Goal: Task Accomplishment & Management: Manage account settings

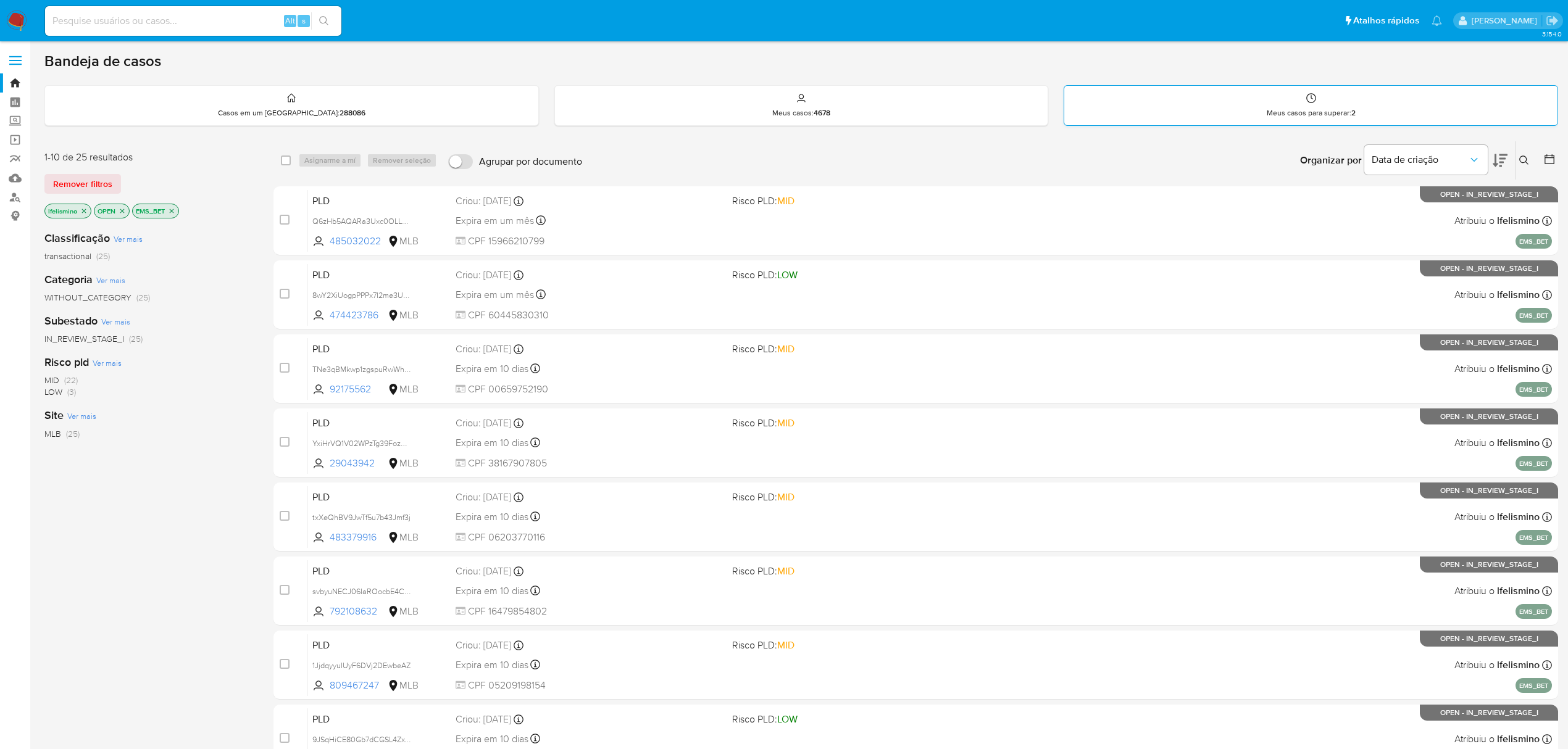
click at [1351, 116] on strong "2" at bounding box center [1353, 113] width 4 height 11
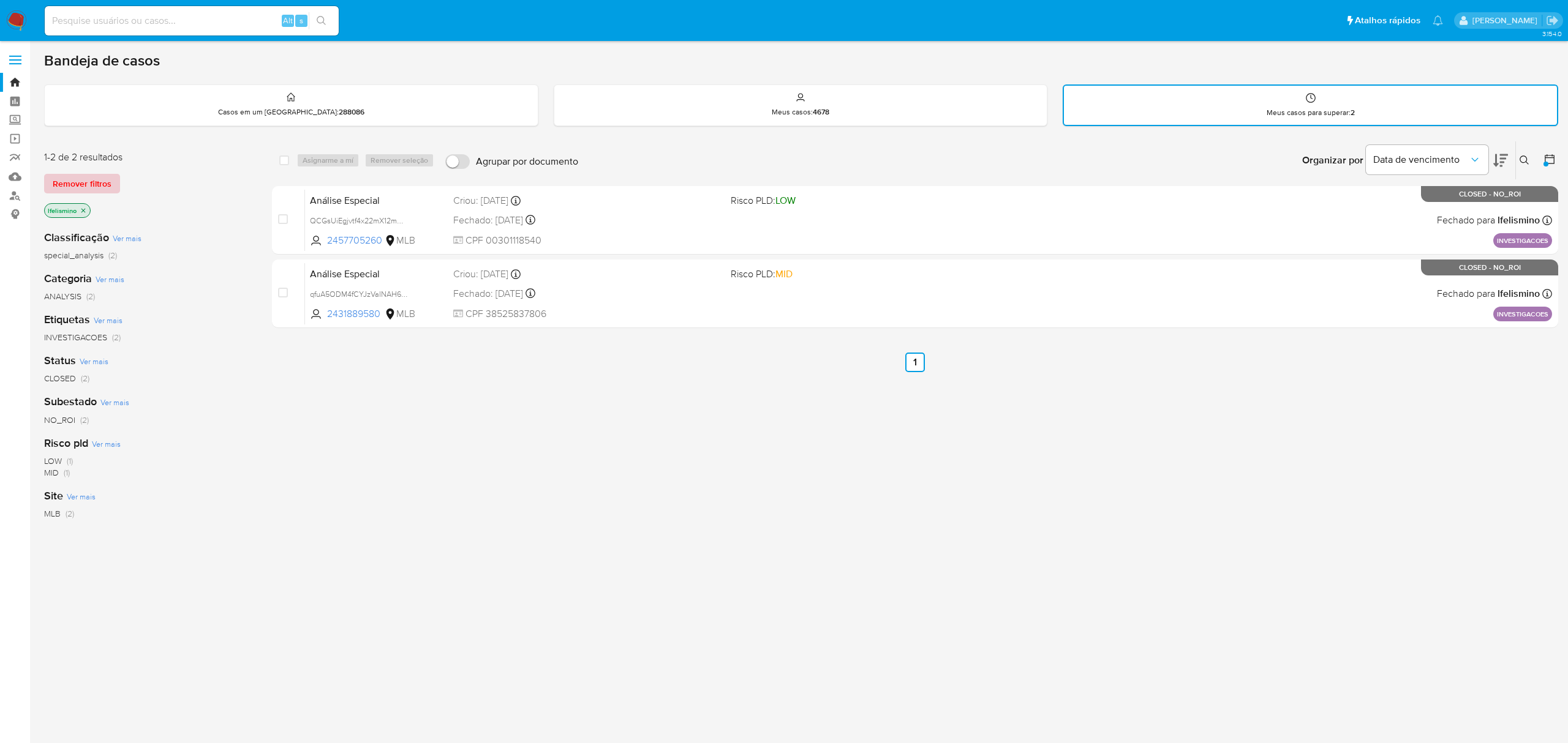
click at [93, 181] on span "Remover filtros" at bounding box center [82, 184] width 59 height 17
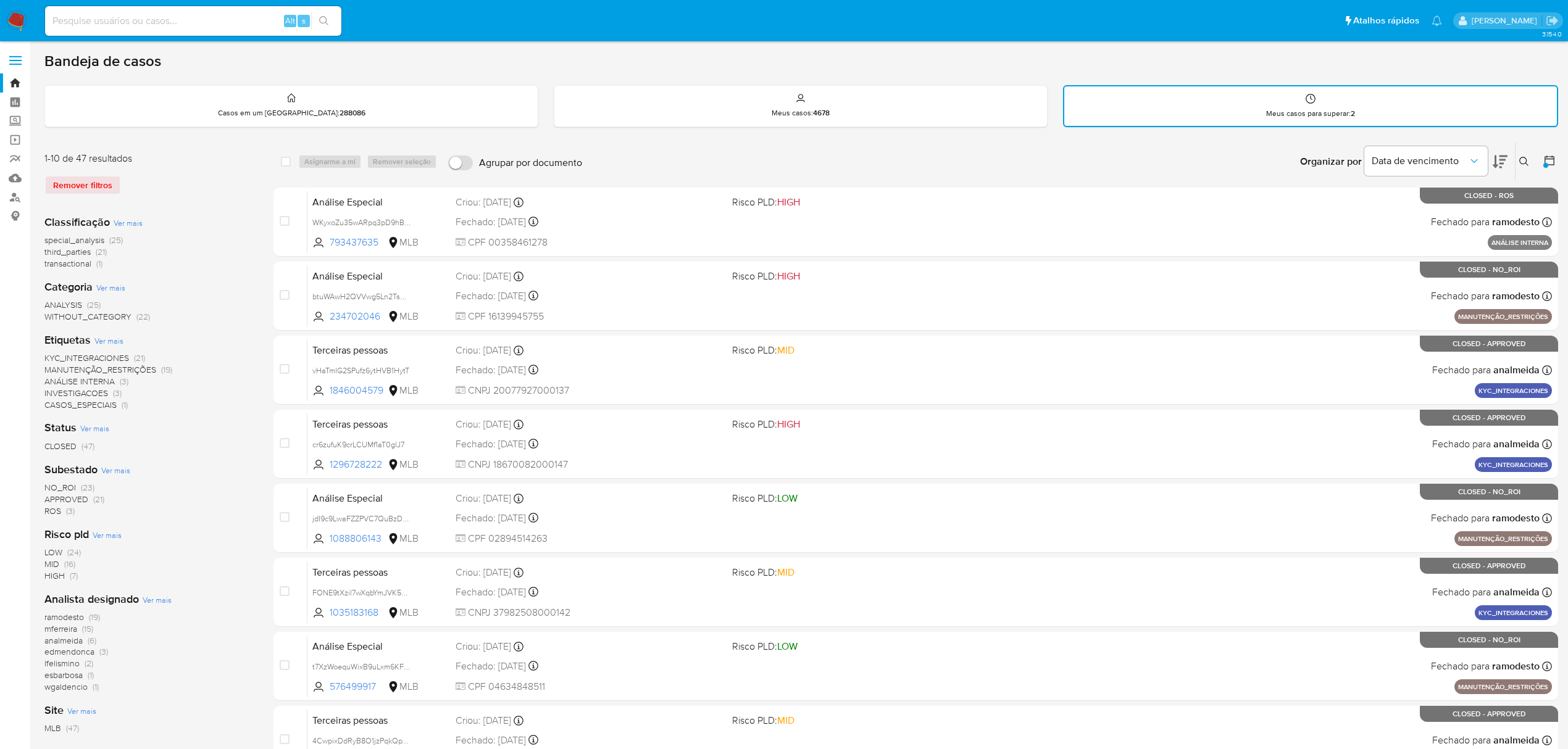
click at [17, 22] on img at bounding box center [17, 21] width 21 height 21
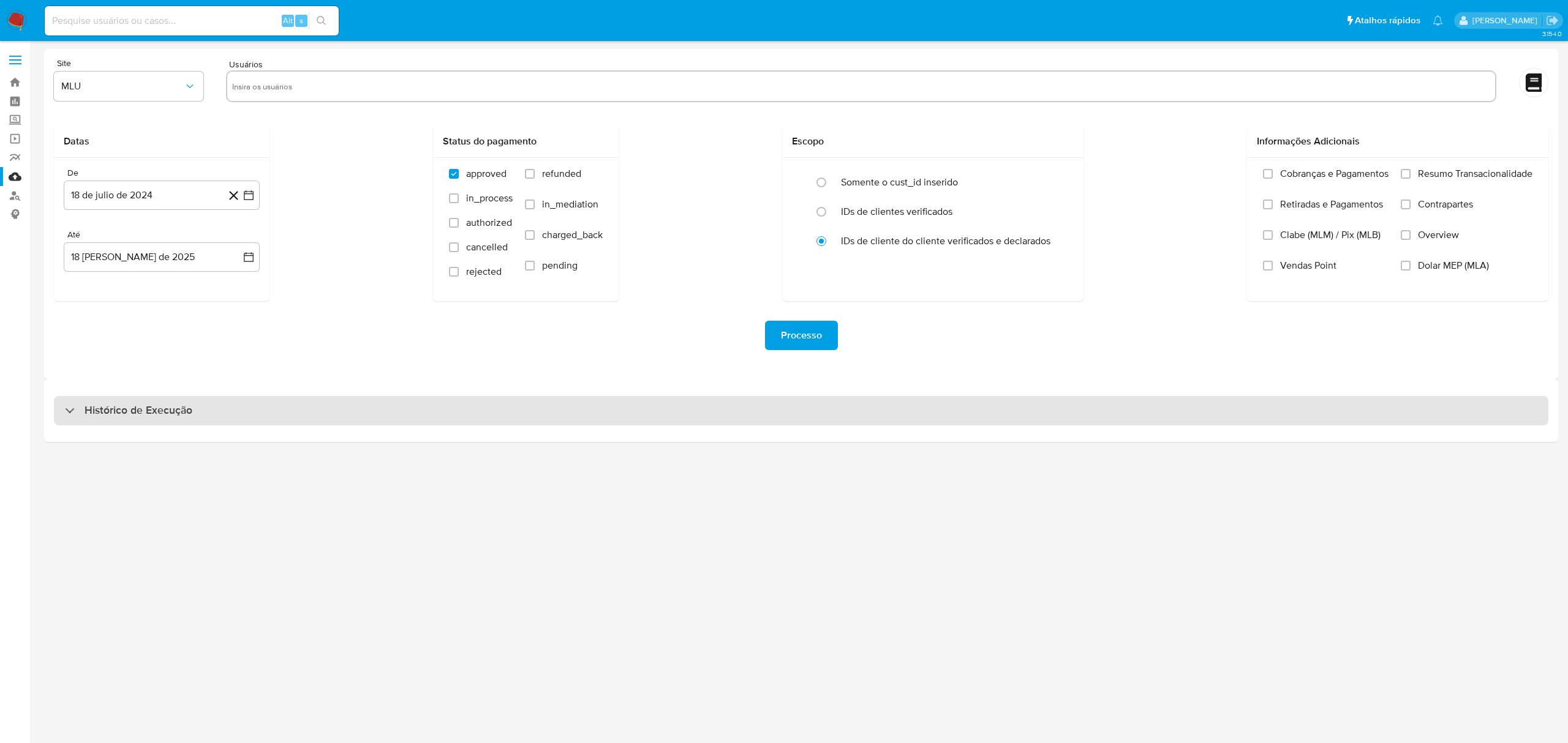
drag, startPoint x: 572, startPoint y: 412, endPoint x: 578, endPoint y: 414, distance: 6.3
click at [578, 414] on div "Histórico de Execução" at bounding box center [800, 411] width 1494 height 29
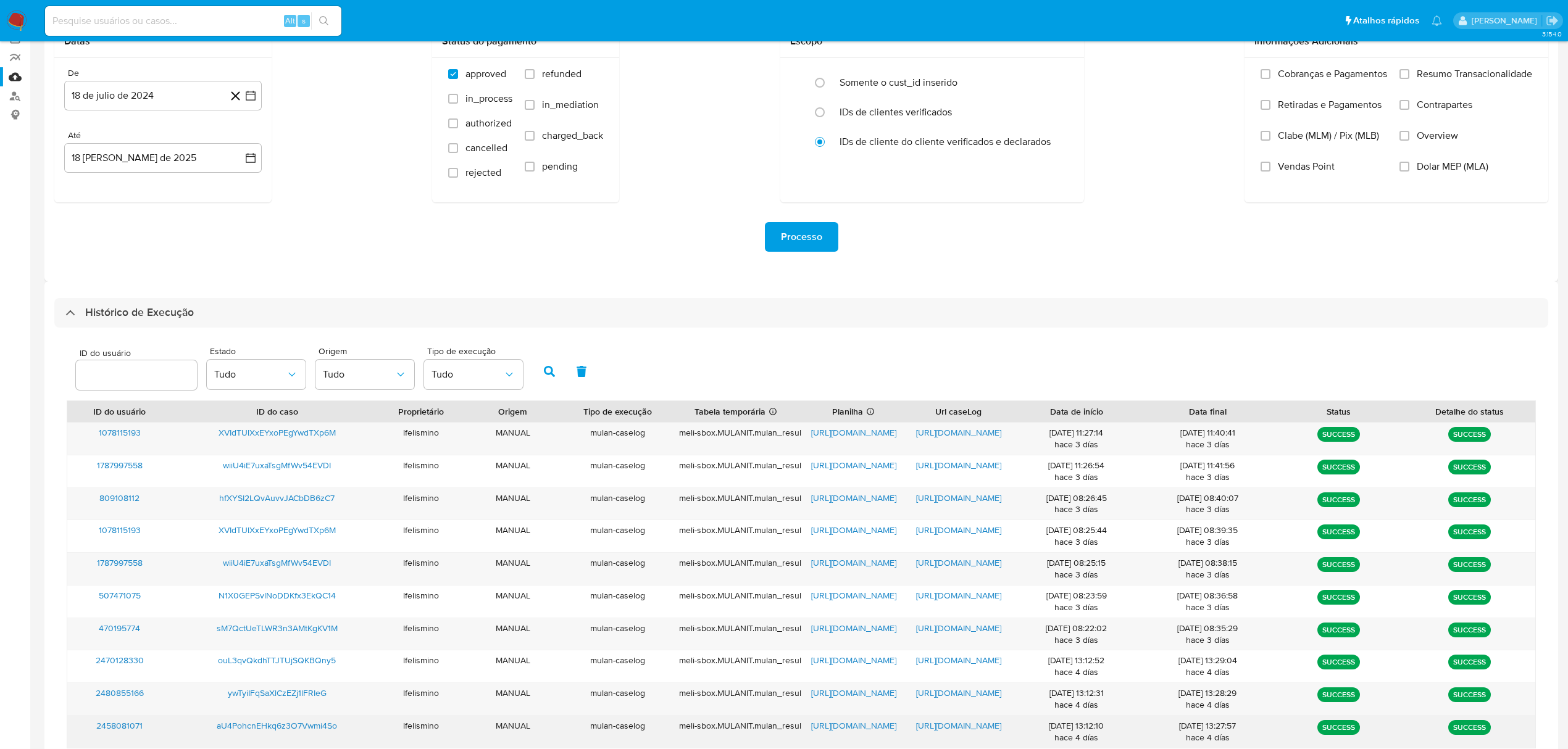
scroll to position [171, 0]
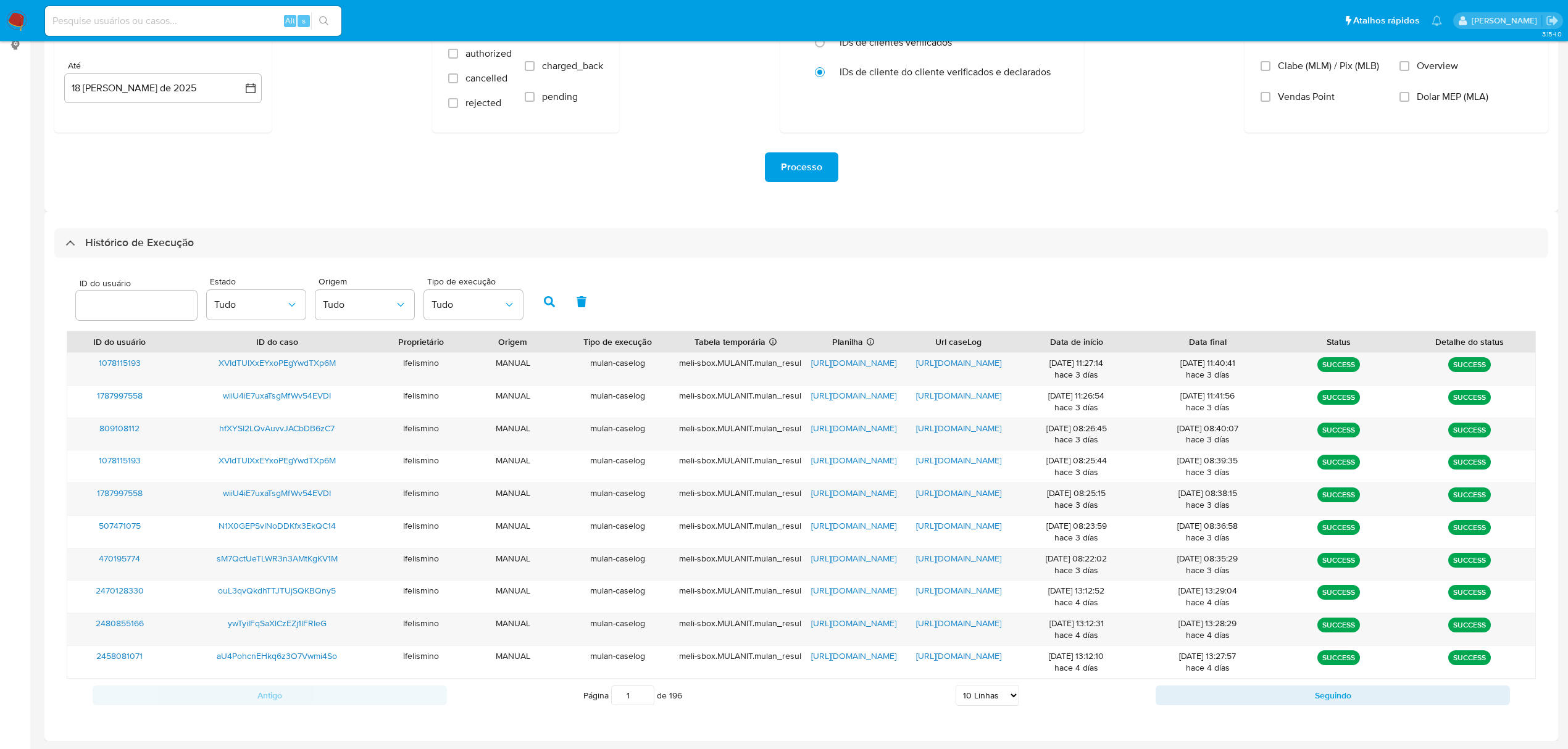
drag, startPoint x: 982, startPoint y: 699, endPoint x: 989, endPoint y: 691, distance: 10.6
click at [982, 699] on select "5 Linhas 10 Linhas 20 Linhas 25 Linhas 50 Linhas 100 Linhas" at bounding box center [987, 696] width 64 height 21
select select "50"
click at [955, 686] on select "5 Linhas 10 Linhas 20 Linhas 25 Linhas 50 Linhas 100 Linhas" at bounding box center [987, 696] width 64 height 21
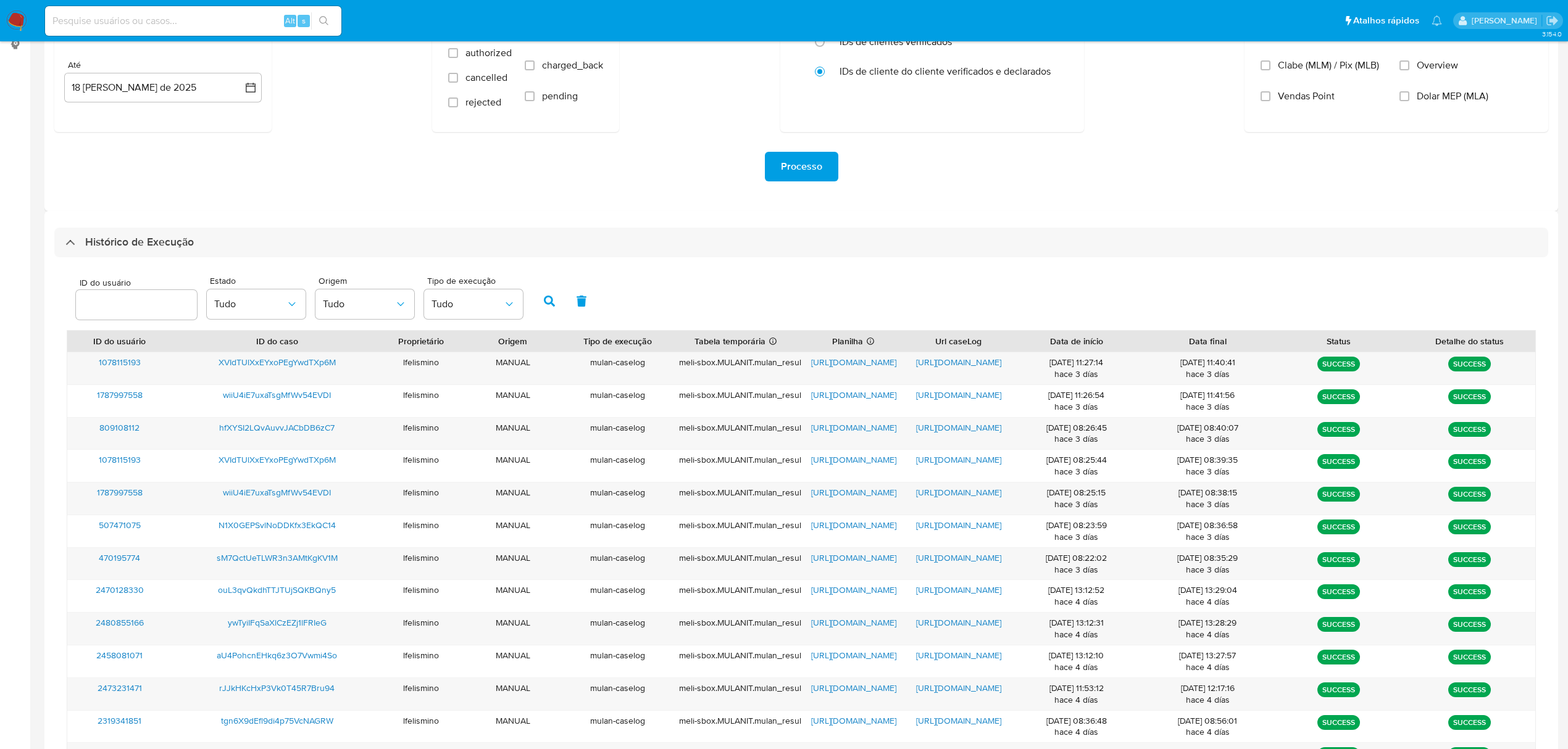
scroll to position [684, 0]
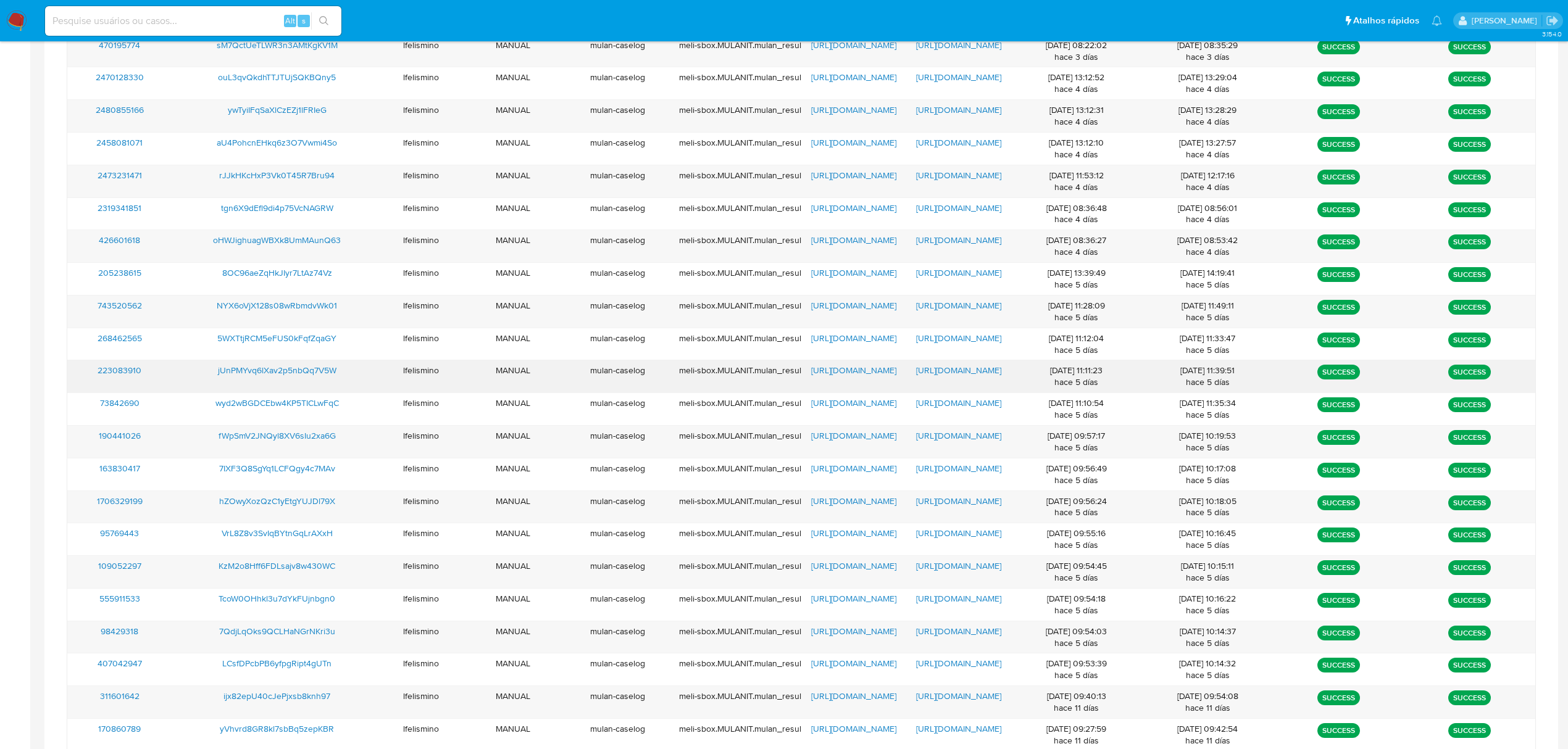
click at [957, 377] on span "https://docs.google.com/document/d/1vxkXv_VVHU038azNACfSeFL5pGcQS0_PR8ffTqgh8FM…" at bounding box center [958, 371] width 85 height 12
click at [871, 374] on span "https://docs.google.com/spreadsheets/d/1_0tPys5rT7uoQ8zRPuTjlG13VLOMCvW1kyIuYeK…" at bounding box center [853, 371] width 85 height 12
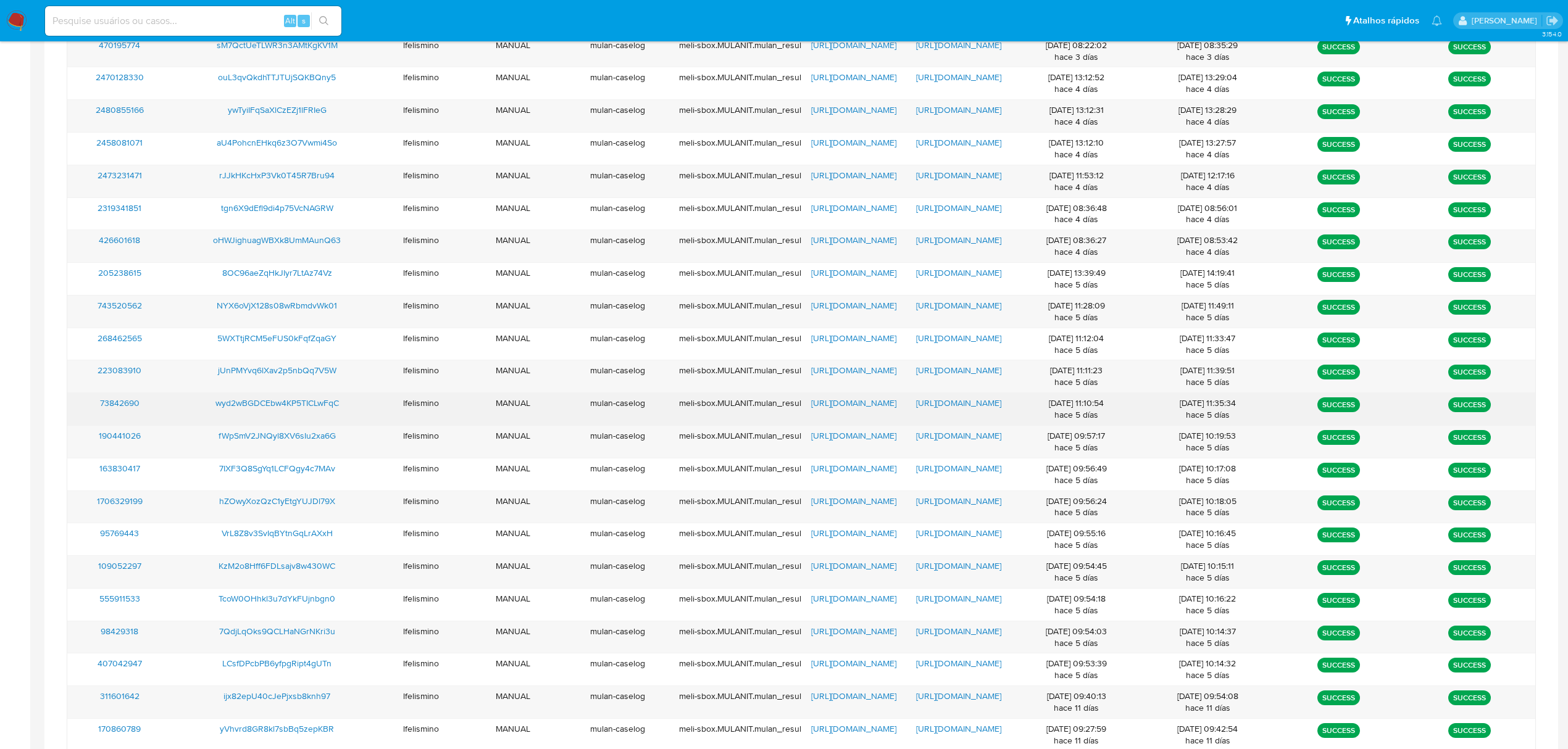
click at [951, 409] on span "https://docs.google.com/document/d/17RB5E1xX3-st2ySNW26Ra3Bv3lLOD-ABX1jvVutbQS4…" at bounding box center [958, 403] width 85 height 12
click at [841, 409] on span "https://docs.google.com/spreadsheets/d/1z8qG5_M6vG5aDjnz3I3gjjps7WnOfwo291FxiAa…" at bounding box center [853, 403] width 85 height 12
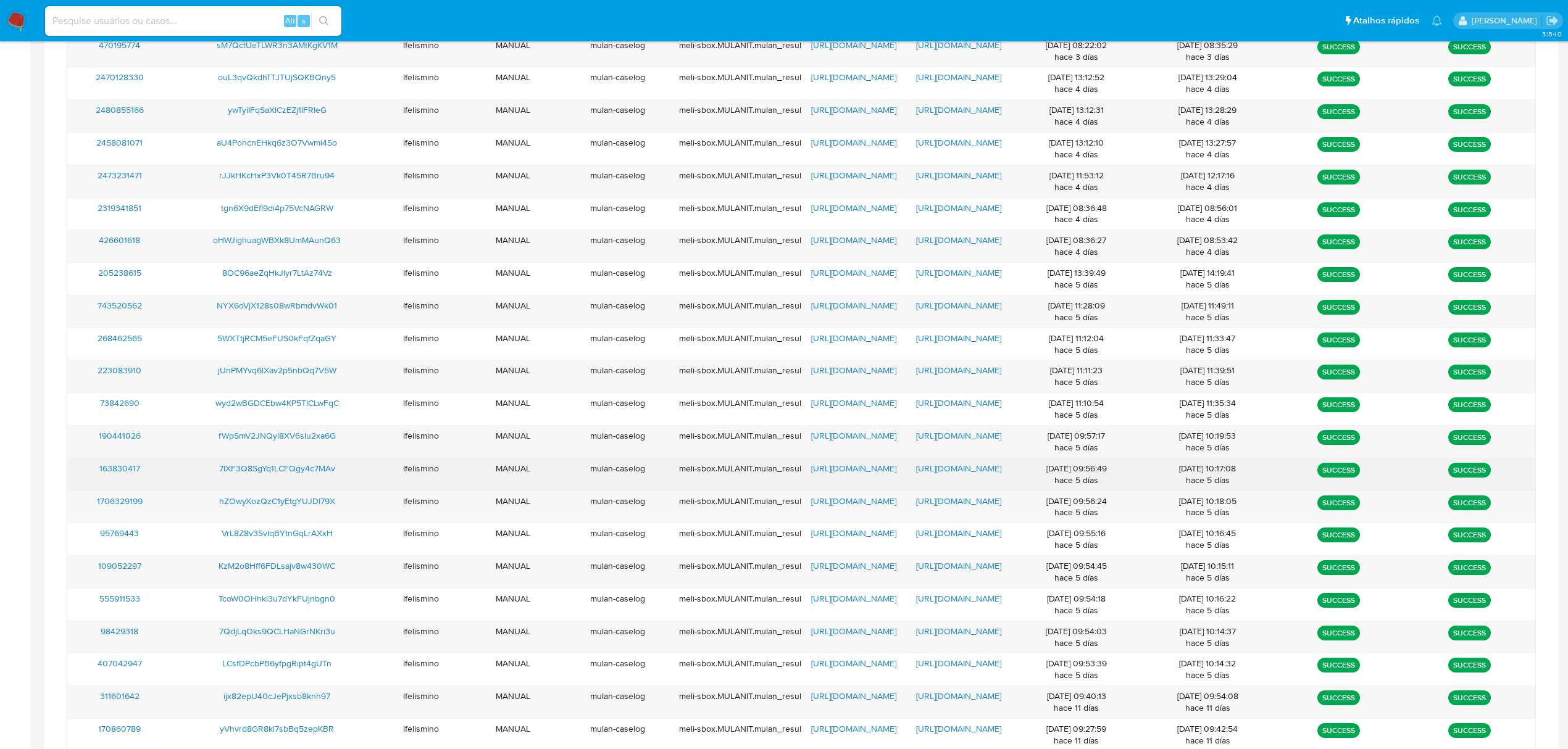
click at [941, 475] on span "https://docs.google.com/document/d/1YGKvjNGRM5xd9dHGIKI2T1tMIz4k3a1H1uemHVYgEII…" at bounding box center [958, 468] width 85 height 12
click at [873, 472] on span "https://docs.google.com/spreadsheets/d/1Mt024F5lJJS4QcMPO2E9OBax2H45pJXhpdVKxm7…" at bounding box center [853, 468] width 85 height 12
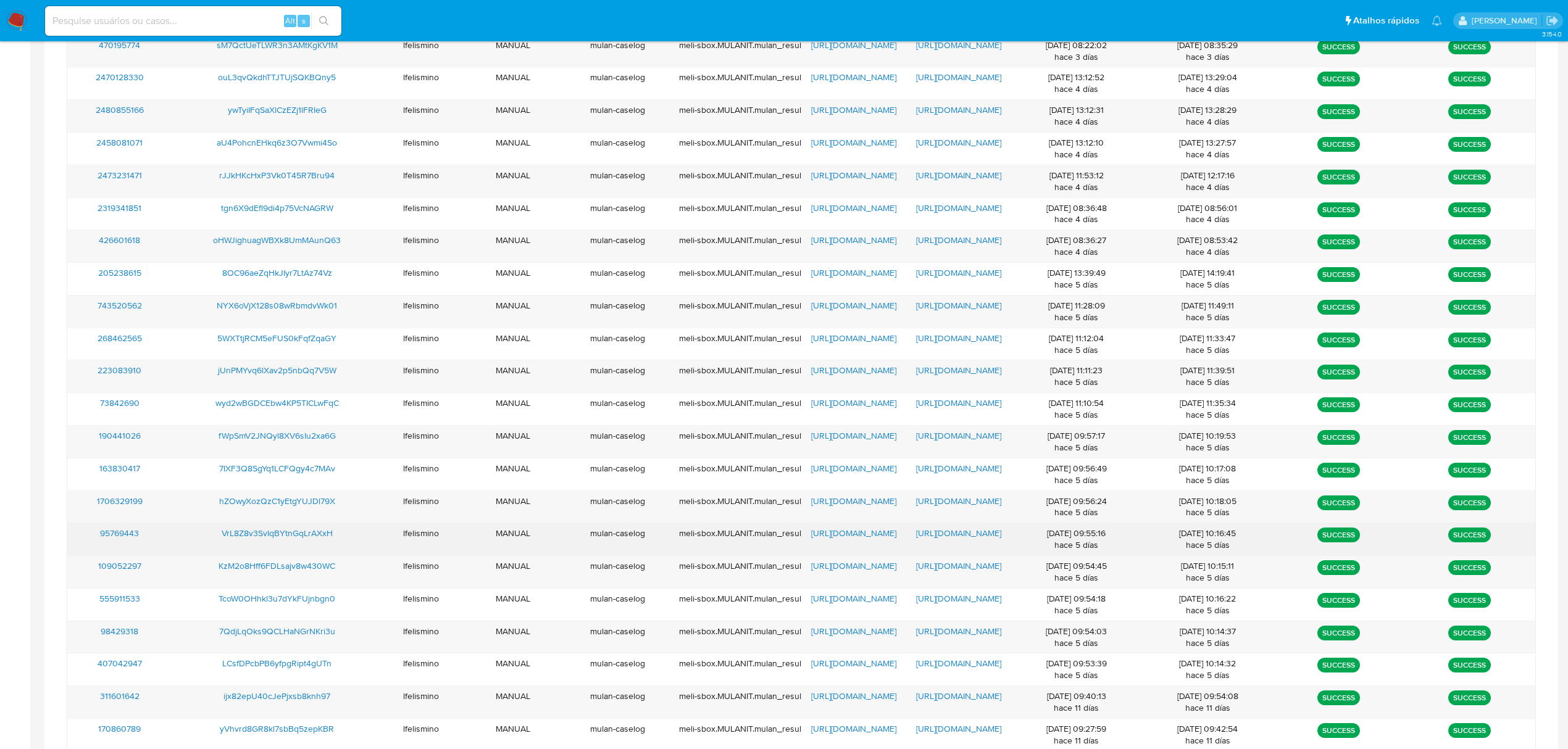
click at [969, 539] on span "https://docs.google.com/document/d/1wJ_hW4RFVJjzB3jN4TWqxE0yR-CEOSZuXgZp4Bk3JFo…" at bounding box center [958, 533] width 85 height 12
click at [840, 537] on span "https://docs.google.com/spreadsheets/d/1EN0aZMJQxymm3RYgterDGI-lYZQobxwPU0av2_s…" at bounding box center [853, 533] width 85 height 12
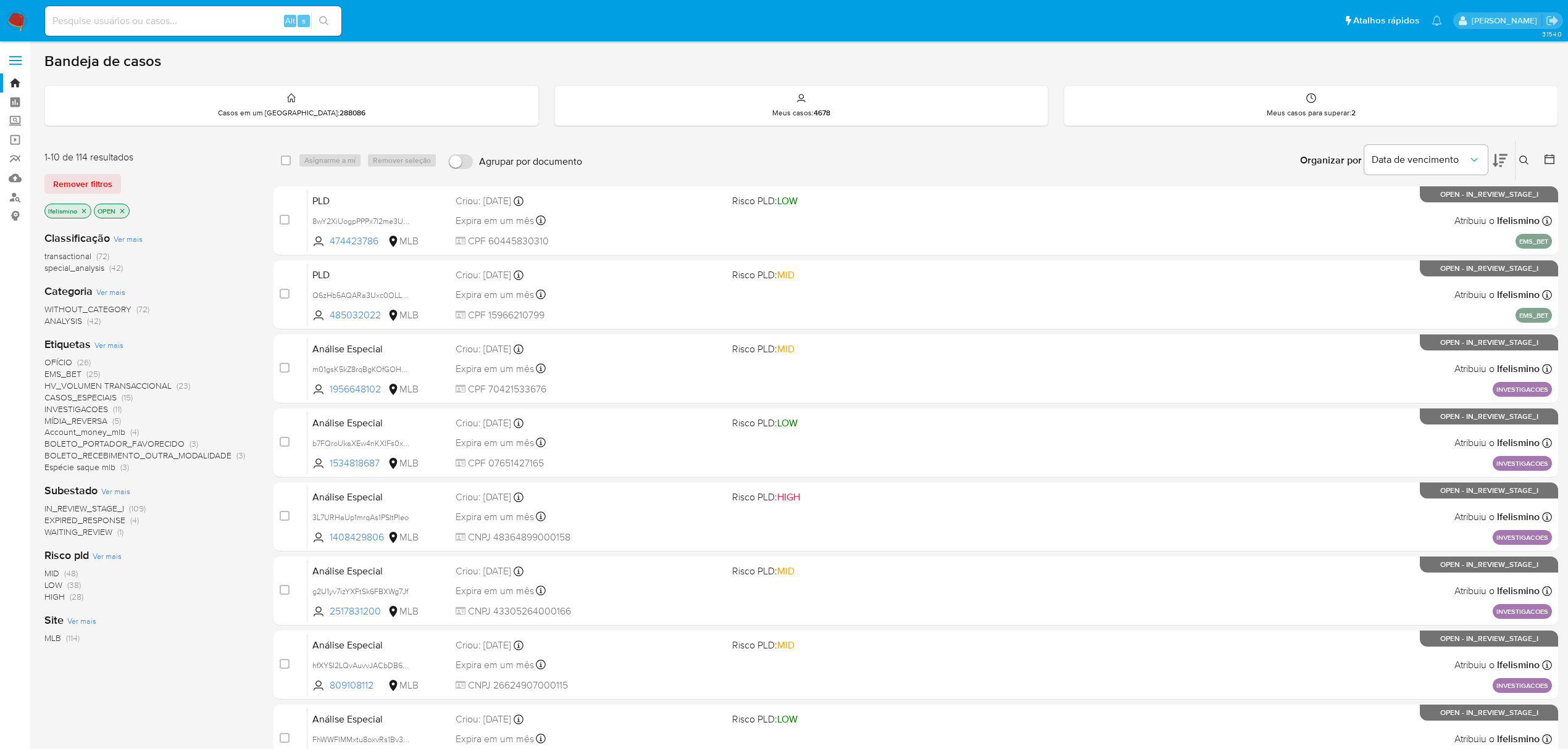
click at [74, 411] on span "INVESTIGACOES" at bounding box center [76, 409] width 64 height 12
click at [1500, 156] on icon at bounding box center [1500, 160] width 15 height 15
drag, startPoint x: 1461, startPoint y: 159, endPoint x: 1447, endPoint y: 163, distance: 14.6
click at [1460, 159] on span "Data de vencimento" at bounding box center [1419, 160] width 96 height 12
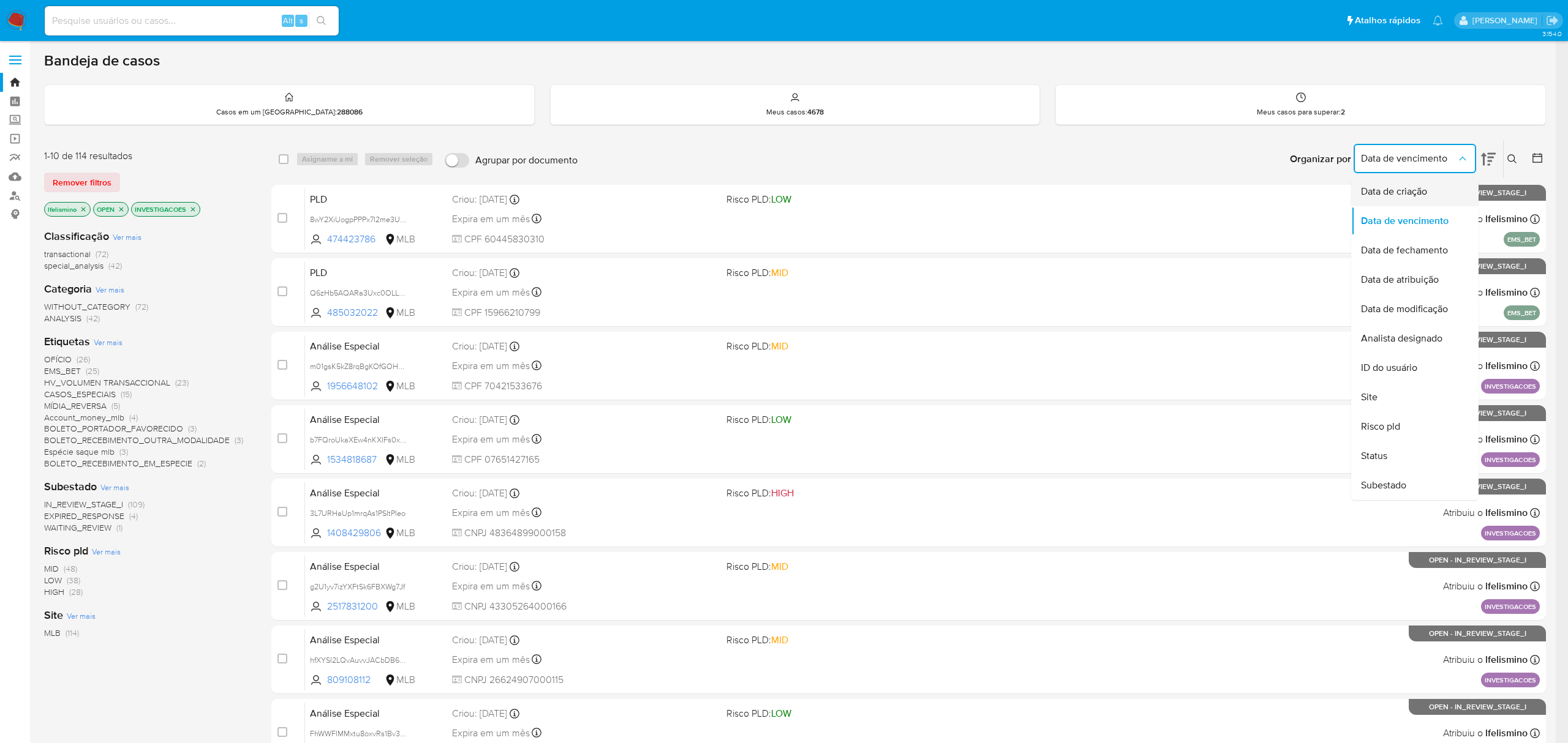
click at [1400, 181] on div "Data de criação" at bounding box center [1411, 192] width 101 height 29
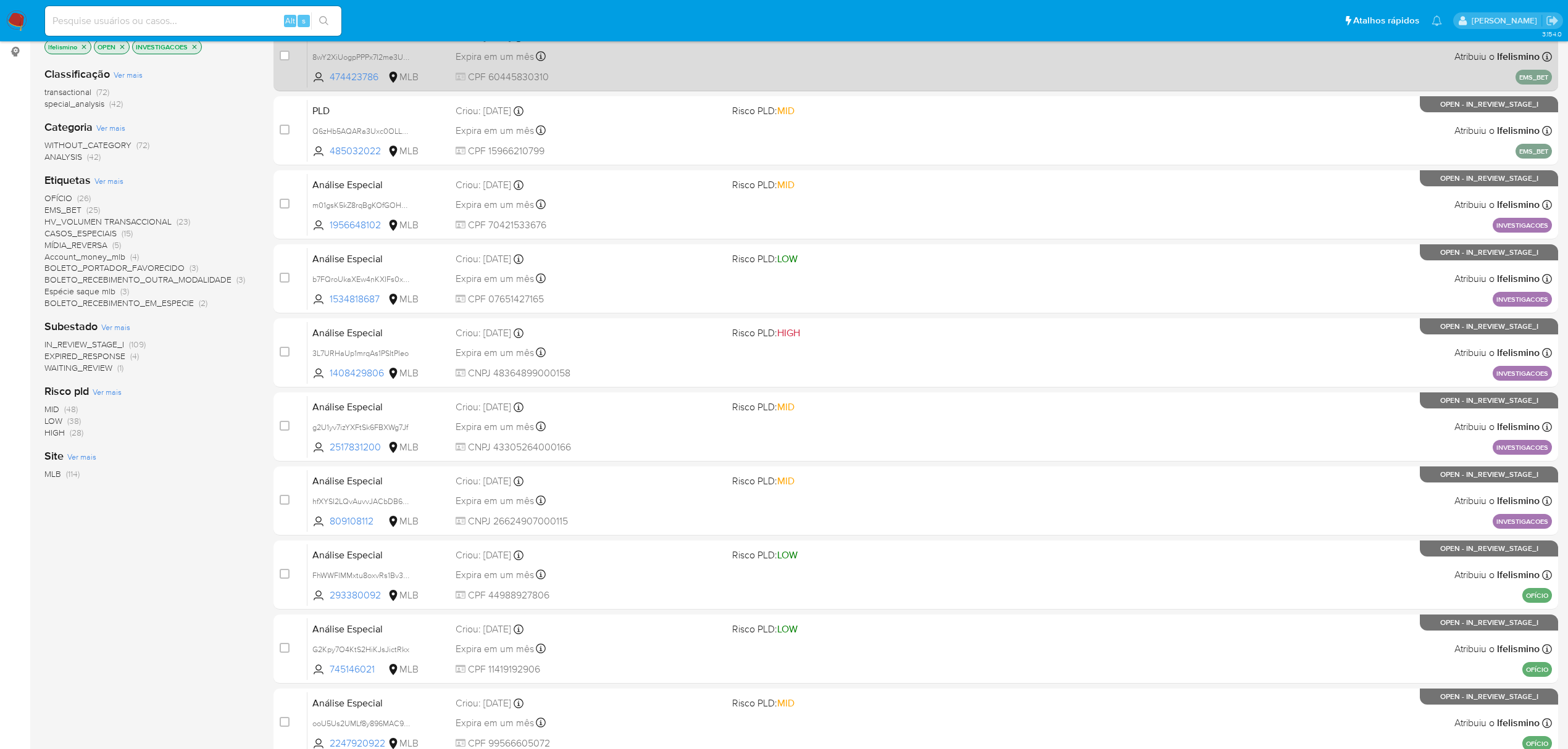
scroll to position [225, 0]
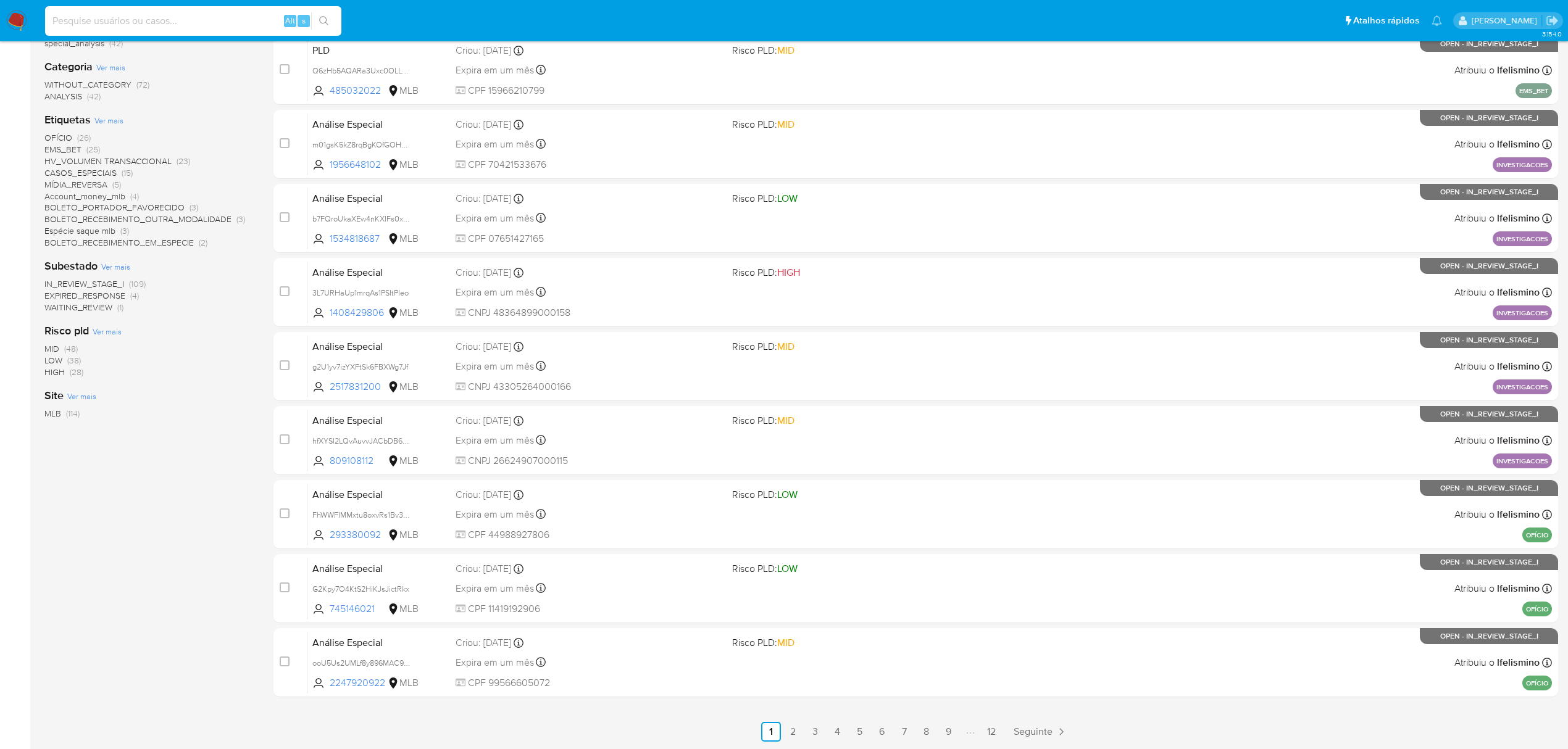
paste input "7QdjLqOks9QCLHaNGrNKri3u"
type input "7QdjLqOks9QCLHaNGrNKri3u"
click at [326, 16] on button "search-icon" at bounding box center [323, 21] width 25 height 17
drag, startPoint x: 322, startPoint y: 27, endPoint x: 323, endPoint y: 17, distance: 10.0
click at [323, 17] on icon "search-icon" at bounding box center [323, 20] width 10 height 10
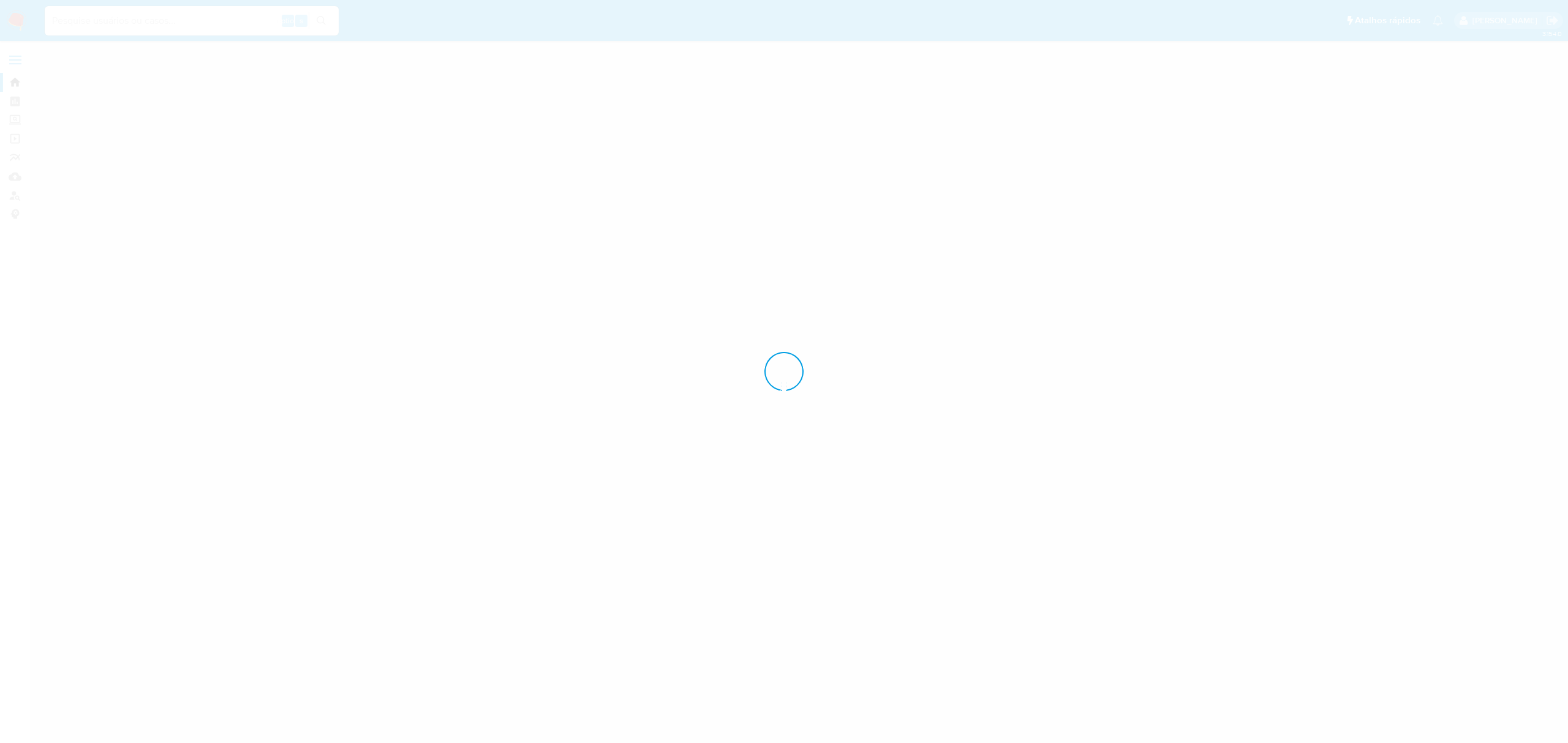
click at [321, 17] on div at bounding box center [784, 371] width 1568 height 743
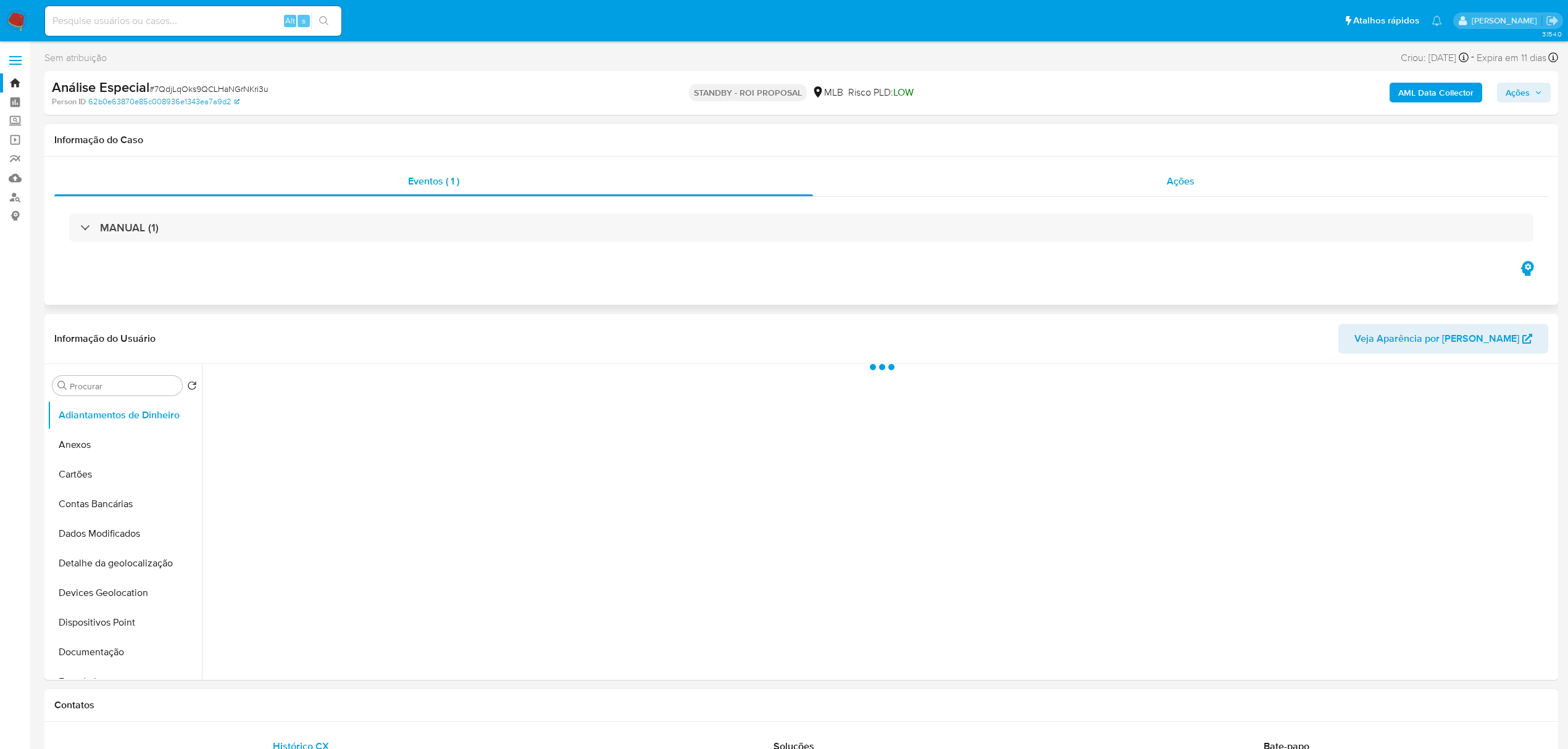
click at [1180, 185] on span "Ações" at bounding box center [1181, 181] width 28 height 14
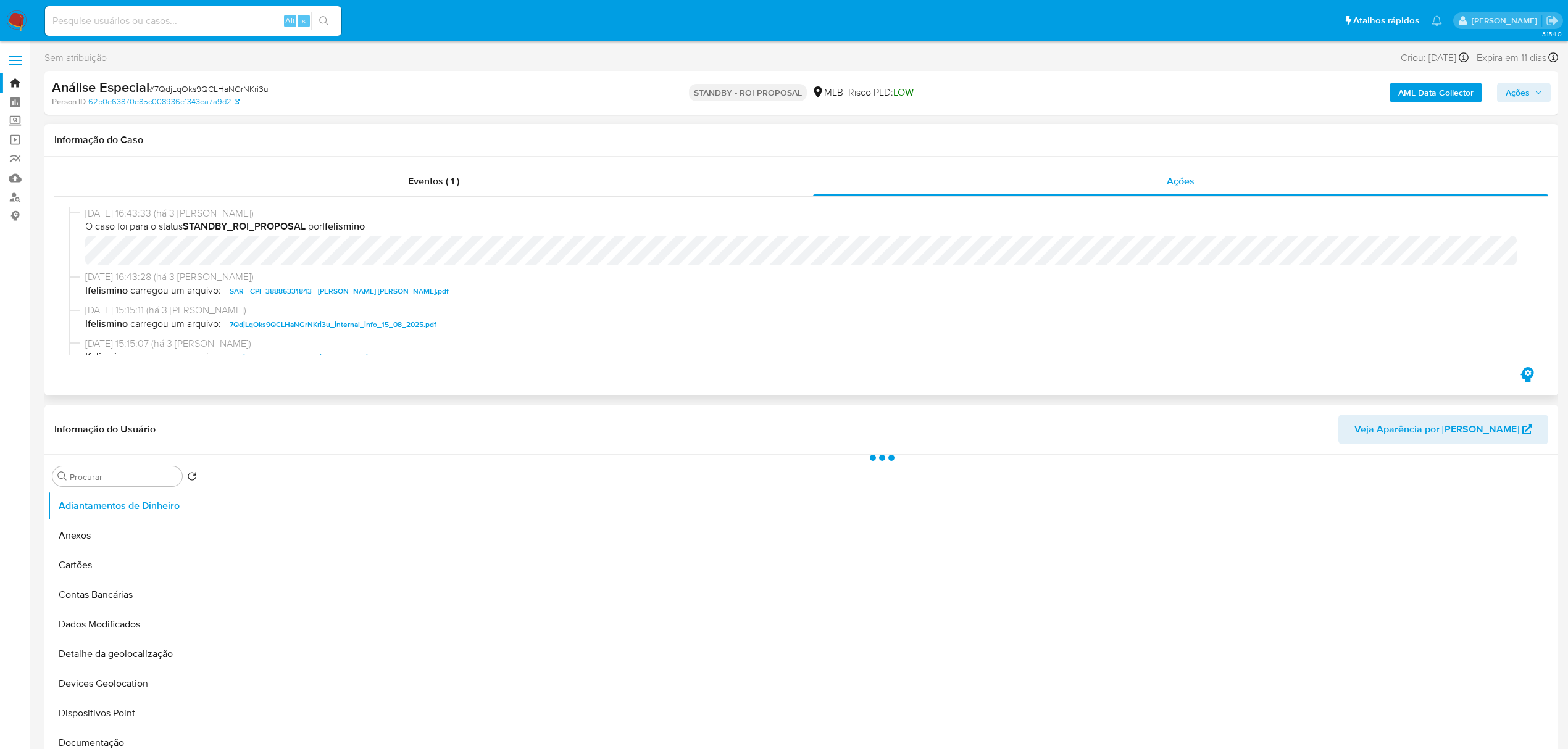
select select "10"
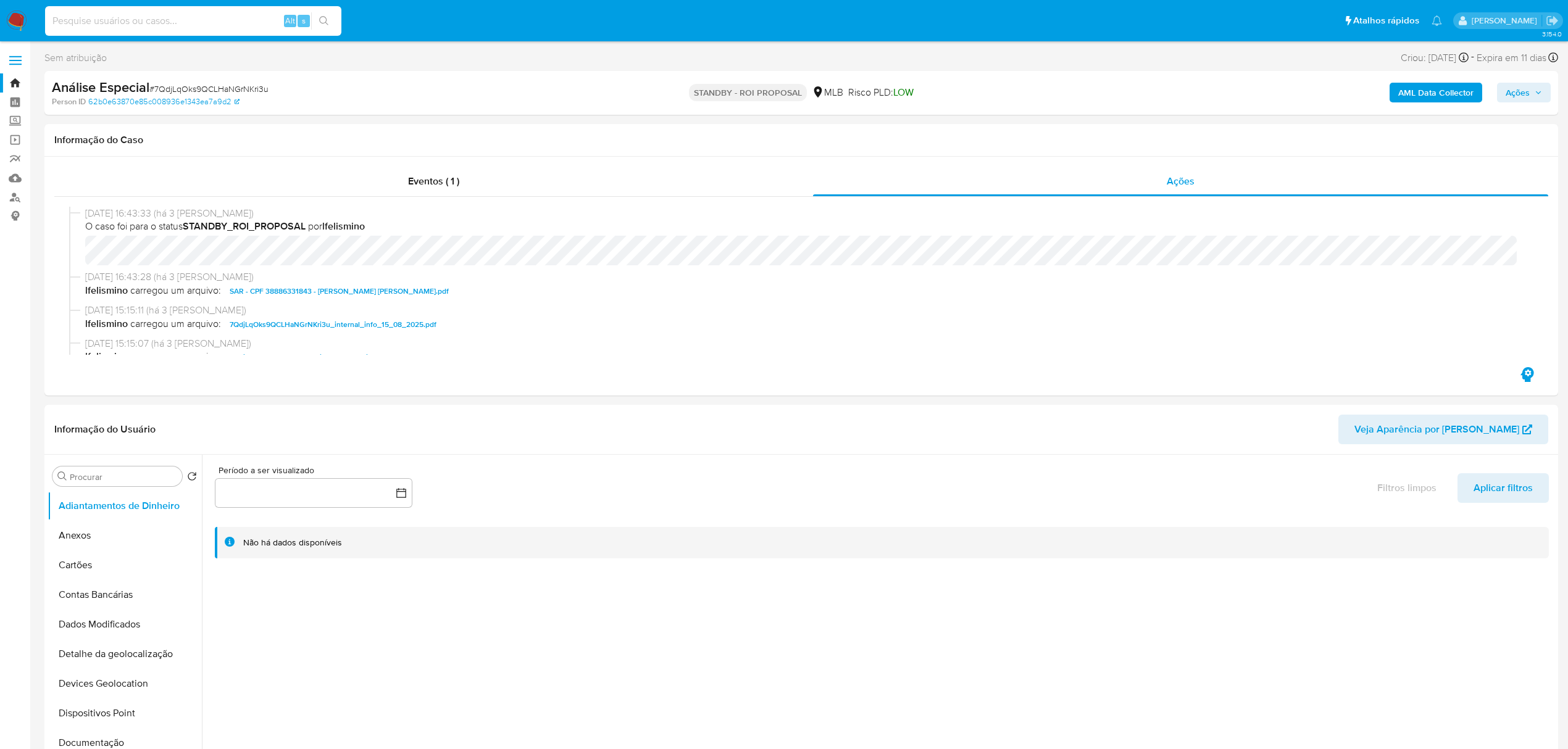
click at [232, 20] on input at bounding box center [193, 21] width 296 height 16
paste input "TcoW0OHhkl3u7dYkFUjnbgn0"
type input "TcoW0OHhkl3u7dYkFUjnbgn0"
click at [322, 25] on button "search-icon" at bounding box center [323, 21] width 25 height 17
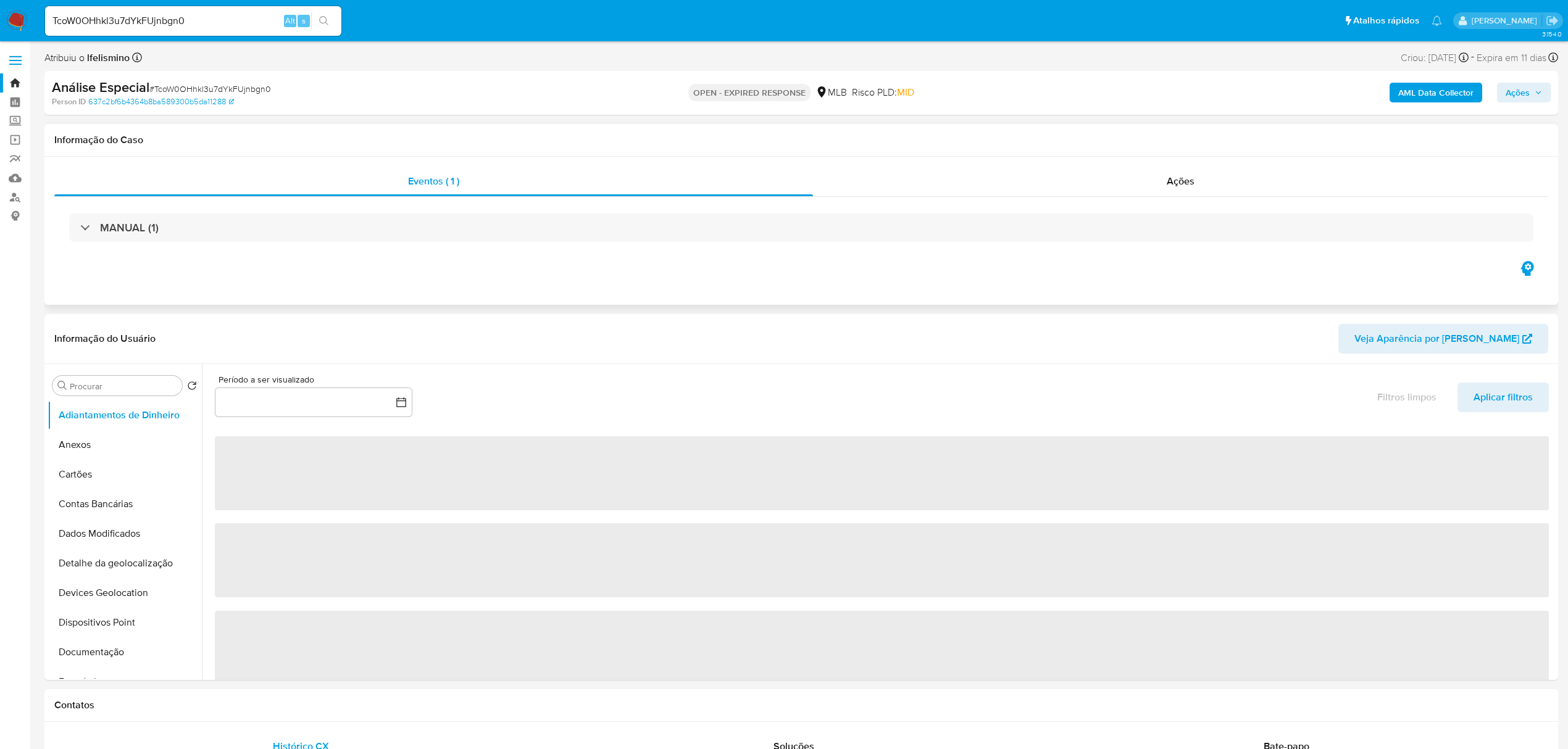
click at [1174, 159] on div "Eventos ( 1 ) Ações MANUAL (1)" at bounding box center [801, 231] width 1514 height 149
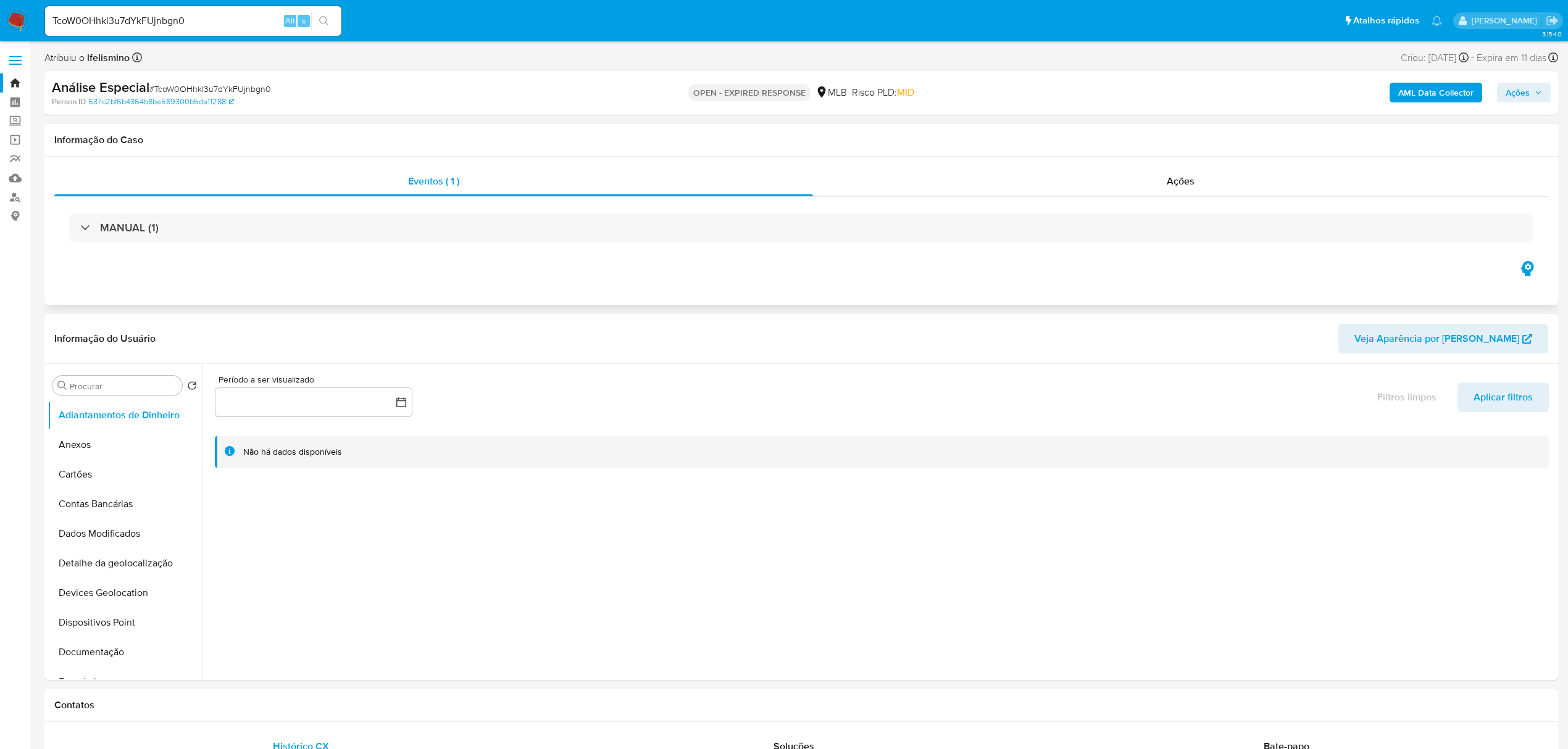
drag, startPoint x: 1174, startPoint y: 176, endPoint x: 1204, endPoint y: 162, distance: 33.1
click at [1174, 177] on span "Ações" at bounding box center [1181, 181] width 28 height 14
select select "10"
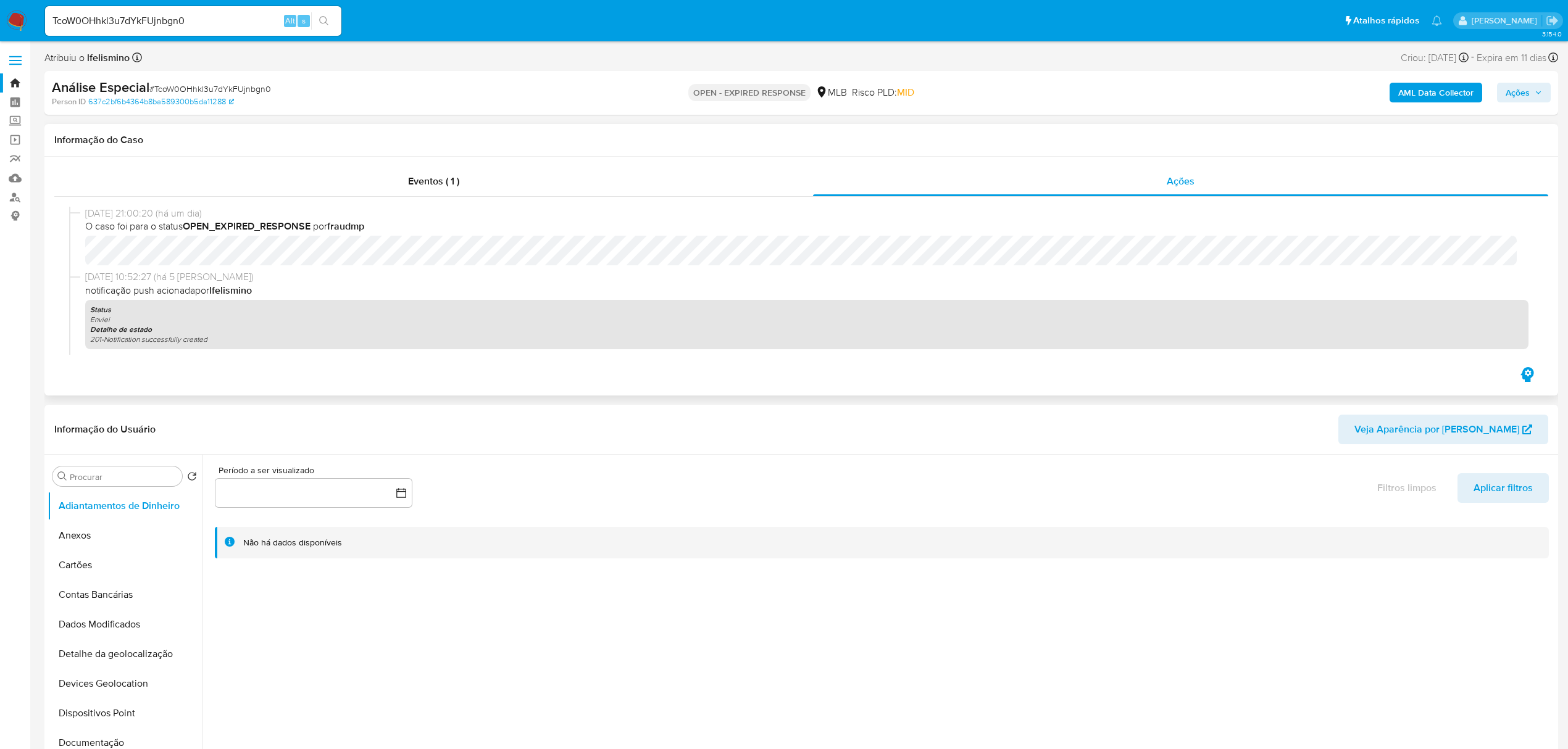
scroll to position [82, 0]
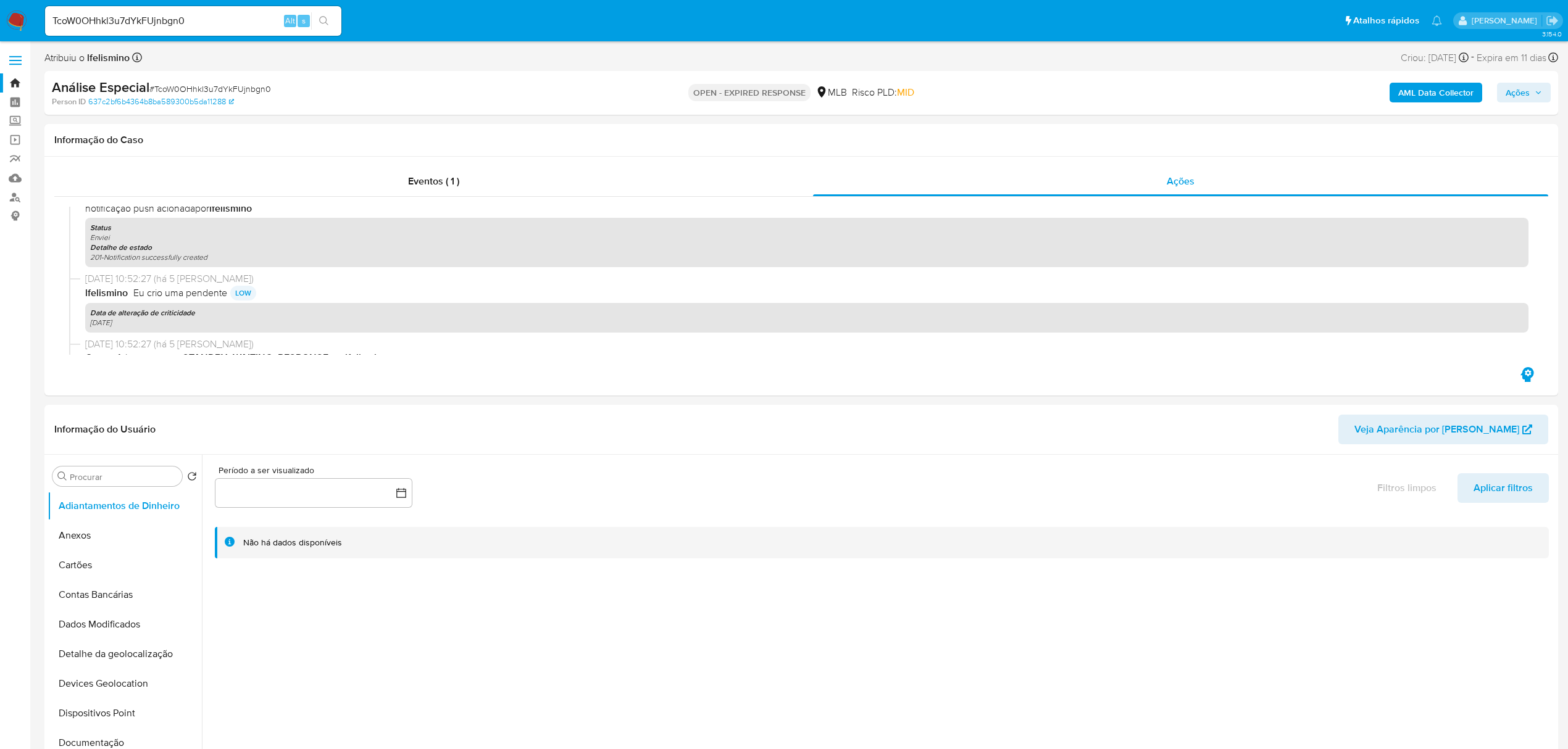
click at [21, 17] on img at bounding box center [17, 21] width 21 height 21
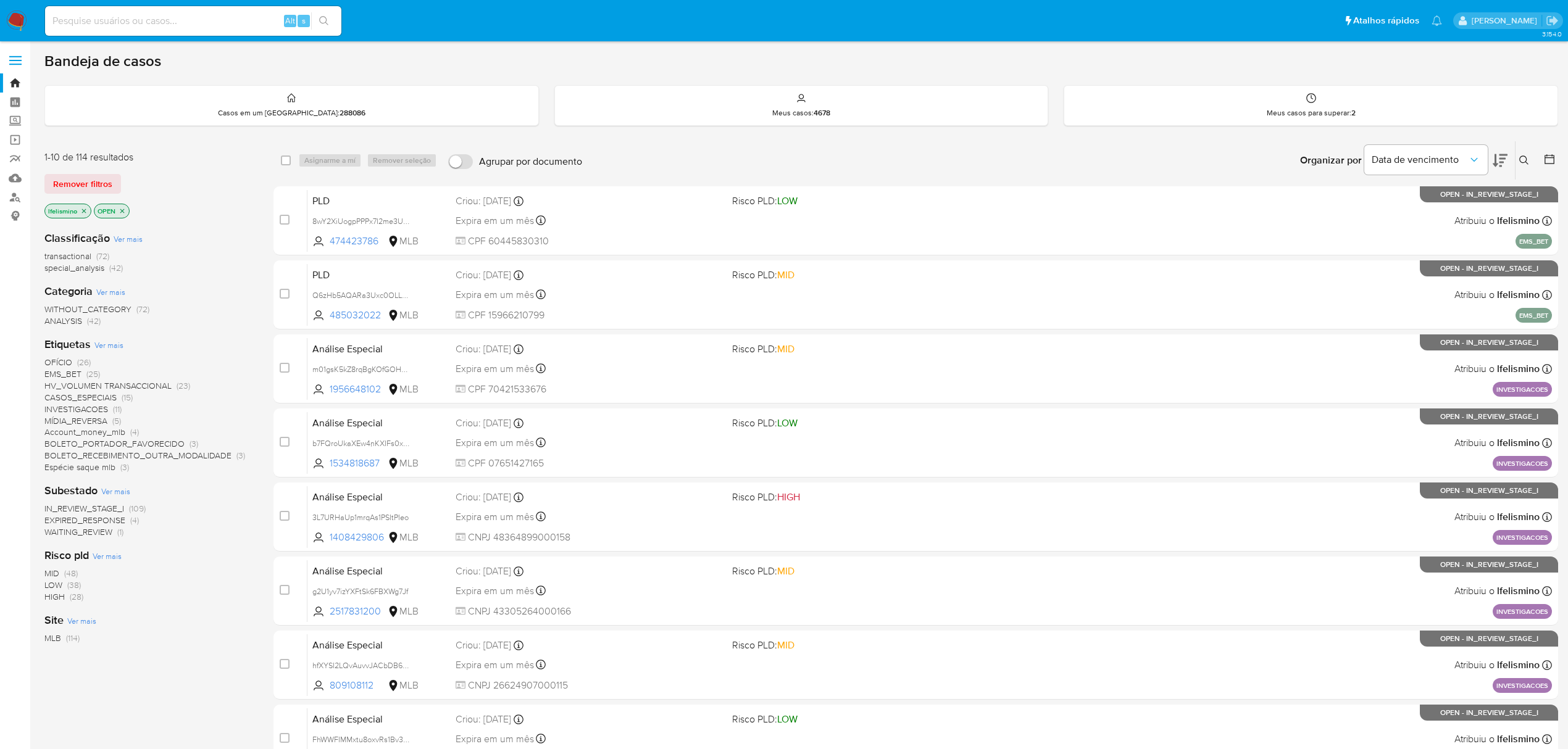
click at [92, 532] on span "WAITING_REVIEW" at bounding box center [79, 532] width 68 height 12
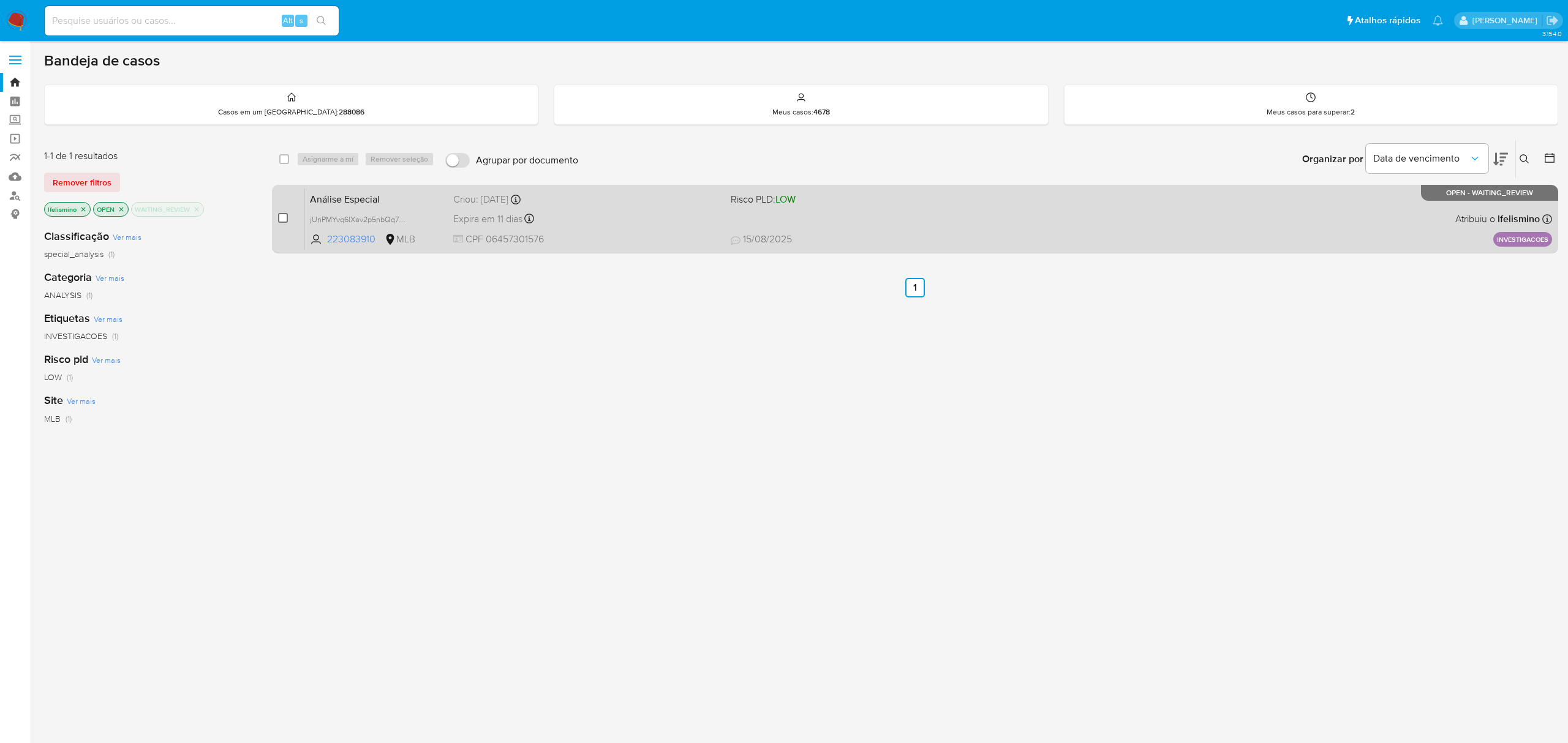
click at [278, 217] on input "checkbox" at bounding box center [283, 218] width 10 height 10
checkbox input "true"
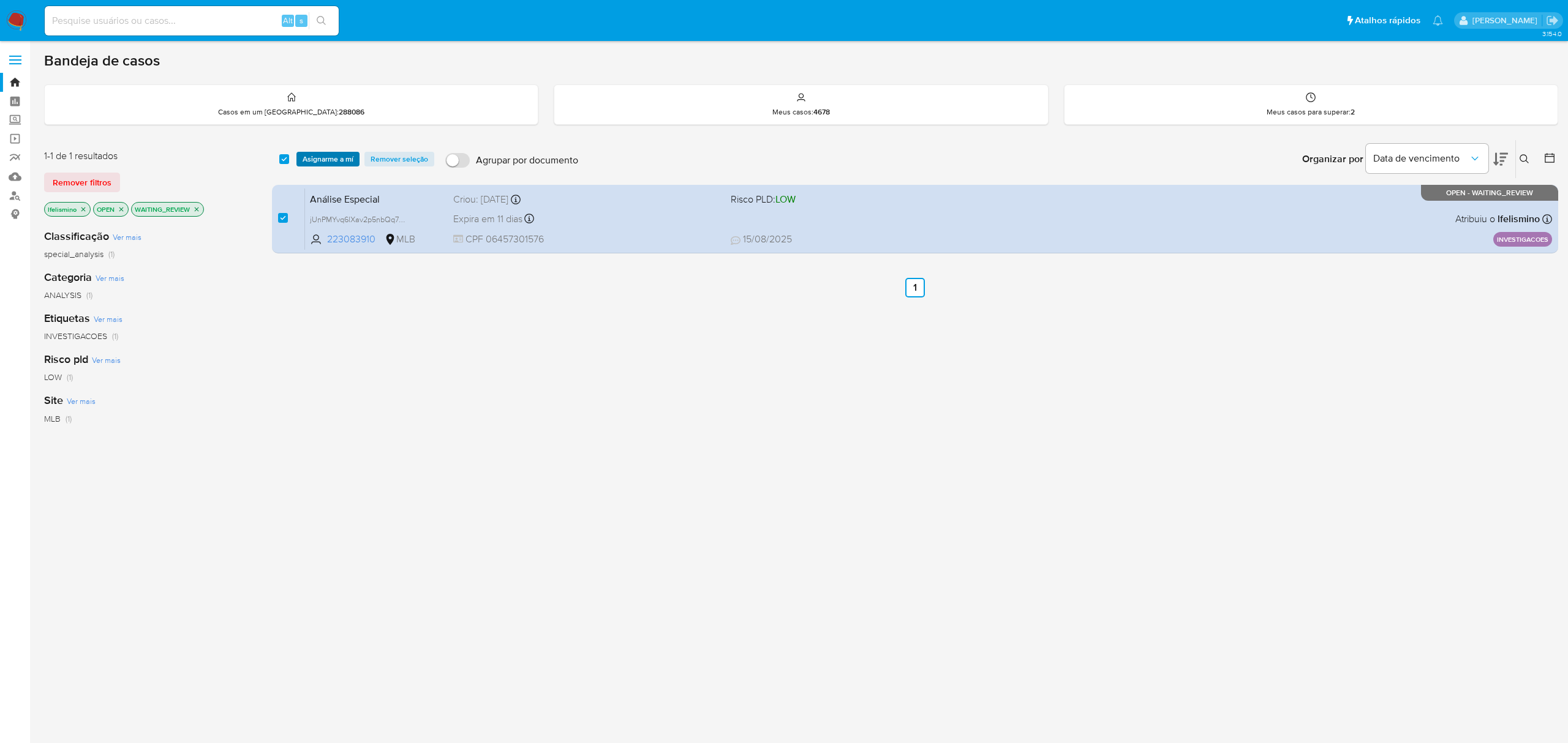
click at [317, 160] on span "Asignarme a mí" at bounding box center [328, 160] width 51 height 12
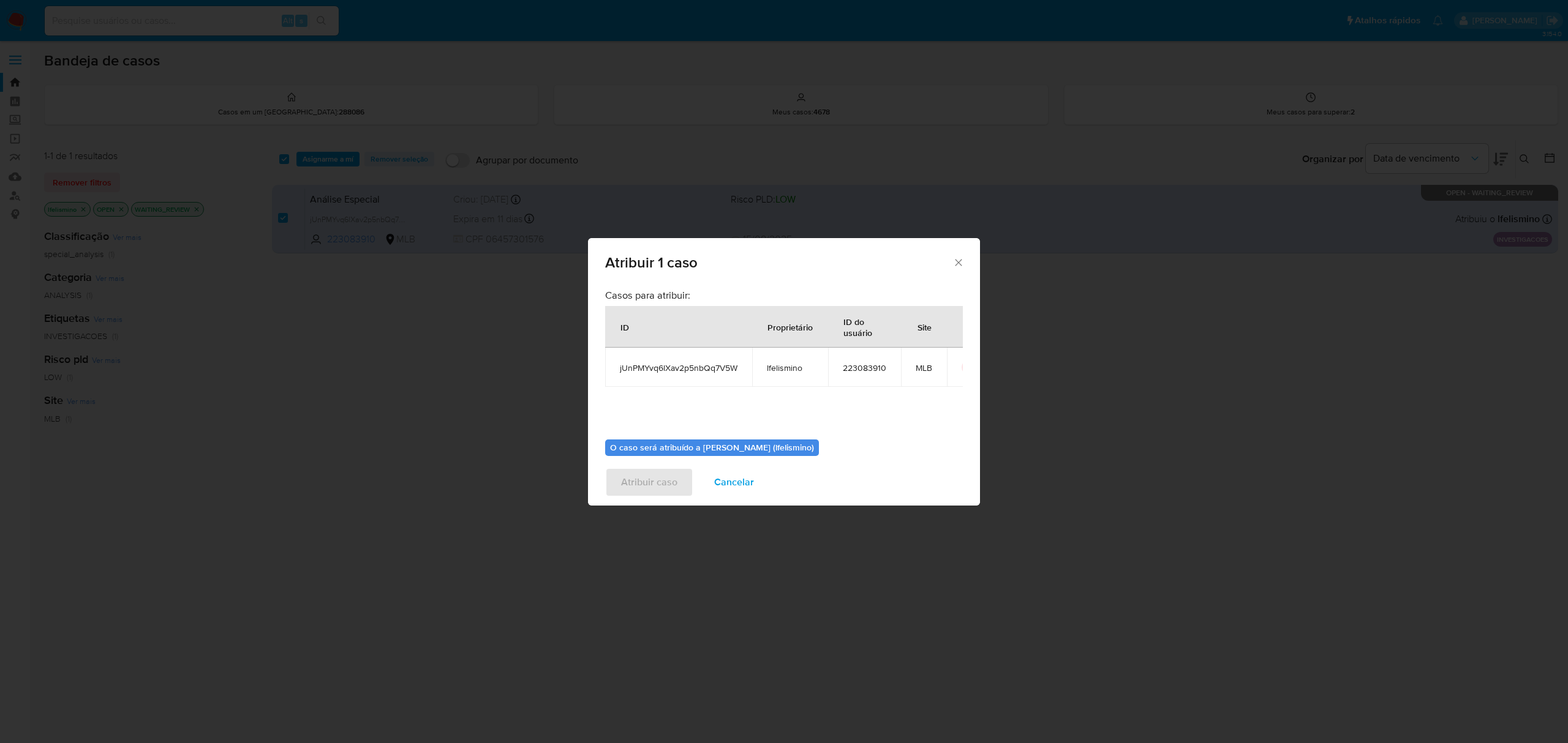
scroll to position [62, 0]
click at [733, 461] on textarea "assign-modal" at bounding box center [784, 486] width 357 height 49
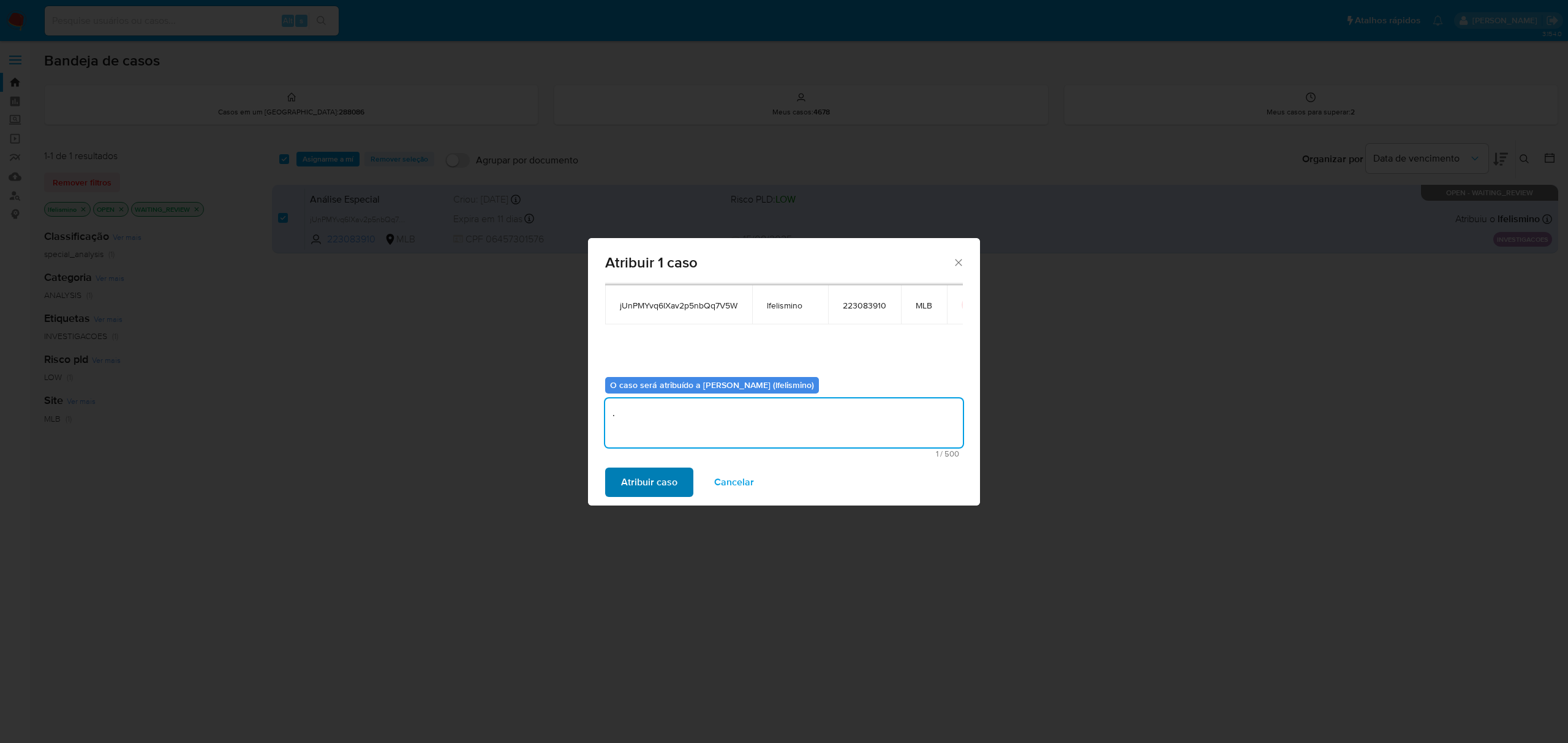
type textarea "."
click at [657, 479] on span "Atribuir caso" at bounding box center [649, 482] width 56 height 27
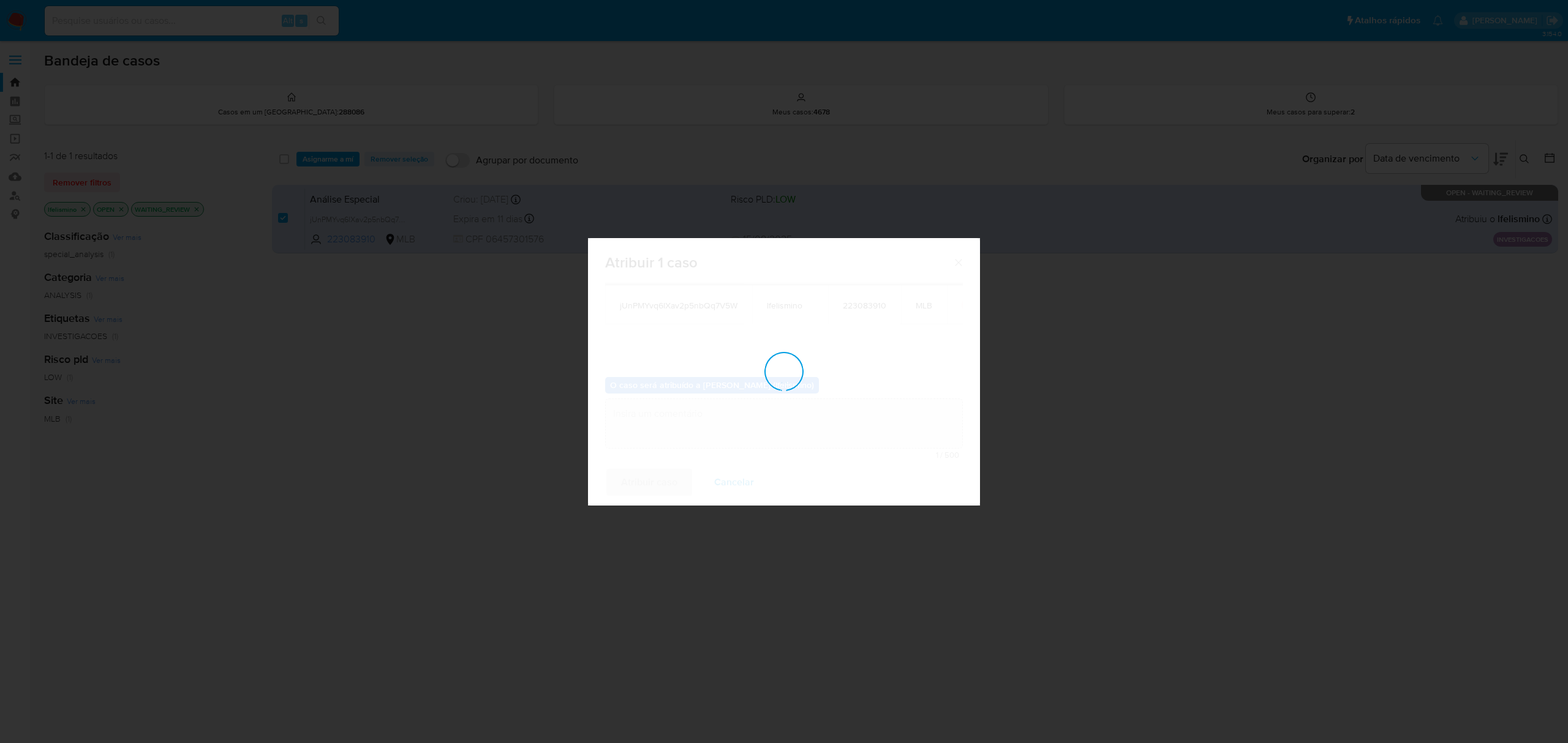
checkbox input "false"
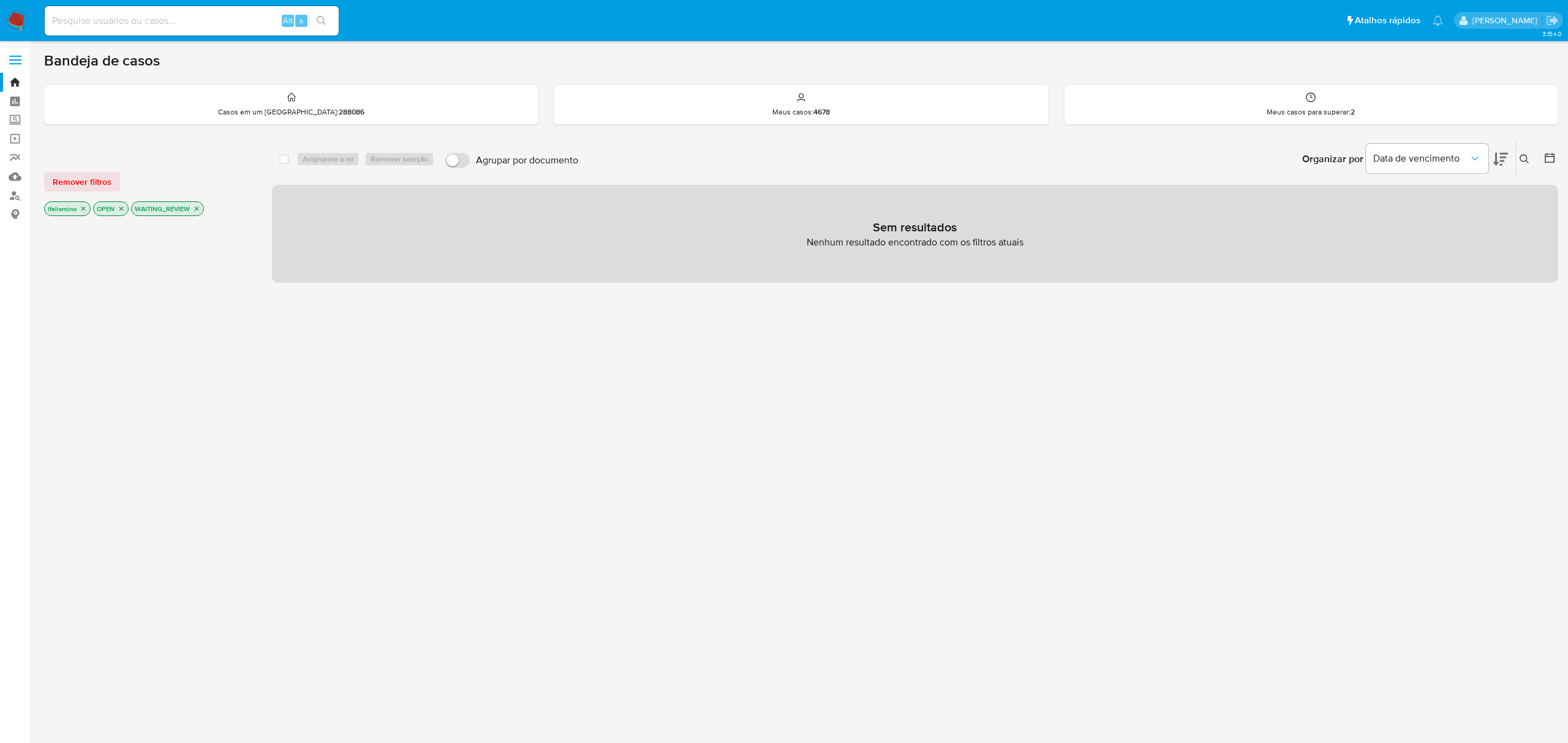
click at [419, 201] on div "Sem resultados Nenhum resultado encontrado com os filtros atuais" at bounding box center [915, 233] width 1286 height 98
click at [21, 20] on img at bounding box center [16, 21] width 21 height 21
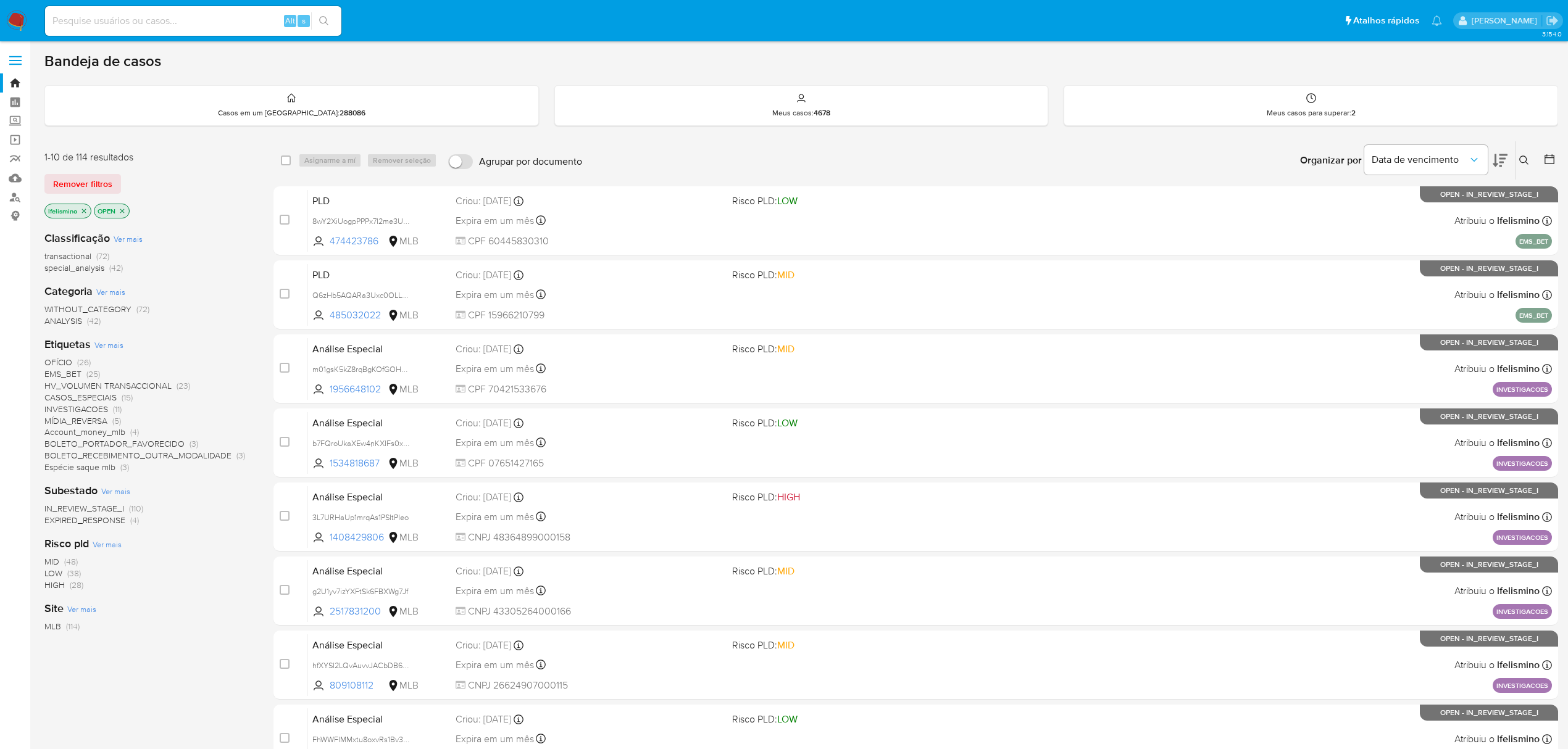
click at [100, 520] on span "EXPIRED_RESPONSE" at bounding box center [85, 520] width 81 height 12
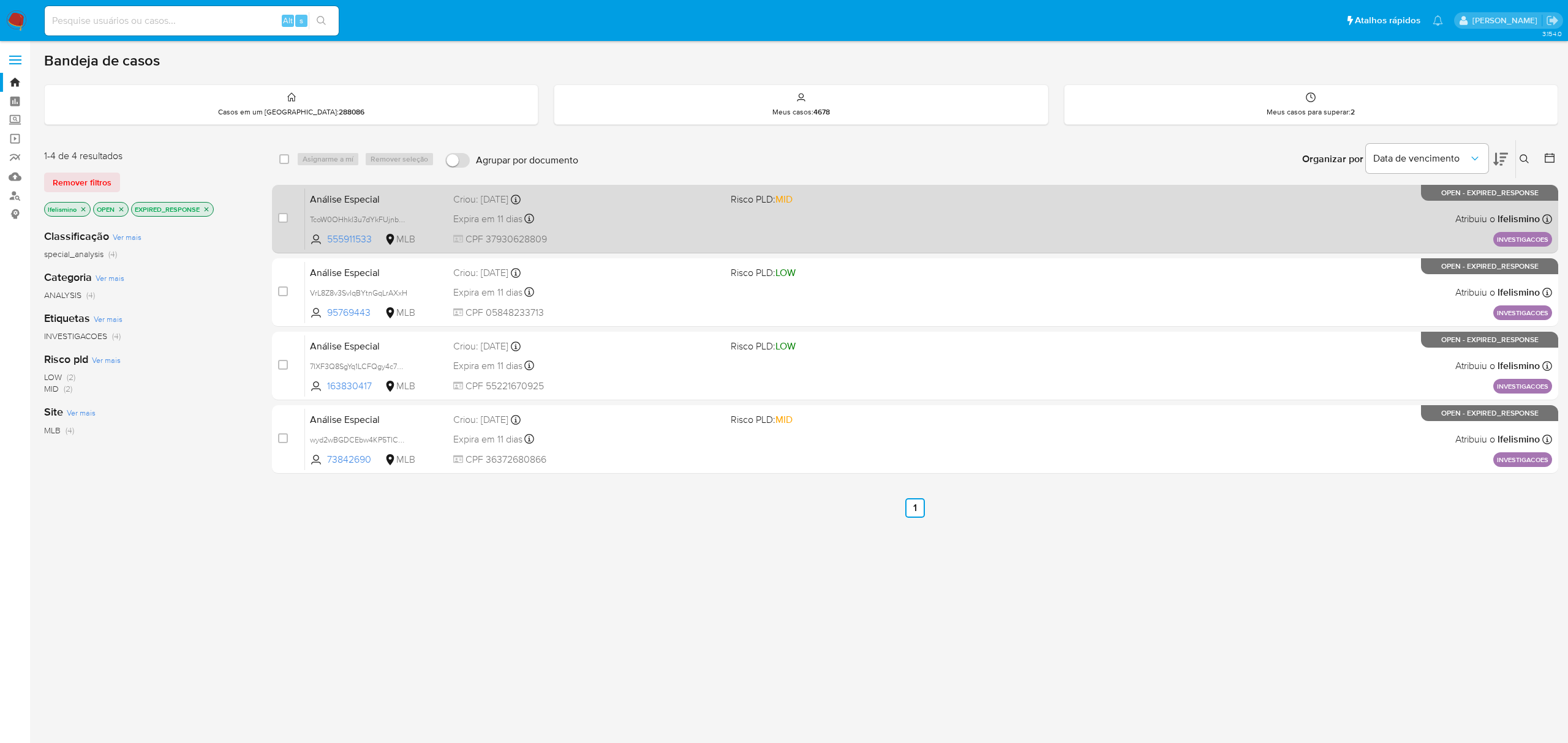
click at [289, 218] on div "case-item-checkbox Incapaz de atribuir o caso" at bounding box center [291, 218] width 27 height 62
click at [284, 224] on div "case-item-checkbox" at bounding box center [283, 218] width 10 height 15
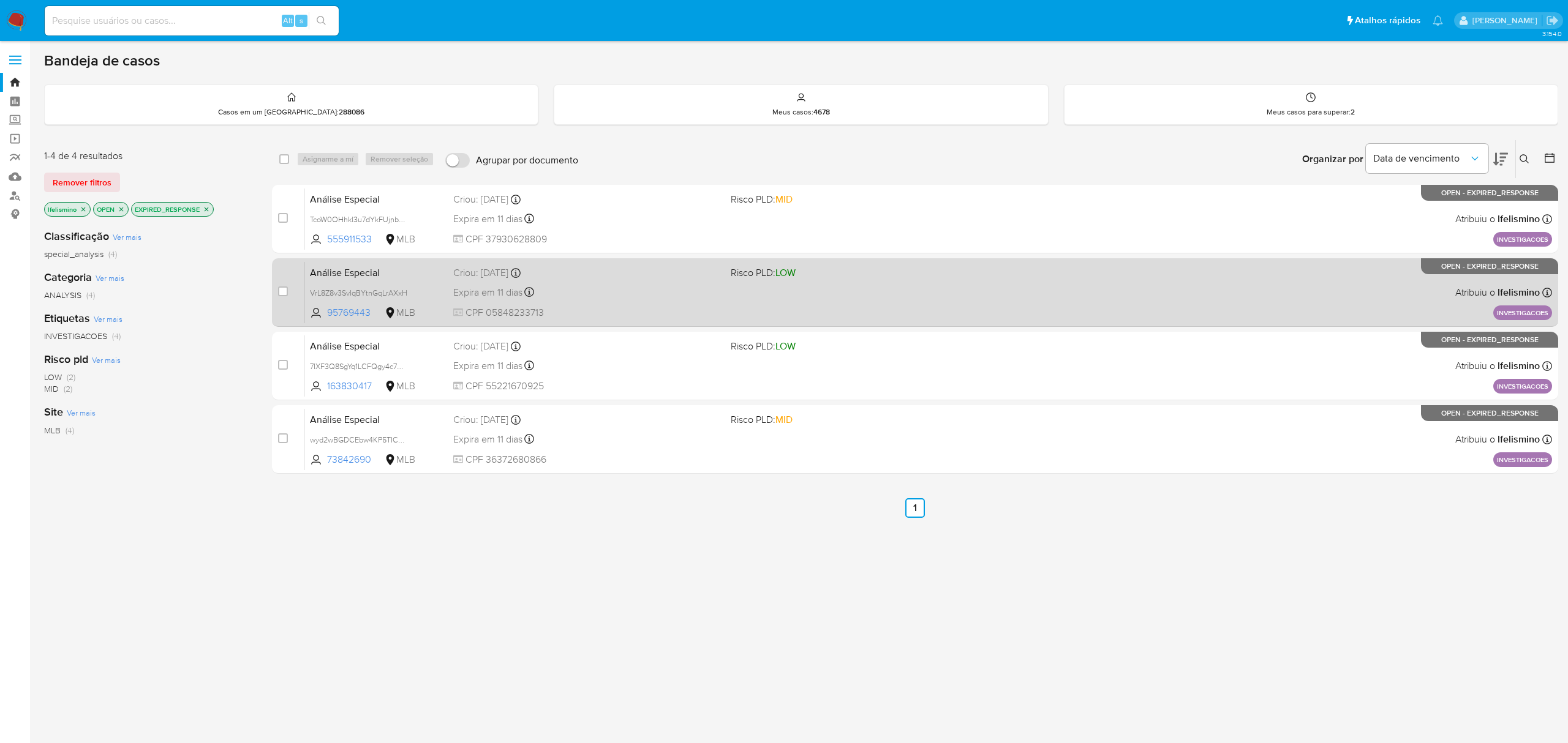
drag, startPoint x: 283, startPoint y: 218, endPoint x: 295, endPoint y: 277, distance: 60.2
click at [283, 217] on input "checkbox" at bounding box center [283, 218] width 10 height 10
checkbox input "true"
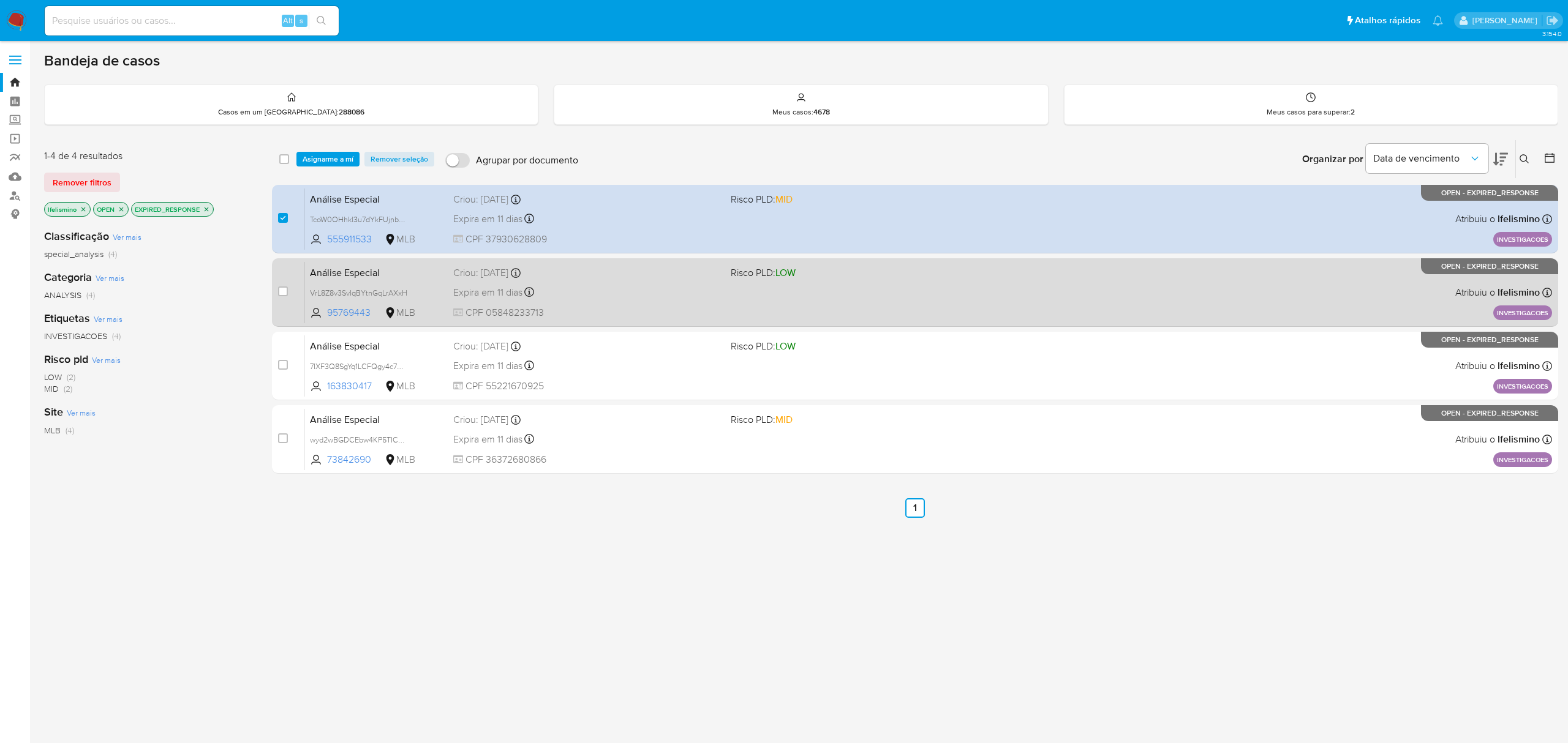
drag, startPoint x: 283, startPoint y: 295, endPoint x: 290, endPoint y: 326, distance: 31.8
click at [283, 295] on input "checkbox" at bounding box center [283, 291] width 10 height 10
checkbox input "true"
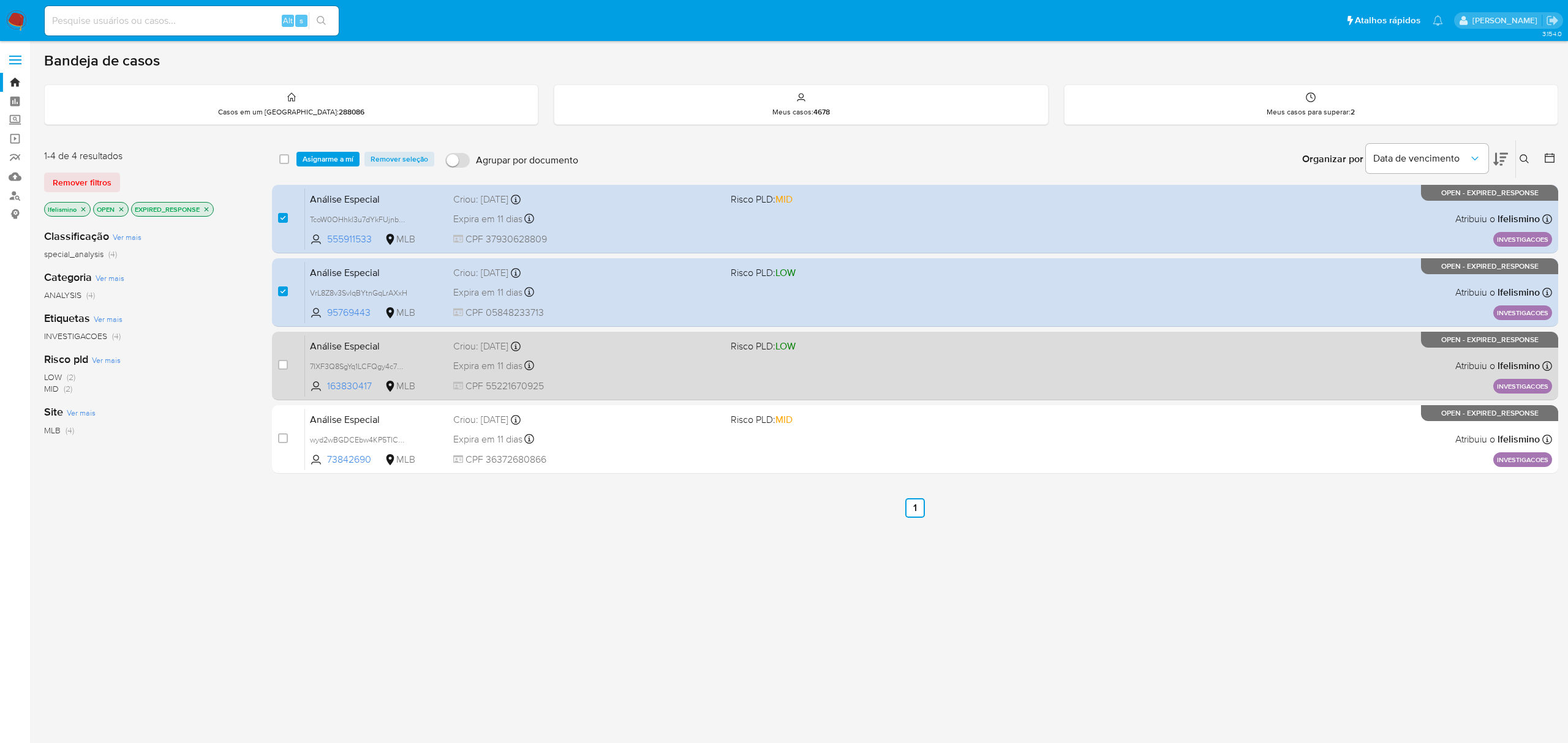
drag, startPoint x: 279, startPoint y: 368, endPoint x: 295, endPoint y: 400, distance: 35.8
click at [280, 368] on input "checkbox" at bounding box center [283, 364] width 10 height 10
checkbox input "true"
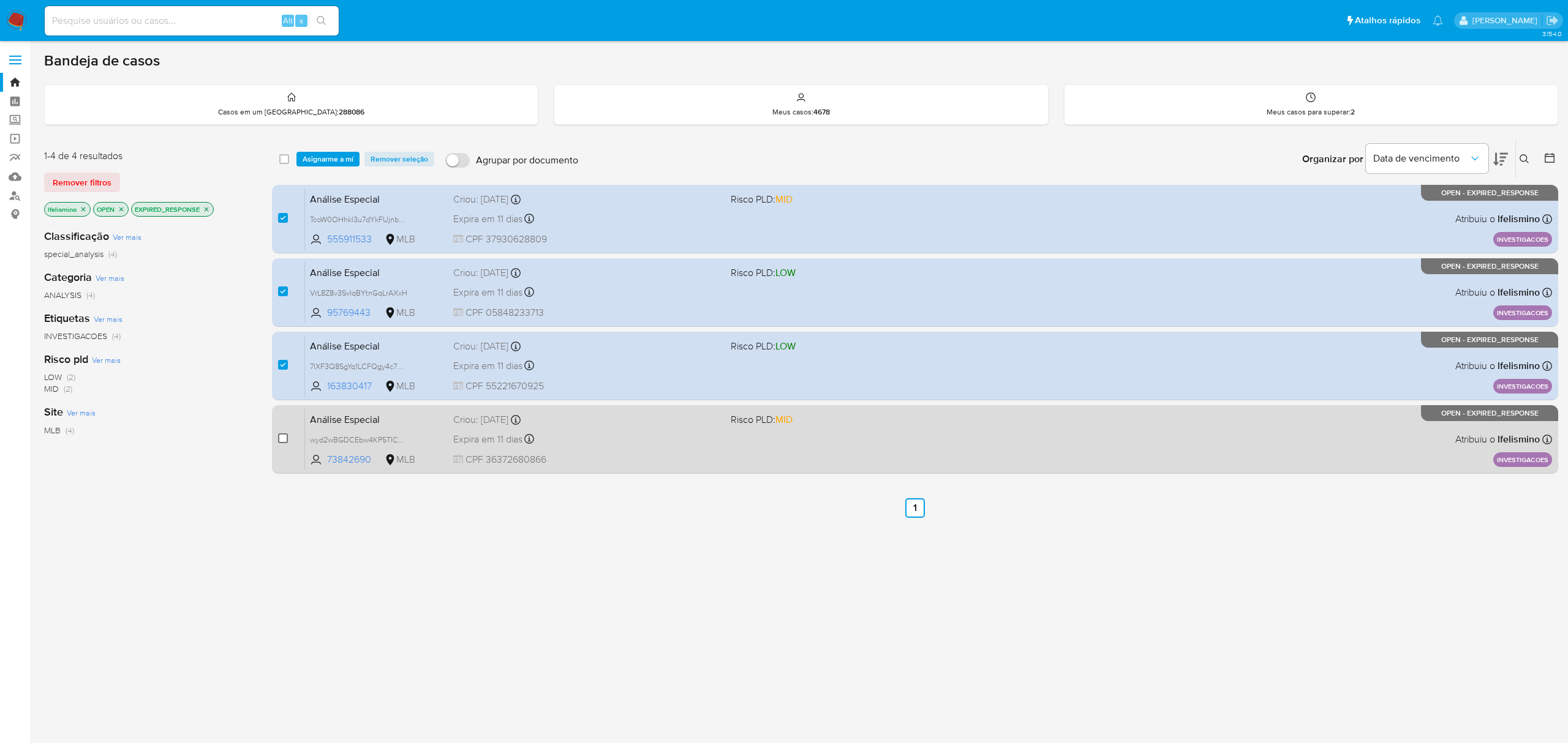
click at [285, 439] on input "checkbox" at bounding box center [283, 438] width 10 height 10
checkbox input "true"
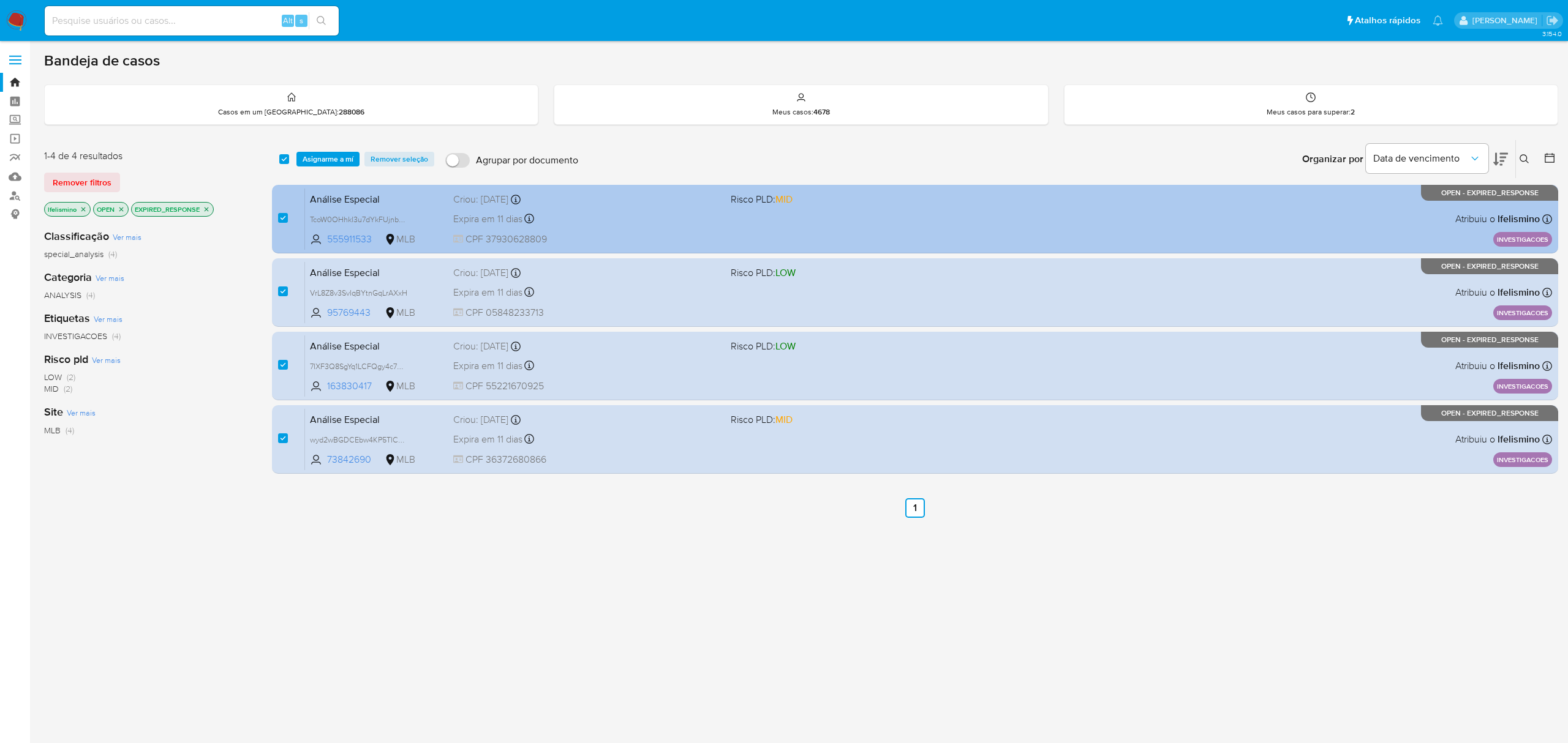
checkbox input "true"
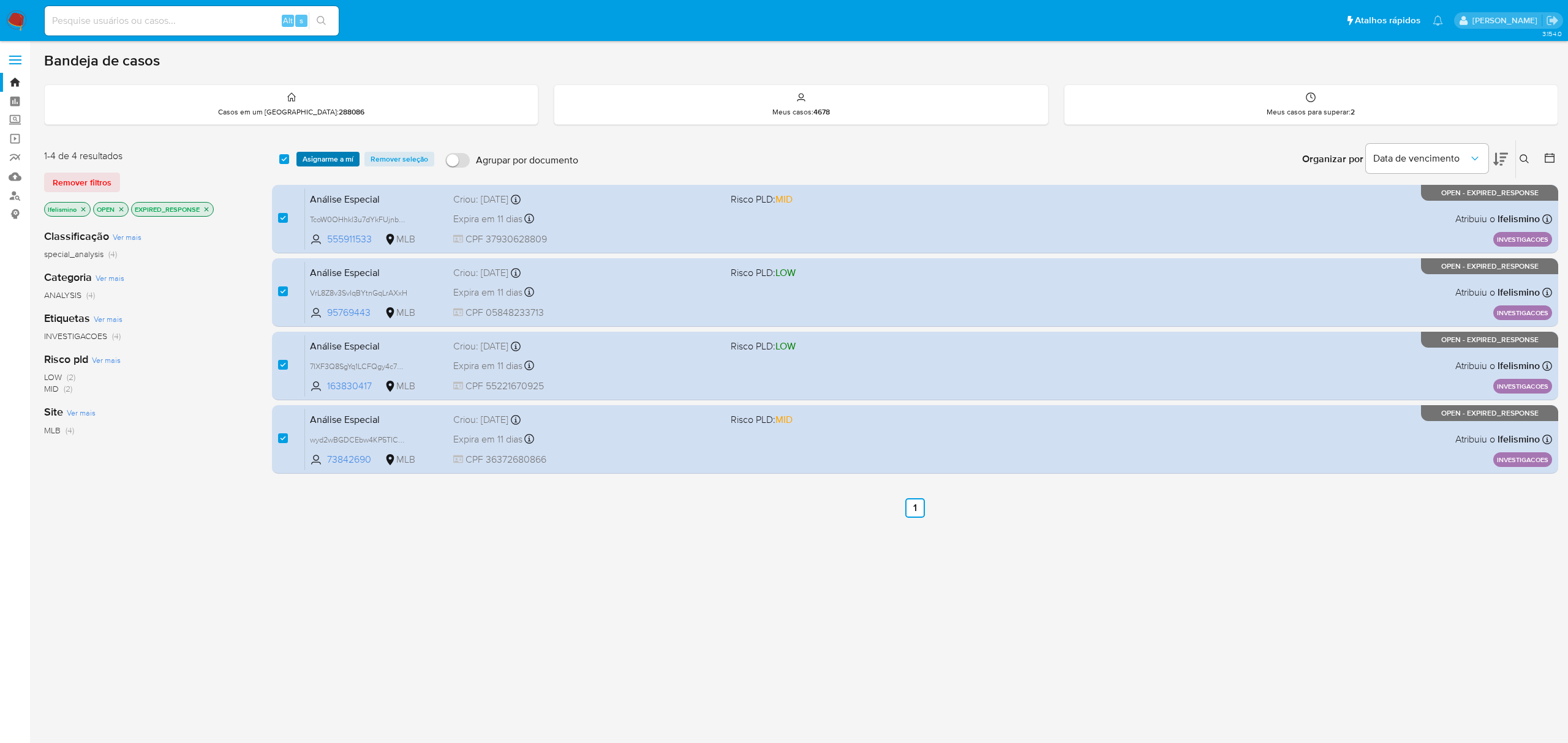
click at [336, 164] on span "Asignarme a mí" at bounding box center [328, 160] width 51 height 12
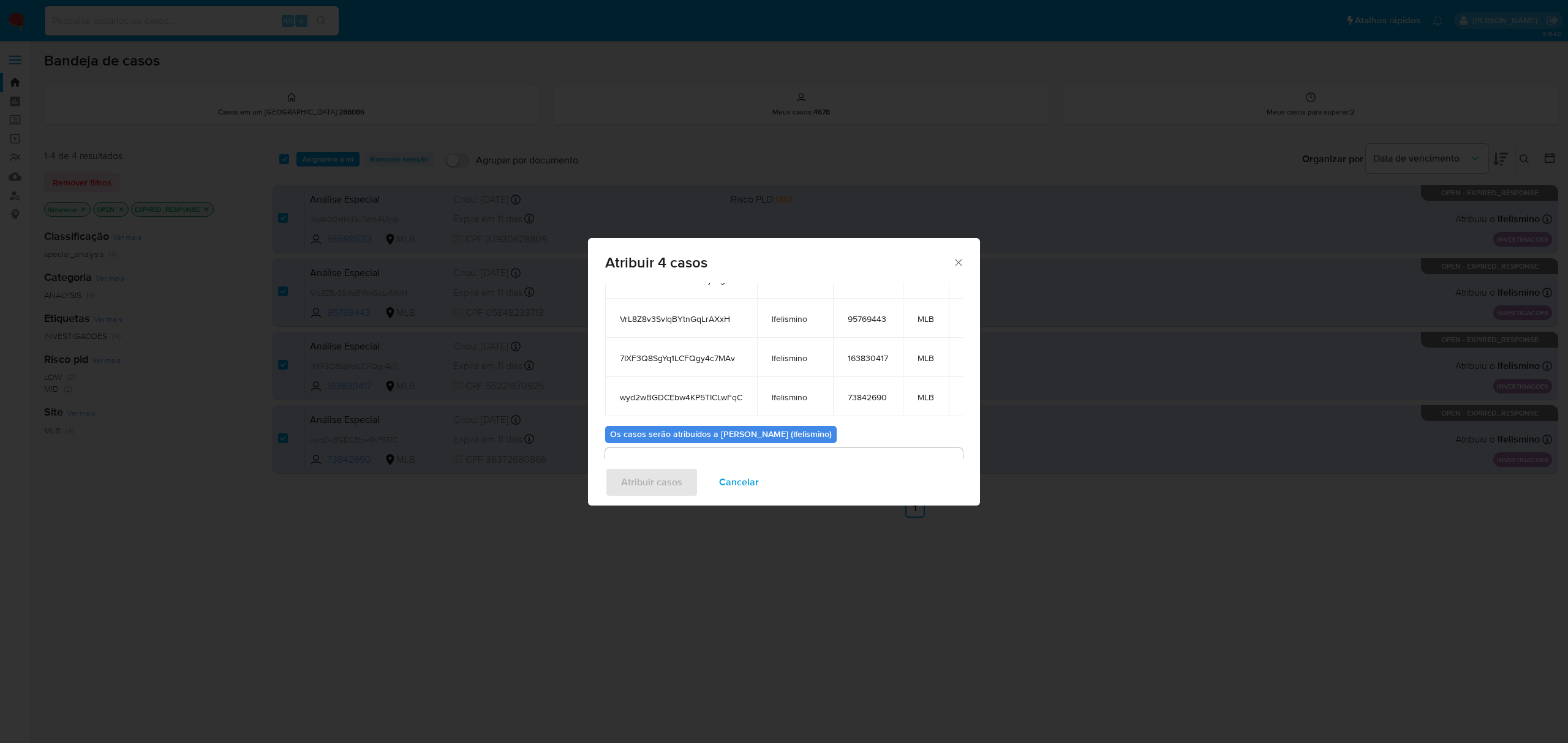
scroll to position [150, 0]
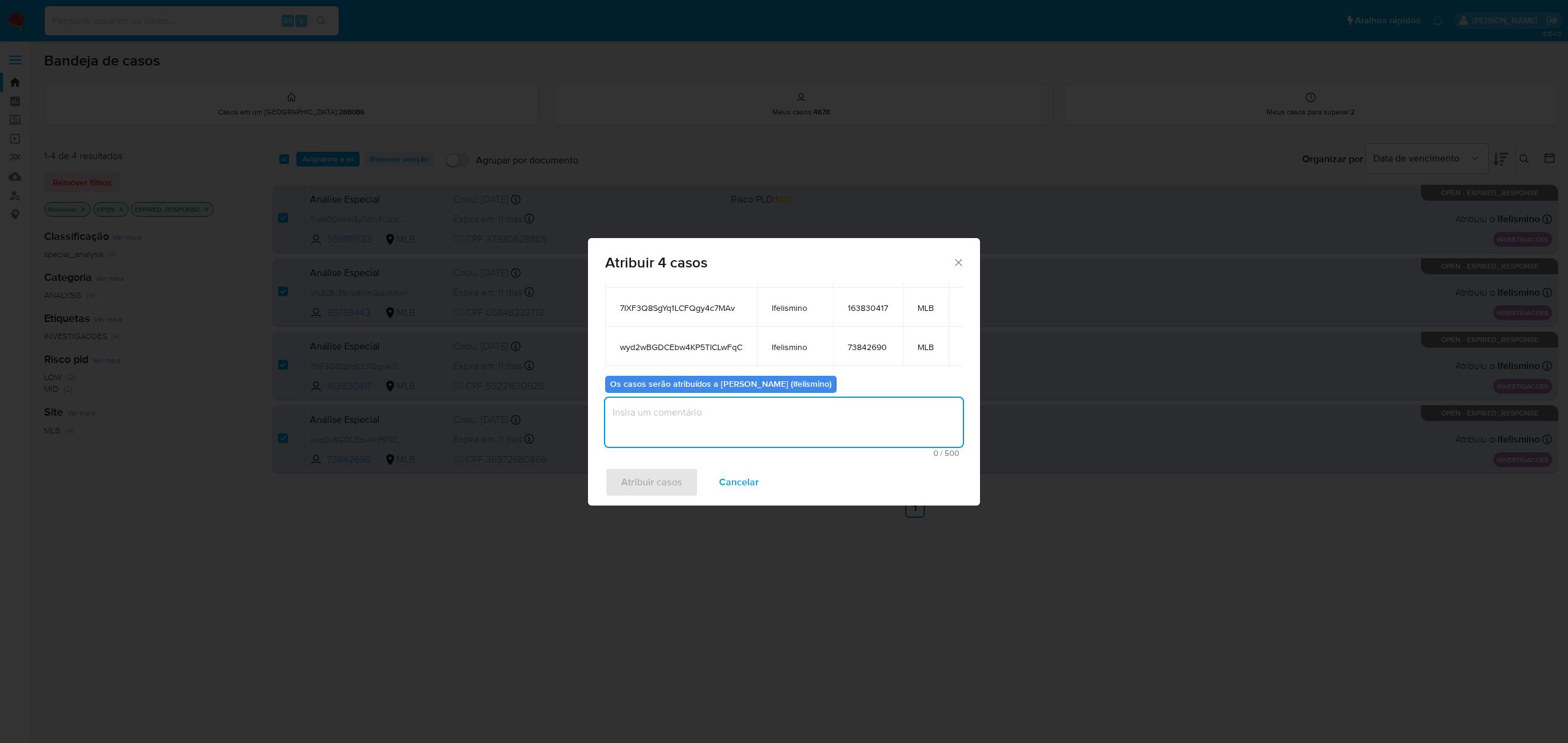
click at [773, 416] on textarea "assign-modal" at bounding box center [784, 422] width 357 height 49
type textarea "."
click at [635, 480] on span "Atribuir casos" at bounding box center [651, 482] width 62 height 27
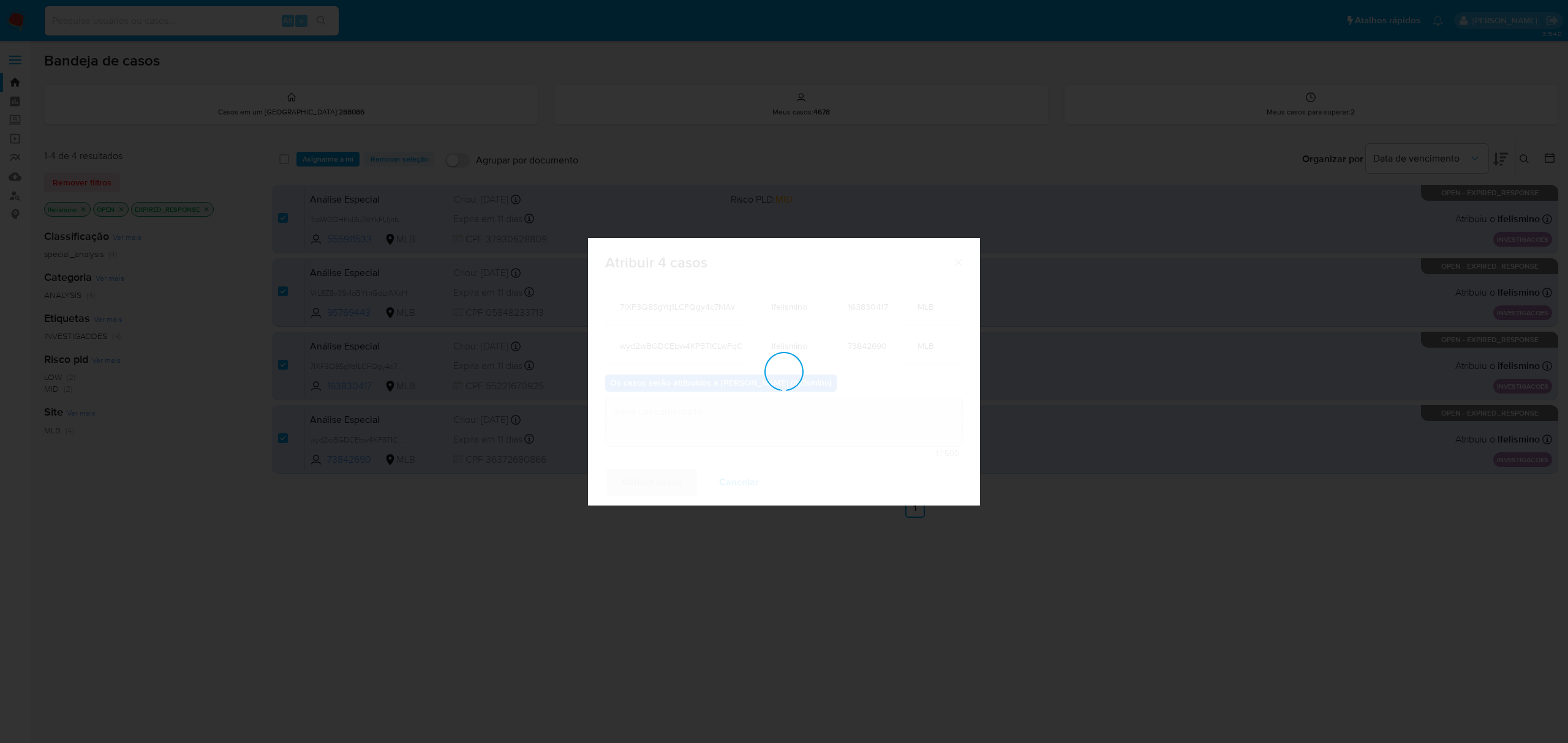
checkbox input "false"
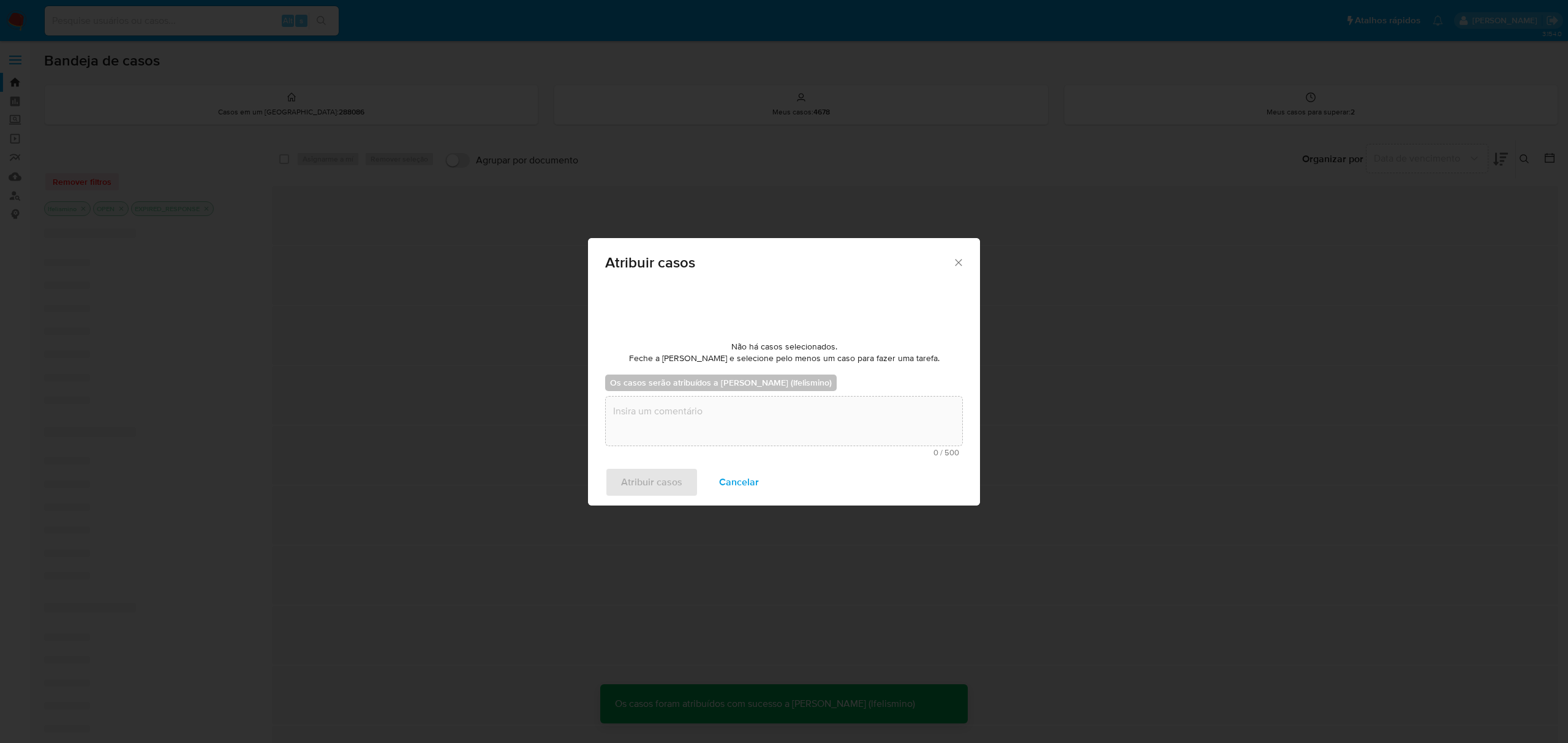
scroll to position [74, 0]
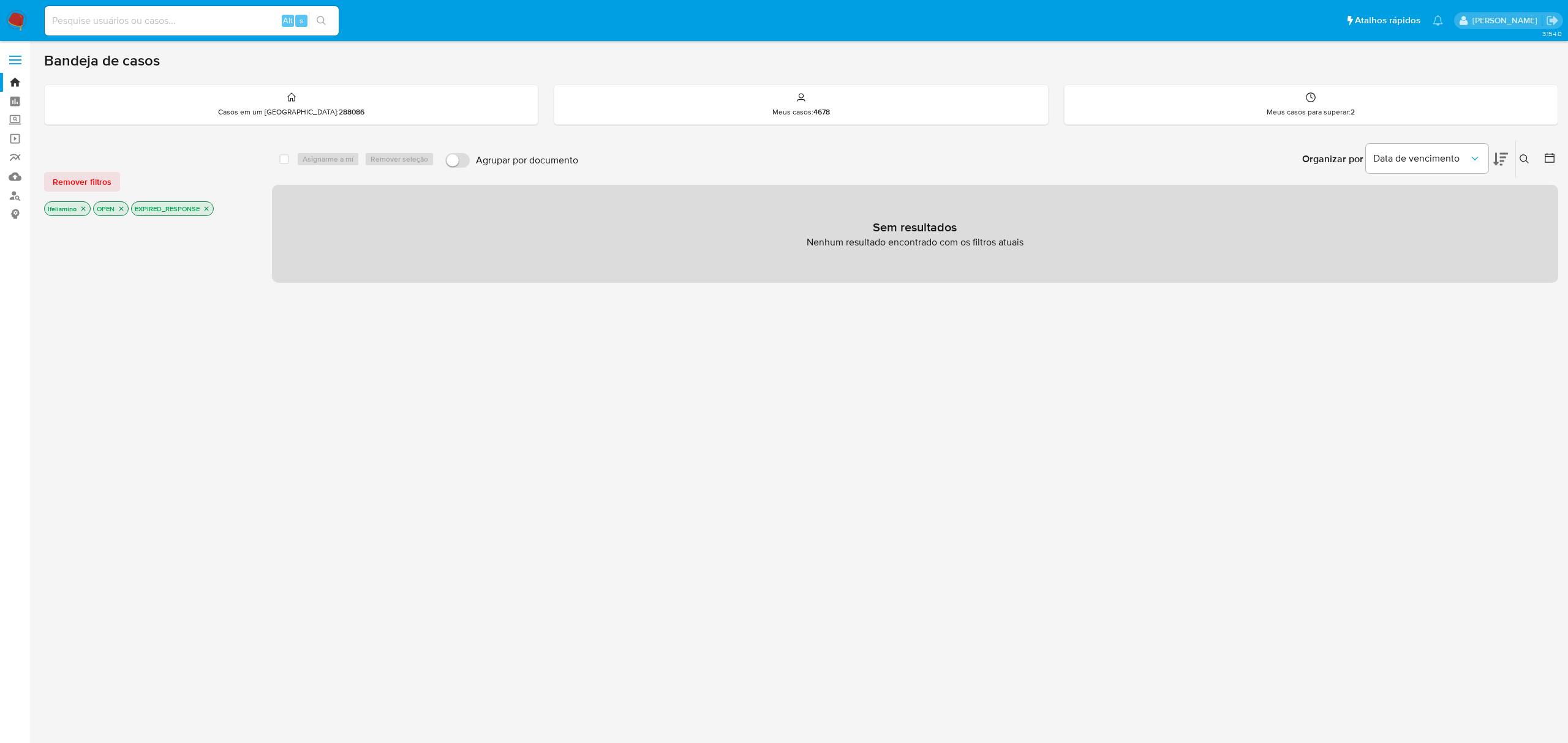
click at [14, 15] on img at bounding box center [16, 21] width 21 height 21
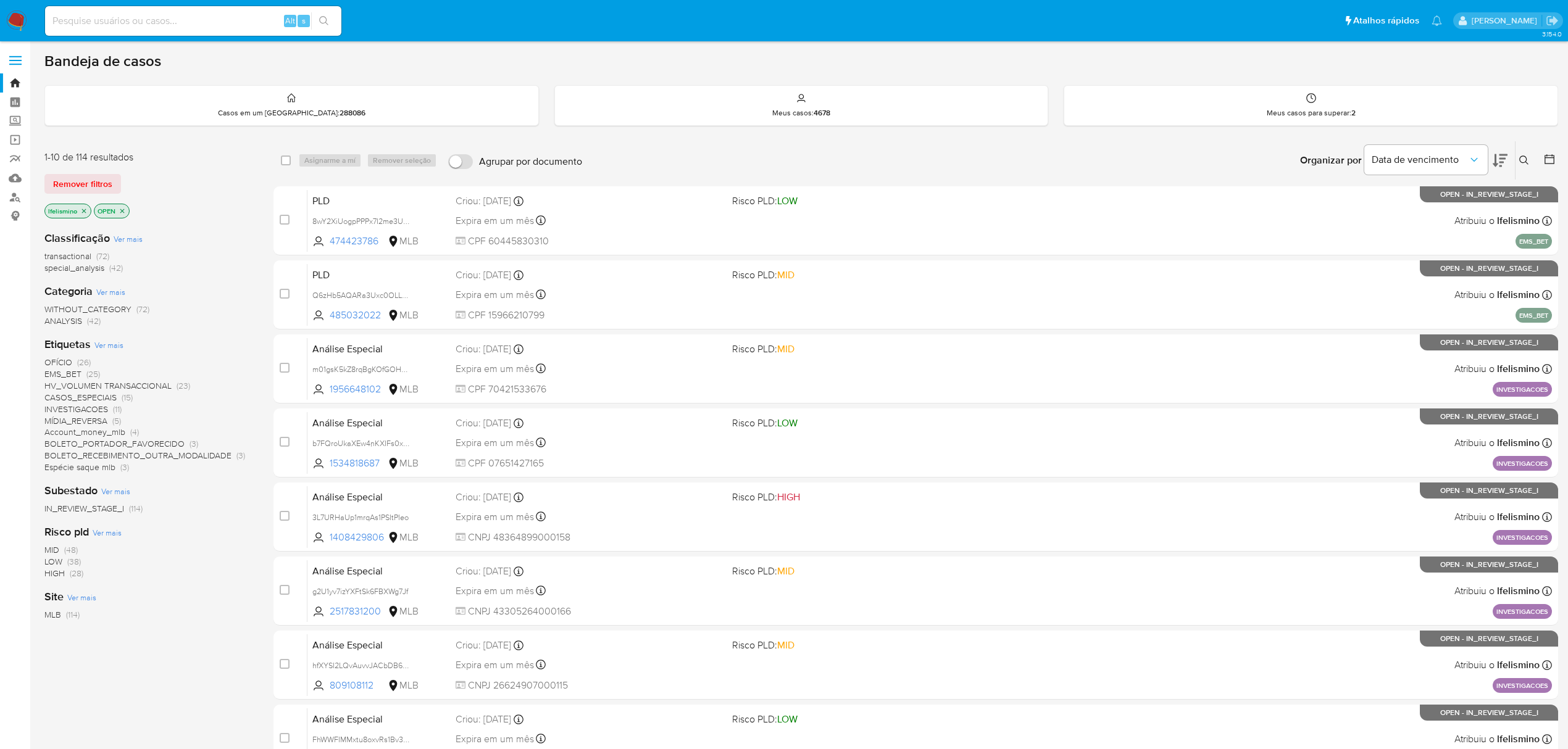
click at [1502, 162] on icon at bounding box center [1500, 161] width 15 height 13
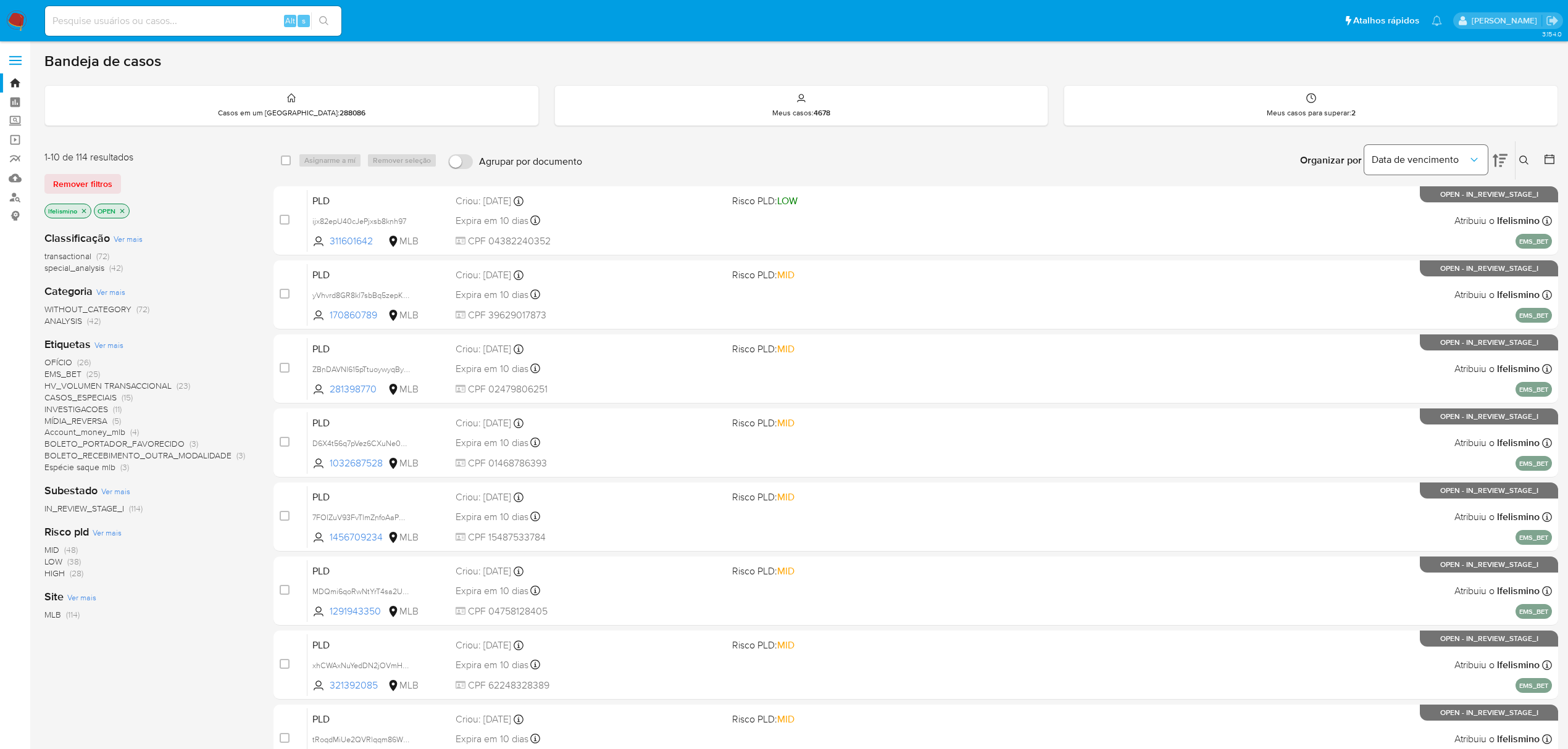
click at [1436, 159] on span "Data de vencimento" at bounding box center [1419, 160] width 96 height 12
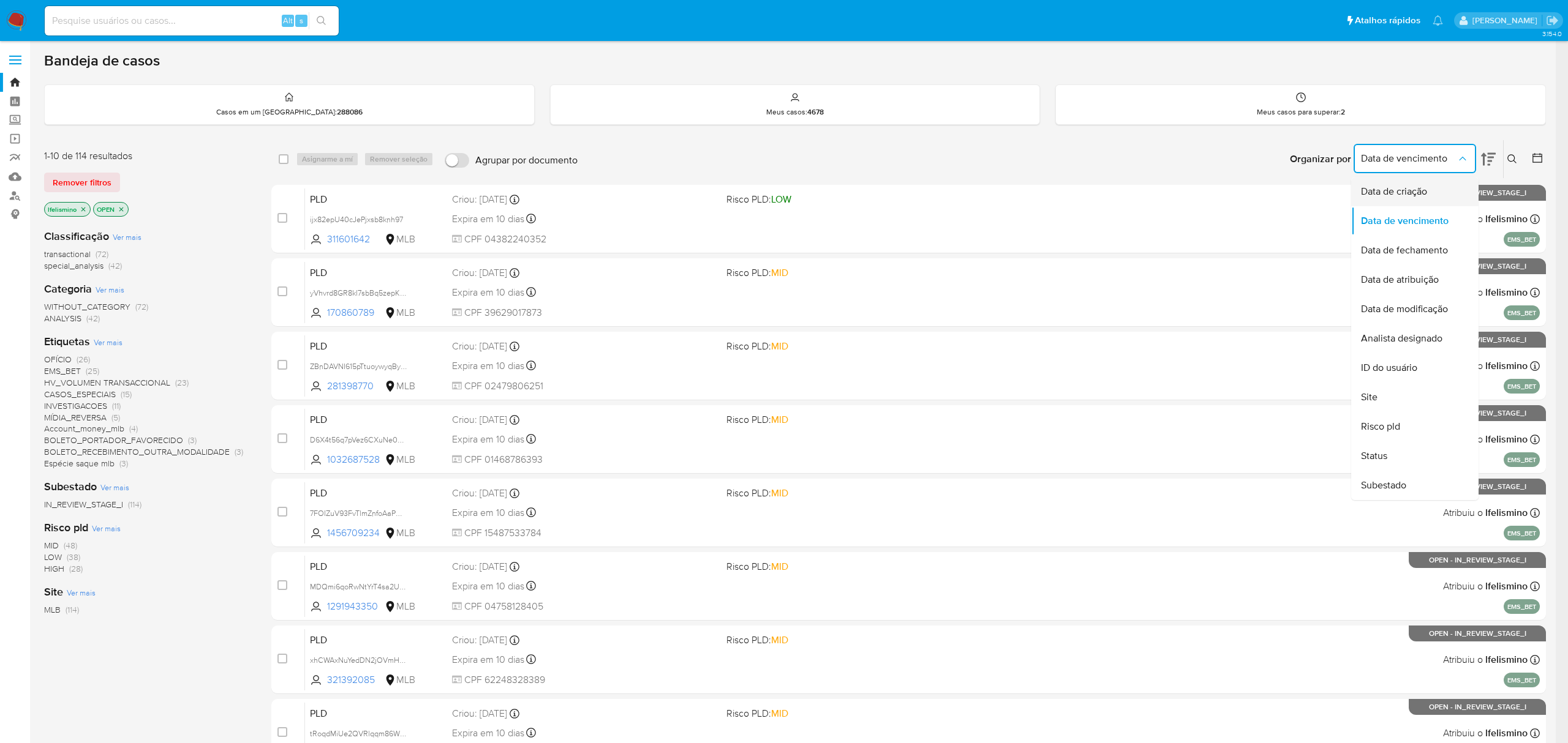
click at [1407, 199] on div "Data de criação" at bounding box center [1411, 192] width 101 height 29
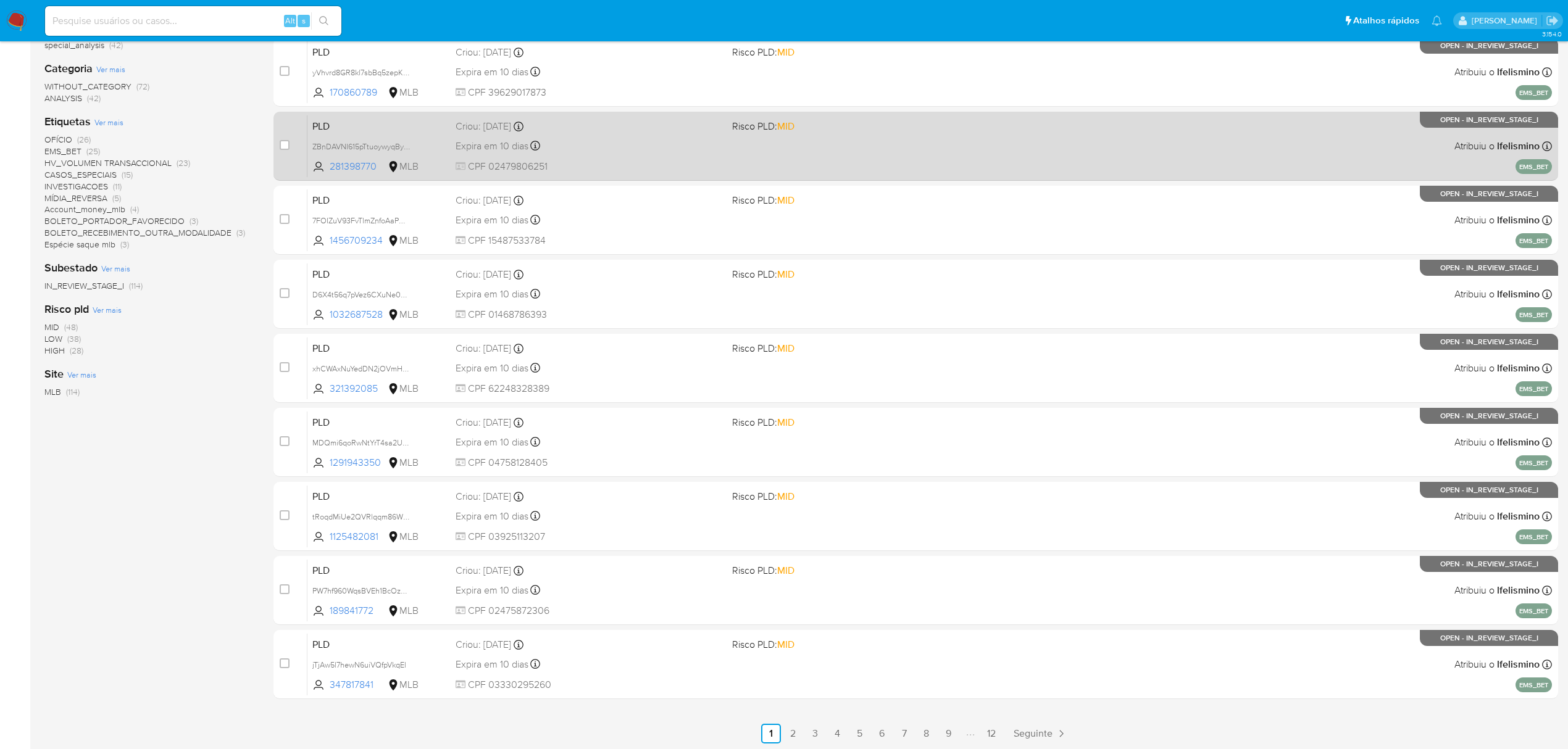
scroll to position [225, 0]
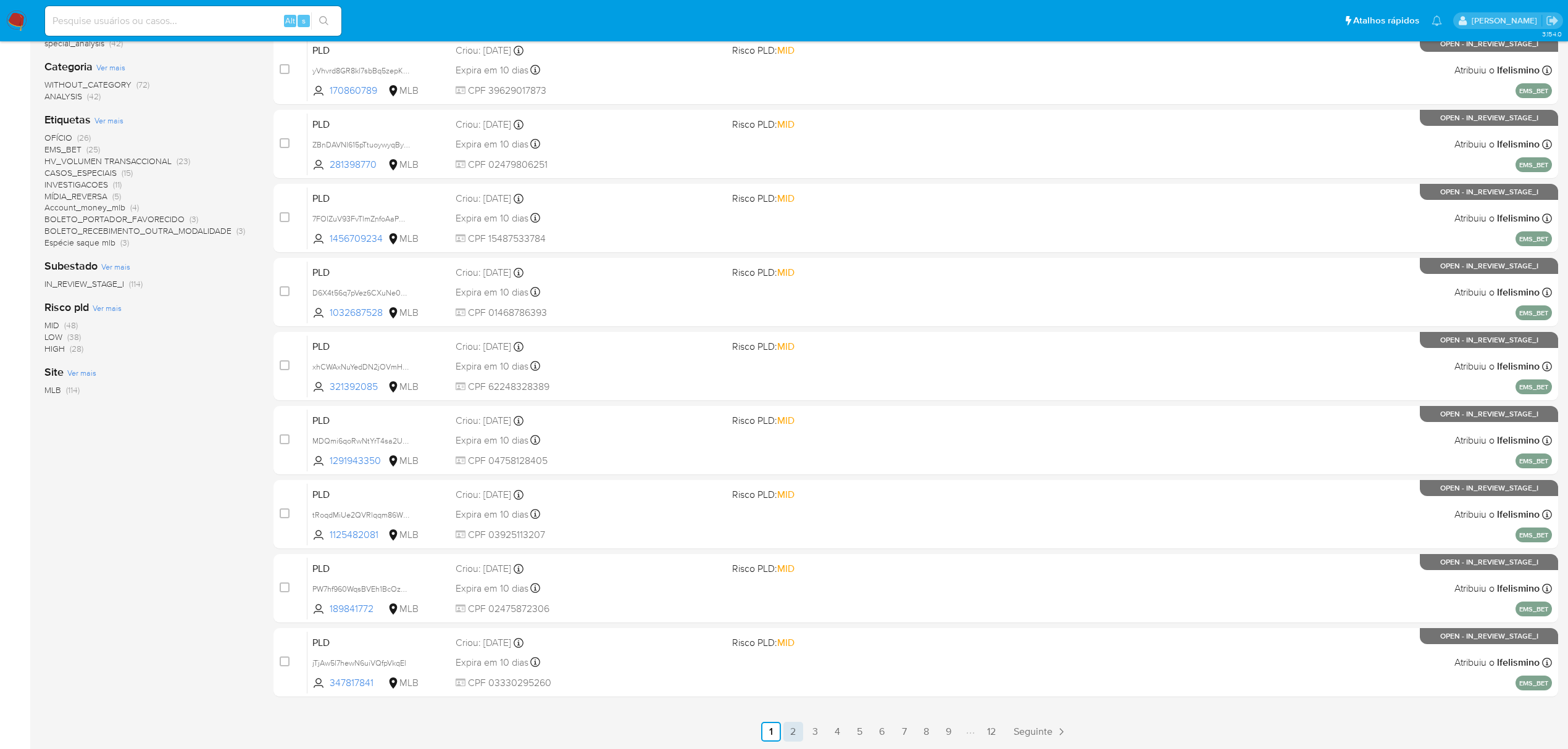
click at [787, 726] on link "2" at bounding box center [793, 732] width 20 height 20
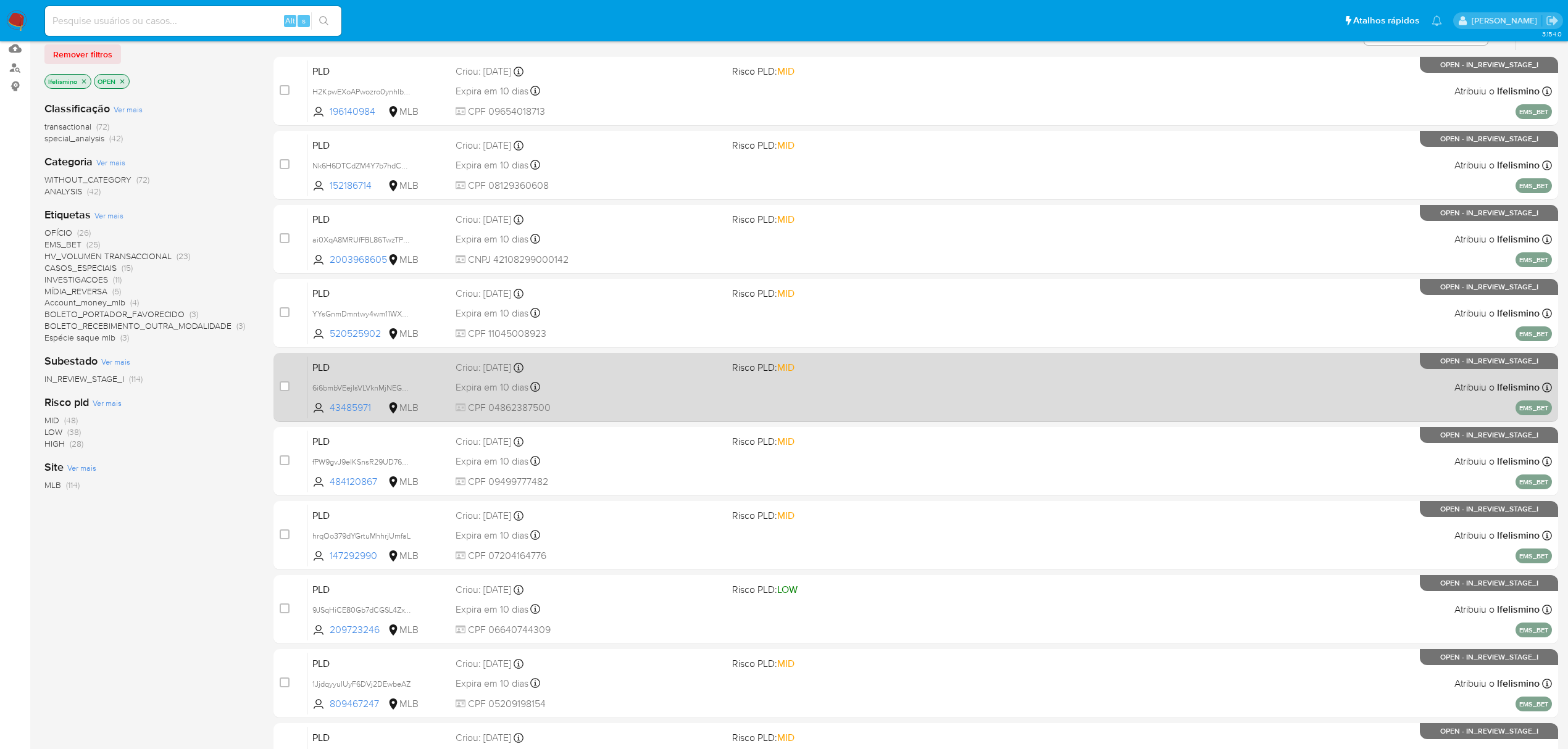
scroll to position [225, 0]
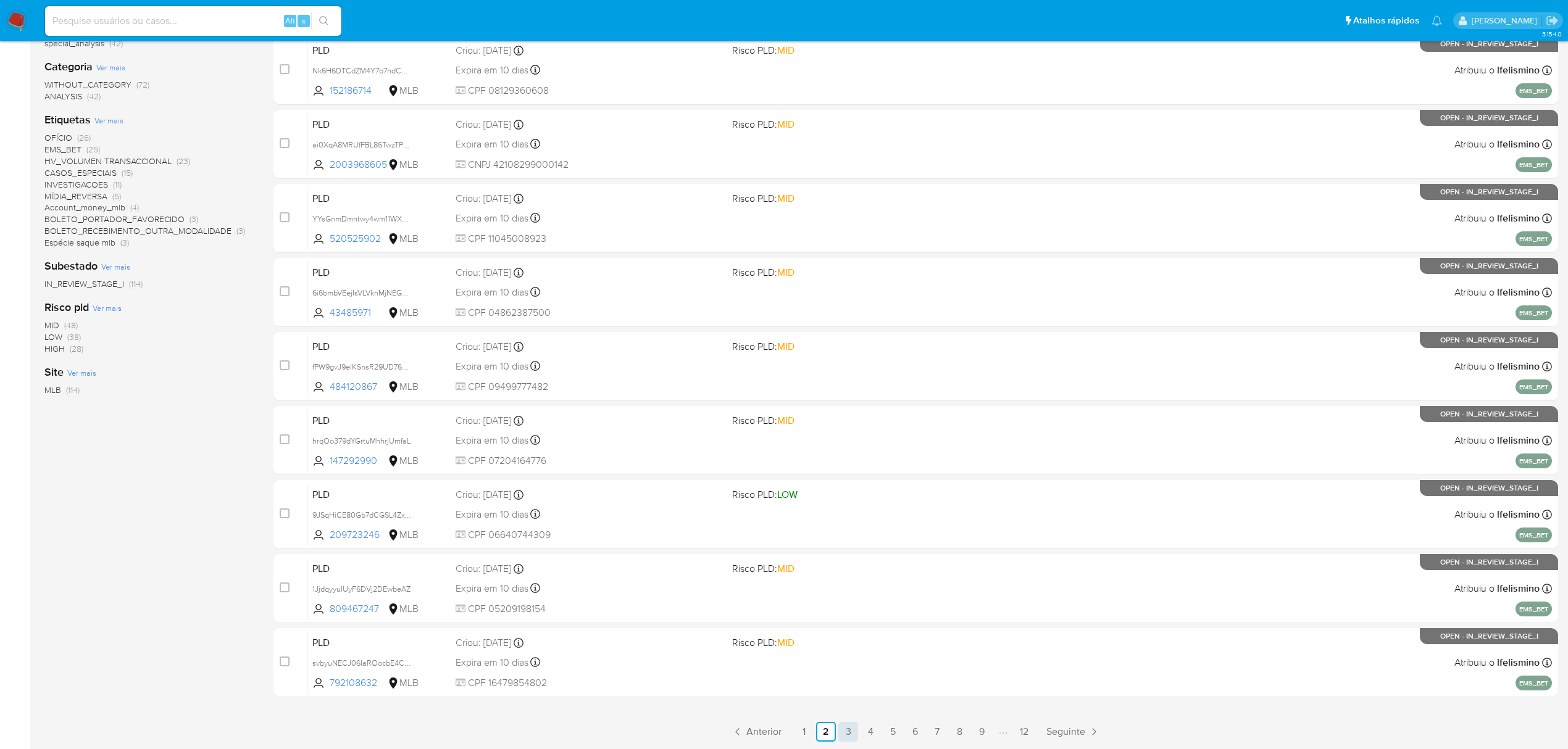
click at [848, 734] on link "3" at bounding box center [848, 732] width 20 height 20
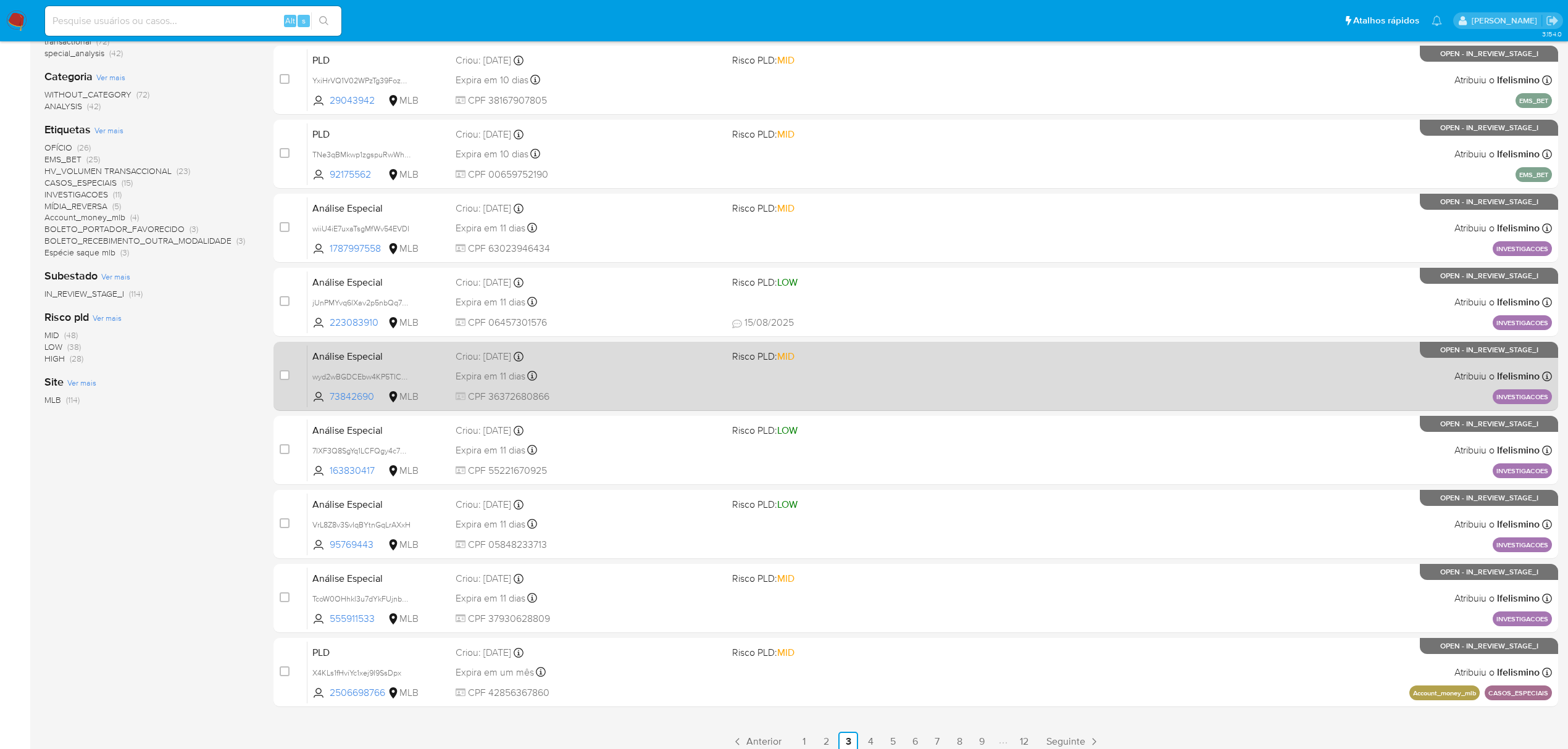
scroll to position [225, 0]
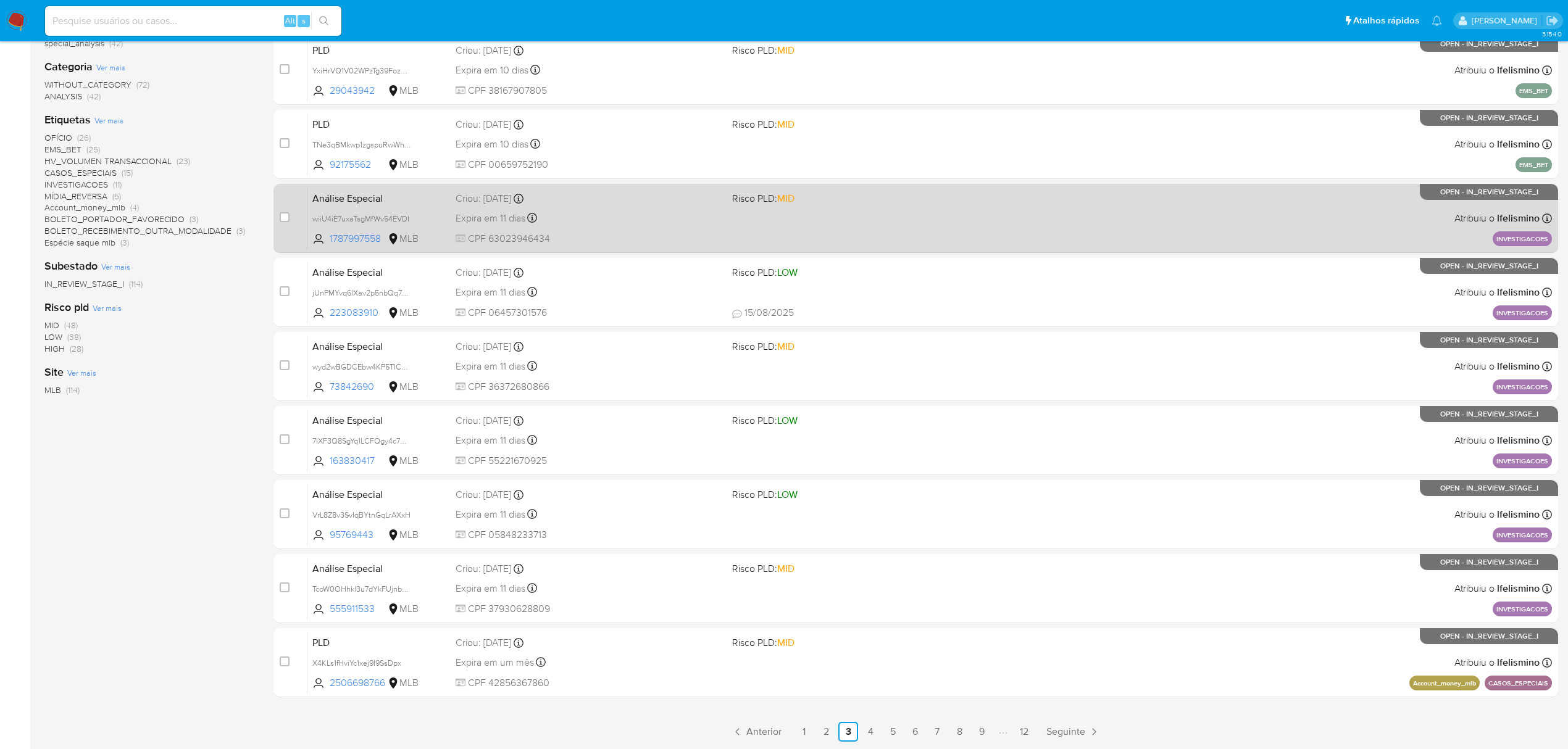
click at [608, 228] on div "Análise Especial wiiU4iE7uxaTsgMfWv54EVDI 1787997558 MLB Risco PLD: MID Criou: …" at bounding box center [930, 218] width 1245 height 62
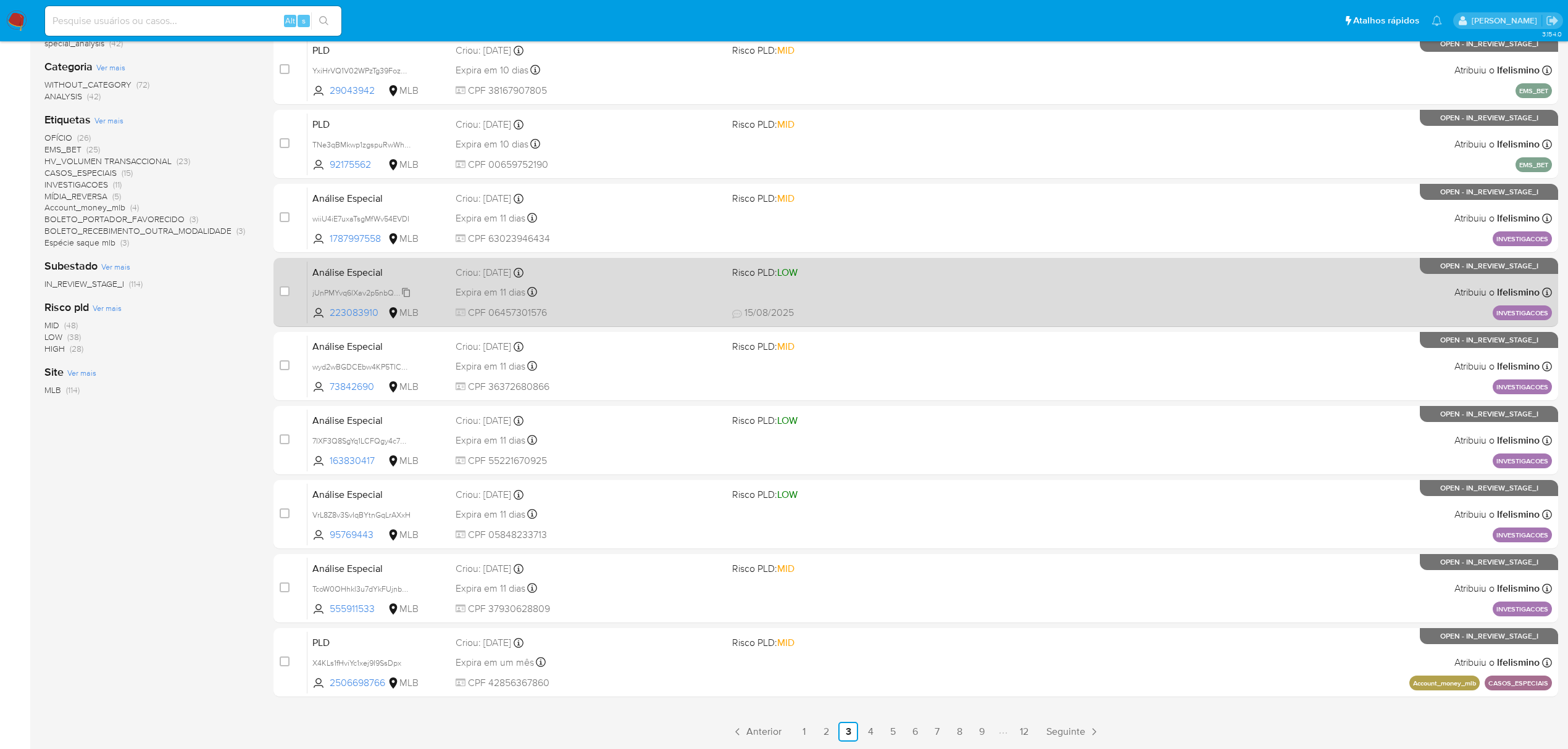
click at [338, 291] on span "jUnPMYvq6lXav2p5nbQq7V5W" at bounding box center [364, 292] width 106 height 14
click at [425, 287] on span "jUnPMYvq6lXav2p5nbQq7V5W Copiado Copiado" at bounding box center [378, 293] width 134 height 14
click at [618, 279] on div "Criou: 15/07/2025 Criou: 15/07/2025 10:01:07" at bounding box center [588, 273] width 267 height 14
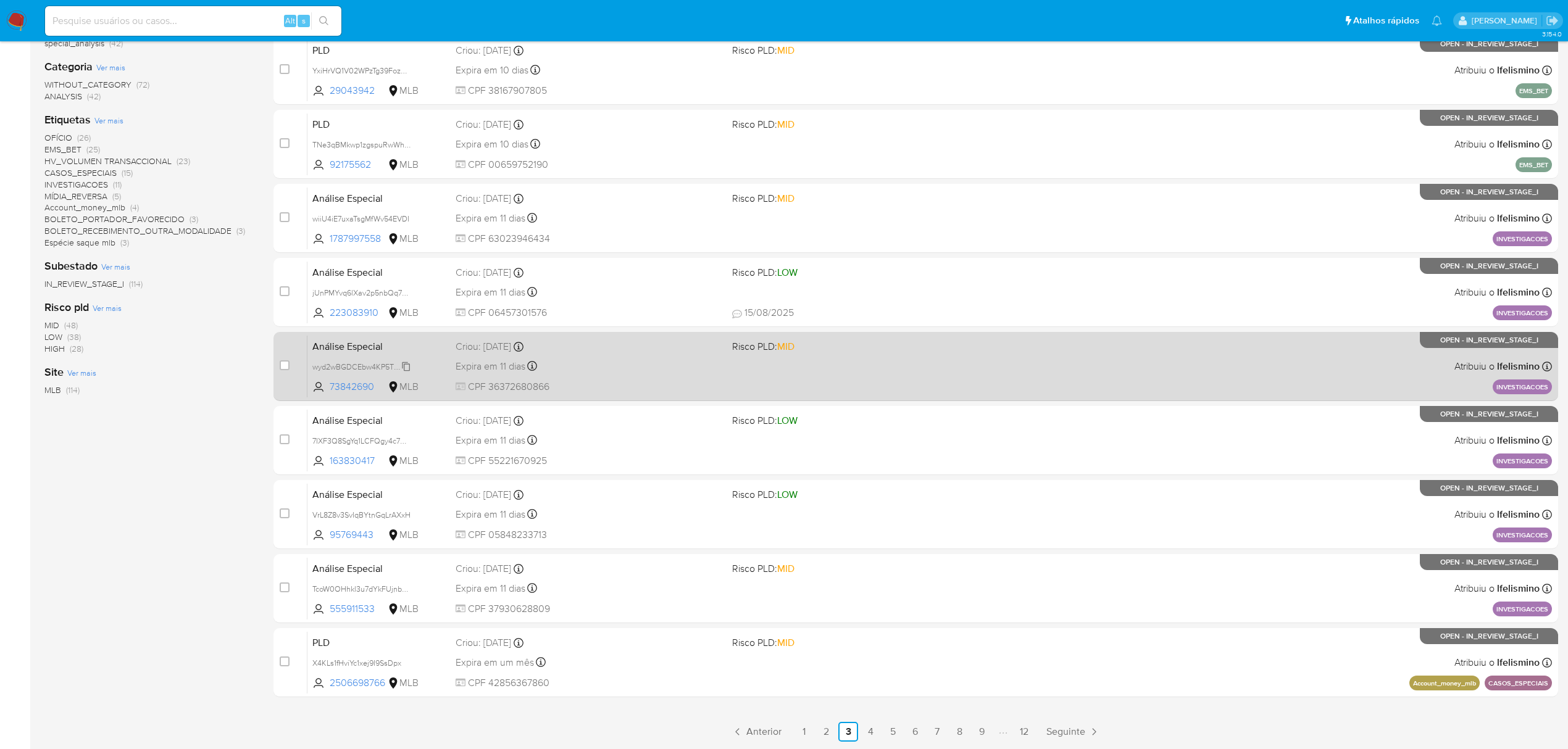
click at [339, 366] on span "wyd2wBGDCEbw4KP5TICLwFqC" at bounding box center [368, 366] width 113 height 14
click at [640, 365] on div "Expira em 11 dias Expira em 29/08/2025 10:01:08" at bounding box center [588, 366] width 267 height 17
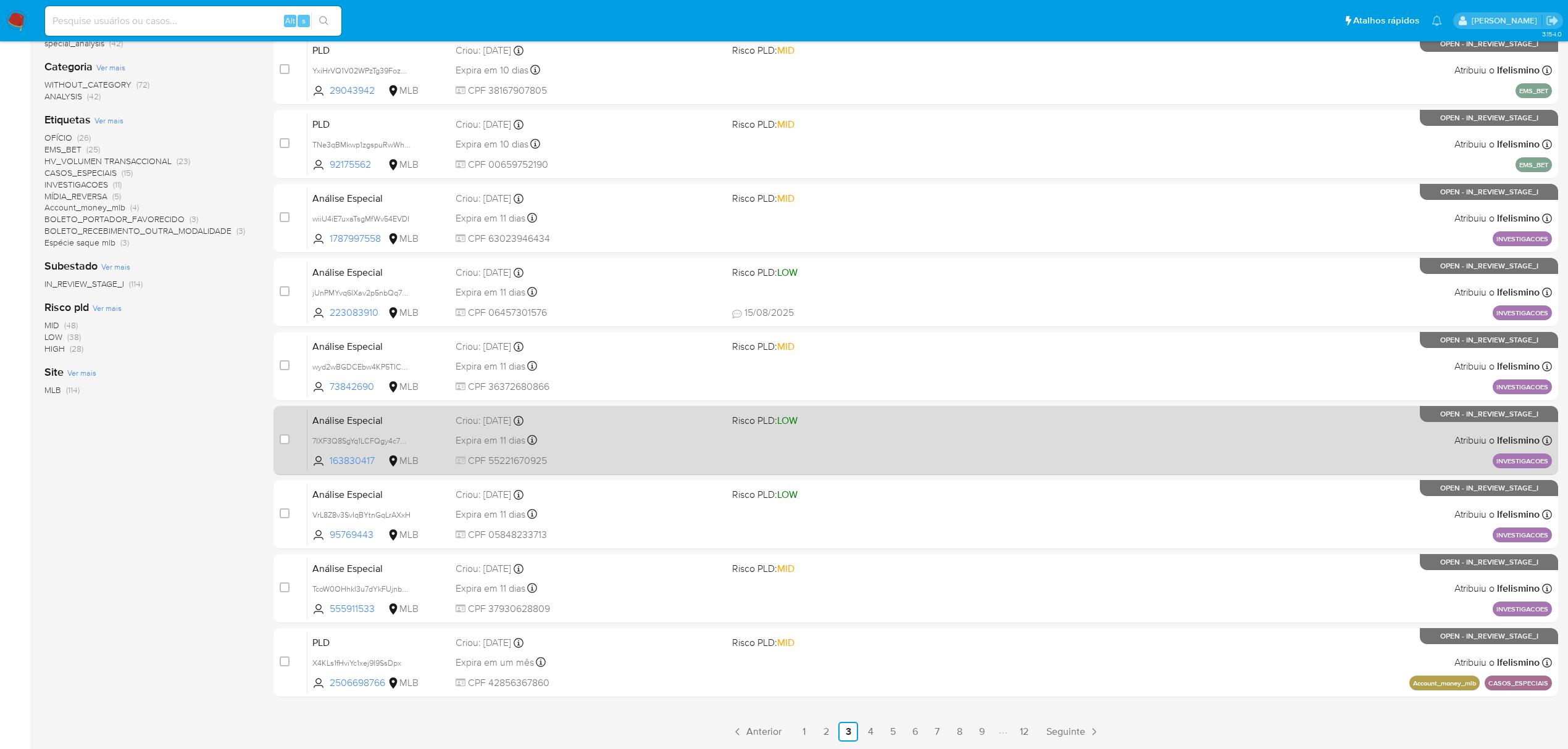
click at [343, 447] on div "Análise Especial 7IXF3Q8SgYq1LCFQgy4c7MAv 163830417 MLB Risco PLD: LOW Criou: 1…" at bounding box center [930, 440] width 1245 height 62
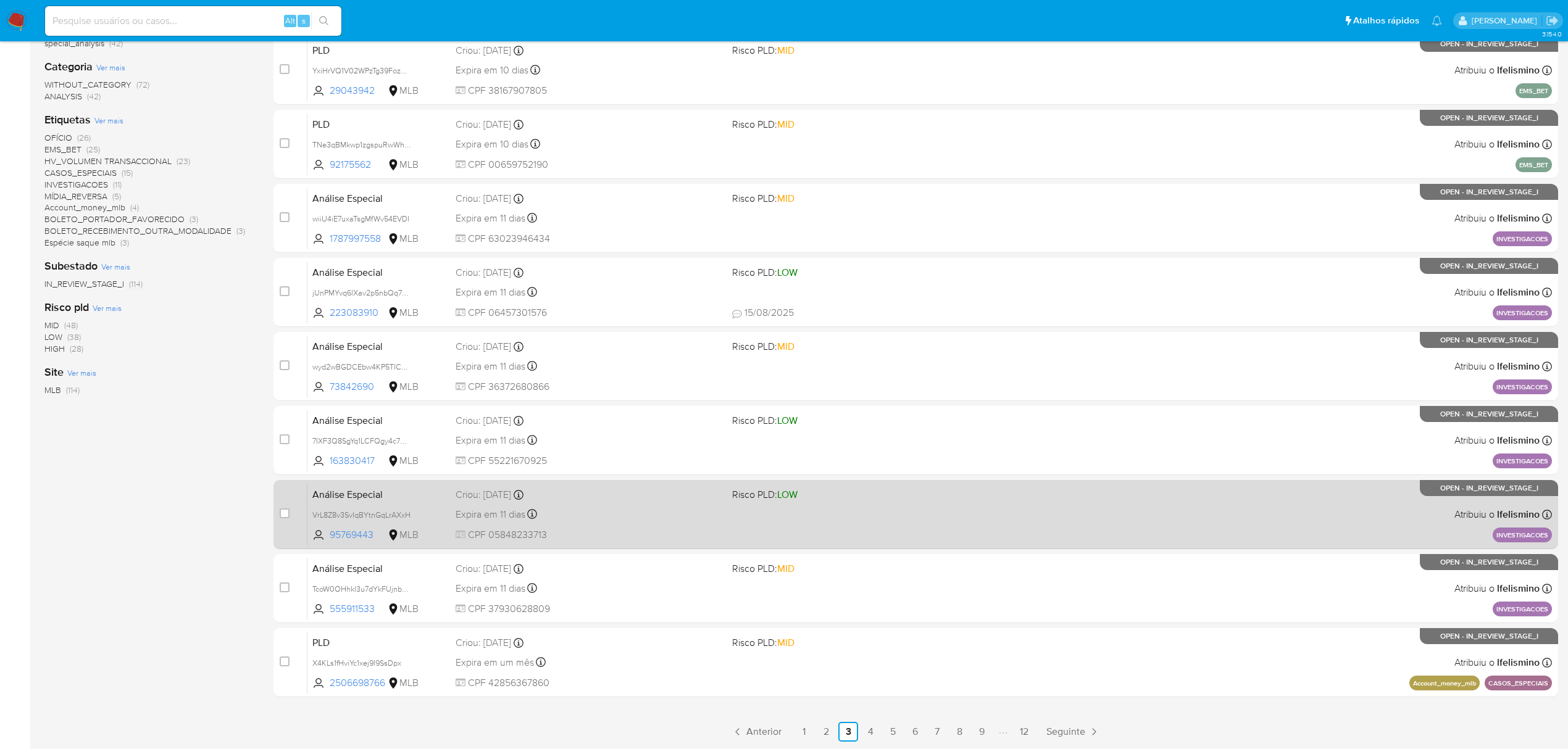
click at [659, 531] on span "CPF 05848233713" at bounding box center [588, 536] width 267 height 14
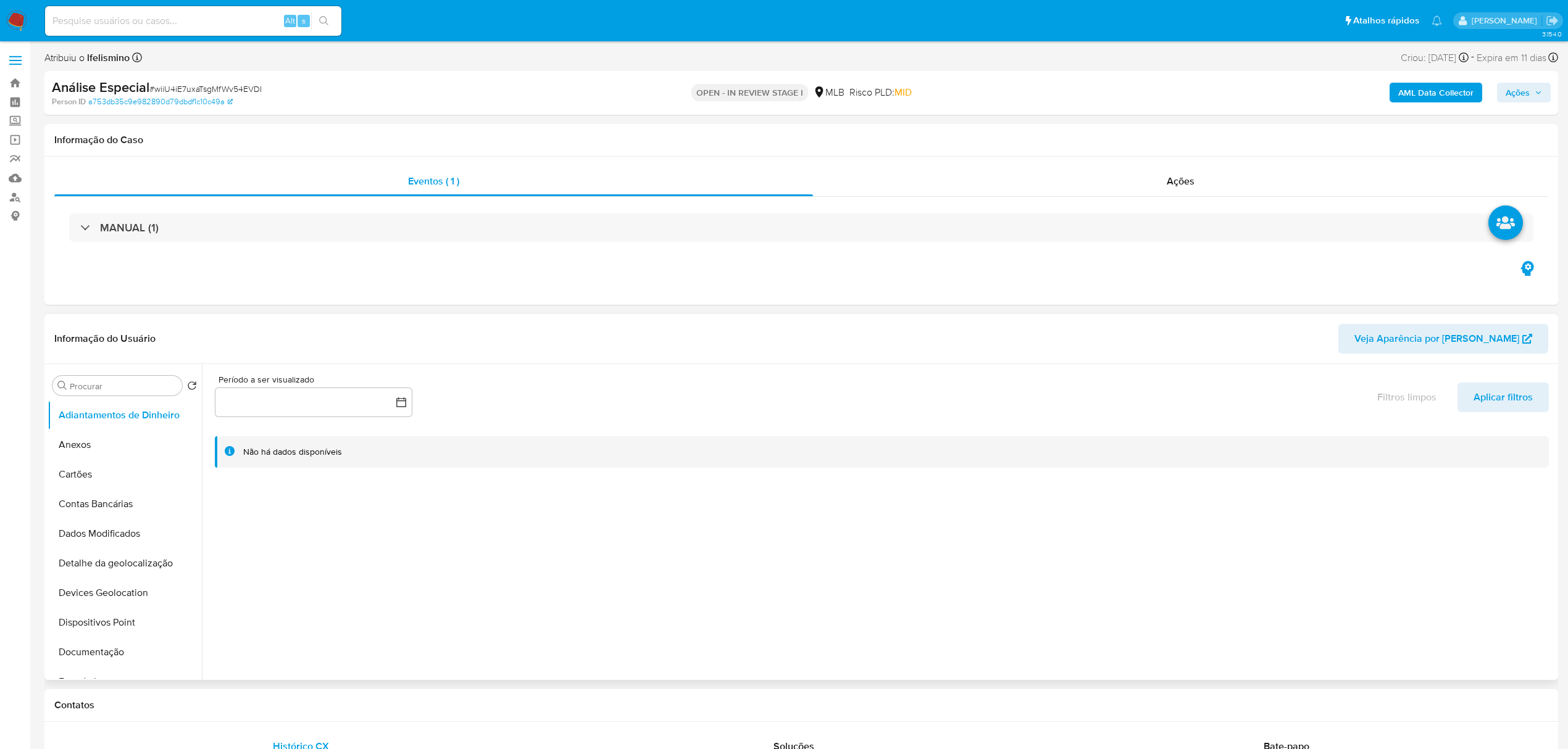
select select "10"
click at [1148, 198] on div "MANUAL (1)" at bounding box center [801, 227] width 1494 height 62
click at [1171, 171] on div "Ações" at bounding box center [1180, 182] width 735 height 30
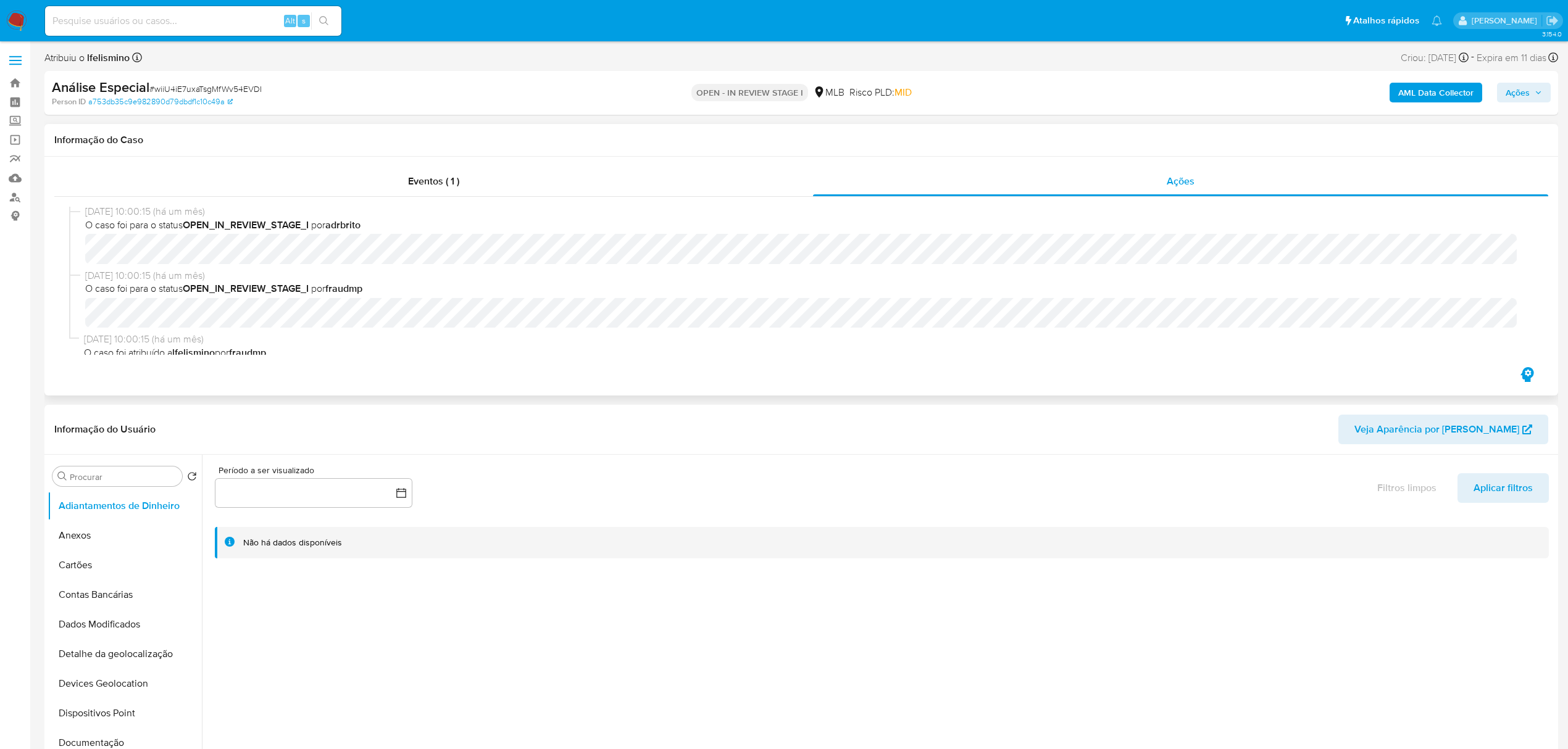
scroll to position [196, 0]
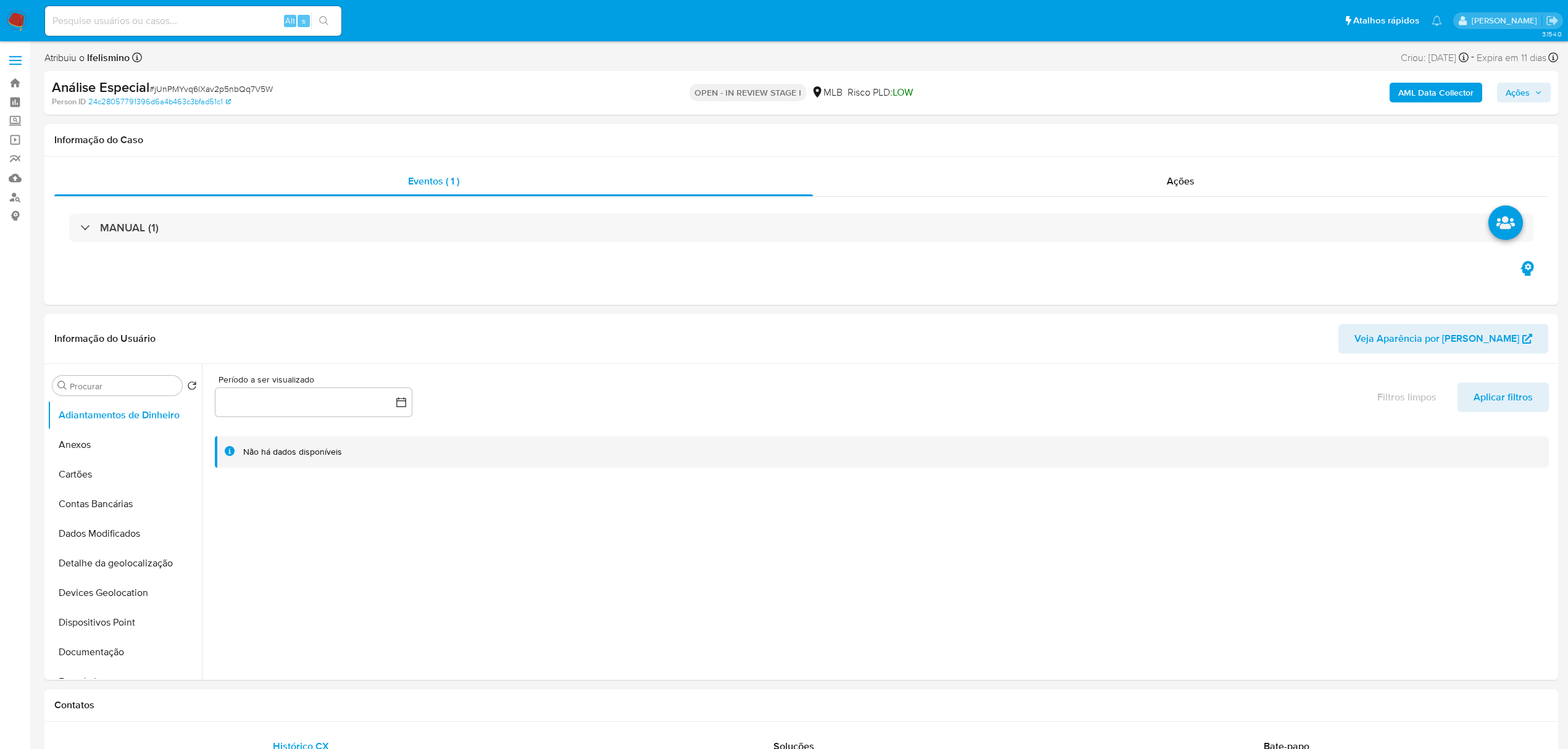
select select "10"
click at [1158, 186] on div "Ações" at bounding box center [1180, 182] width 735 height 30
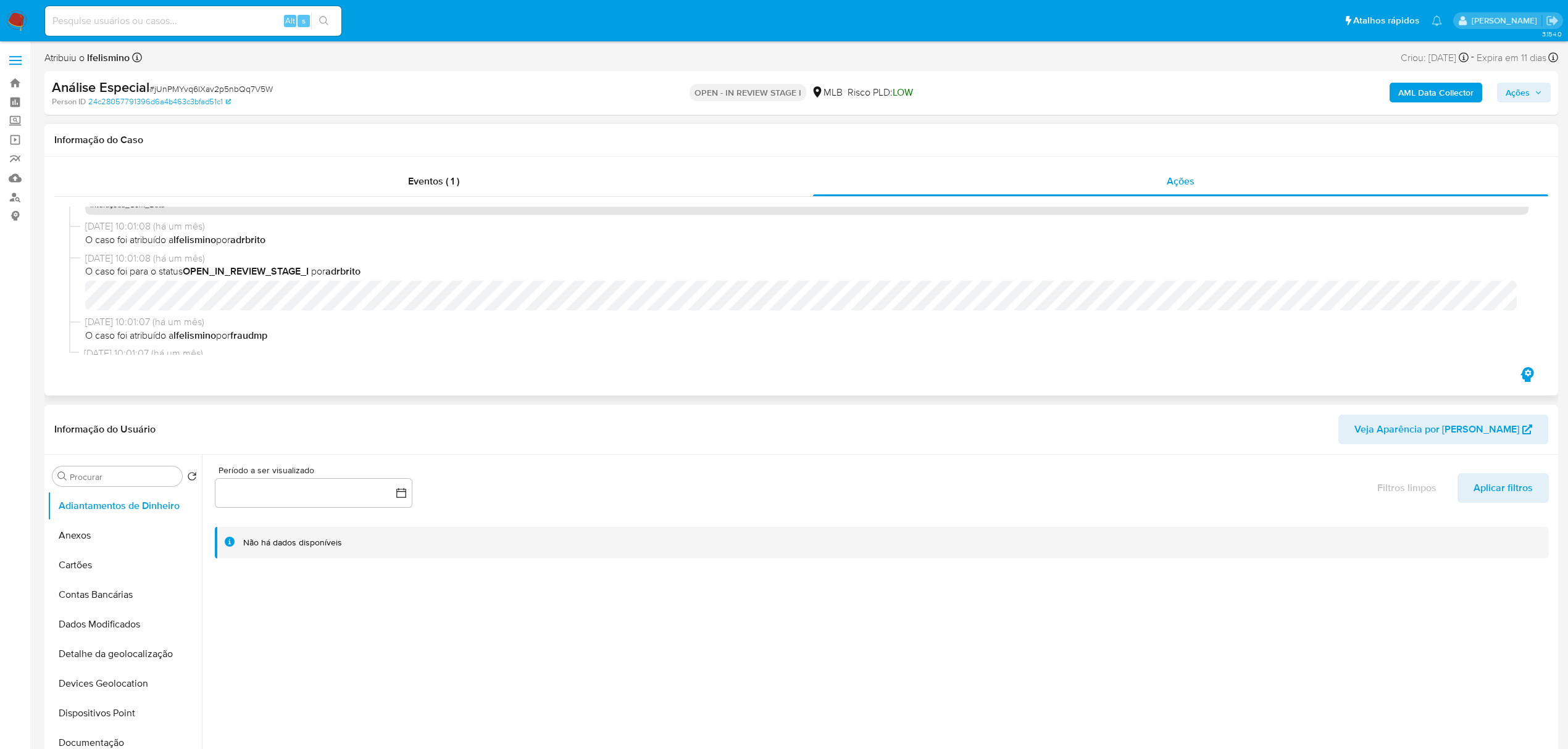
scroll to position [523, 0]
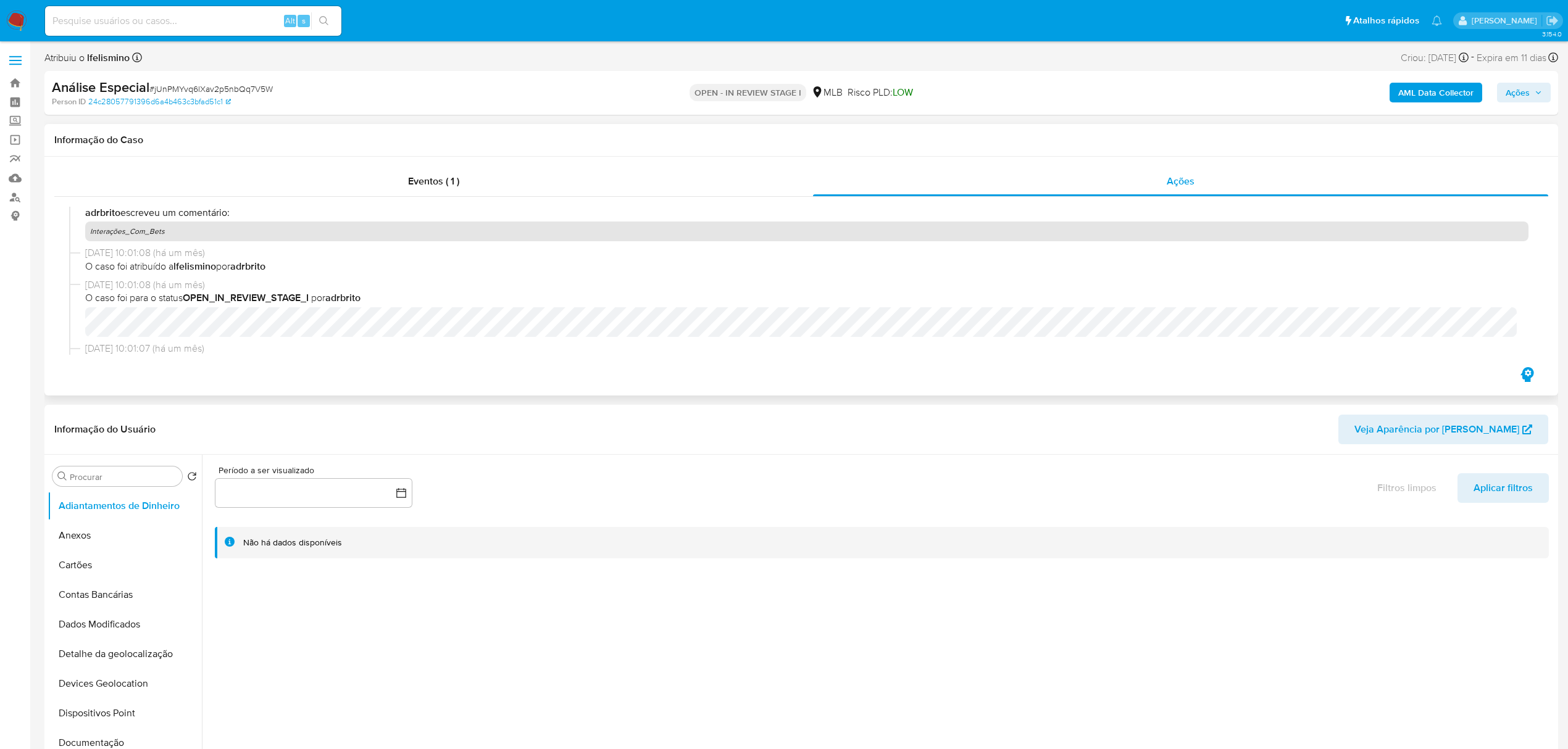
drag, startPoint x: 625, startPoint y: 295, endPoint x: 482, endPoint y: 390, distance: 171.7
click at [482, 390] on div "Eventos ( 1 ) Ações 18/08/2025 08:14:09 (há 14 minutos) O caso foi para o statu…" at bounding box center [801, 275] width 1514 height 239
click at [158, 544] on button "Anexos" at bounding box center [119, 536] width 144 height 30
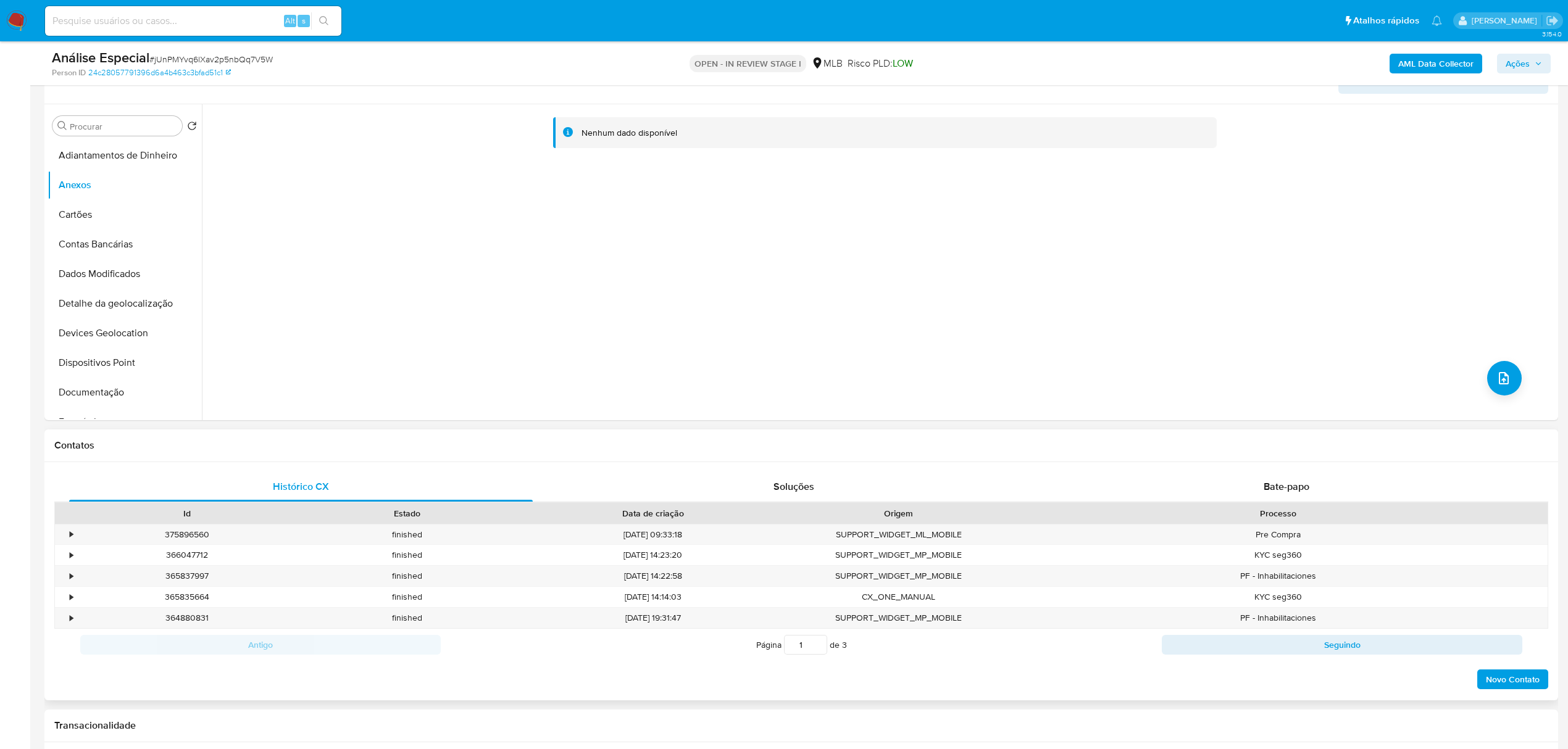
scroll to position [576, 0]
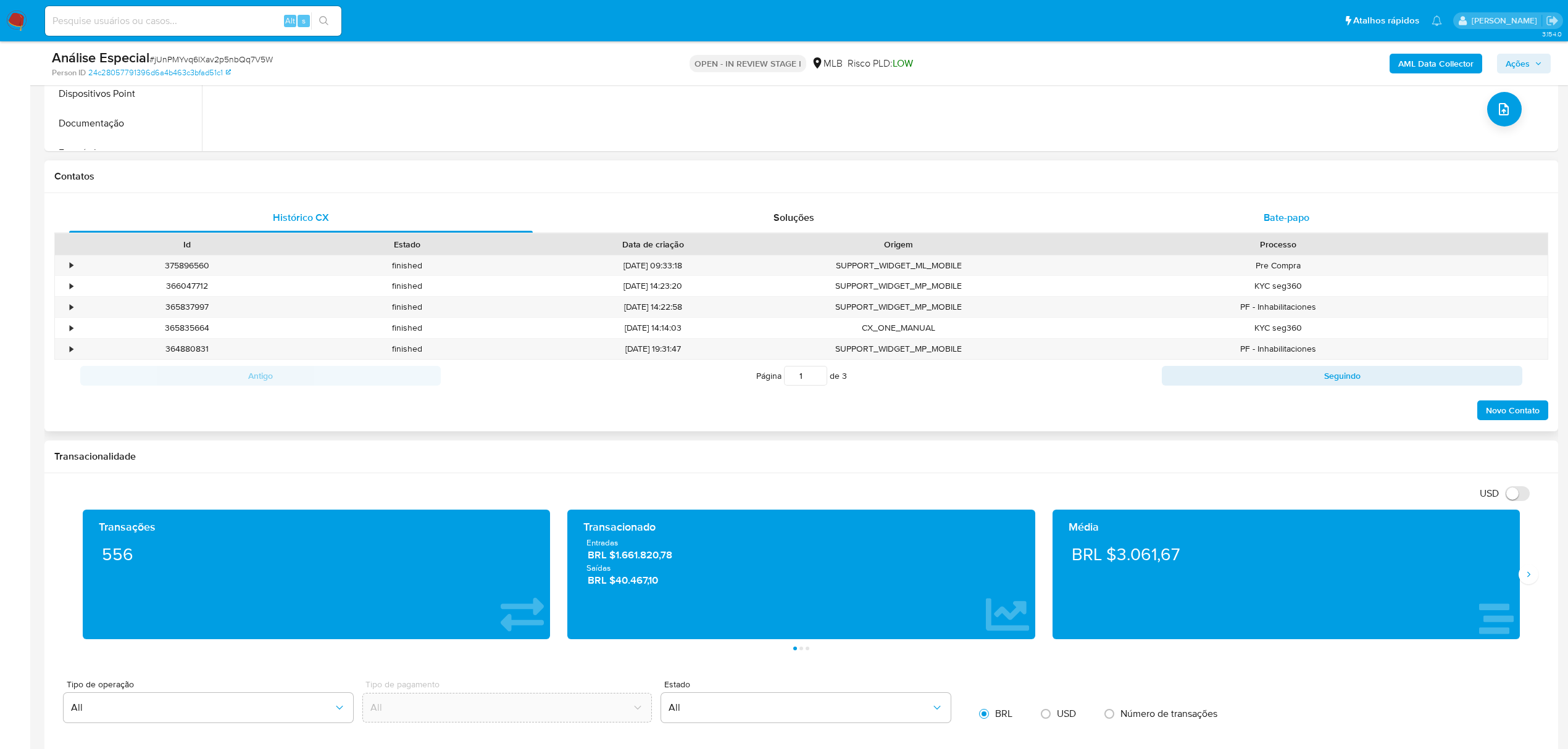
click at [1278, 218] on span "Bate-papo" at bounding box center [1287, 218] width 45 height 14
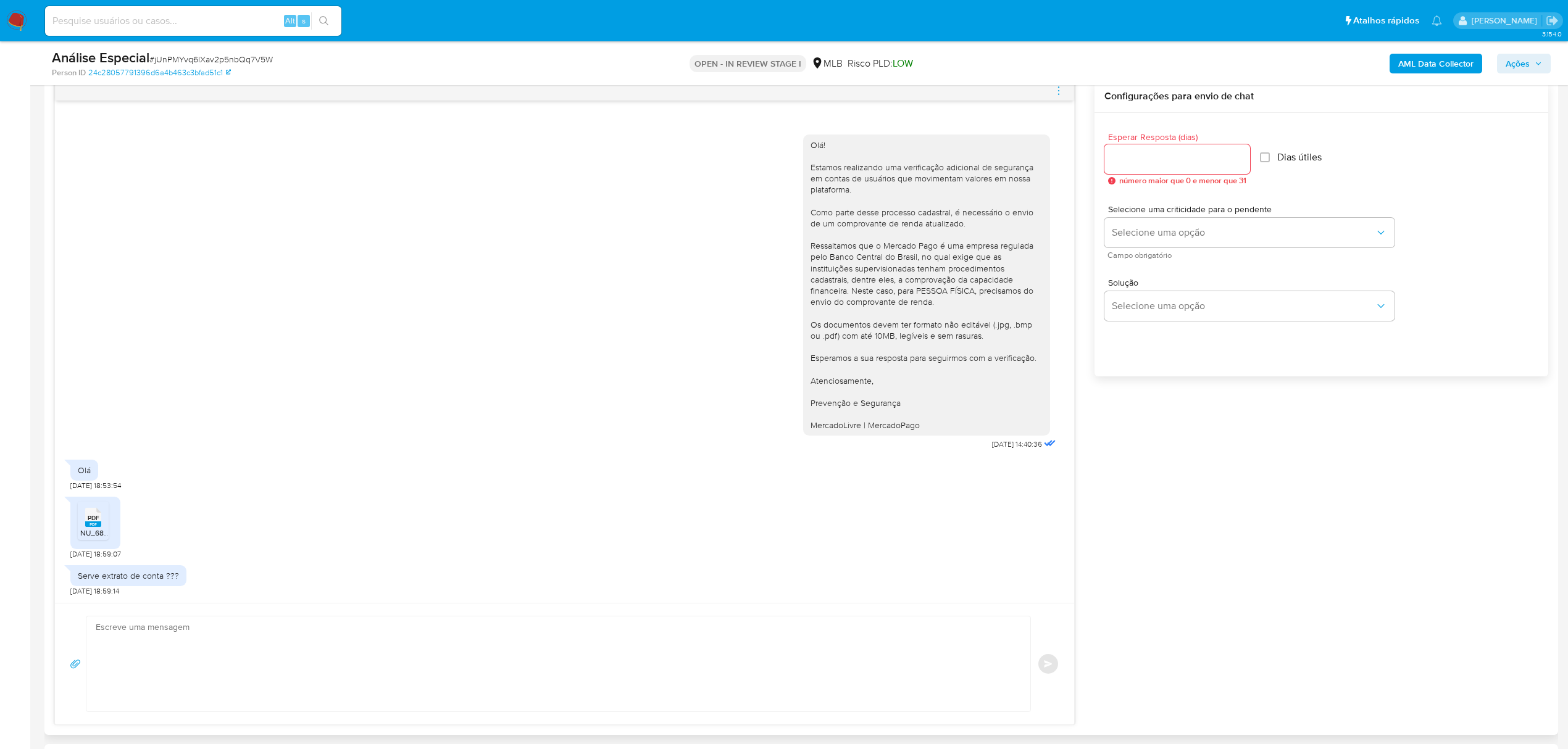
scroll to position [741, 0]
click at [90, 516] on span "PDF" at bounding box center [93, 516] width 11 height 8
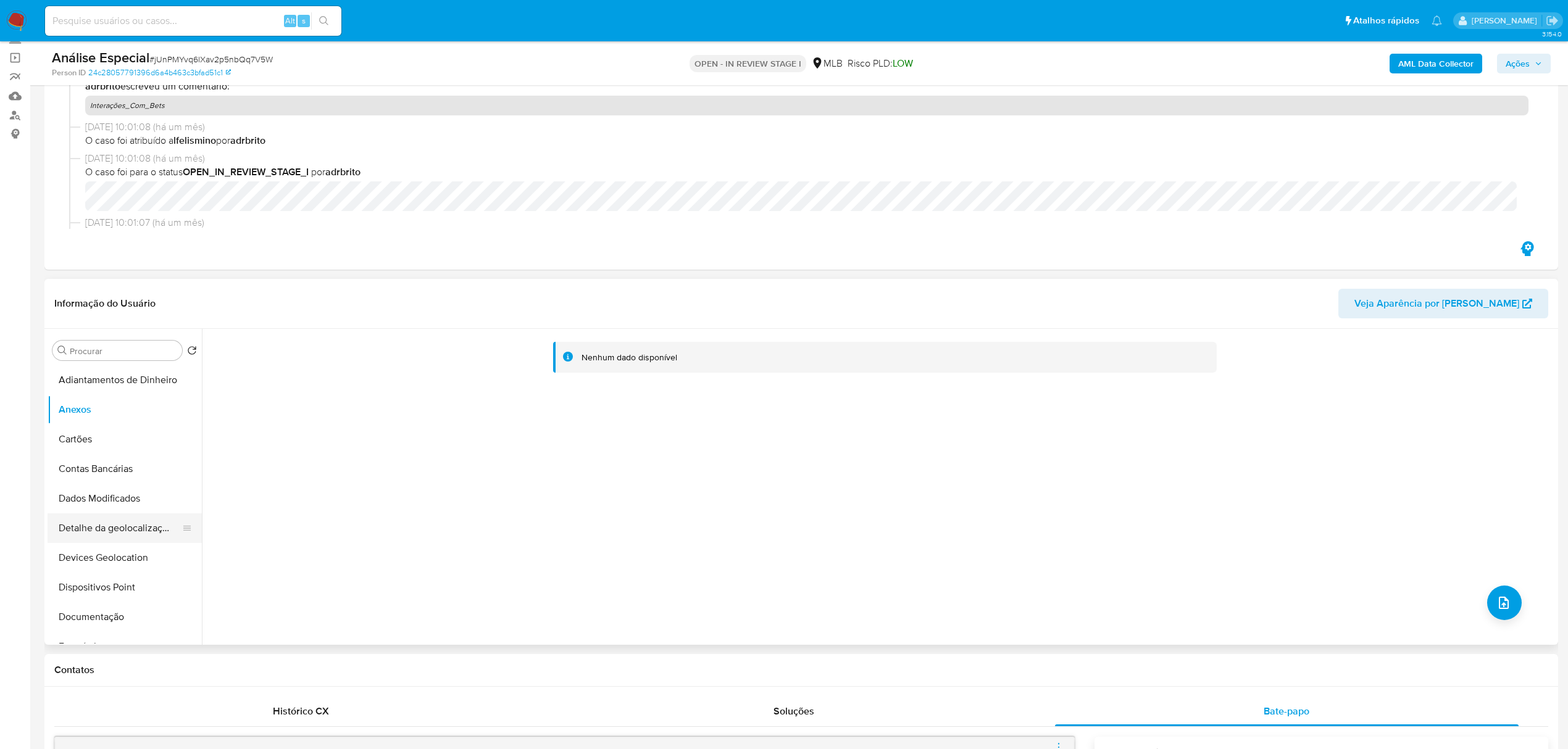
scroll to position [247, 0]
click at [127, 514] on button "Geral" at bounding box center [119, 518] width 144 height 30
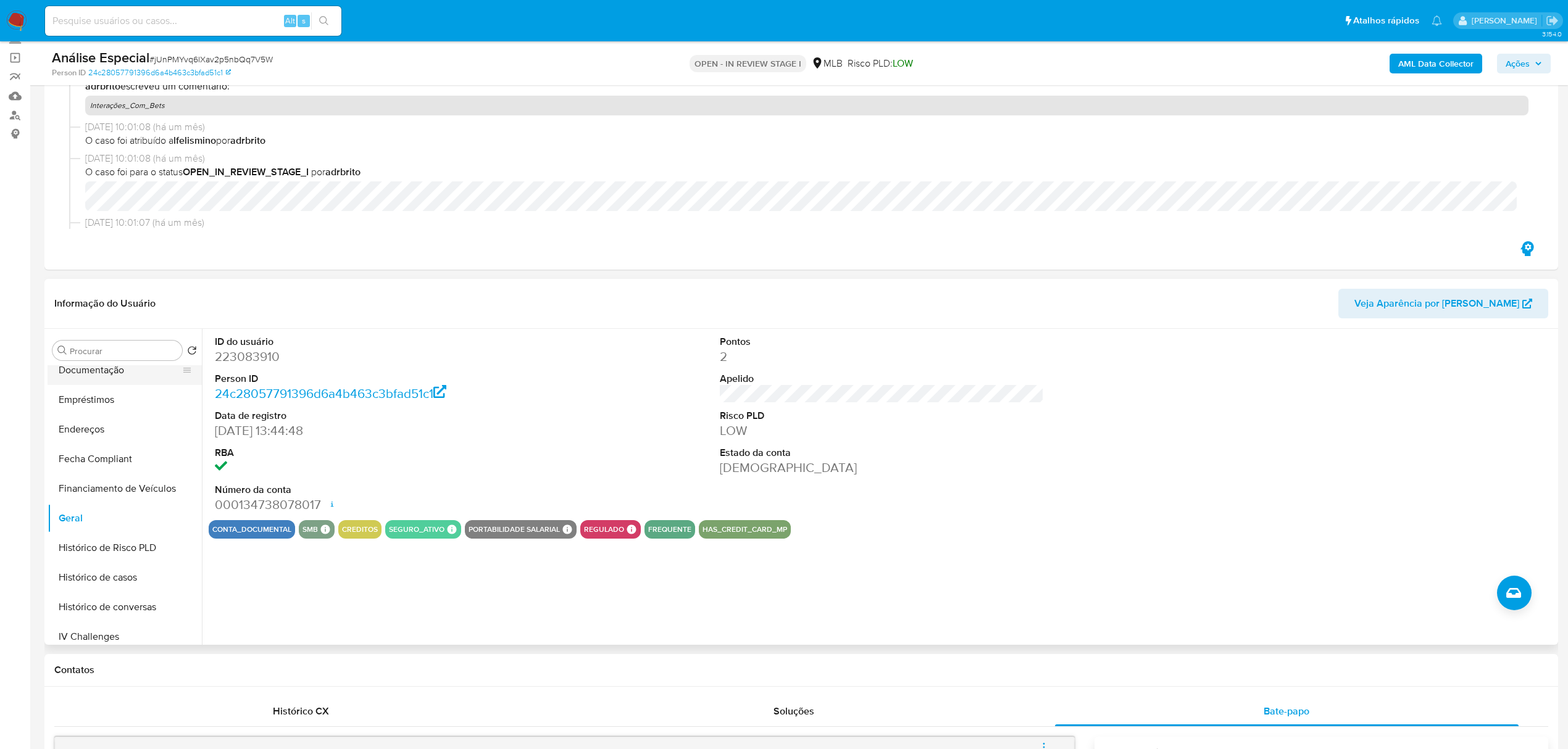
click at [100, 376] on button "Documentação" at bounding box center [119, 371] width 144 height 30
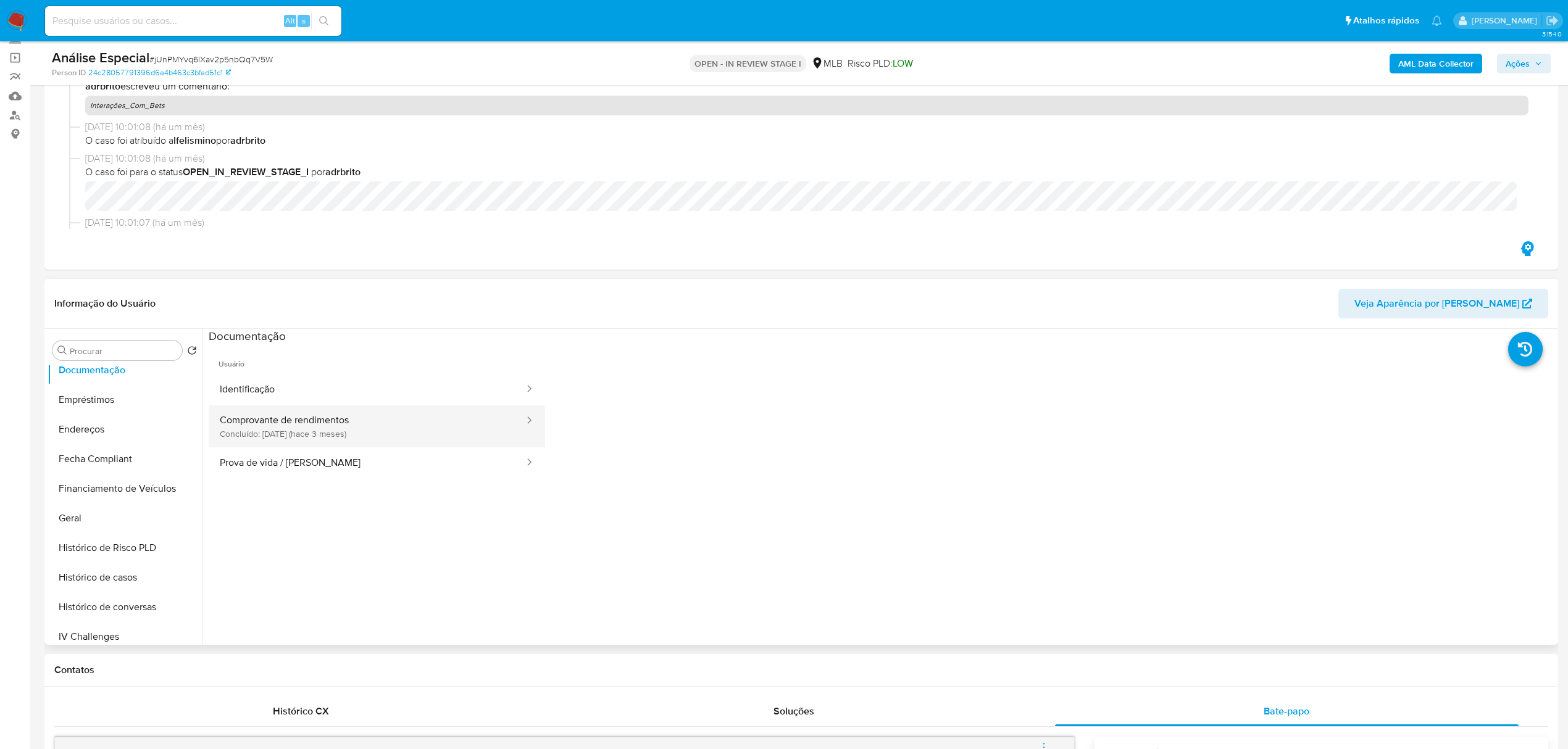
click at [282, 422] on button "Comprovante de rendimentos Concluído: 12/05/2025 (hace 3 meses)" at bounding box center [367, 427] width 316 height 42
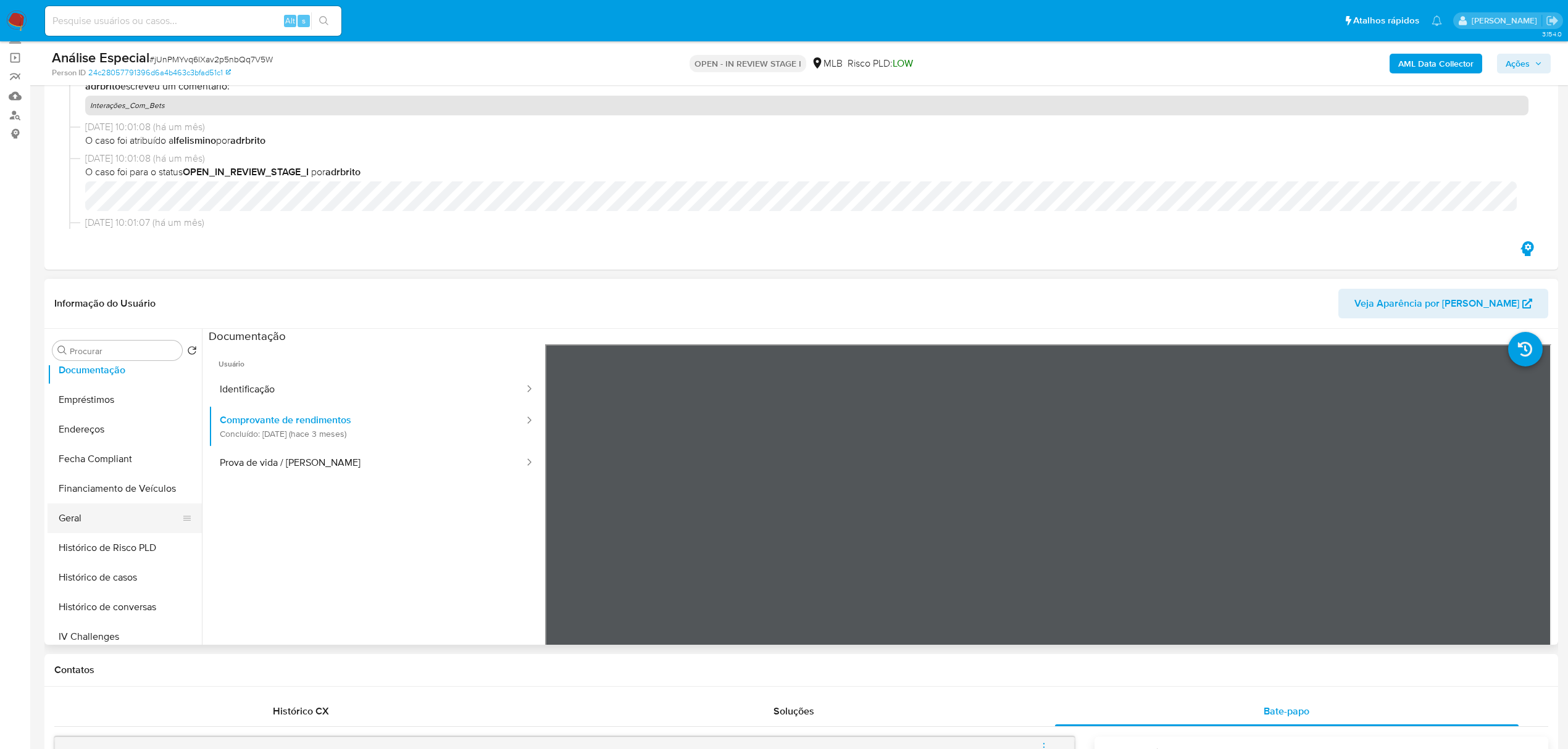
click at [93, 524] on button "Geral" at bounding box center [119, 518] width 144 height 30
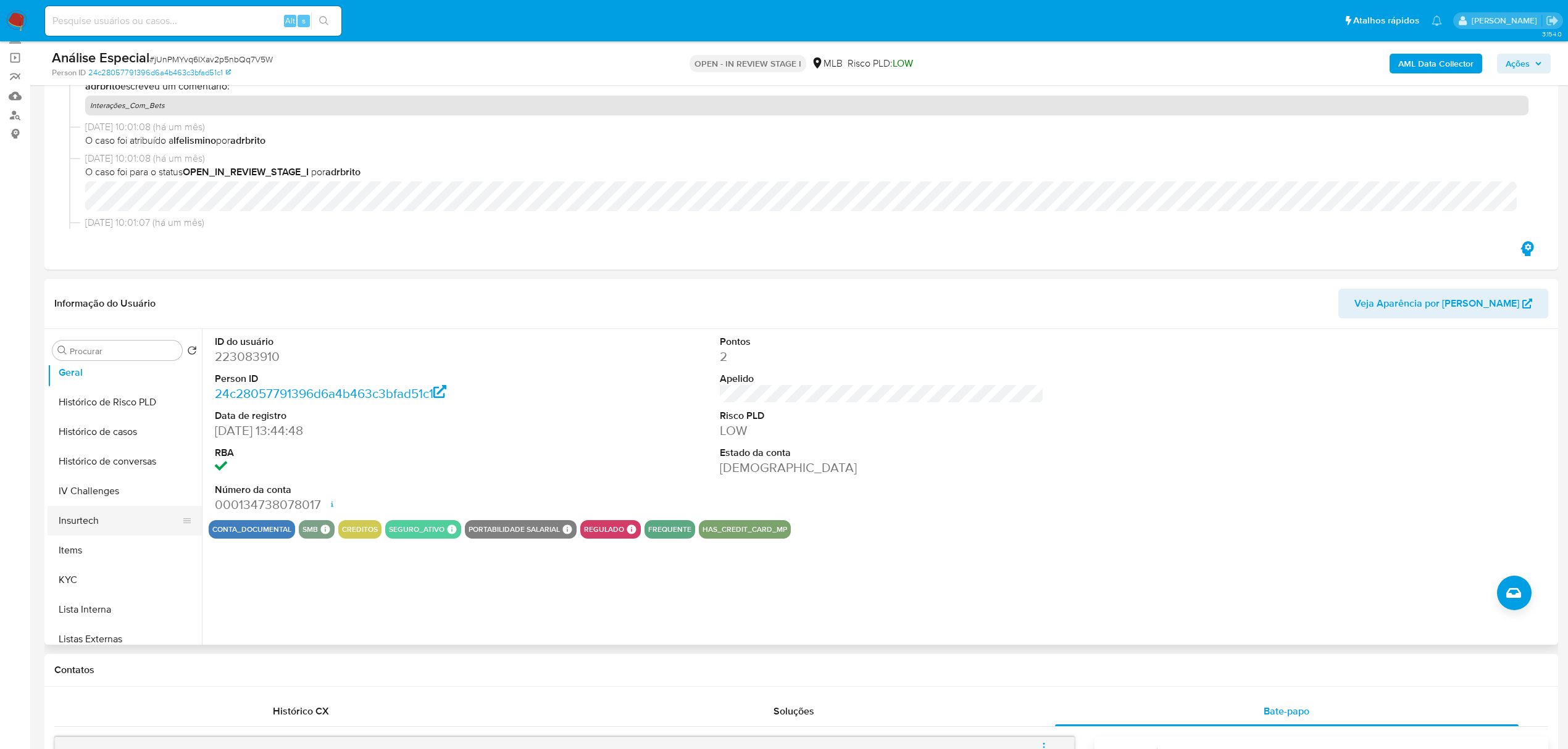
scroll to position [411, 0]
click at [114, 558] on button "KYC" at bounding box center [119, 562] width 144 height 30
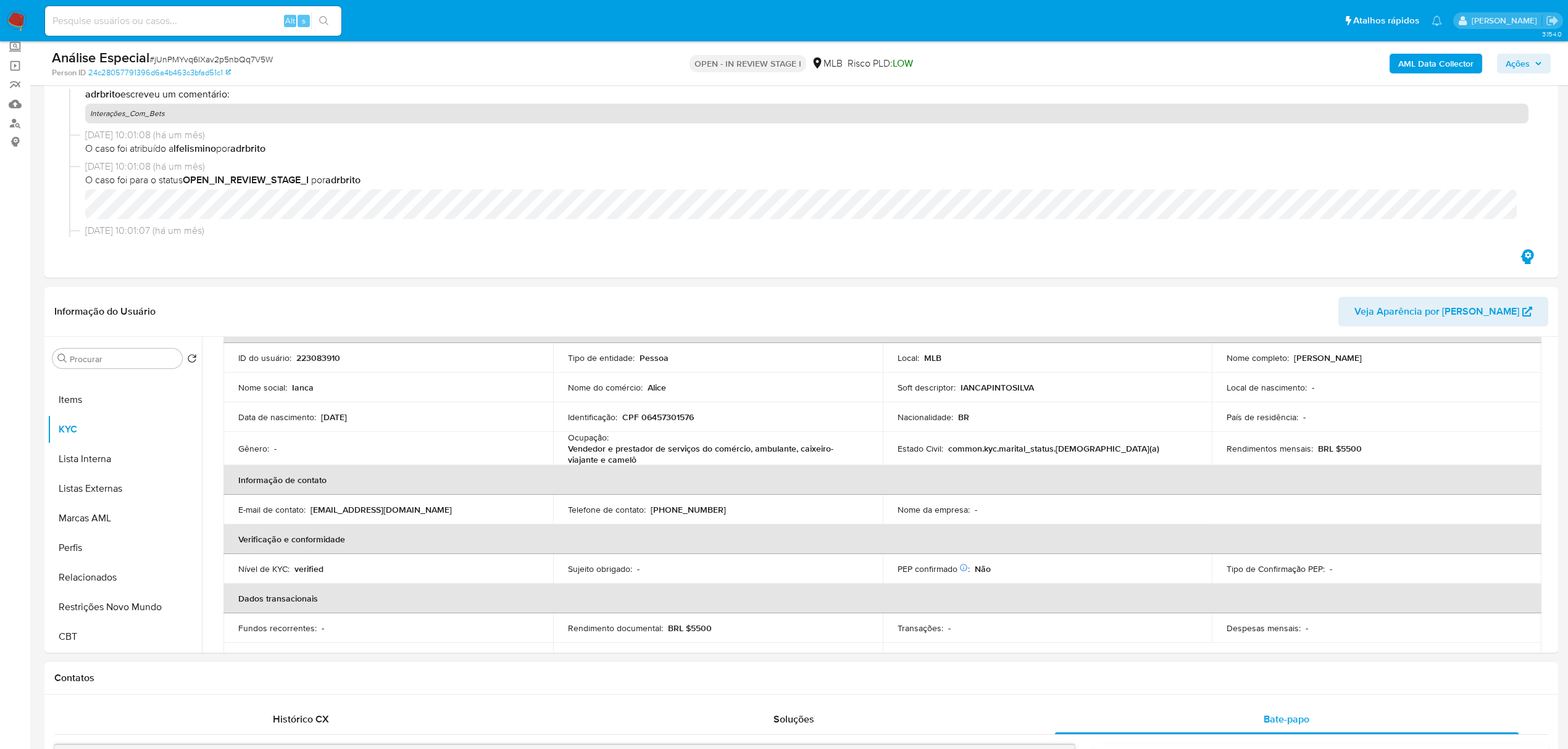
scroll to position [247, 0]
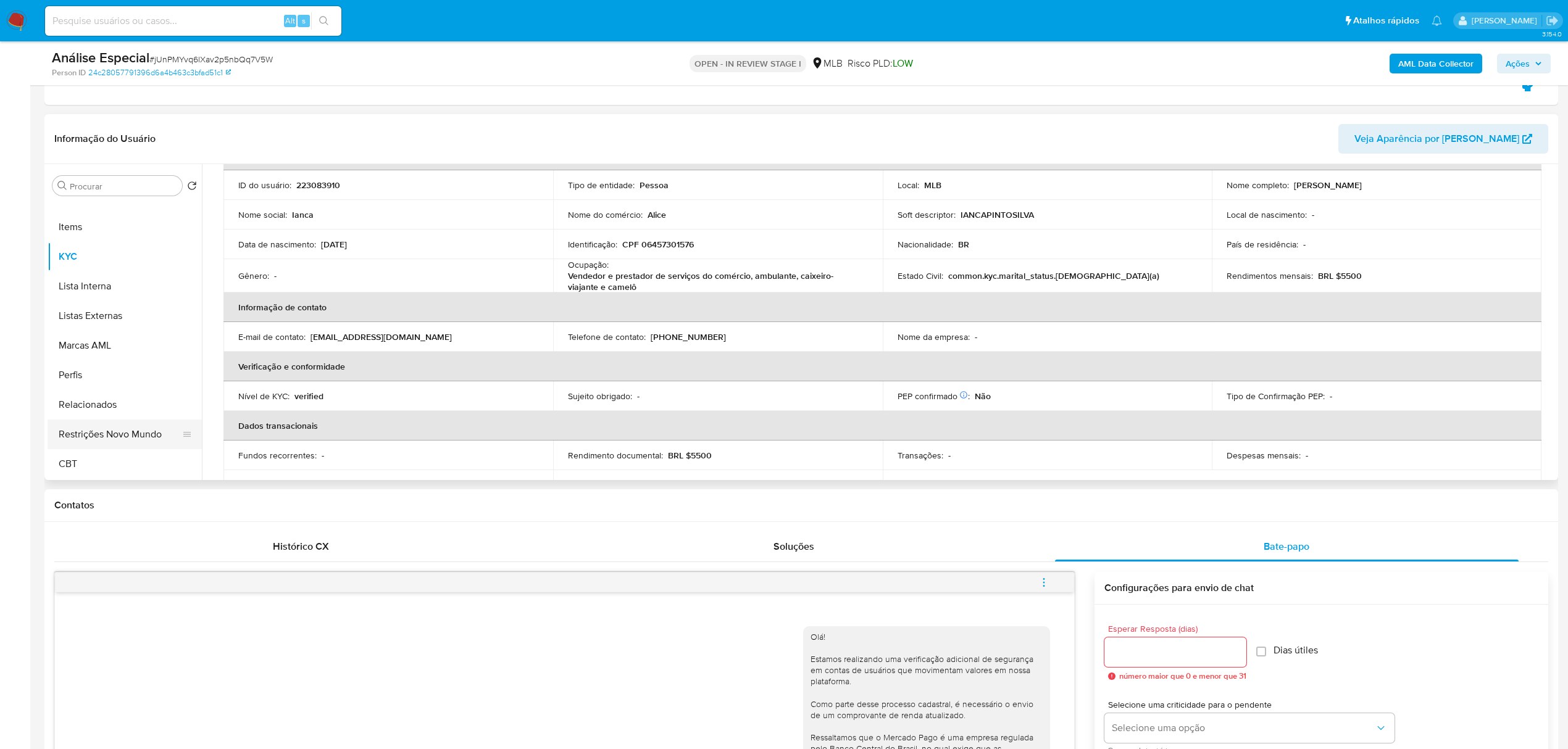
click at [123, 430] on button "Restrições Novo Mundo" at bounding box center [119, 434] width 144 height 30
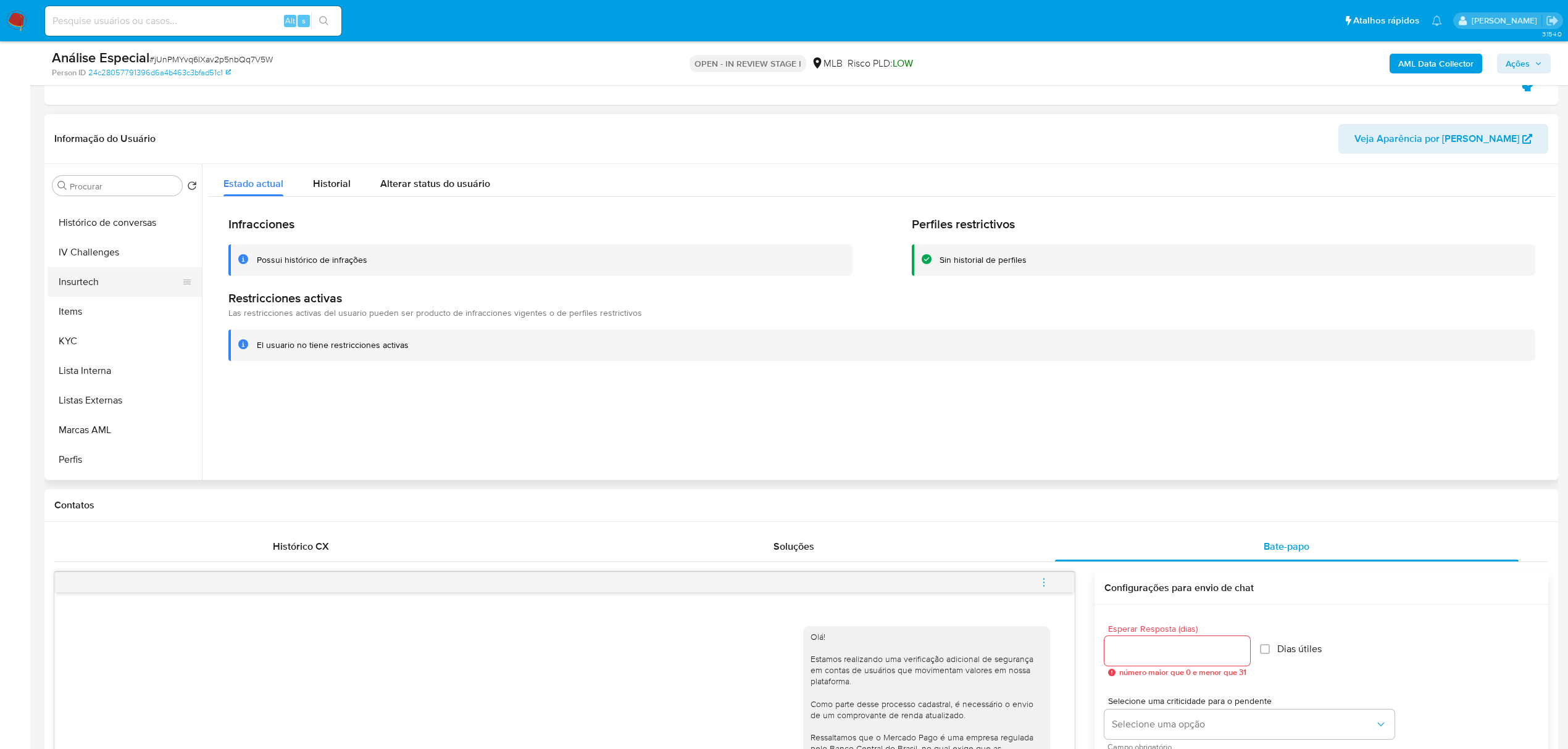
scroll to position [222, 0]
click at [136, 222] on button "Documentação" at bounding box center [119, 230] width 144 height 30
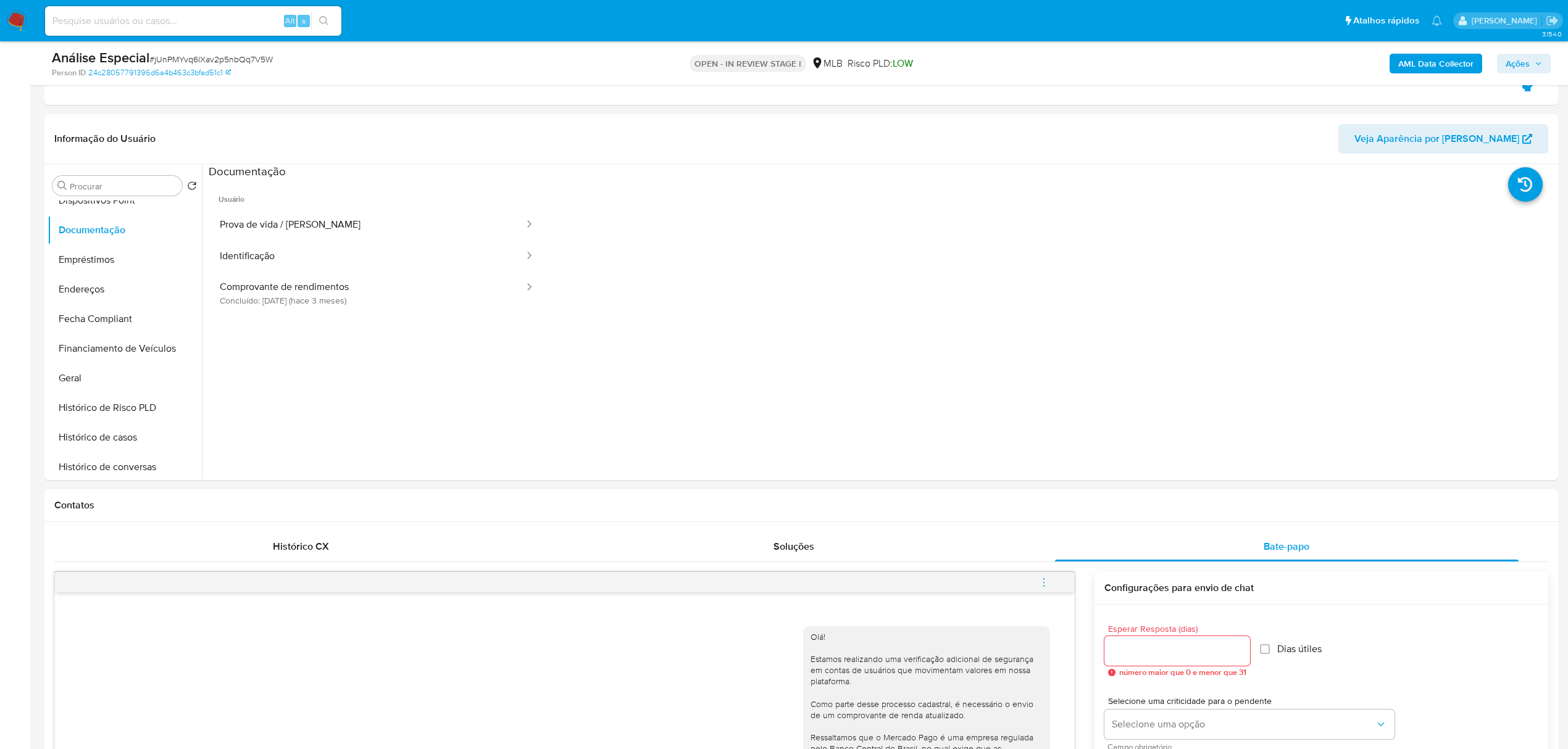
click at [254, 219] on button "Prova de vida / [PERSON_NAME]" at bounding box center [367, 225] width 316 height 31
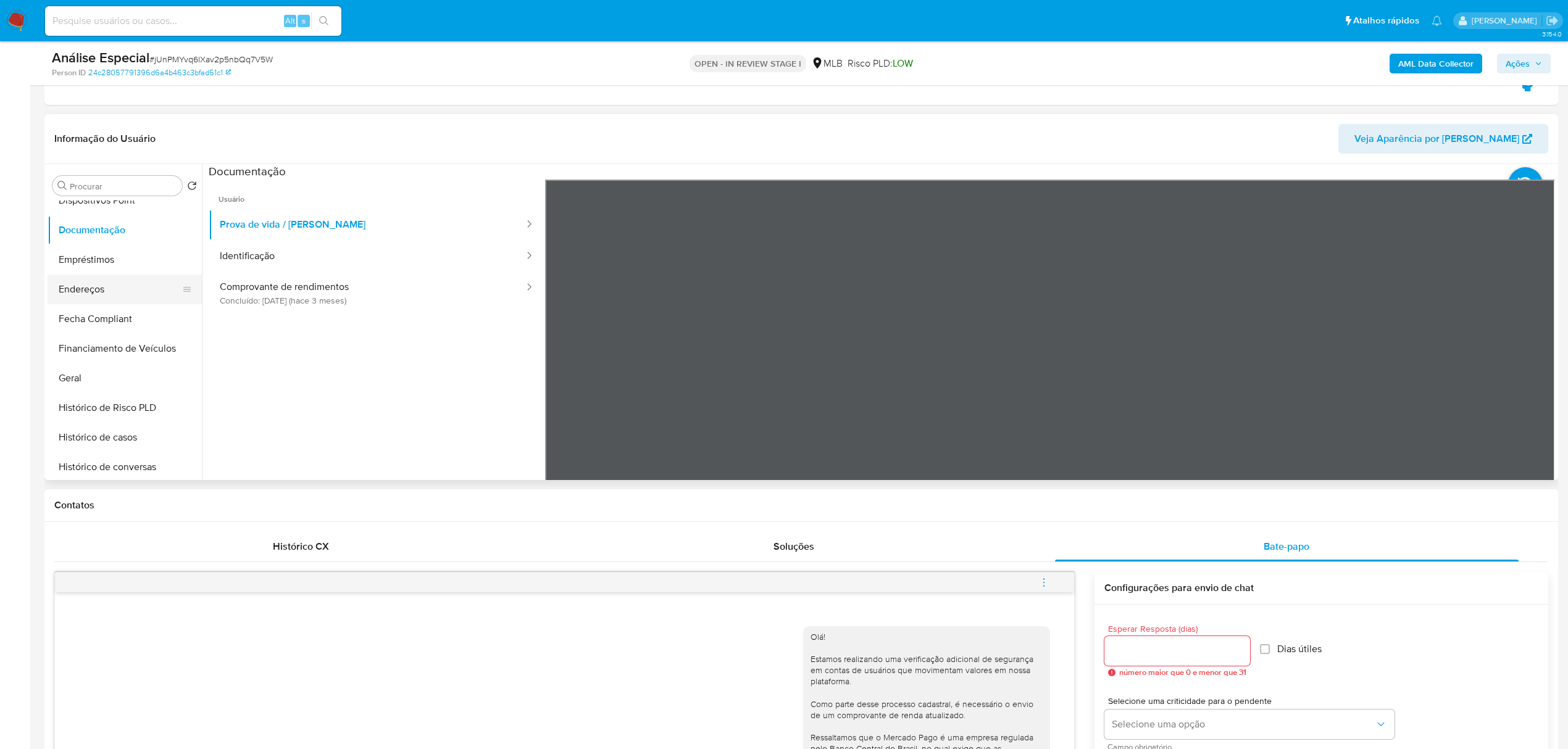
drag, startPoint x: 287, startPoint y: 258, endPoint x: 186, endPoint y: 291, distance: 106.3
click at [284, 264] on button "Identificação" at bounding box center [367, 256] width 316 height 31
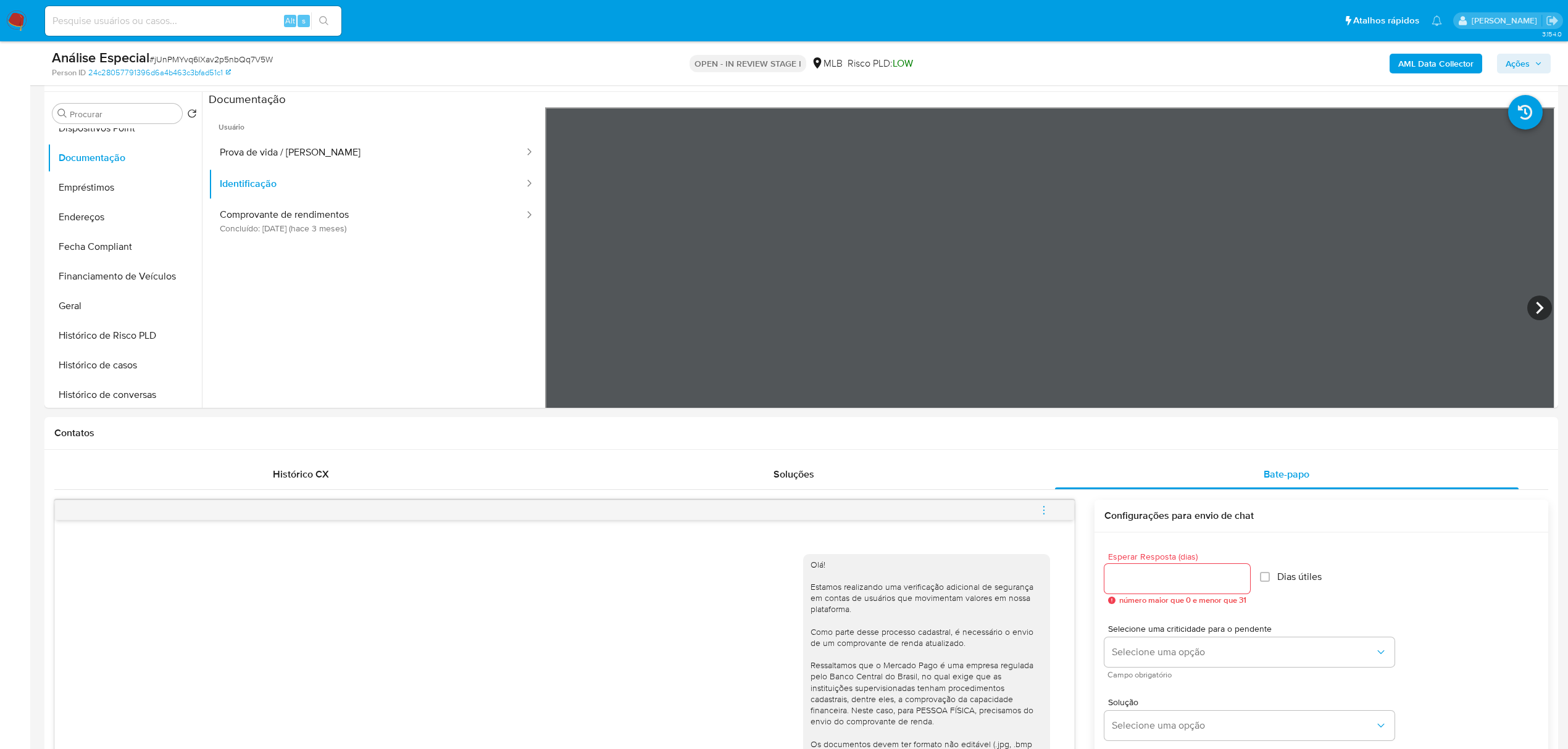
scroll to position [329, 0]
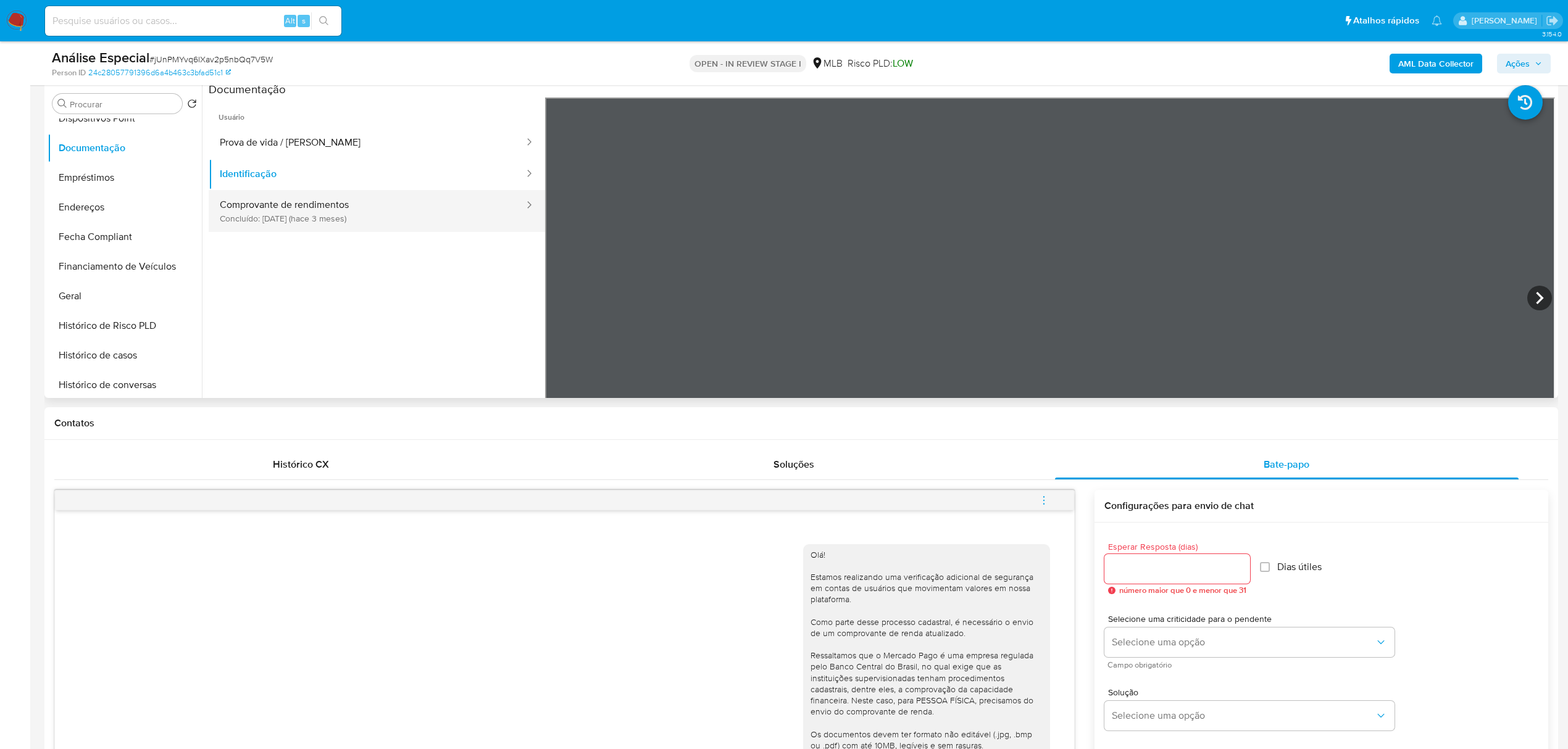
click at [323, 208] on button "Comprovante de rendimentos Concluído: 12/05/2025 (hace 3 meses)" at bounding box center [367, 212] width 316 height 42
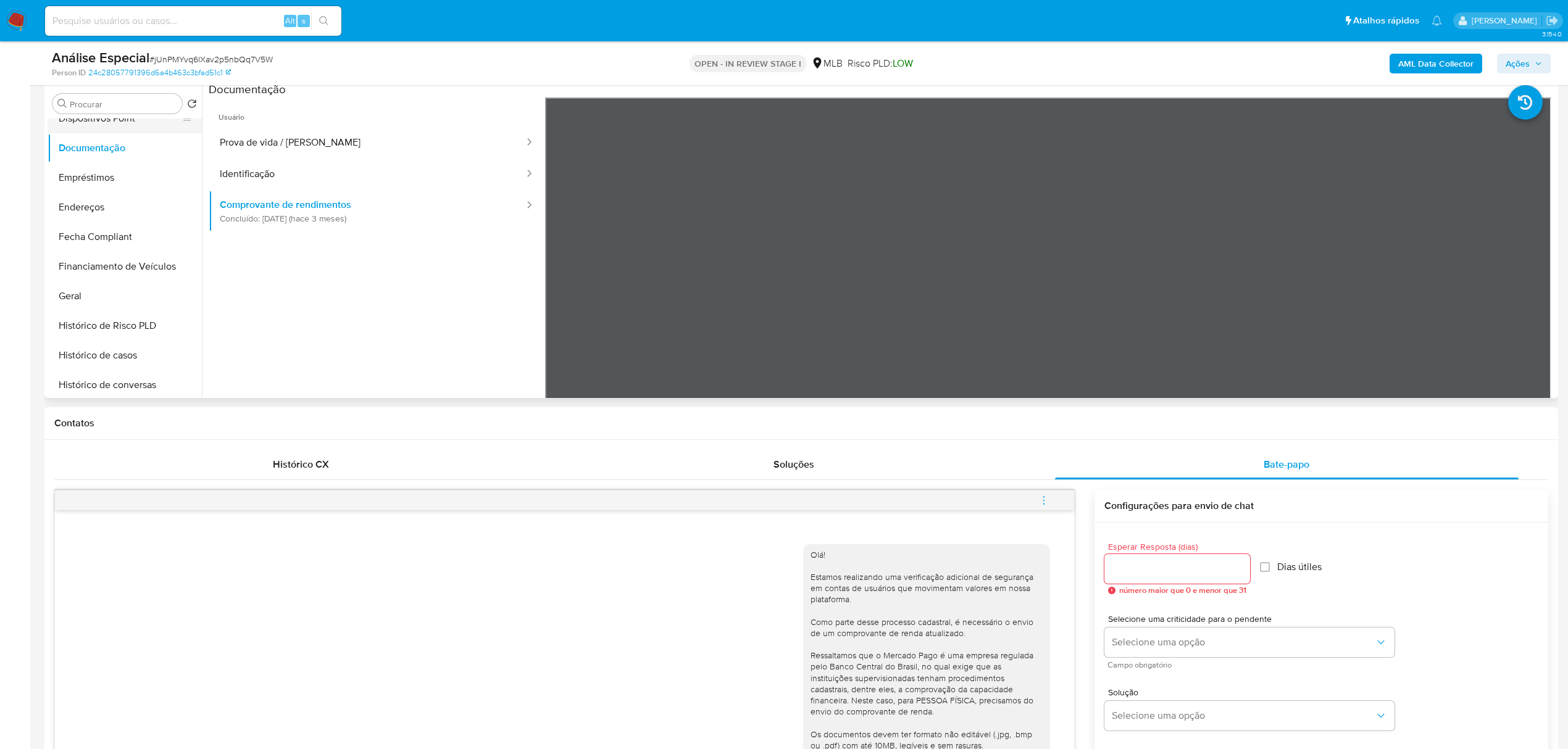
click at [142, 132] on button "Dispositivos Point" at bounding box center [119, 119] width 144 height 30
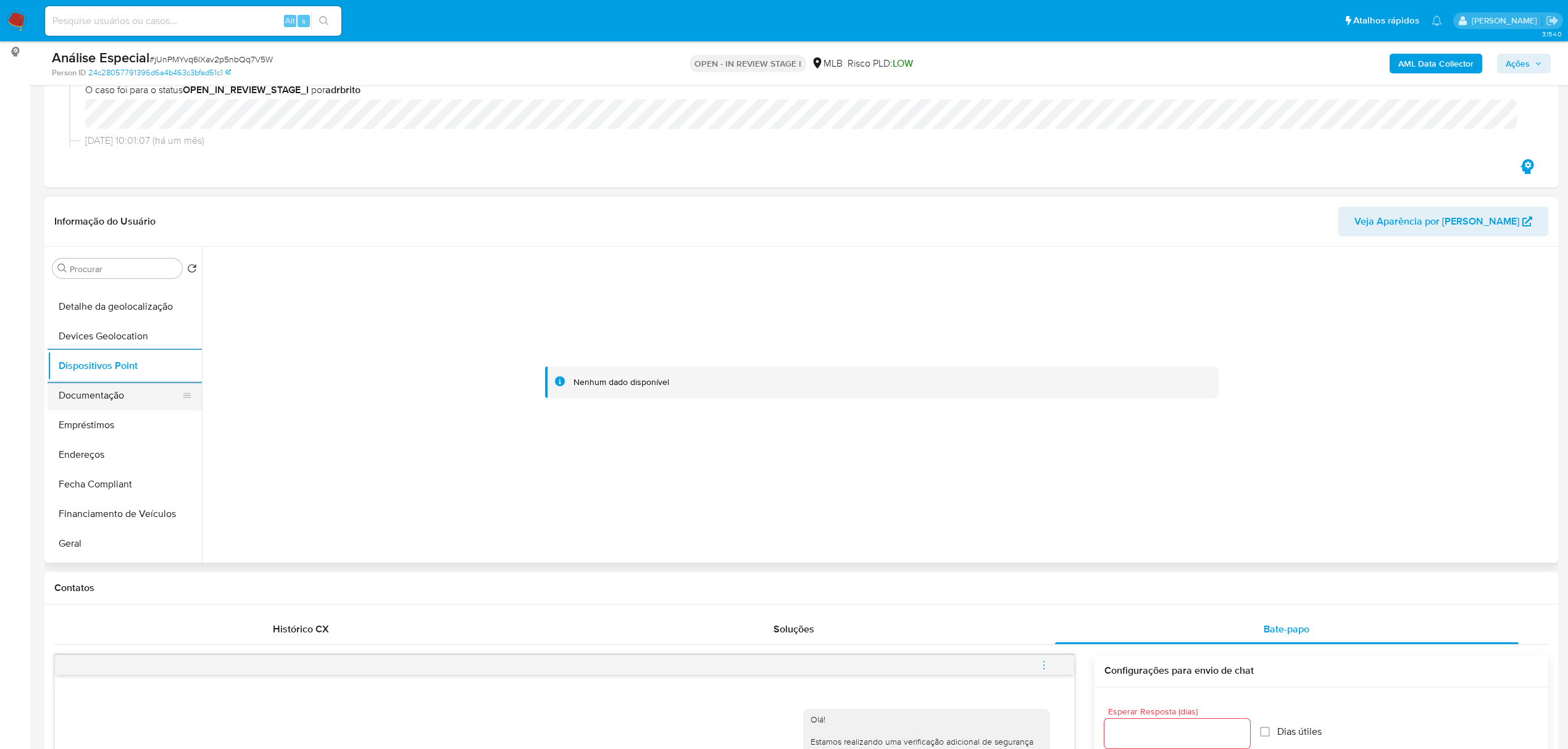
scroll to position [222, 0]
drag, startPoint x: 122, startPoint y: 376, endPoint x: 5, endPoint y: 400, distance: 119.4
click at [122, 375] on button "Endereços" at bounding box center [124, 372] width 155 height 30
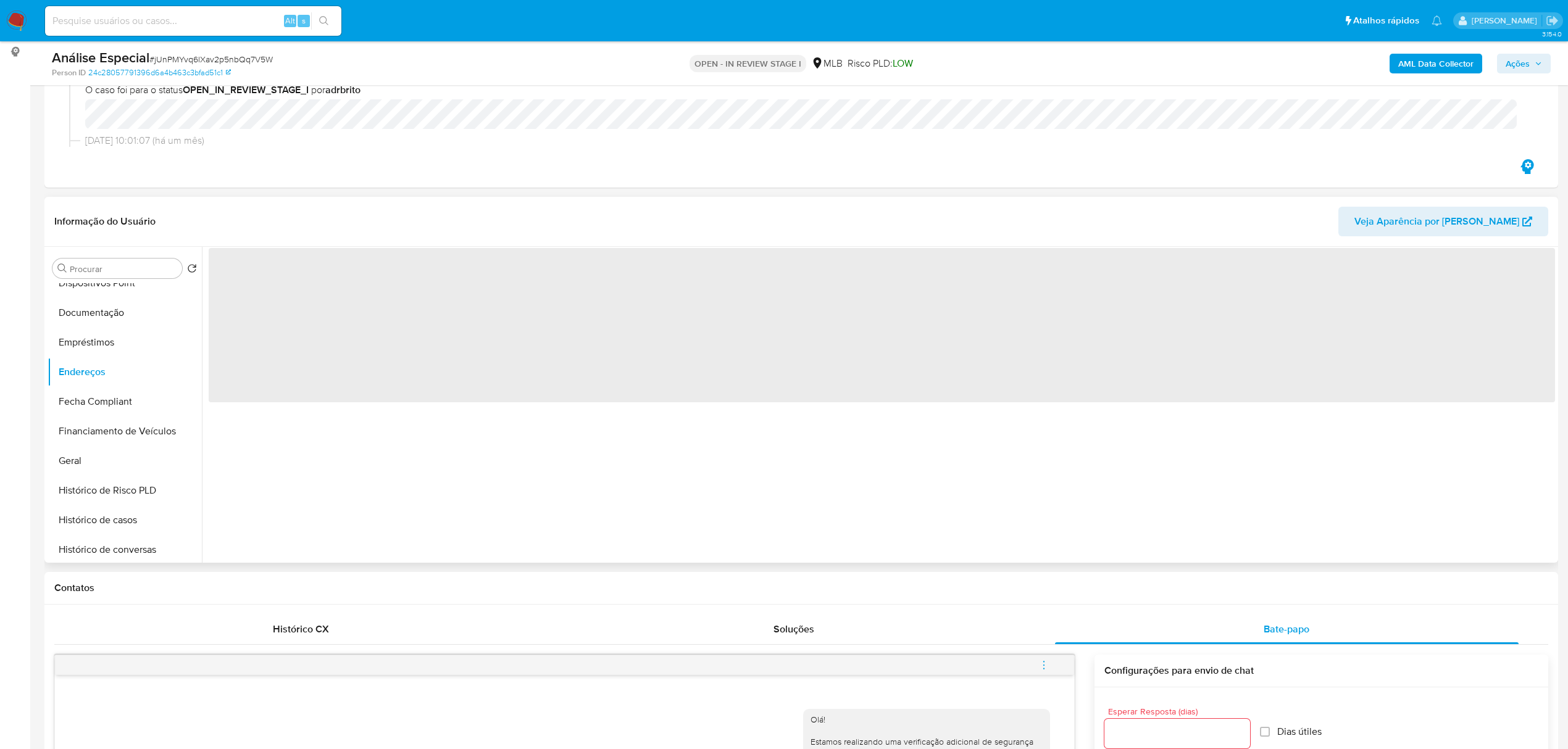
click at [560, 557] on div "‌" at bounding box center [878, 406] width 1353 height 316
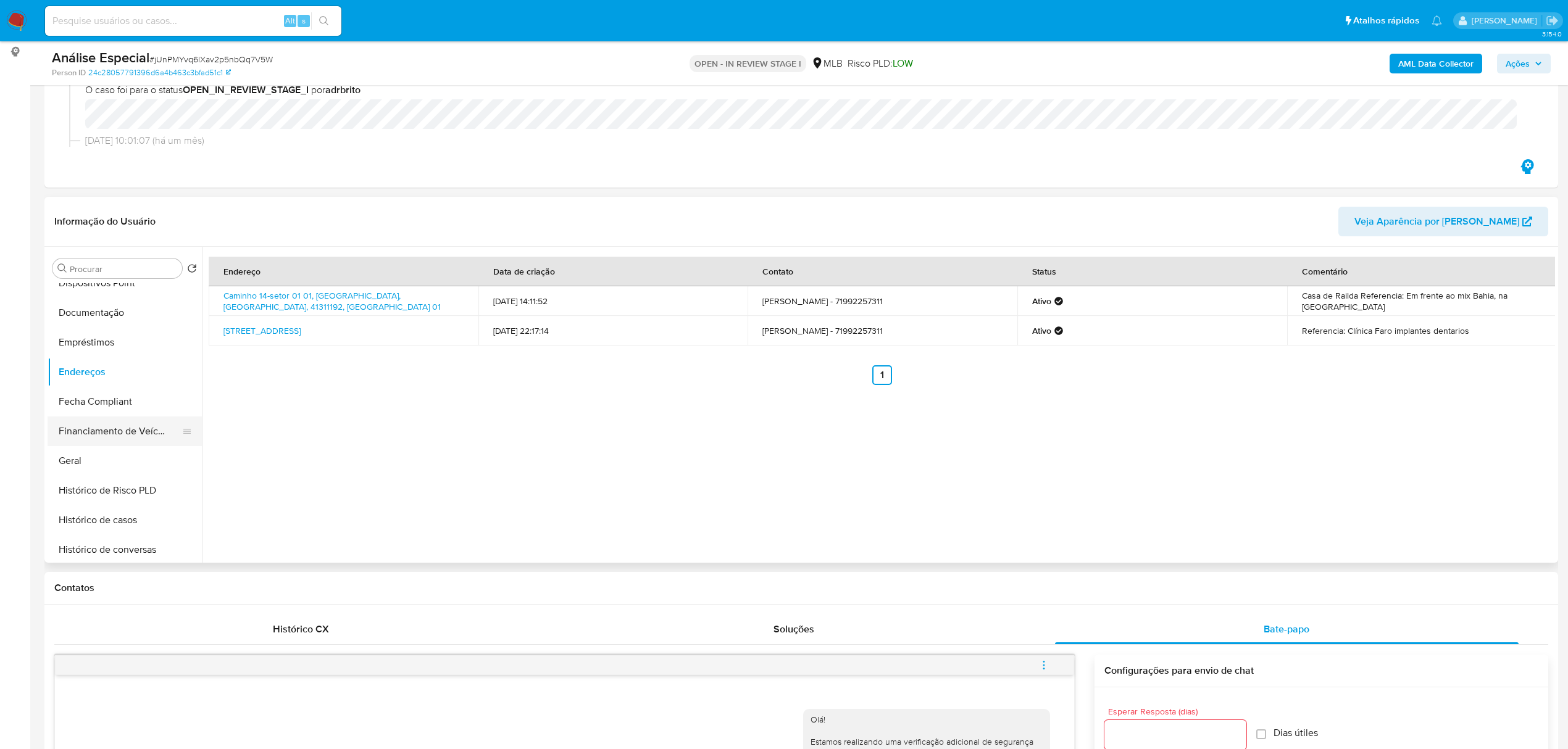
drag, startPoint x: 124, startPoint y: 453, endPoint x: 156, endPoint y: 445, distance: 33.0
click at [124, 453] on button "Geral" at bounding box center [124, 461] width 155 height 30
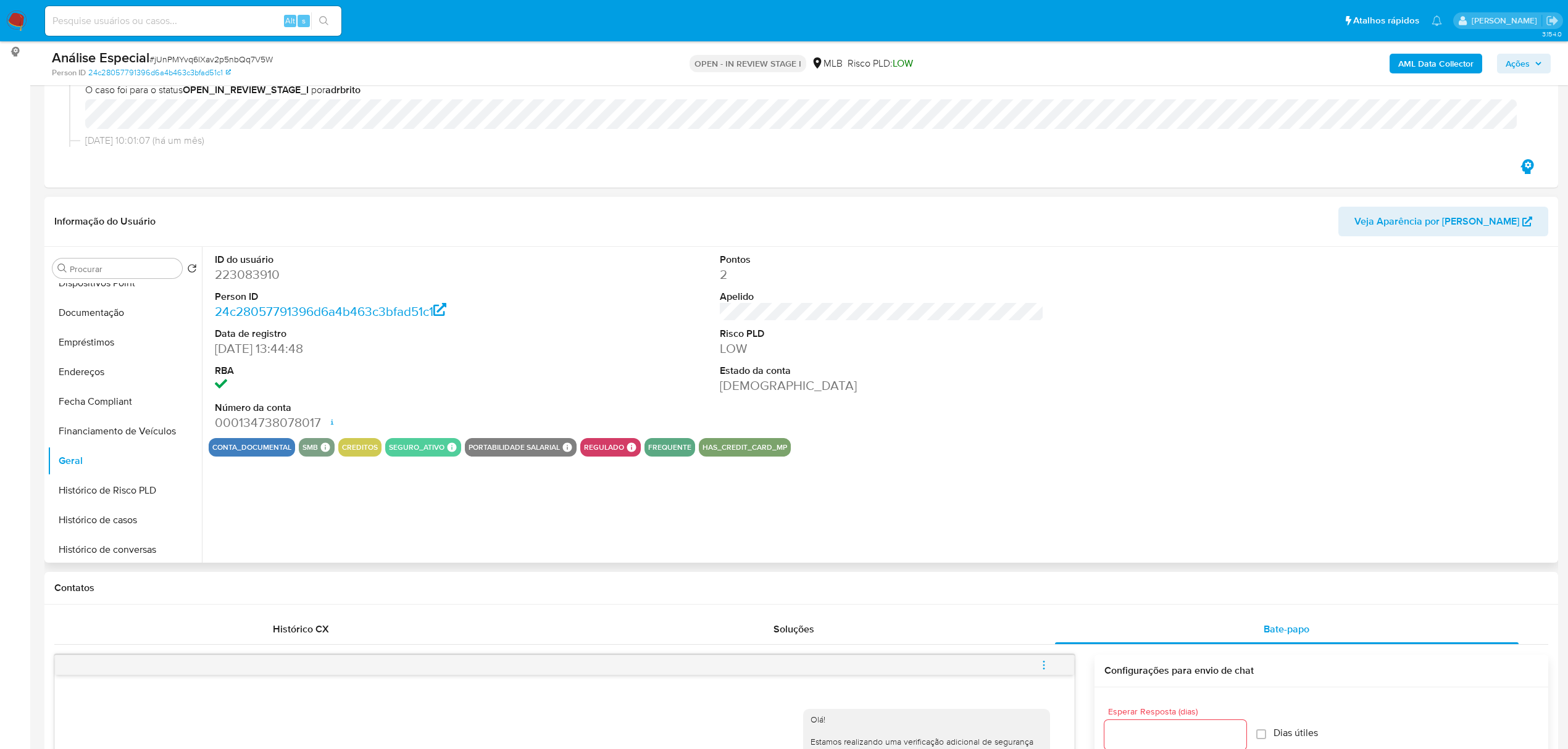
click at [267, 280] on dd "223083910" at bounding box center [377, 274] width 324 height 17
copy dd "223083910"
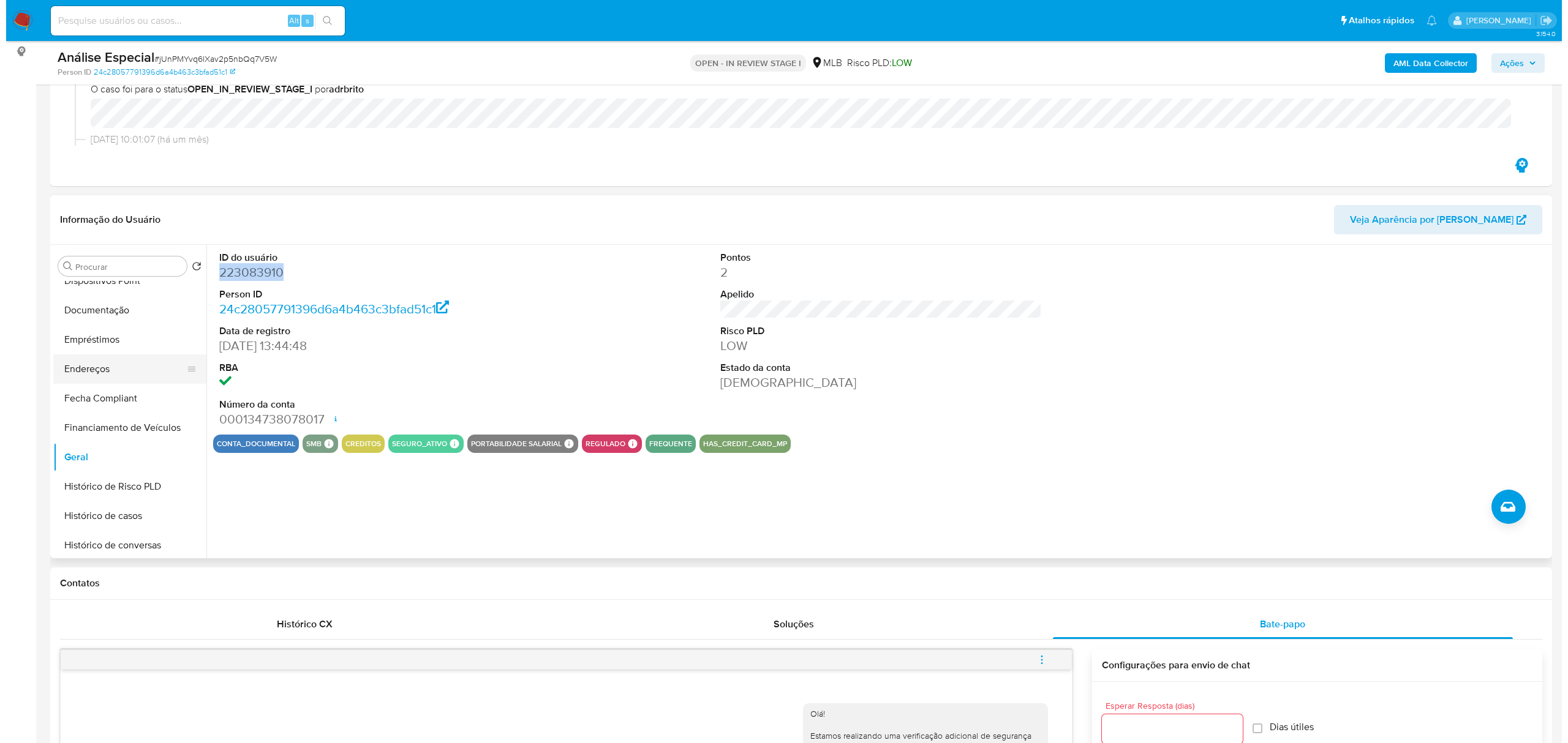
scroll to position [0, 0]
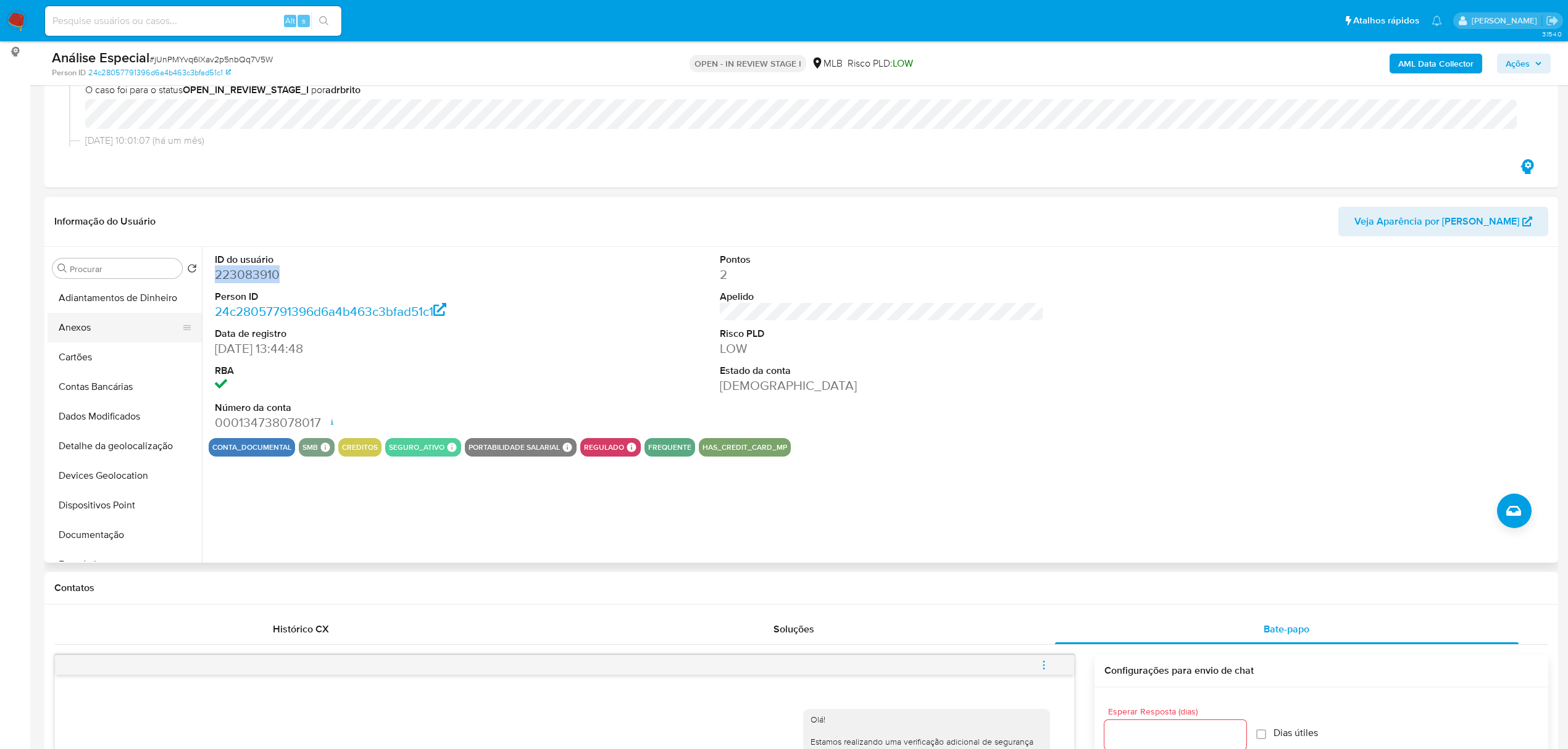
click at [105, 337] on button "Anexos" at bounding box center [119, 328] width 144 height 30
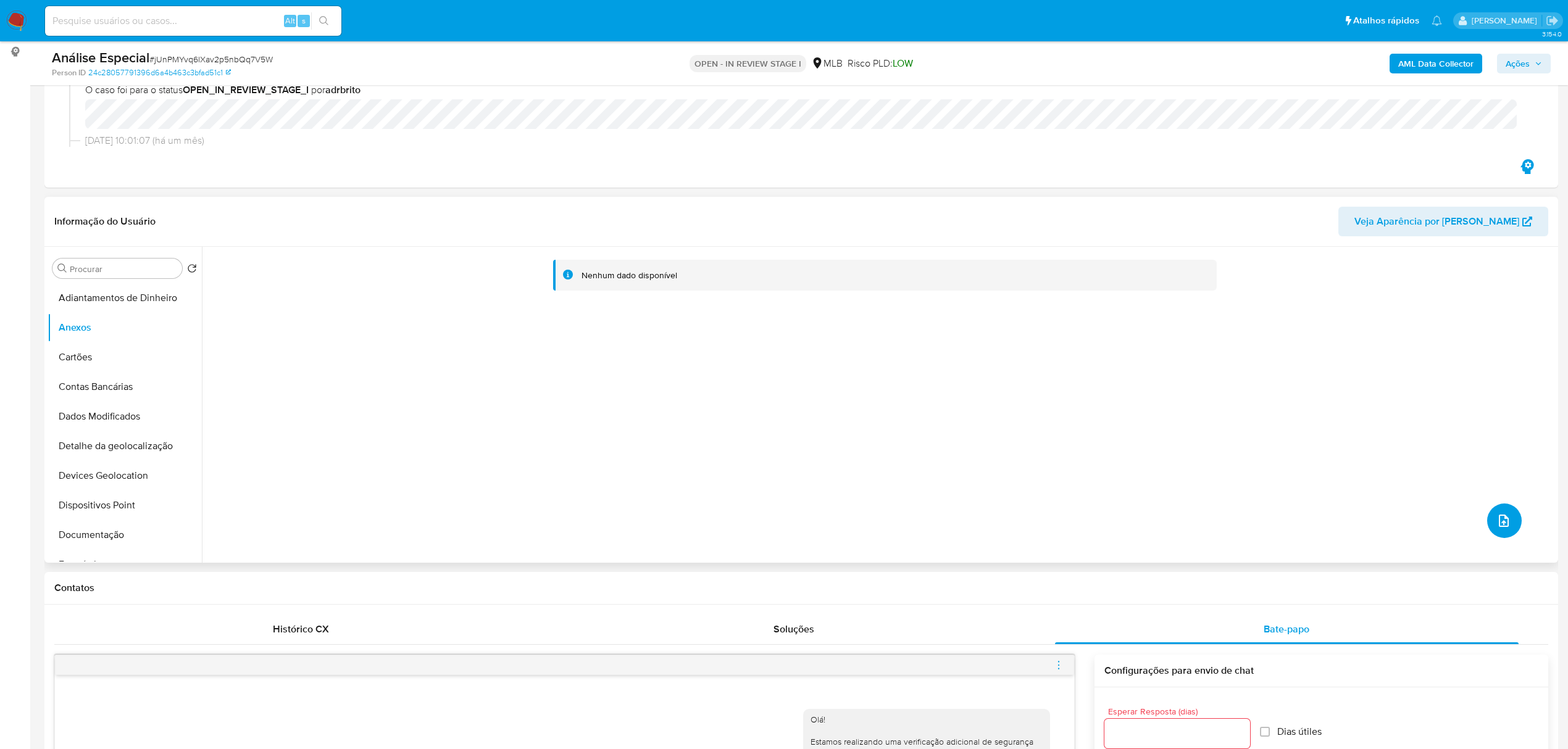
click at [1502, 529] on icon "upload-file" at bounding box center [1503, 521] width 15 height 15
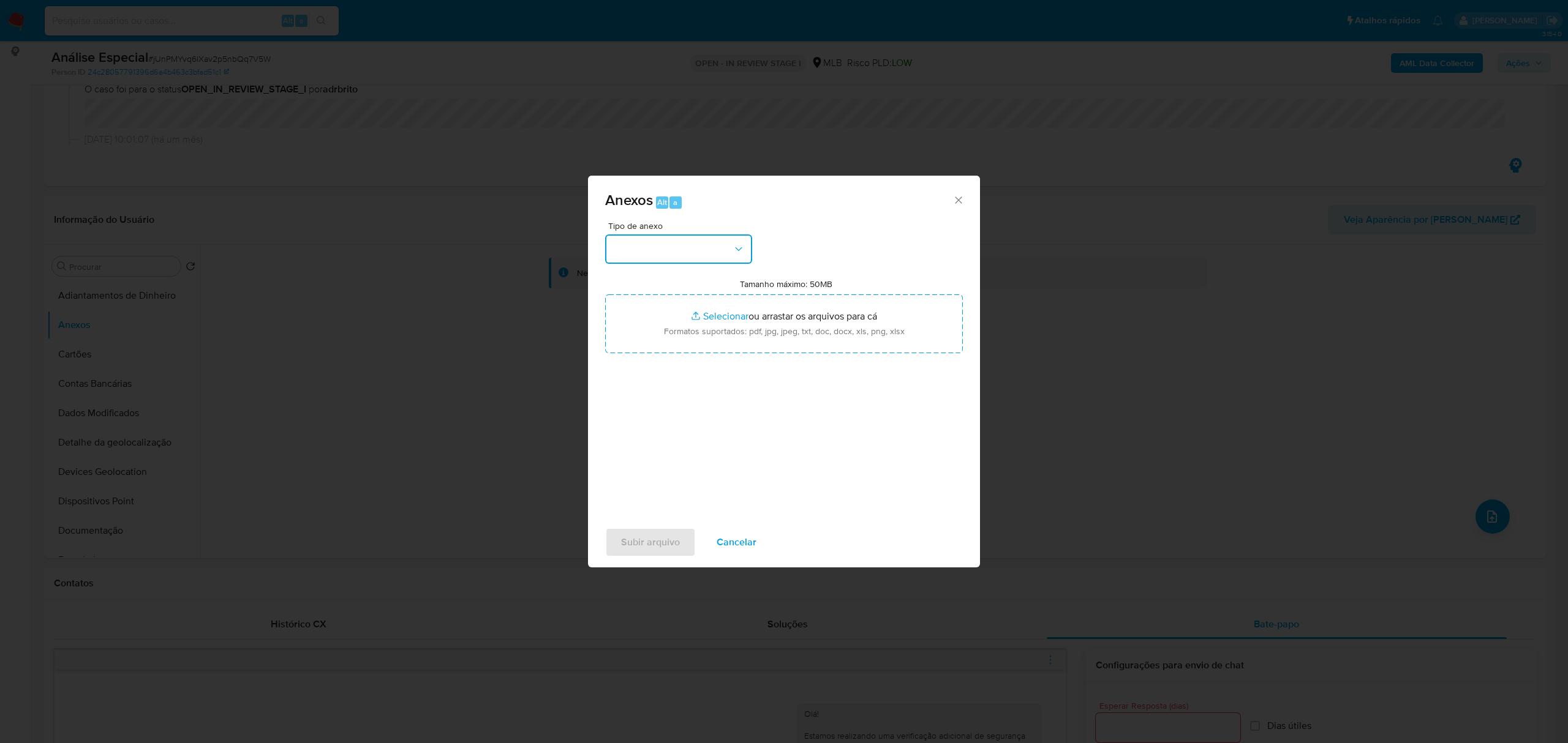
drag, startPoint x: 710, startPoint y: 263, endPoint x: 722, endPoint y: 263, distance: 12.0
click at [711, 262] on button "button" at bounding box center [679, 250] width 147 height 29
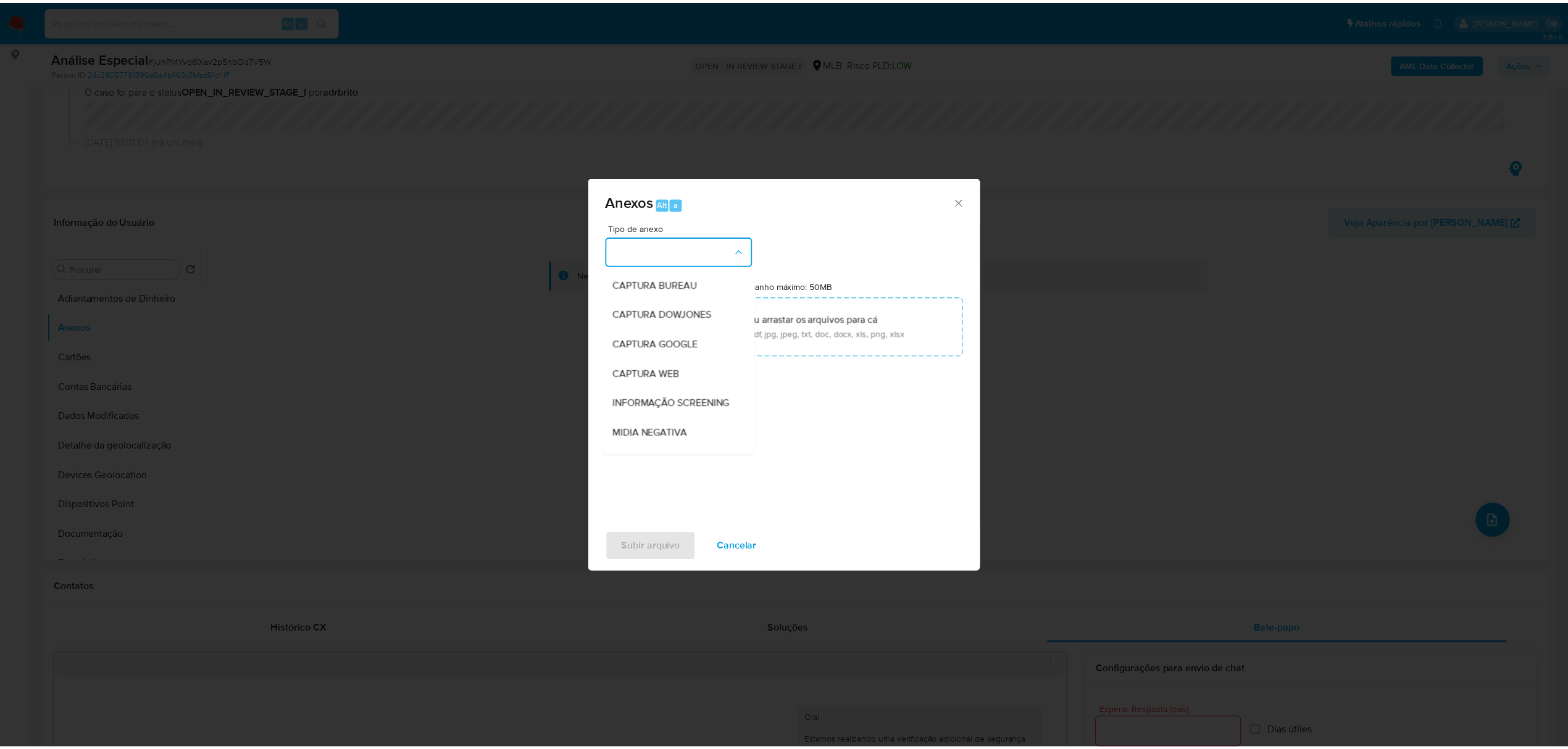
scroll to position [191, 0]
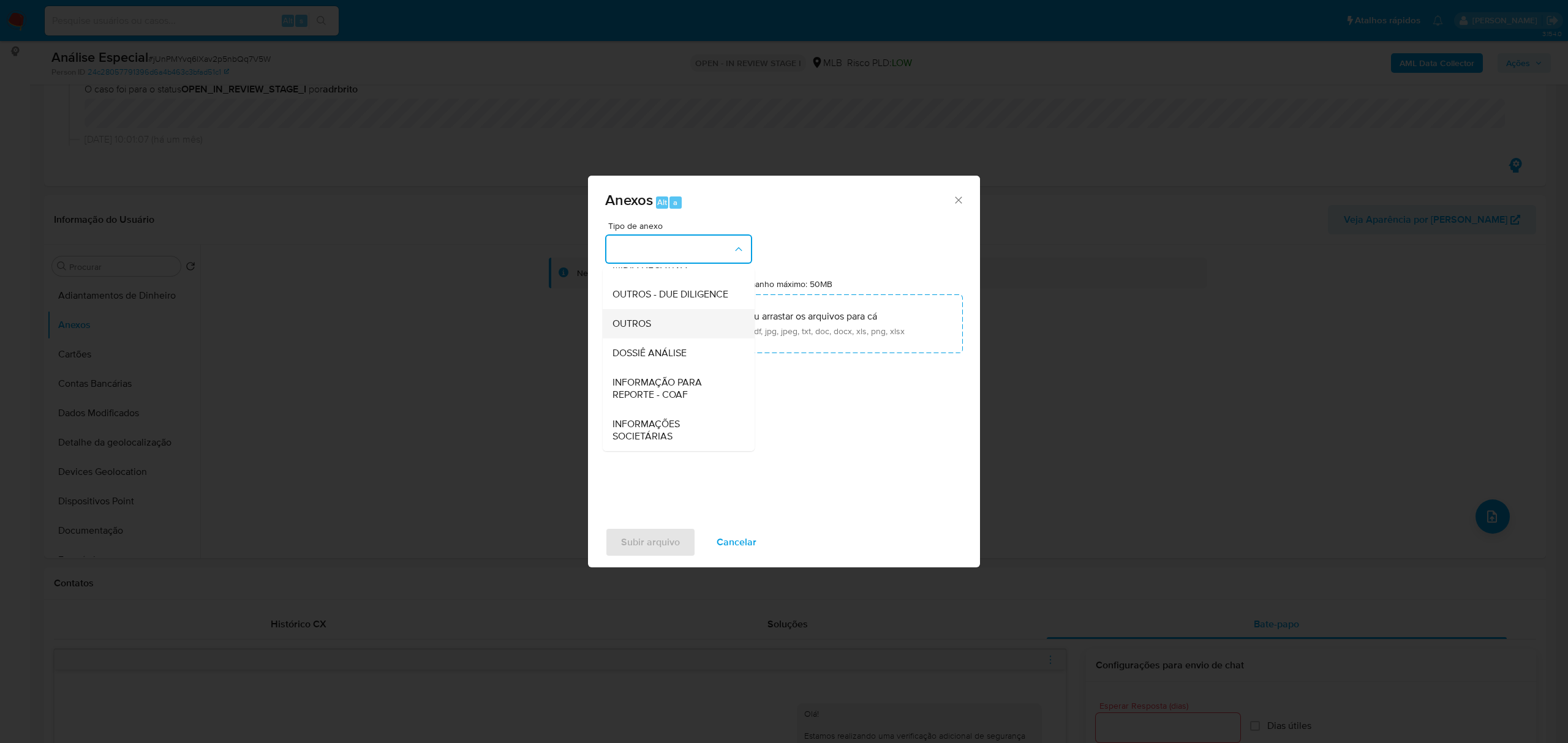
click at [659, 323] on div "OUTROS" at bounding box center [675, 324] width 125 height 29
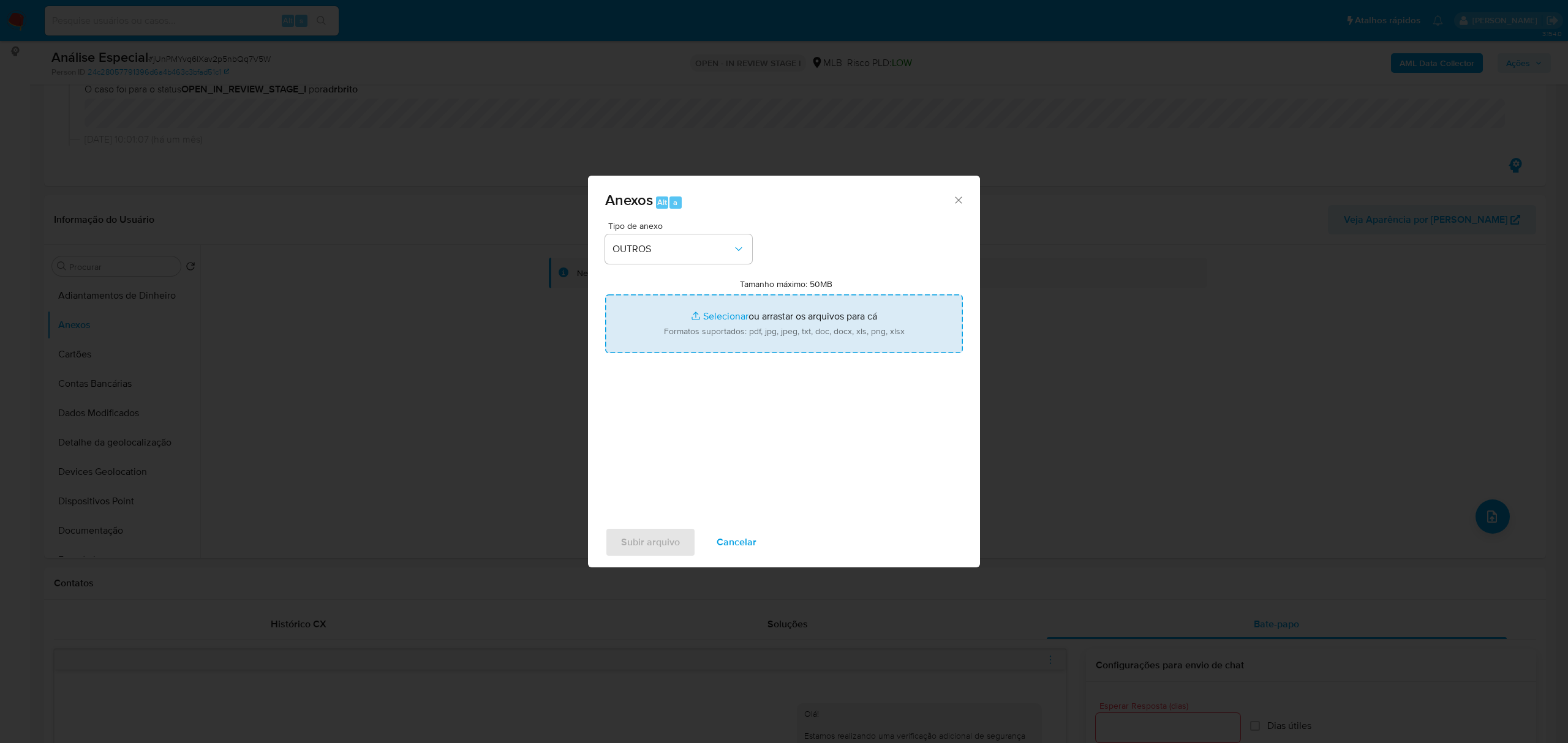
type input "C:\fakepath\Mulan 223083910_2025_08_13_10_28_43 IANCA PINTO SILVA.pdf"
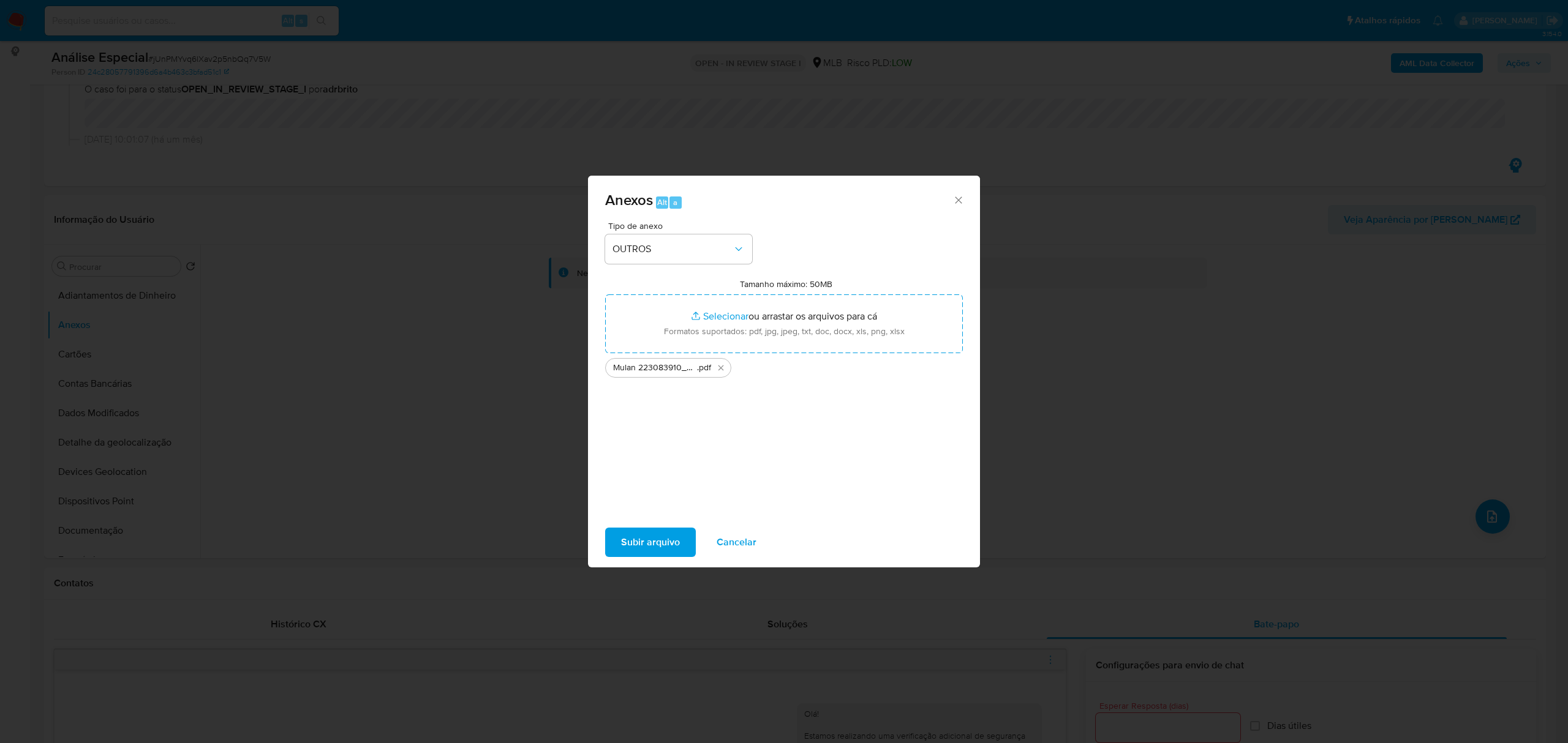
click at [644, 540] on span "Subir arquivo" at bounding box center [650, 542] width 59 height 27
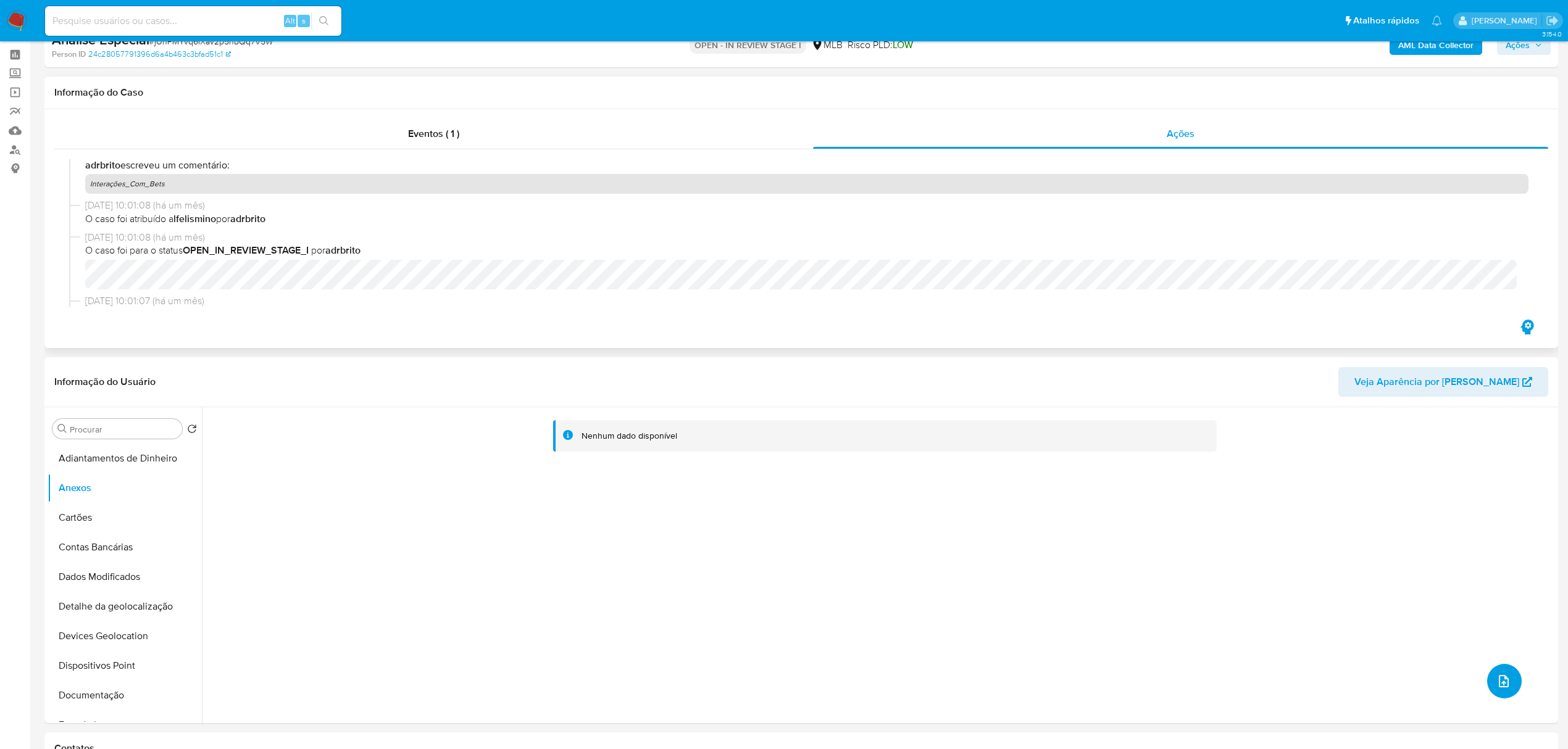
scroll to position [0, 0]
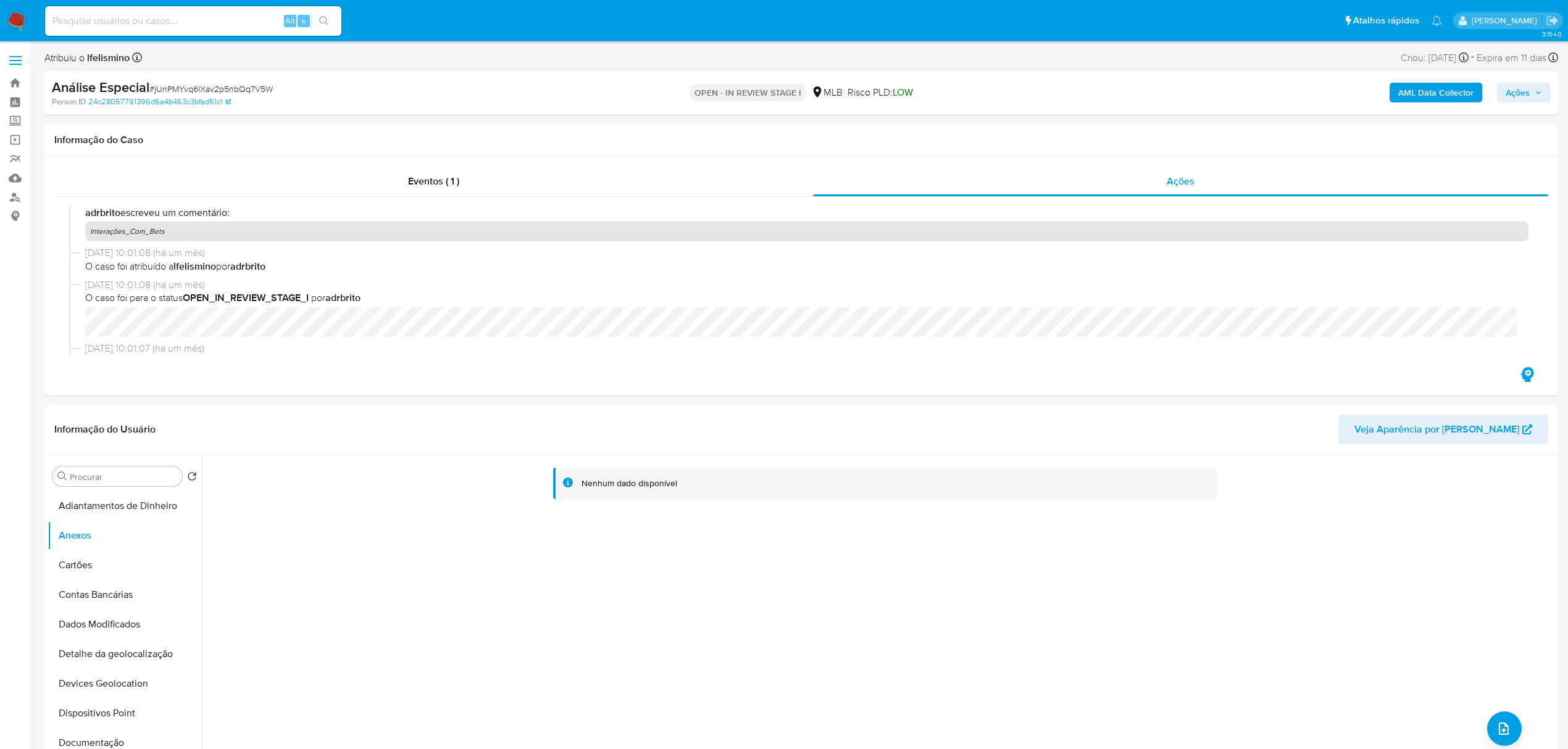
click at [1412, 85] on b "AML Data Collector" at bounding box center [1436, 93] width 75 height 20
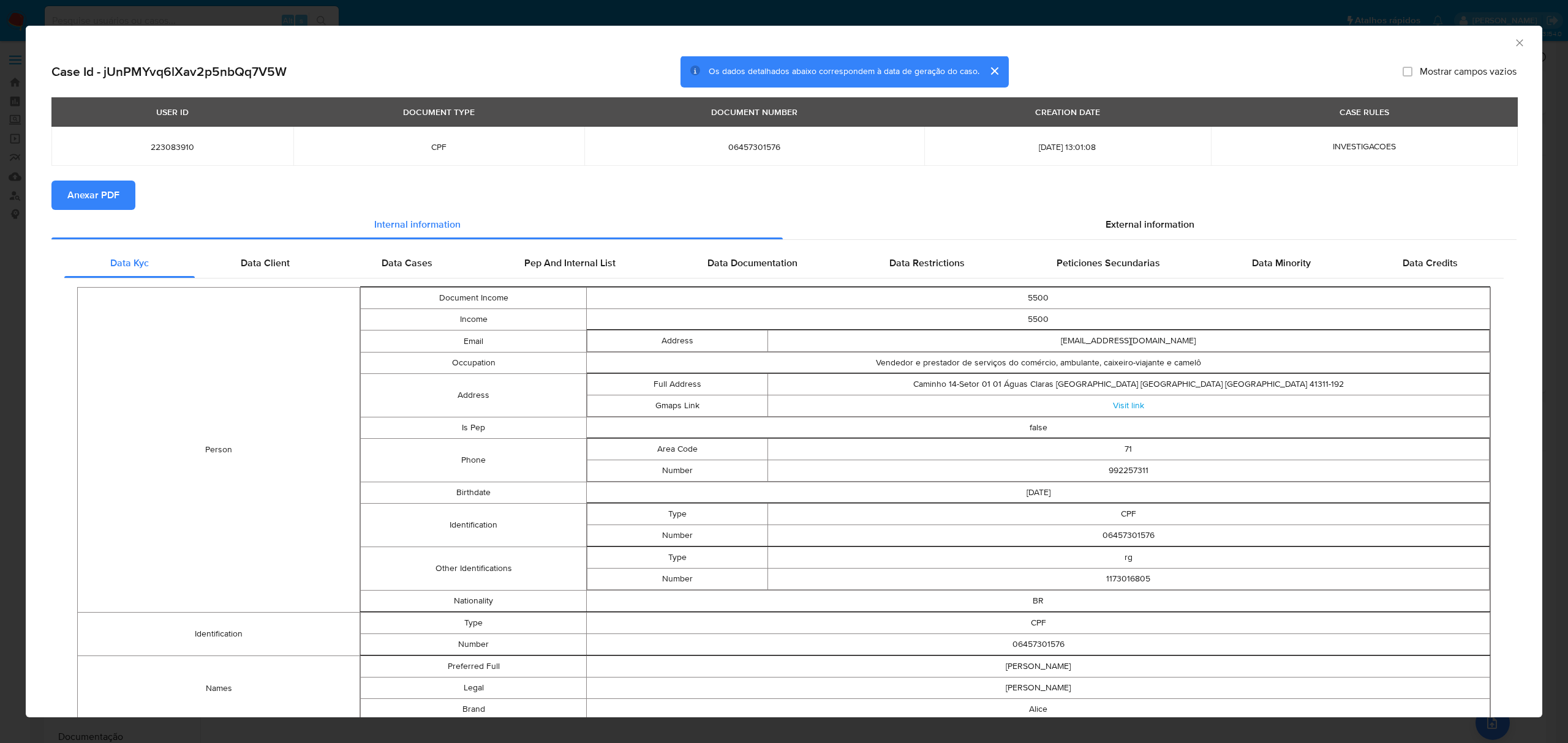
click at [111, 202] on span "Anexar PDF" at bounding box center [94, 195] width 52 height 27
click at [1513, 42] on icon "Fechar a janela" at bounding box center [1519, 42] width 12 height 12
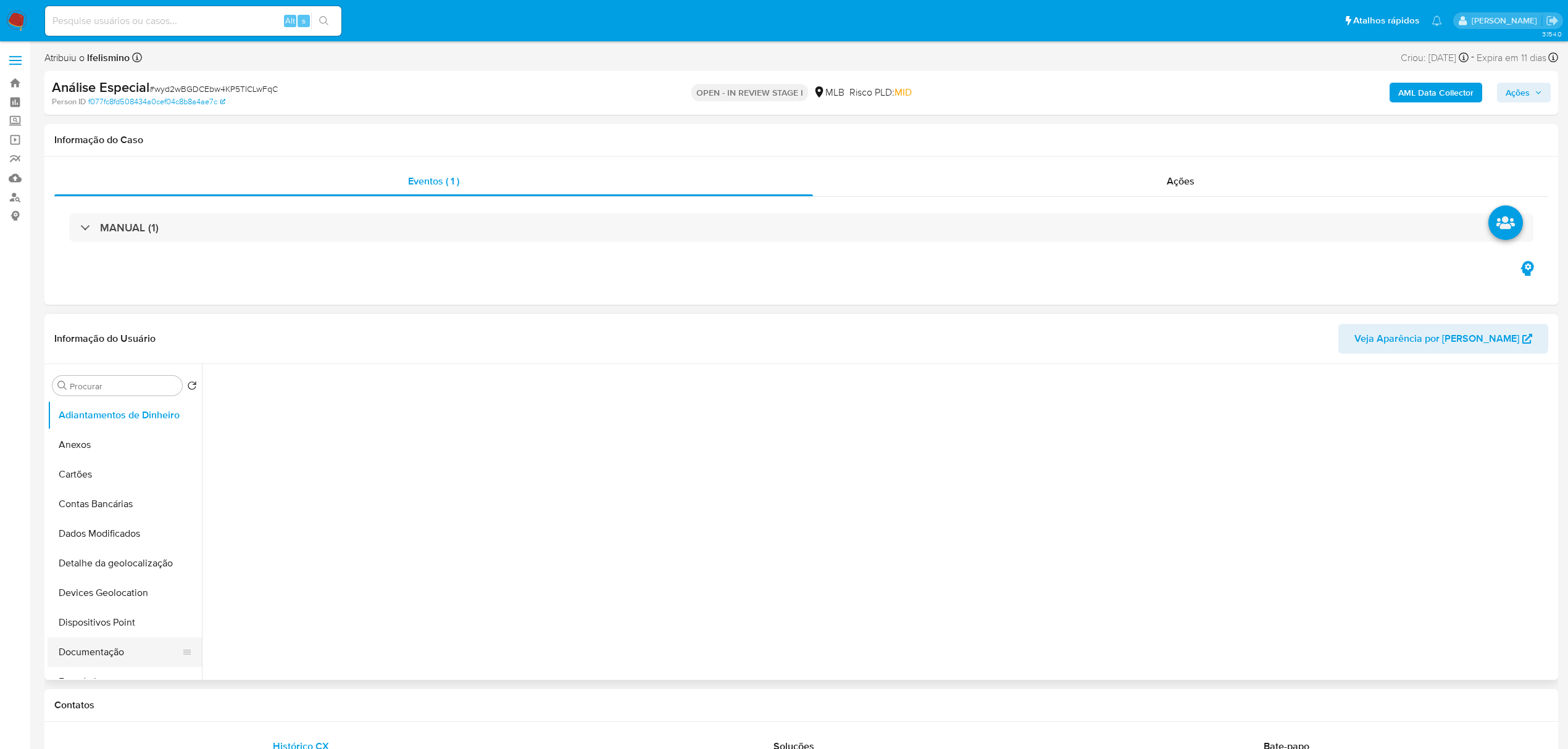
click at [98, 650] on button "Documentação" at bounding box center [119, 653] width 144 height 30
select select "10"
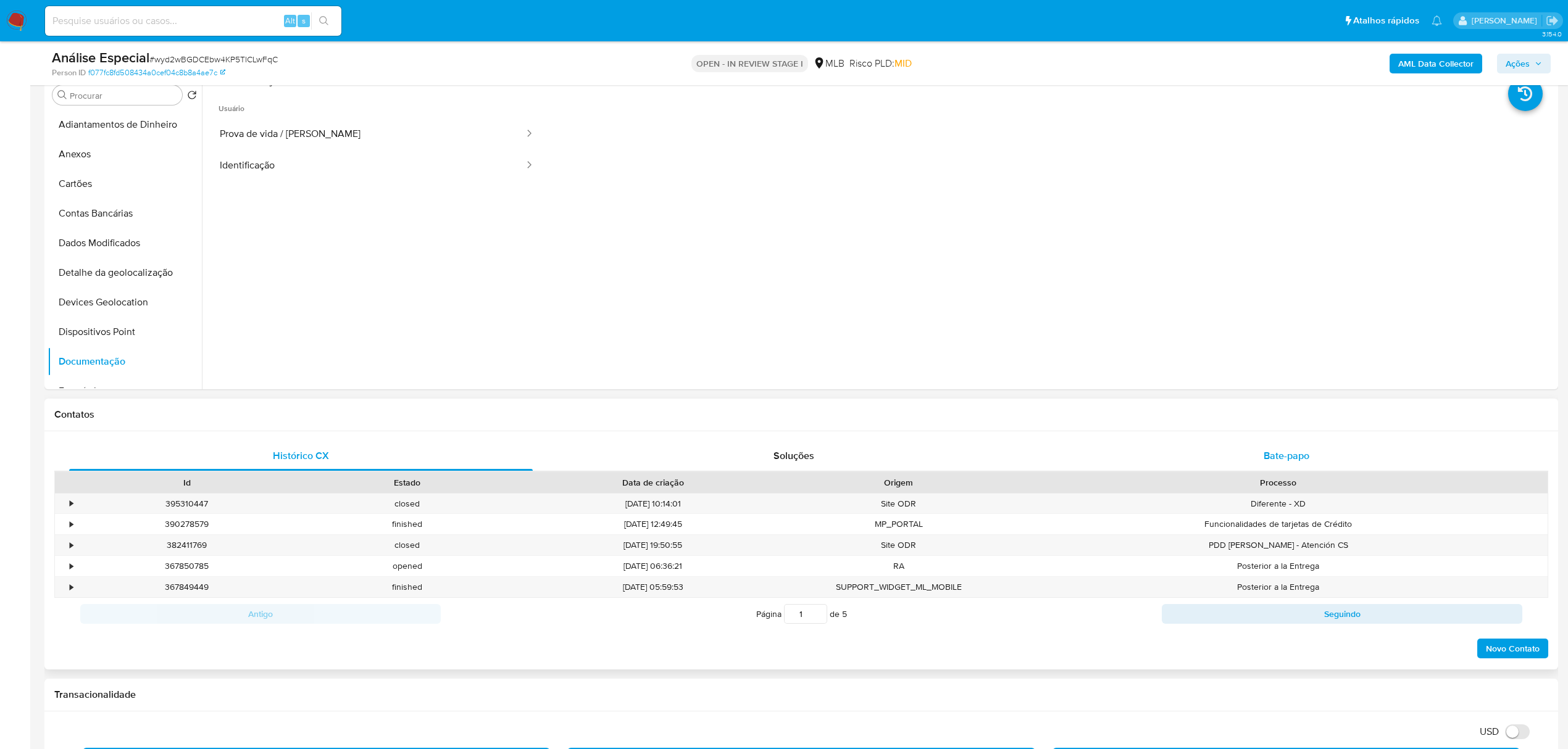
click at [1274, 452] on span "Bate-papo" at bounding box center [1287, 455] width 45 height 14
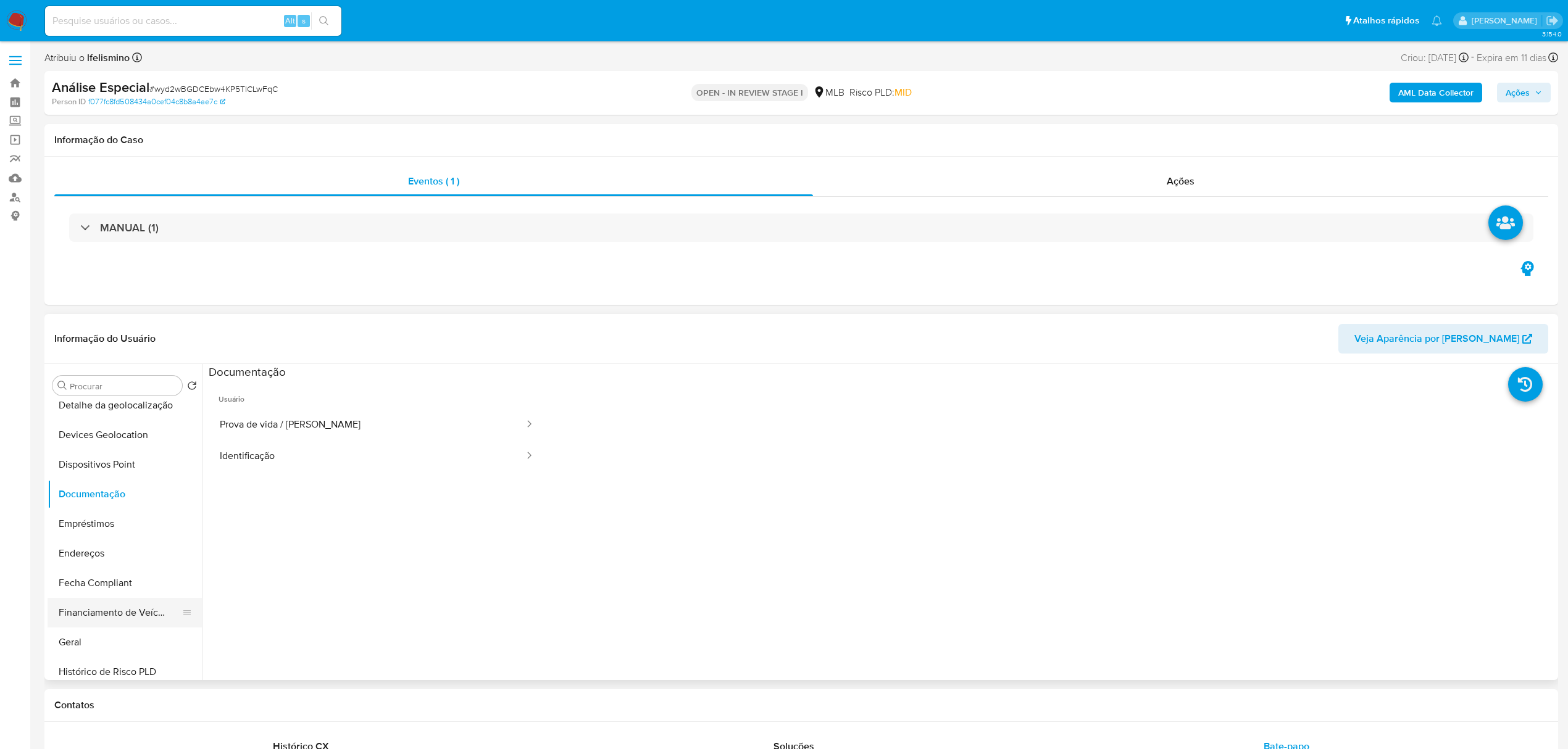
scroll to position [164, 0]
click at [92, 633] on button "Geral" at bounding box center [119, 636] width 144 height 30
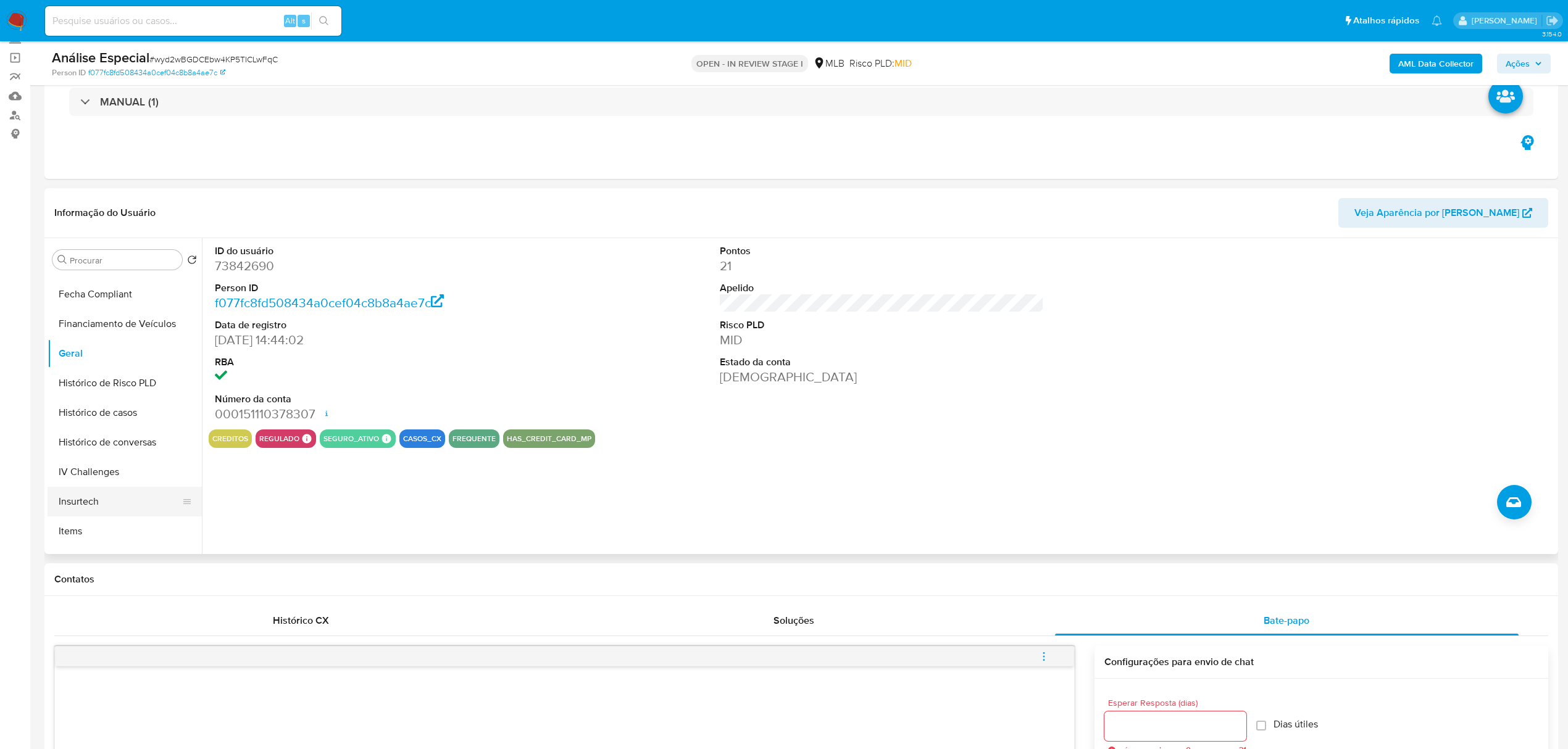
scroll to position [411, 0]
drag, startPoint x: 80, startPoint y: 458, endPoint x: 3, endPoint y: 461, distance: 77.1
click at [80, 458] on button "KYC" at bounding box center [124, 471] width 155 height 30
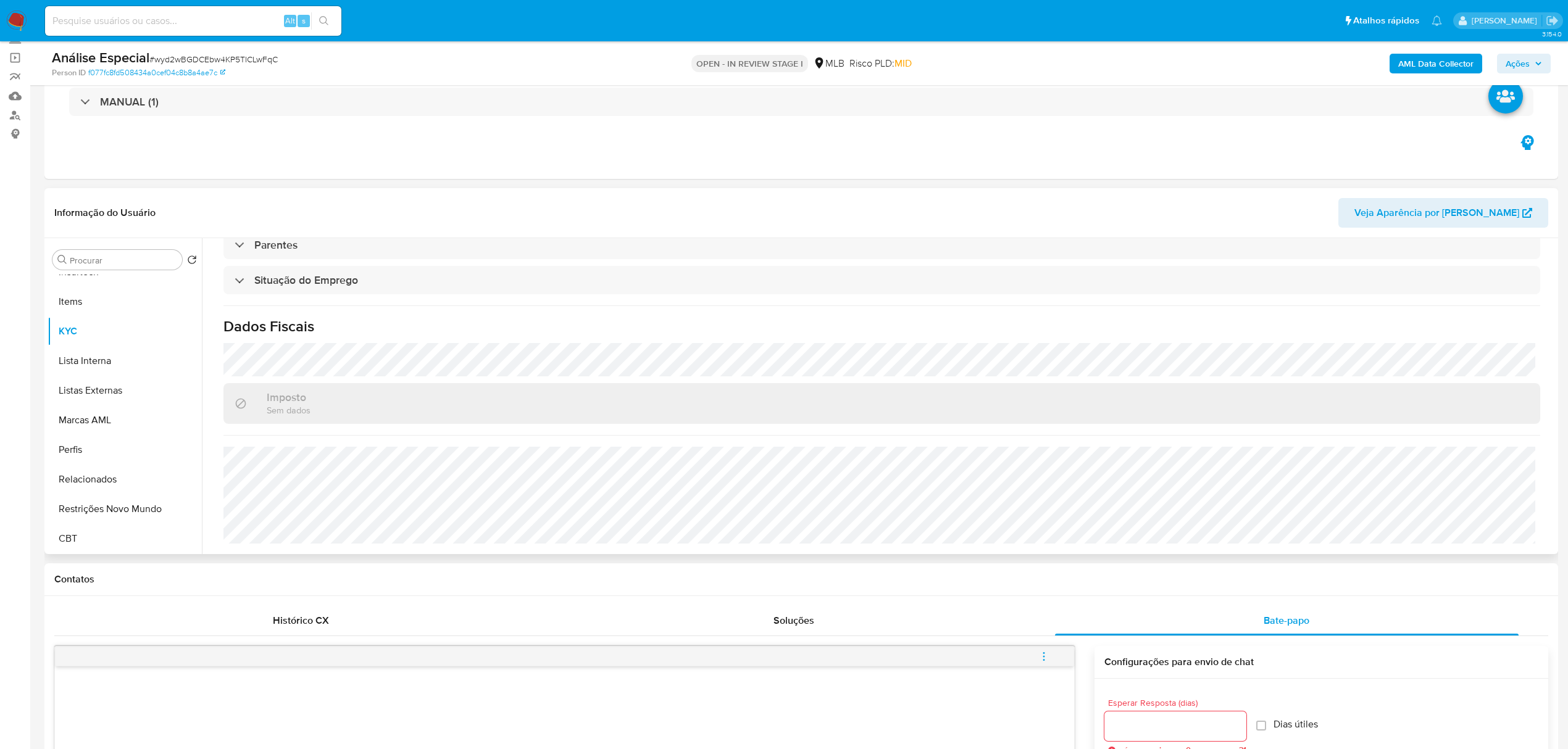
scroll to position [551, 0]
click at [114, 544] on button "CBT" at bounding box center [119, 538] width 144 height 30
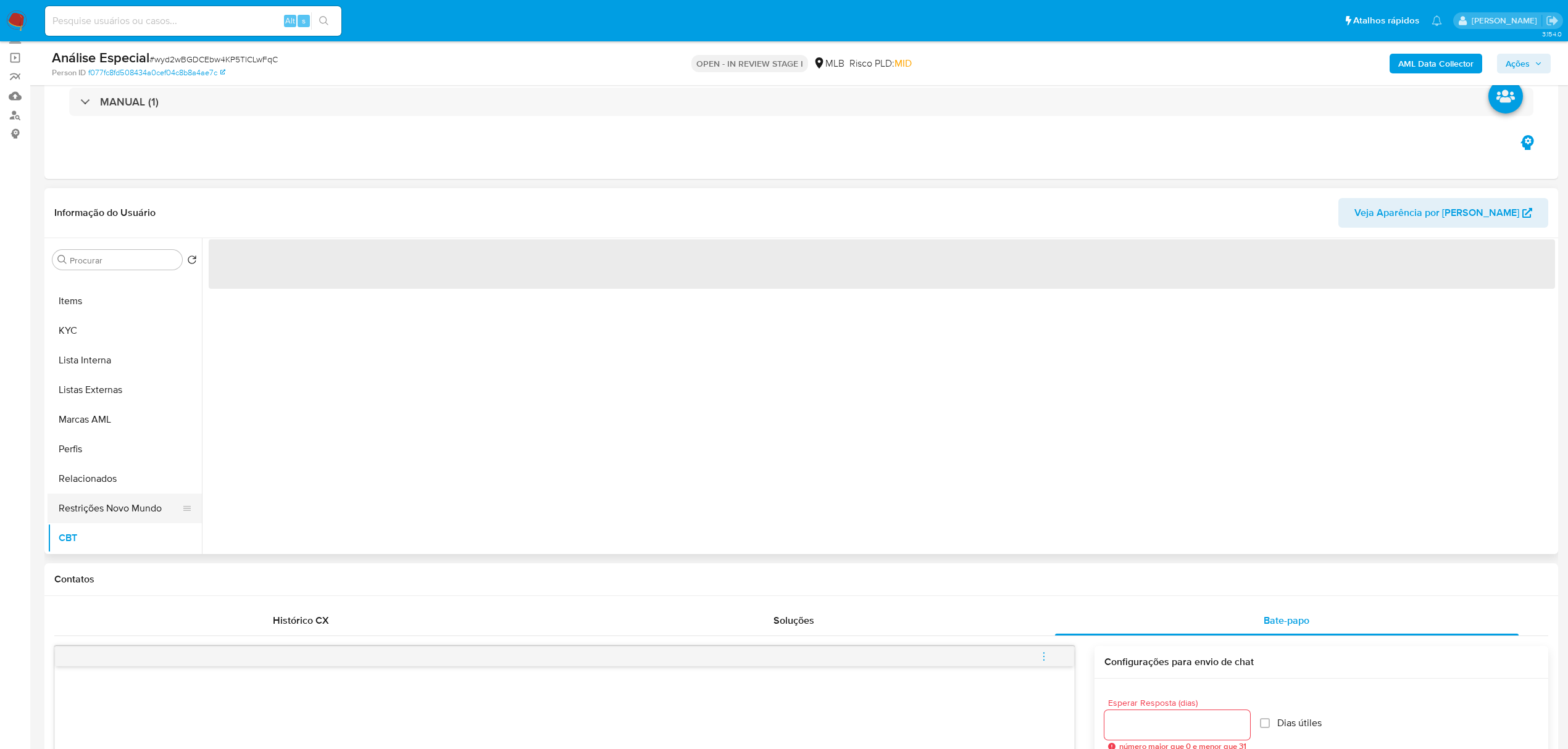
click at [116, 512] on button "Restrições Novo Mundo" at bounding box center [119, 509] width 144 height 30
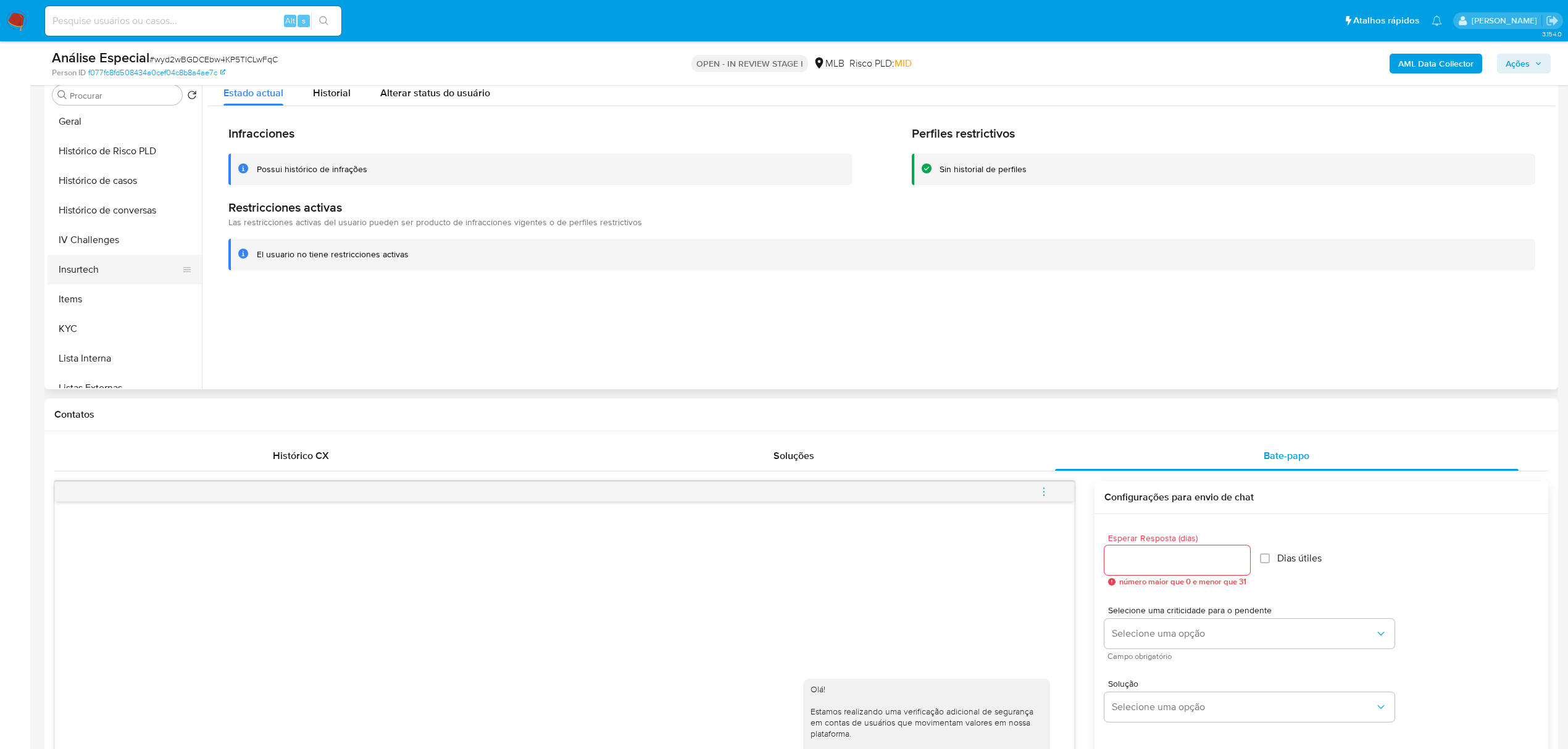
scroll to position [386, 0]
drag, startPoint x: 121, startPoint y: 114, endPoint x: 413, endPoint y: 509, distance: 491.2
click at [124, 114] on button "Geral" at bounding box center [124, 123] width 155 height 30
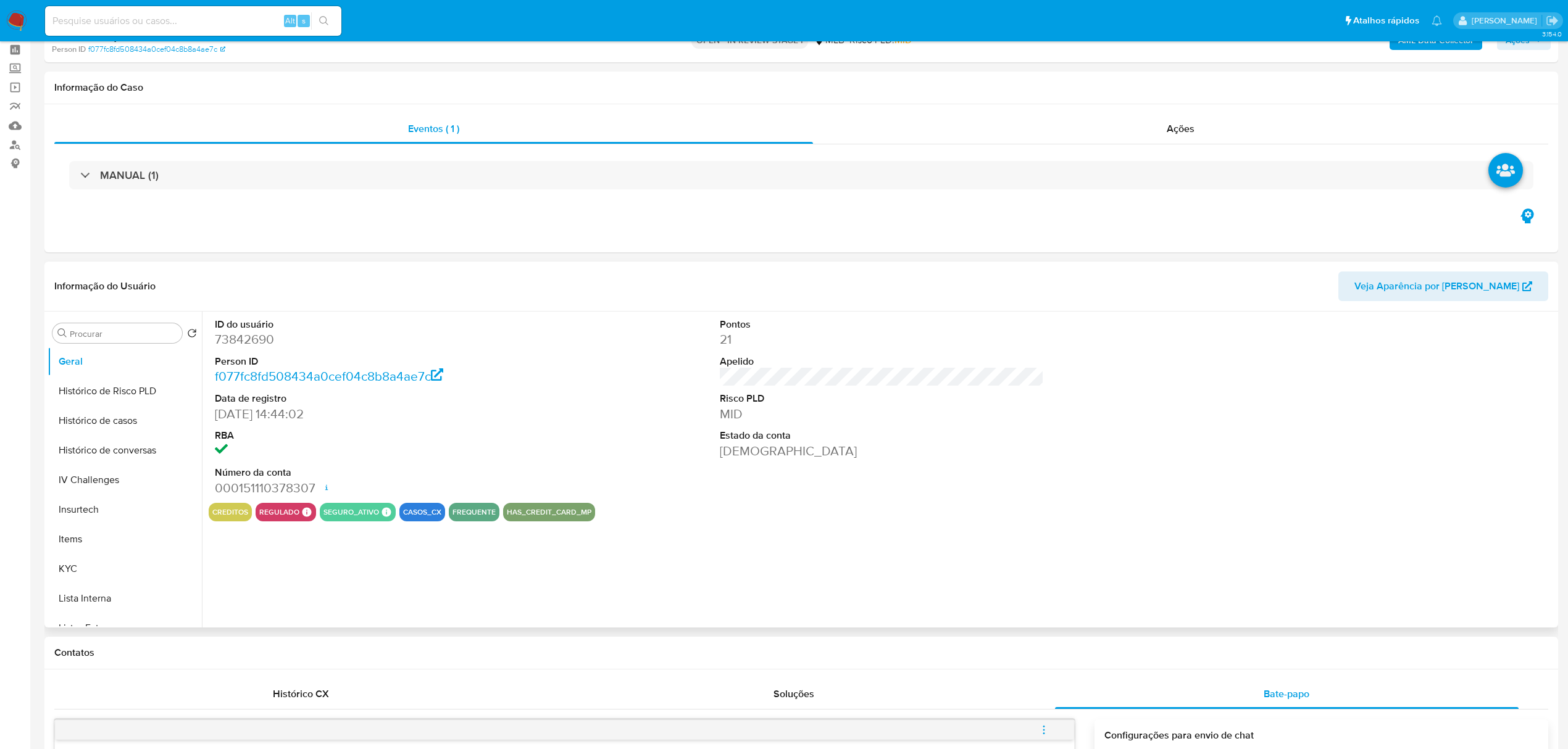
scroll to position [82, 0]
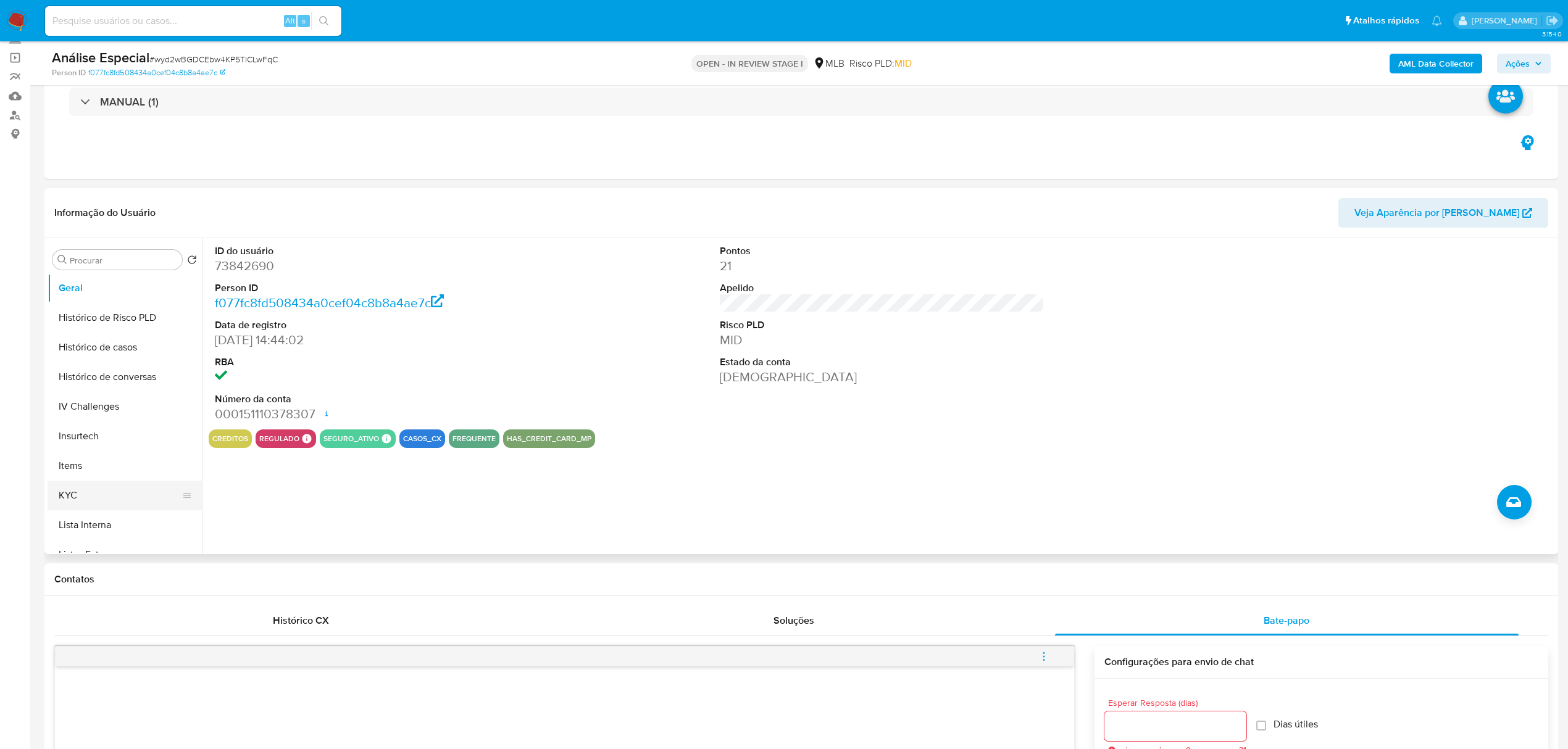
click at [116, 487] on button "KYC" at bounding box center [119, 496] width 144 height 30
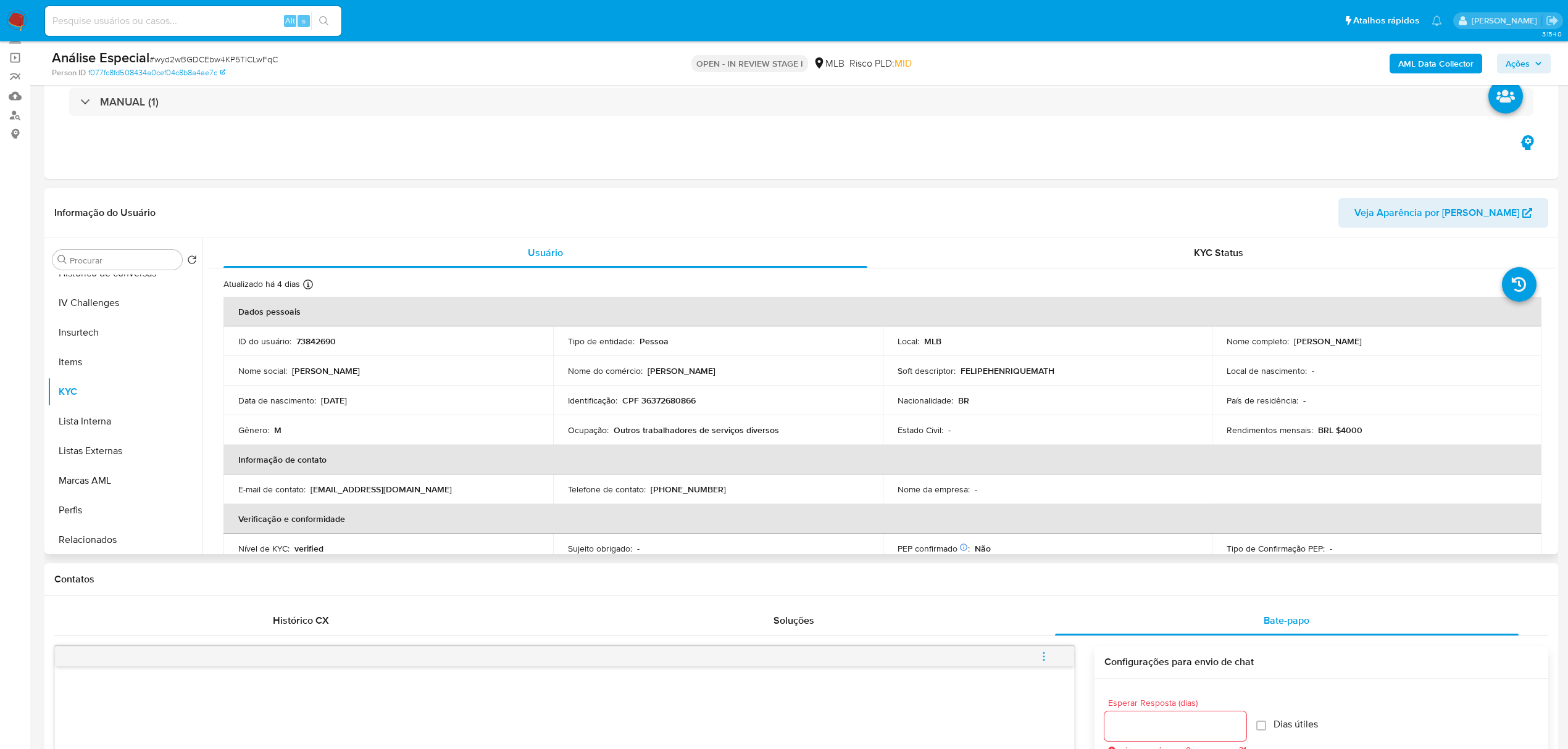
scroll to position [551, 0]
click at [93, 546] on button "CBT" at bounding box center [119, 538] width 144 height 30
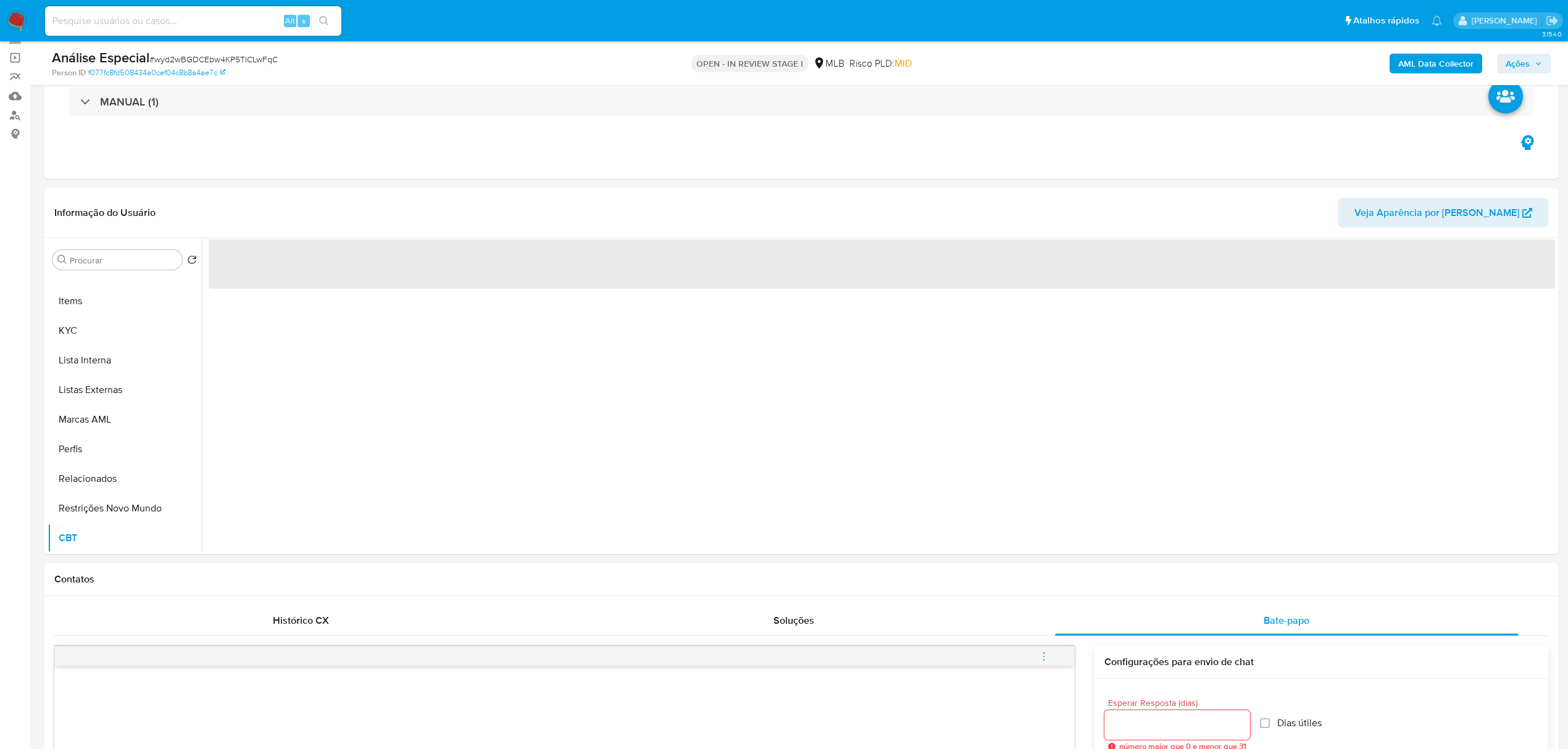
drag, startPoint x: 119, startPoint y: 503, endPoint x: 24, endPoint y: 507, distance: 95.1
click at [120, 502] on button "Restrições Novo Mundo" at bounding box center [124, 509] width 155 height 30
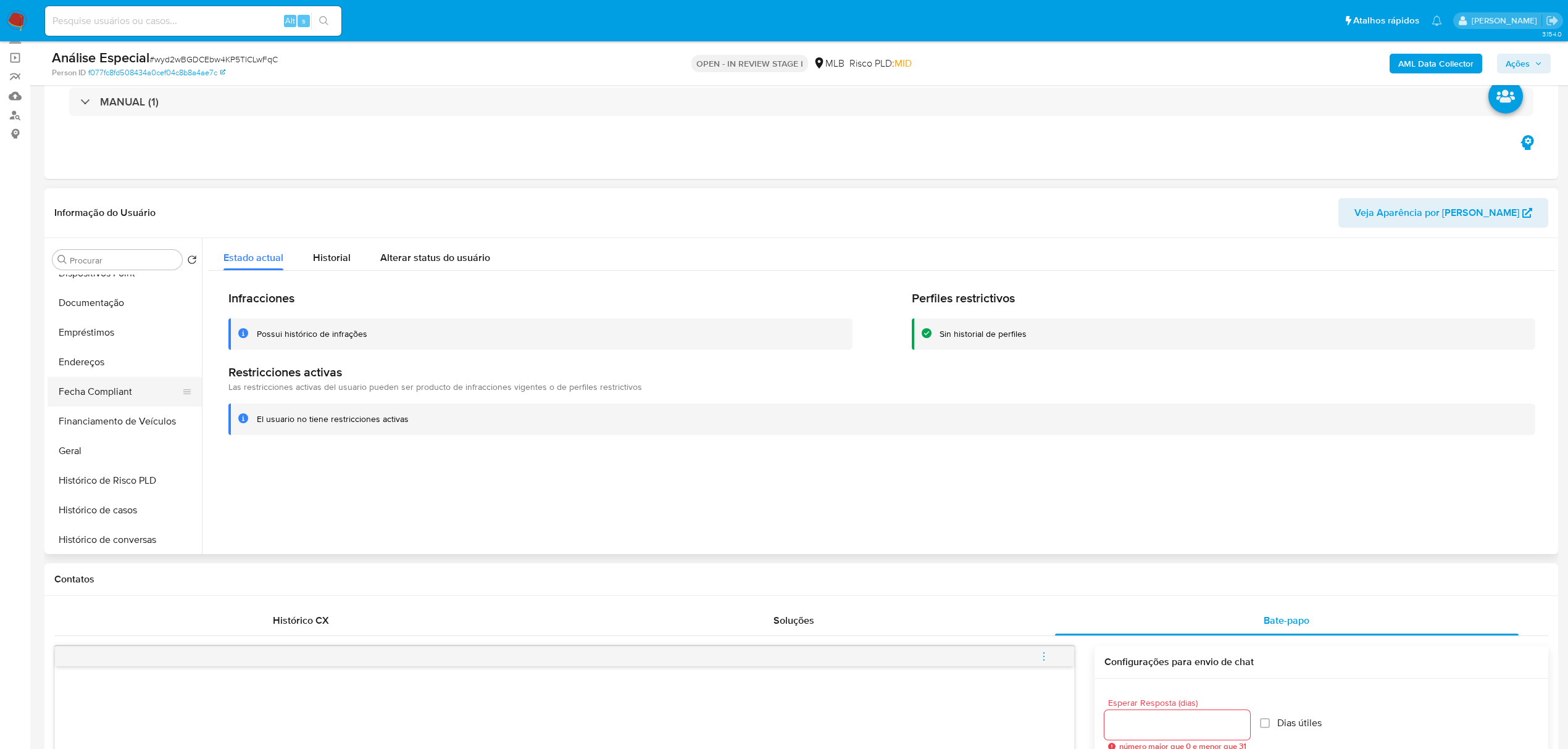
scroll to position [222, 0]
drag, startPoint x: 125, startPoint y: 315, endPoint x: 209, endPoint y: 302, distance: 85.0
click at [125, 312] on button "Documentação" at bounding box center [124, 304] width 155 height 30
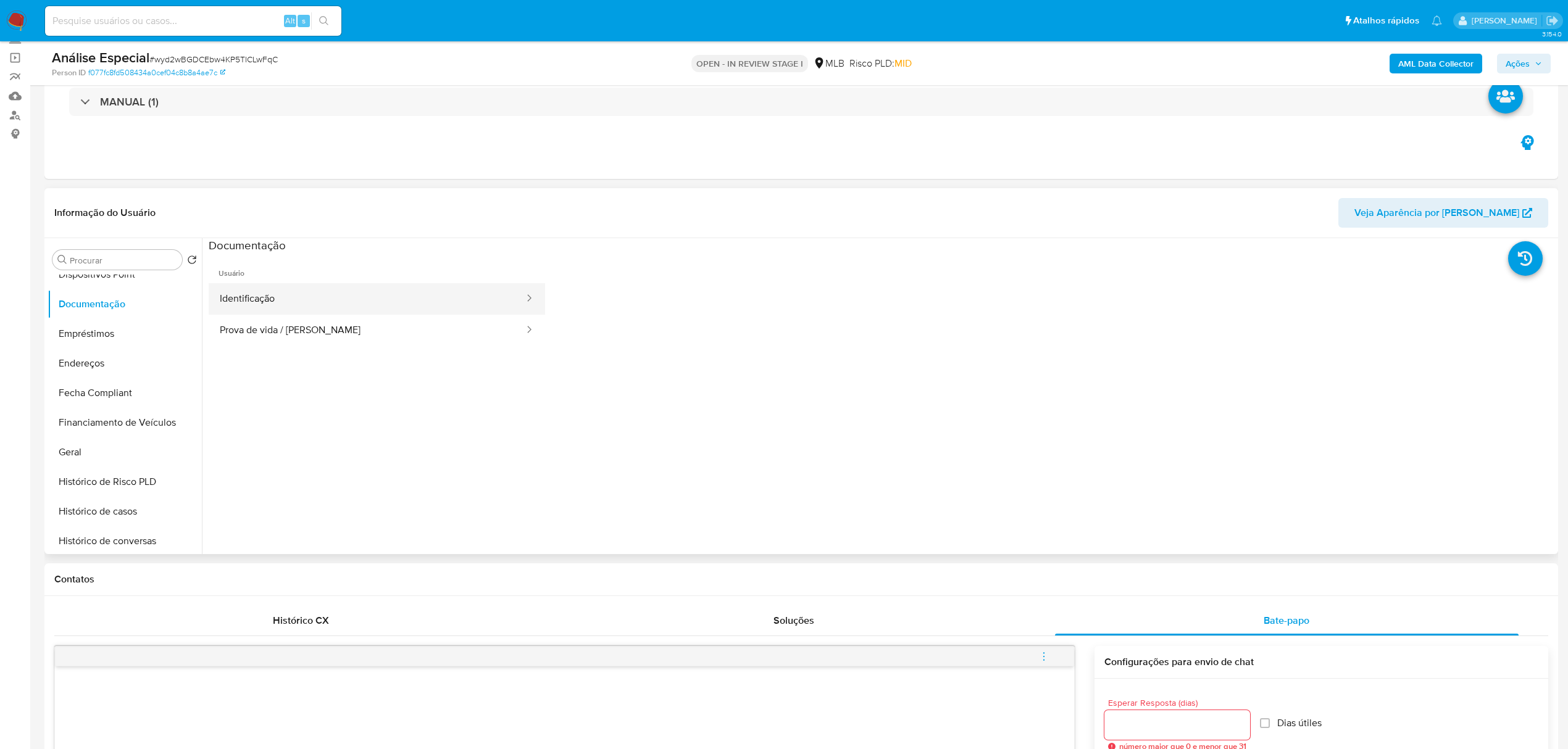
click at [296, 296] on button "Identificação" at bounding box center [367, 299] width 316 height 31
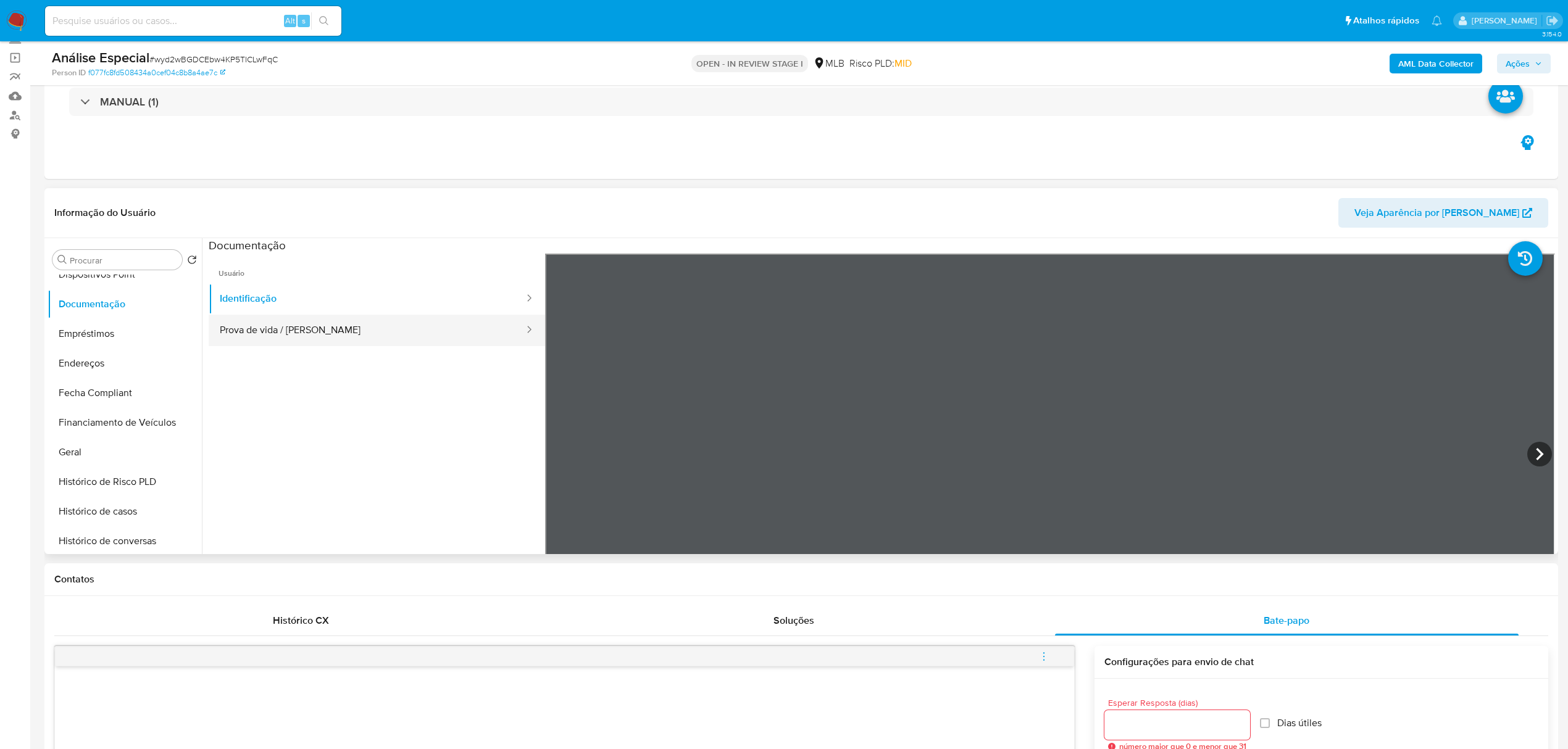
click at [281, 316] on button "Prova de vida / [PERSON_NAME]" at bounding box center [367, 330] width 316 height 31
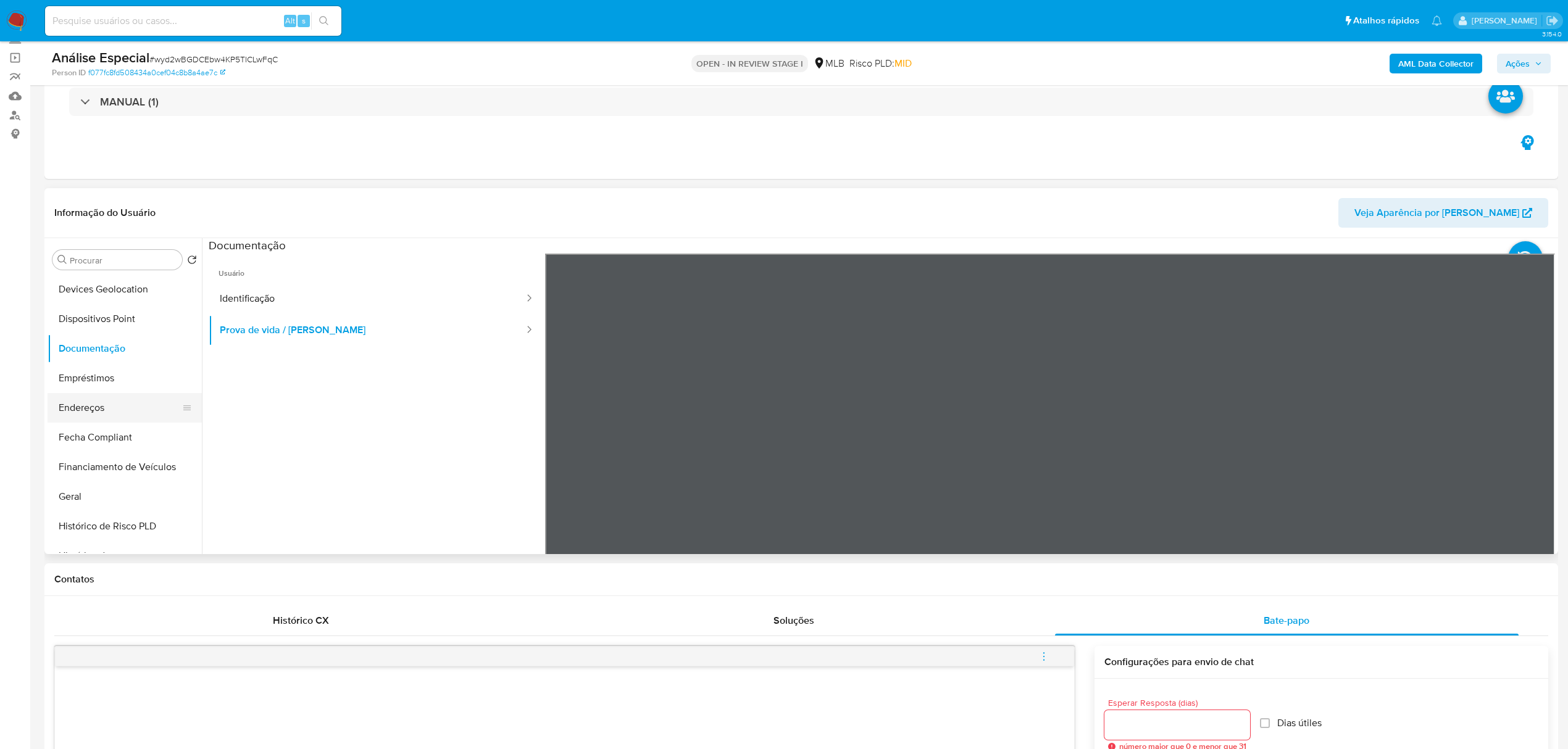
scroll to position [140, 0]
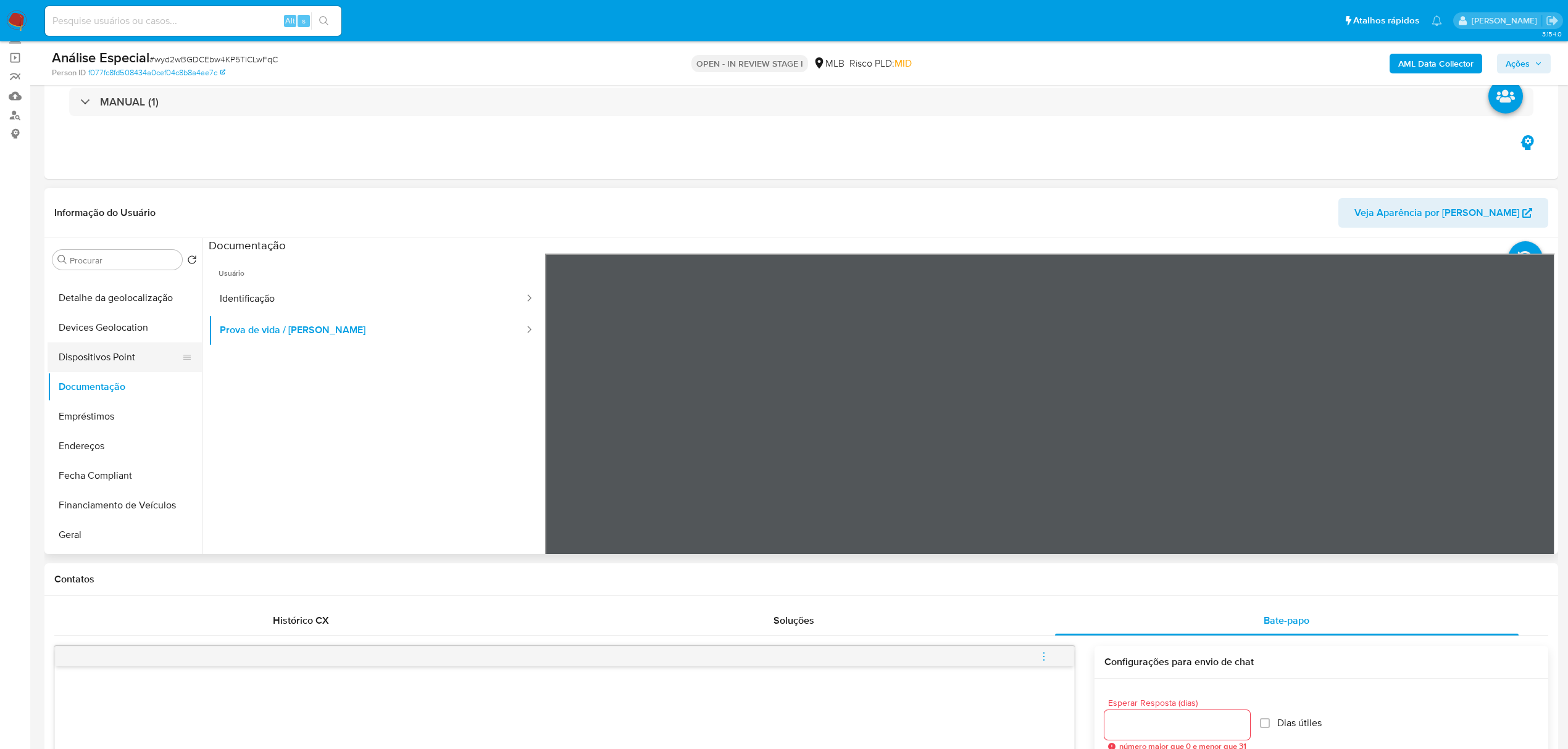
click at [108, 350] on button "Dispositivos Point" at bounding box center [119, 357] width 144 height 30
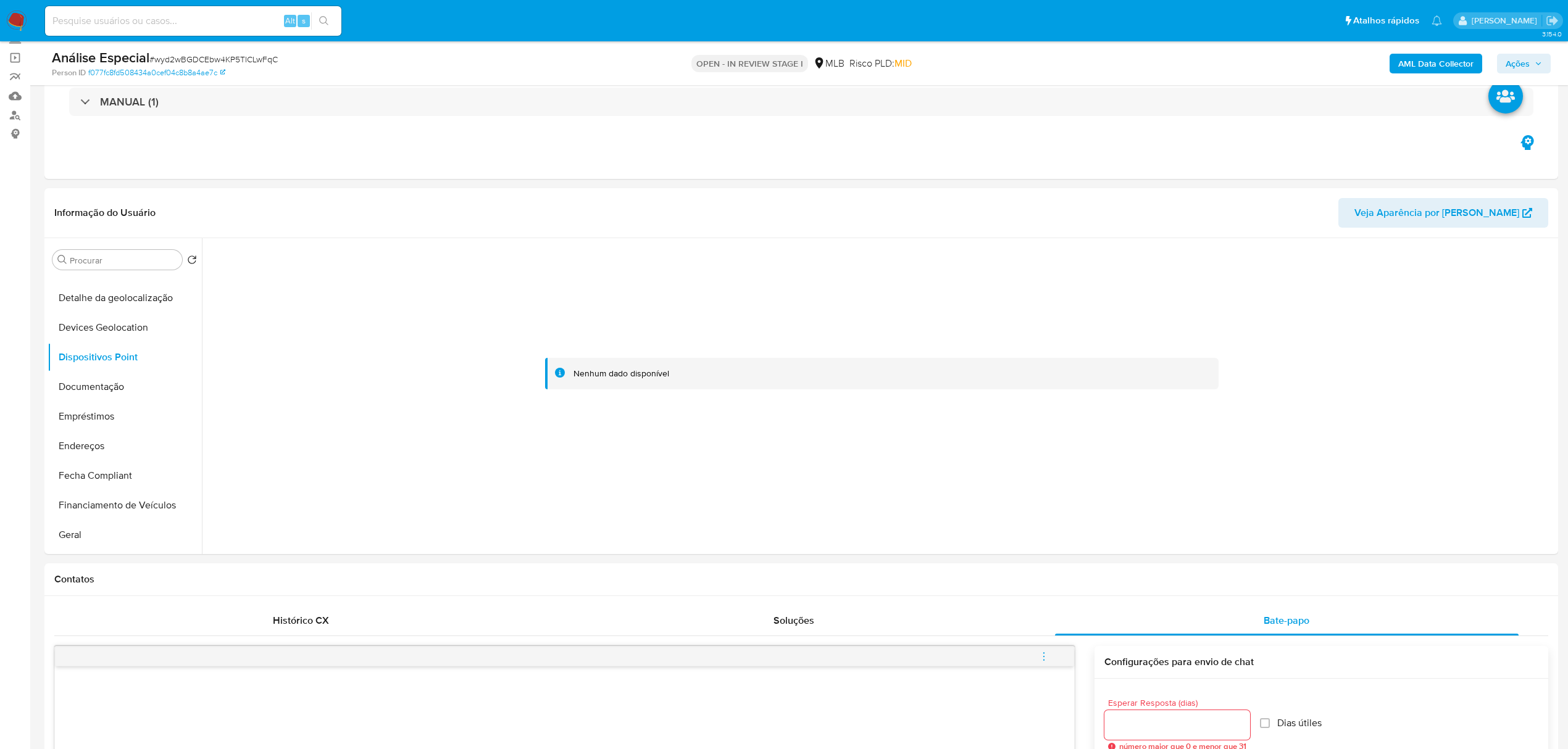
drag, startPoint x: 104, startPoint y: 440, endPoint x: 3, endPoint y: 458, distance: 102.6
click at [102, 440] on button "Endereços" at bounding box center [124, 447] width 155 height 30
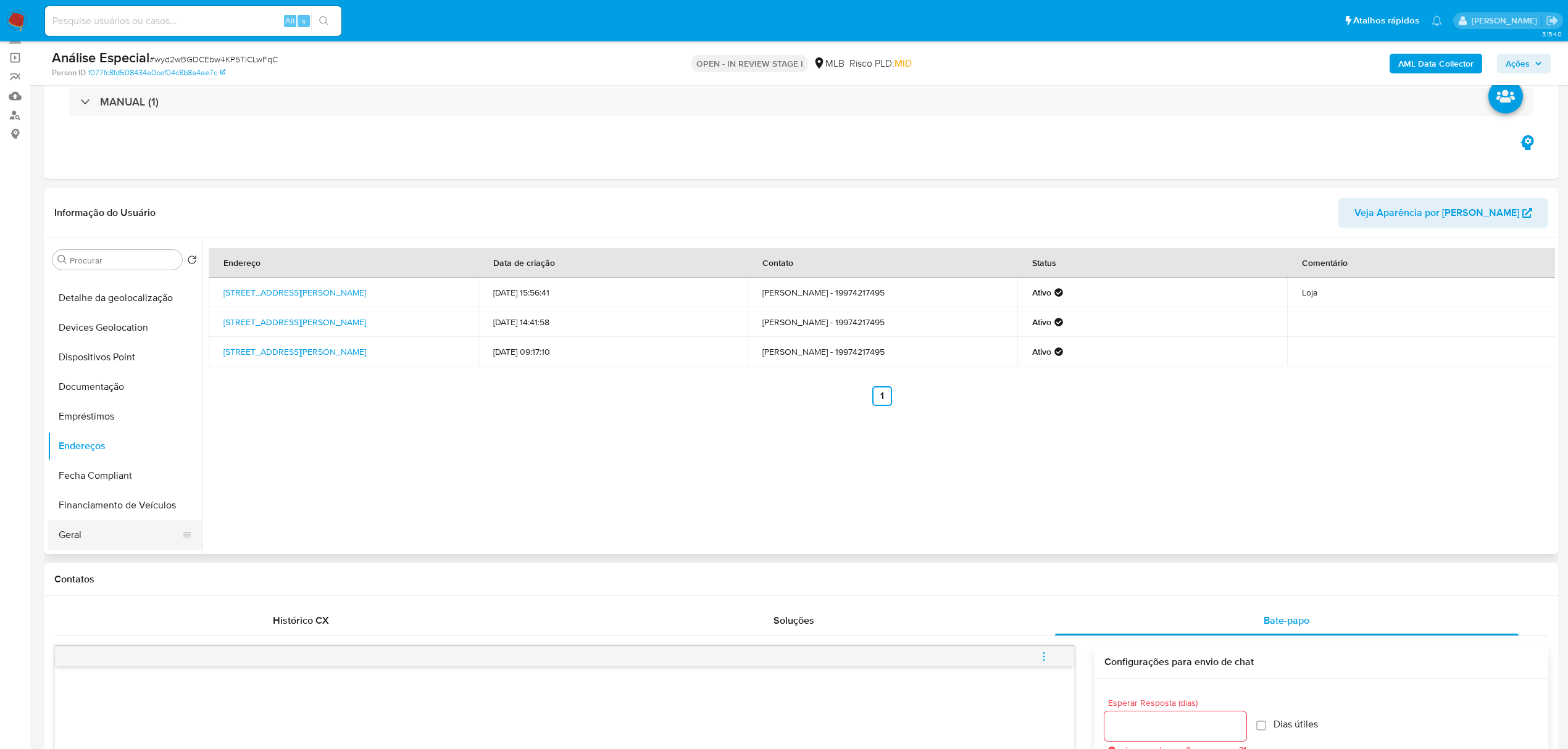
click at [119, 544] on button "Geral" at bounding box center [119, 535] width 144 height 30
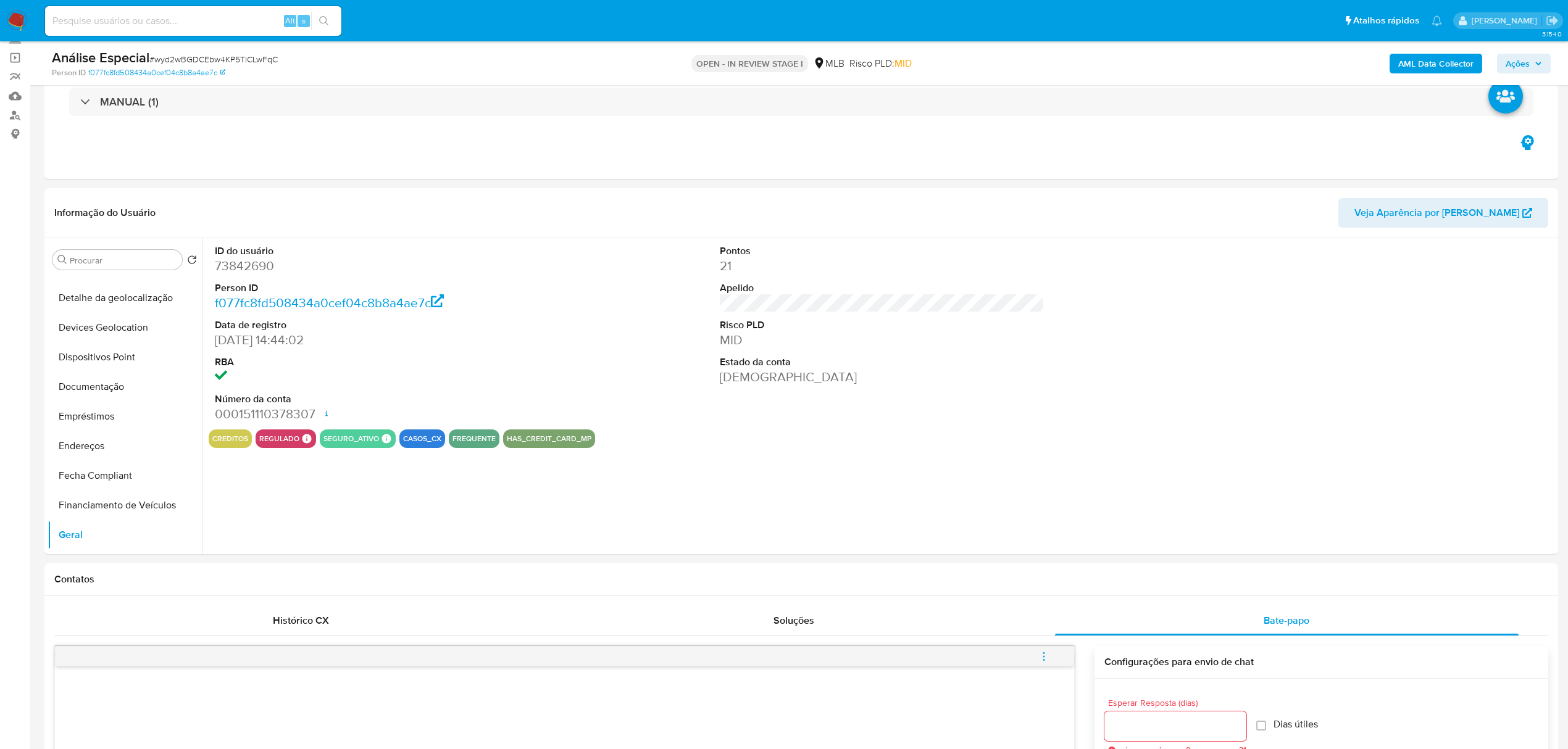
click at [255, 269] on dd "73842690" at bounding box center [377, 267] width 324 height 17
drag, startPoint x: 258, startPoint y: 274, endPoint x: 254, endPoint y: 269, distance: 6.4
copy dd "73842690"
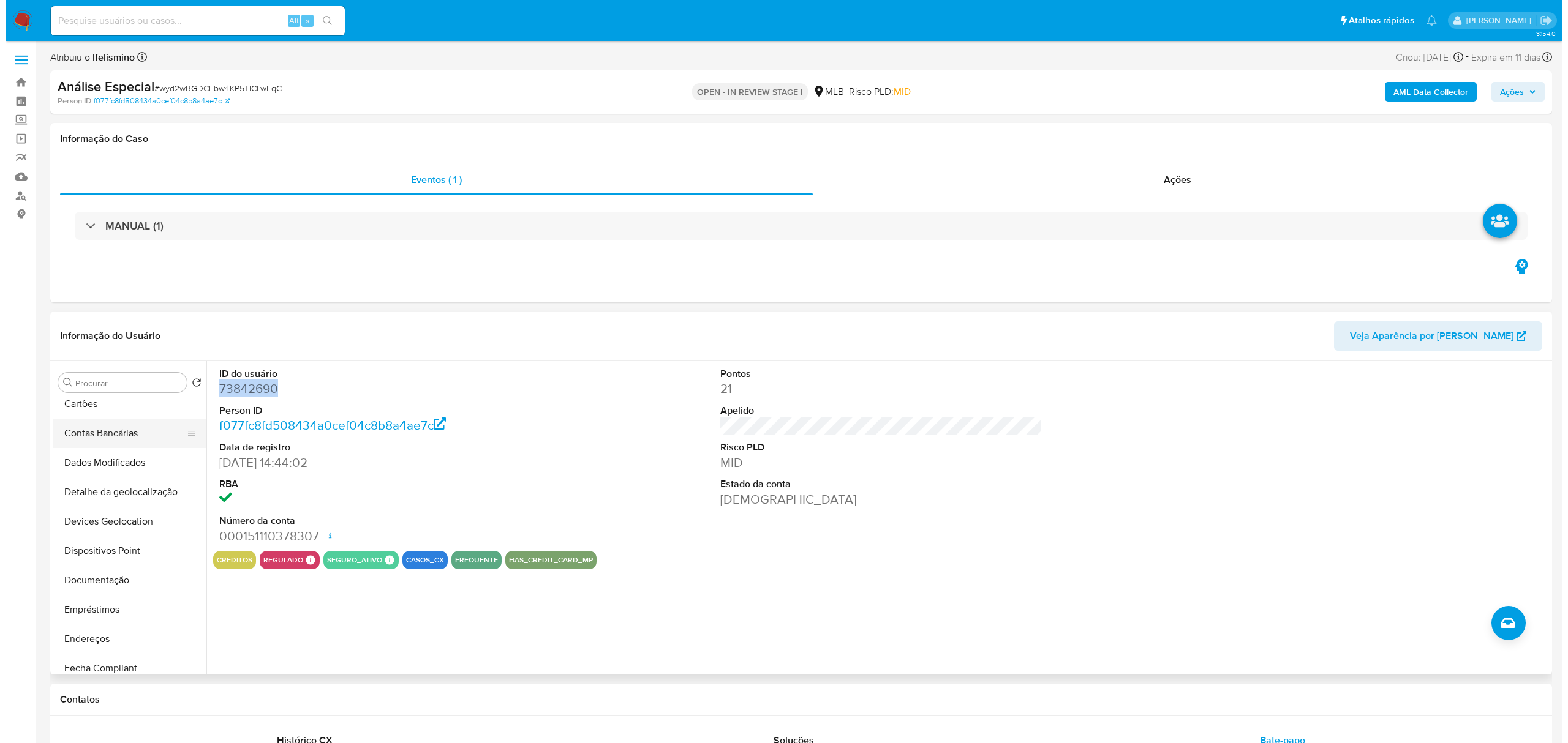
scroll to position [0, 0]
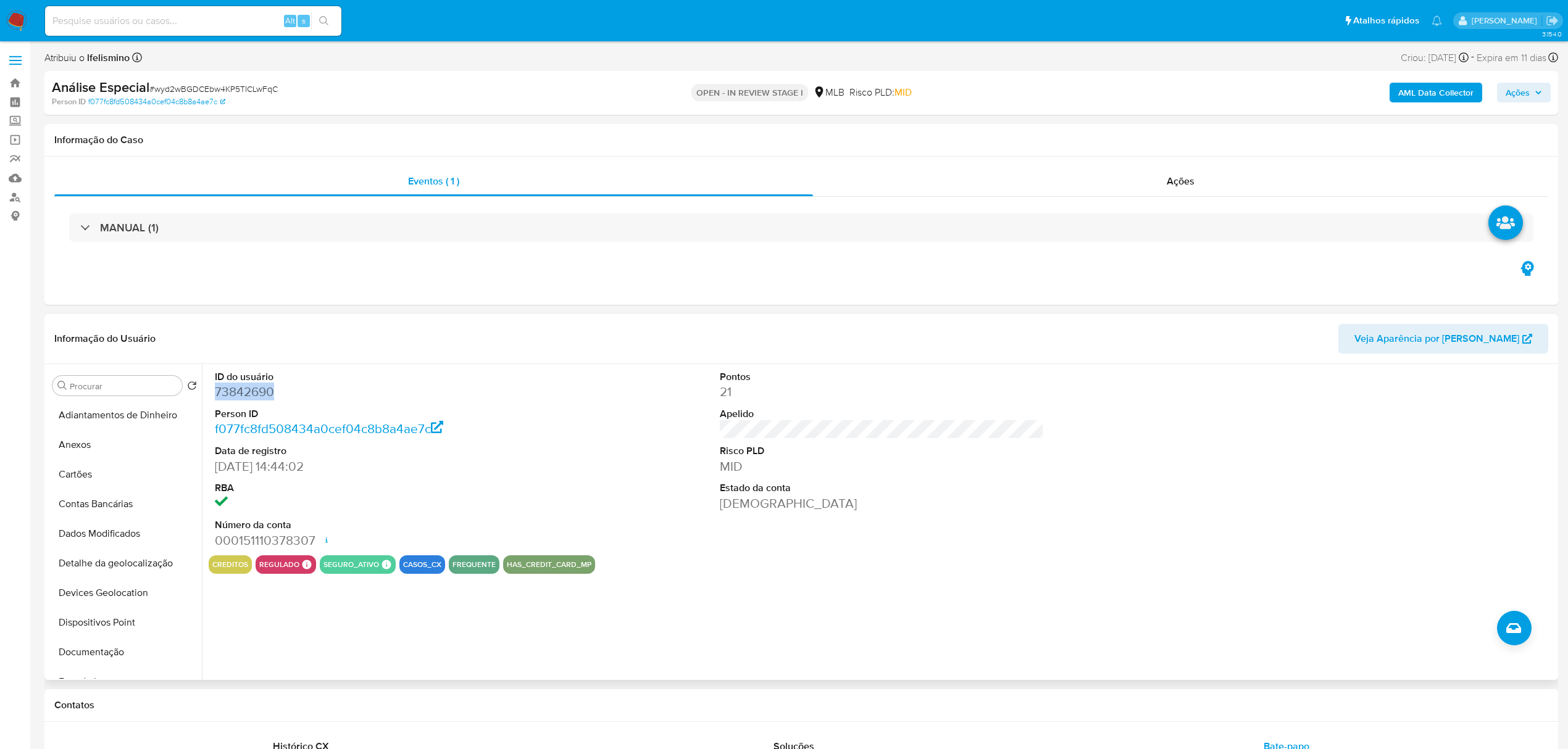
drag, startPoint x: 109, startPoint y: 454, endPoint x: 238, endPoint y: 482, distance: 132.0
click at [109, 453] on button "Anexos" at bounding box center [124, 445] width 155 height 30
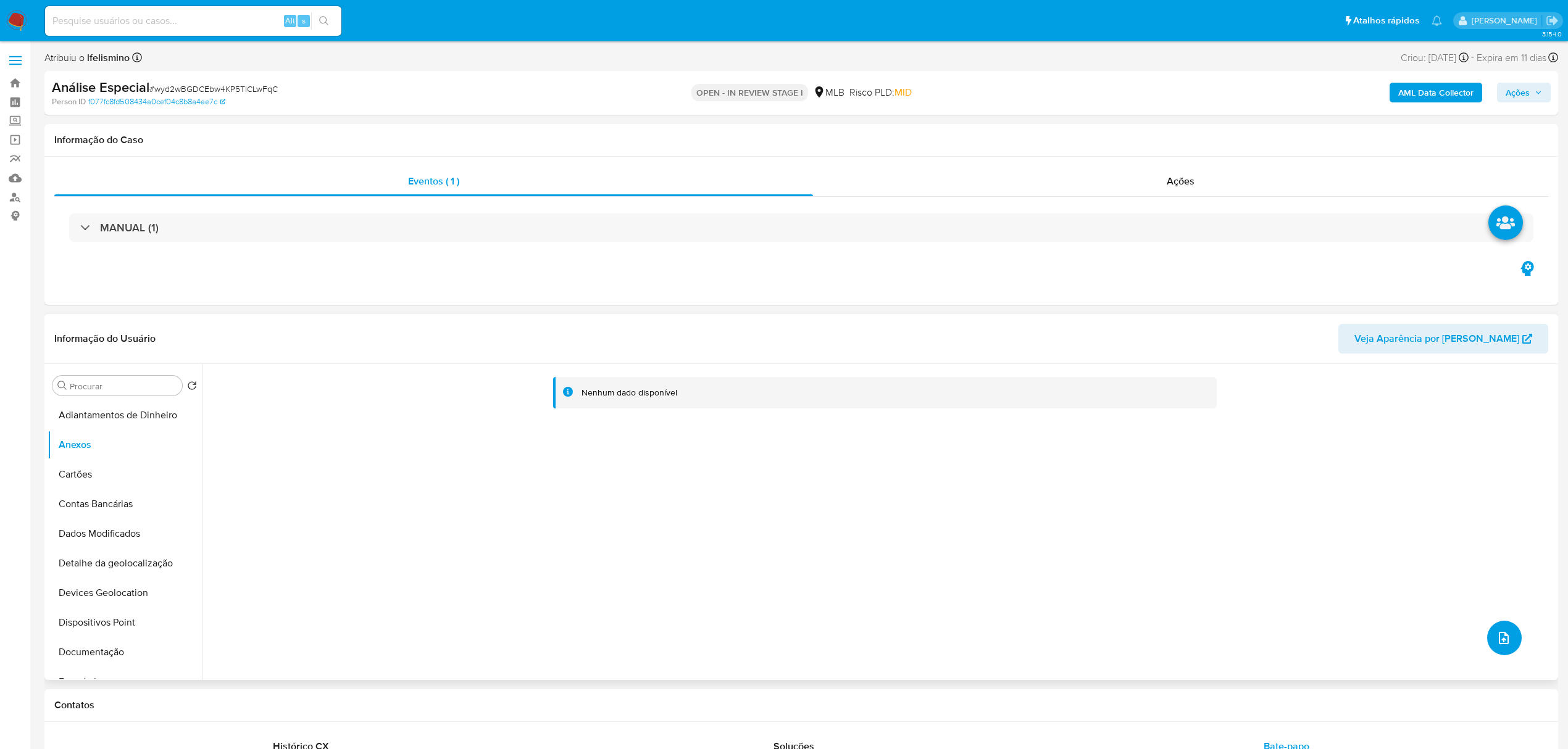
click at [1496, 644] on icon "upload-file" at bounding box center [1503, 638] width 15 height 15
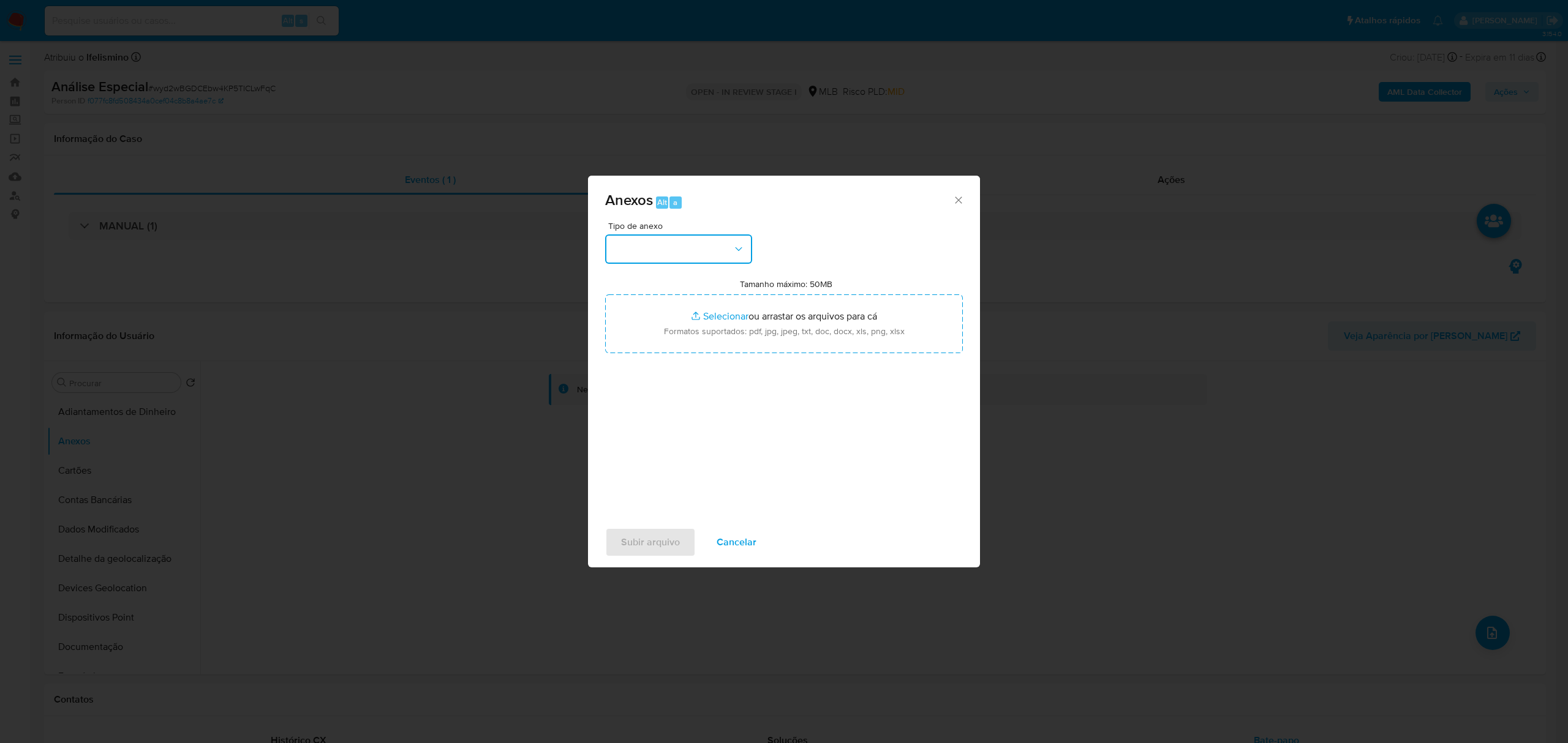
click at [685, 248] on button "button" at bounding box center [679, 250] width 147 height 29
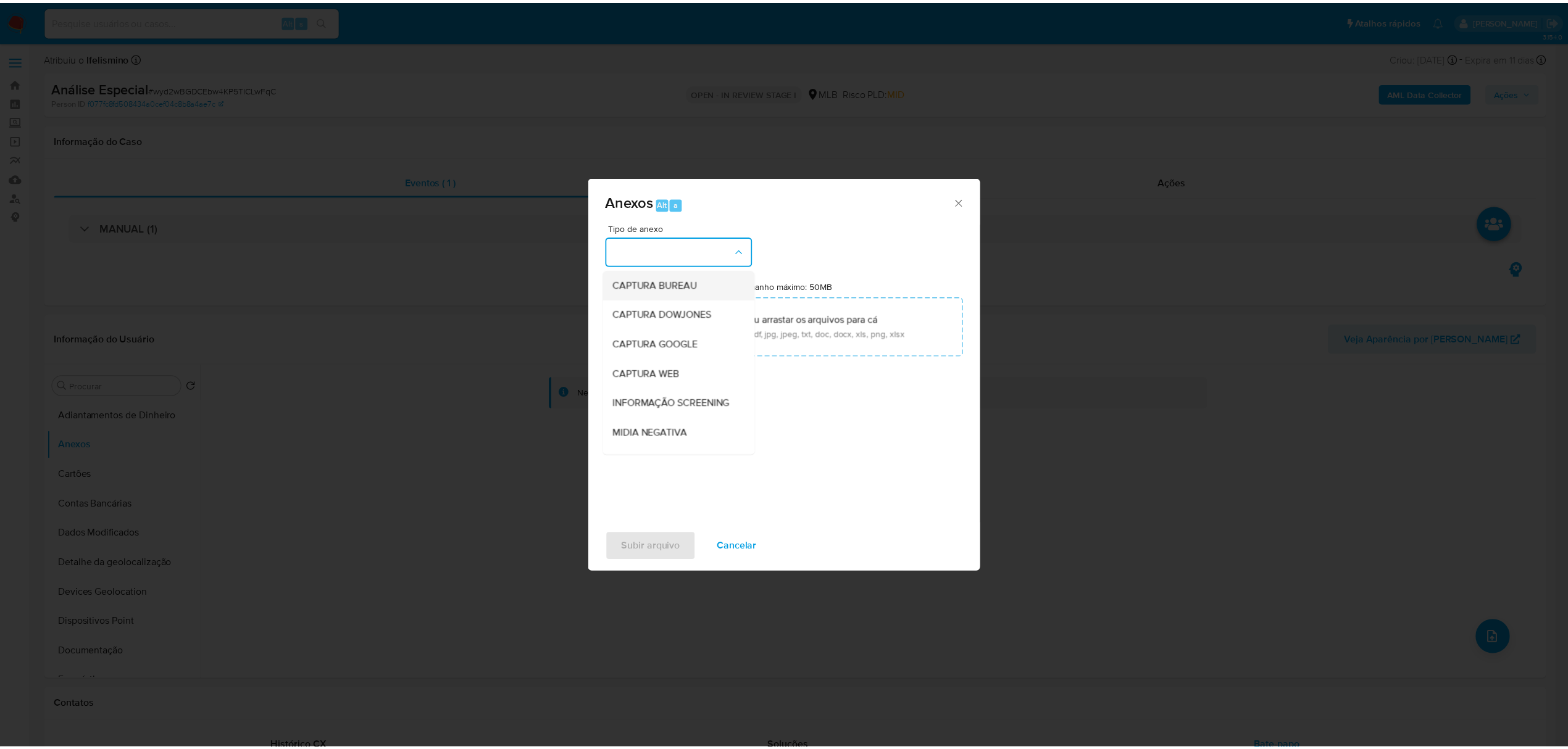
scroll to position [164, 0]
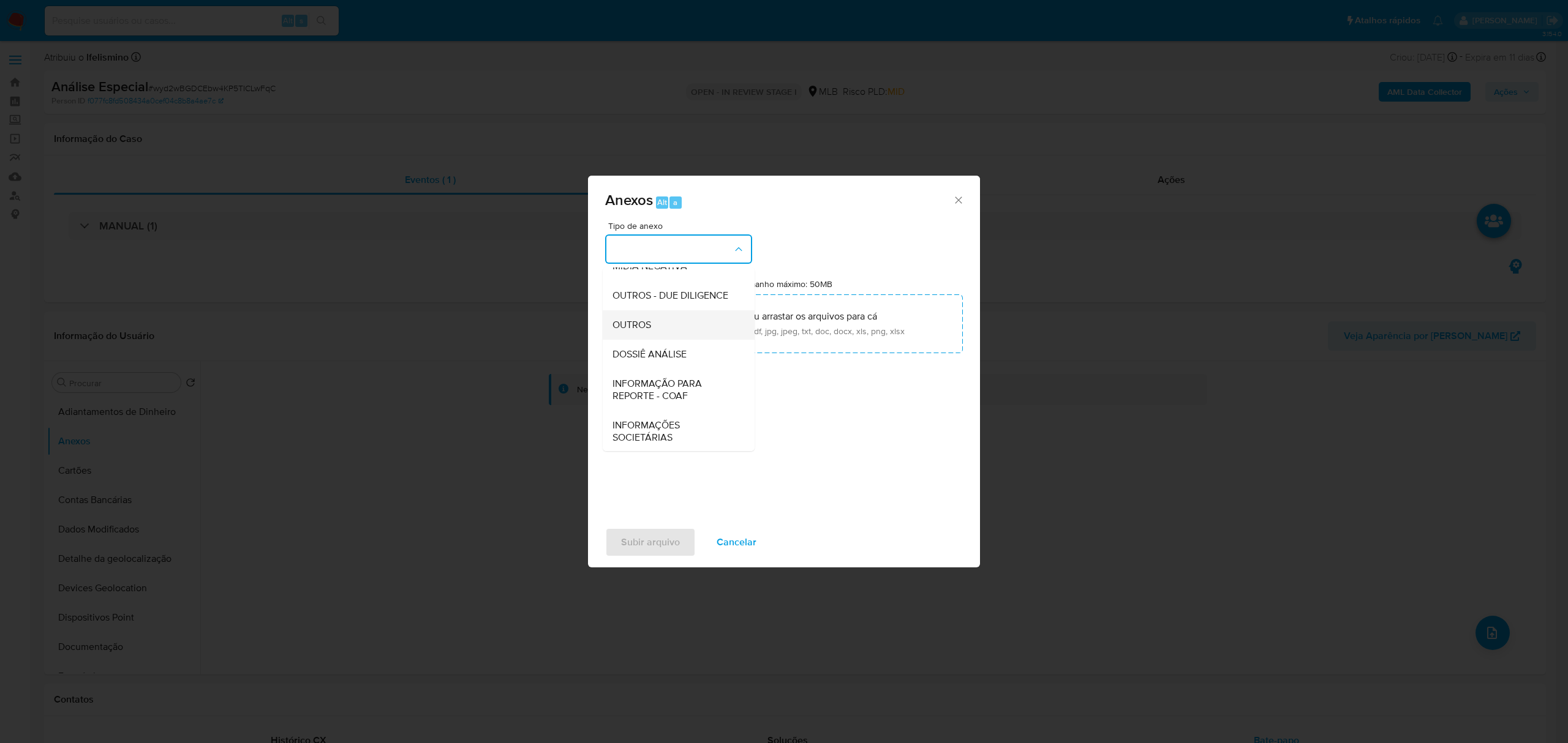
click at [675, 340] on div "OUTROS" at bounding box center [675, 325] width 125 height 29
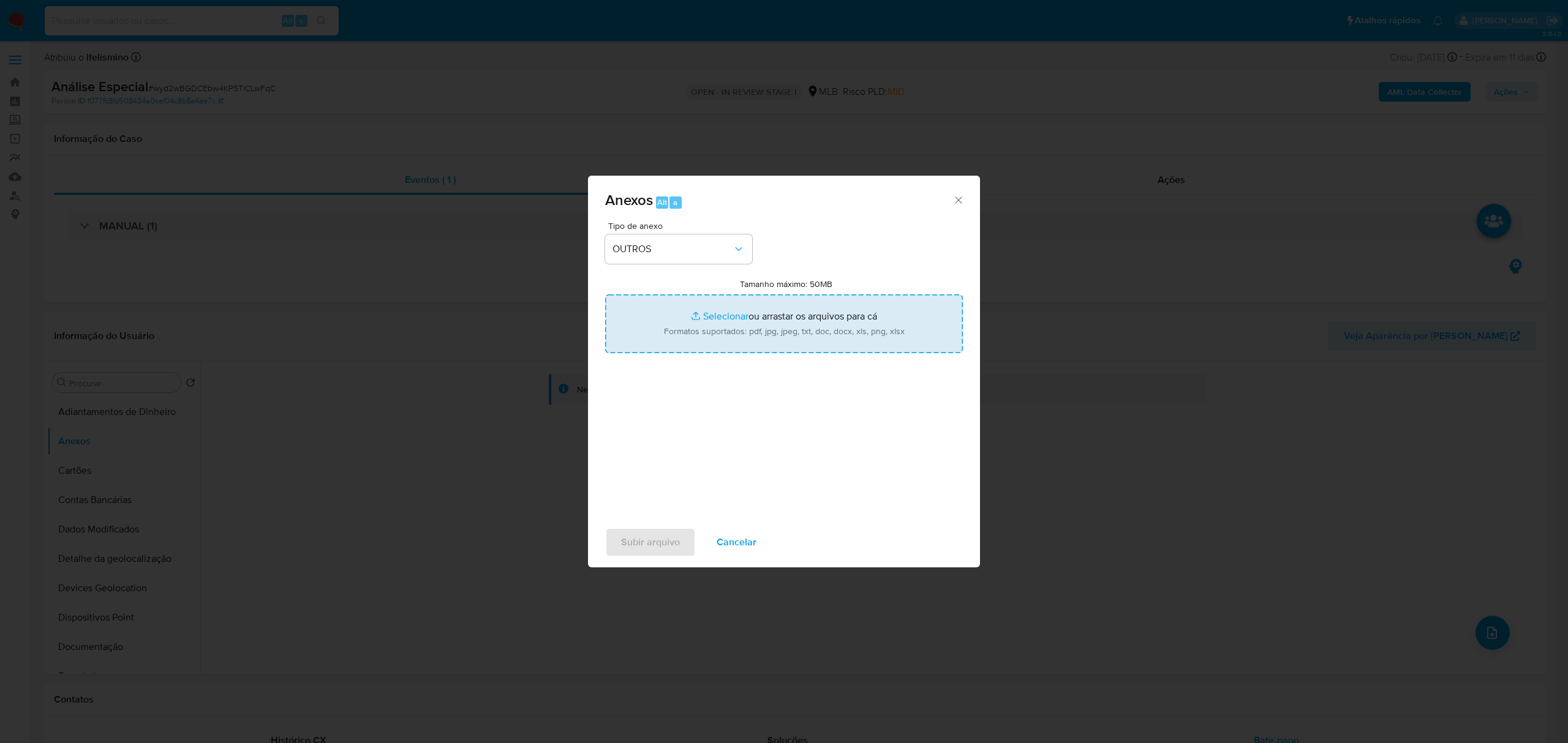
type input "C:\fakepath\Mulan 73842690_2025_08_13_10_27_37 FELIPE HENRIQUE MATHEUS.pdf"
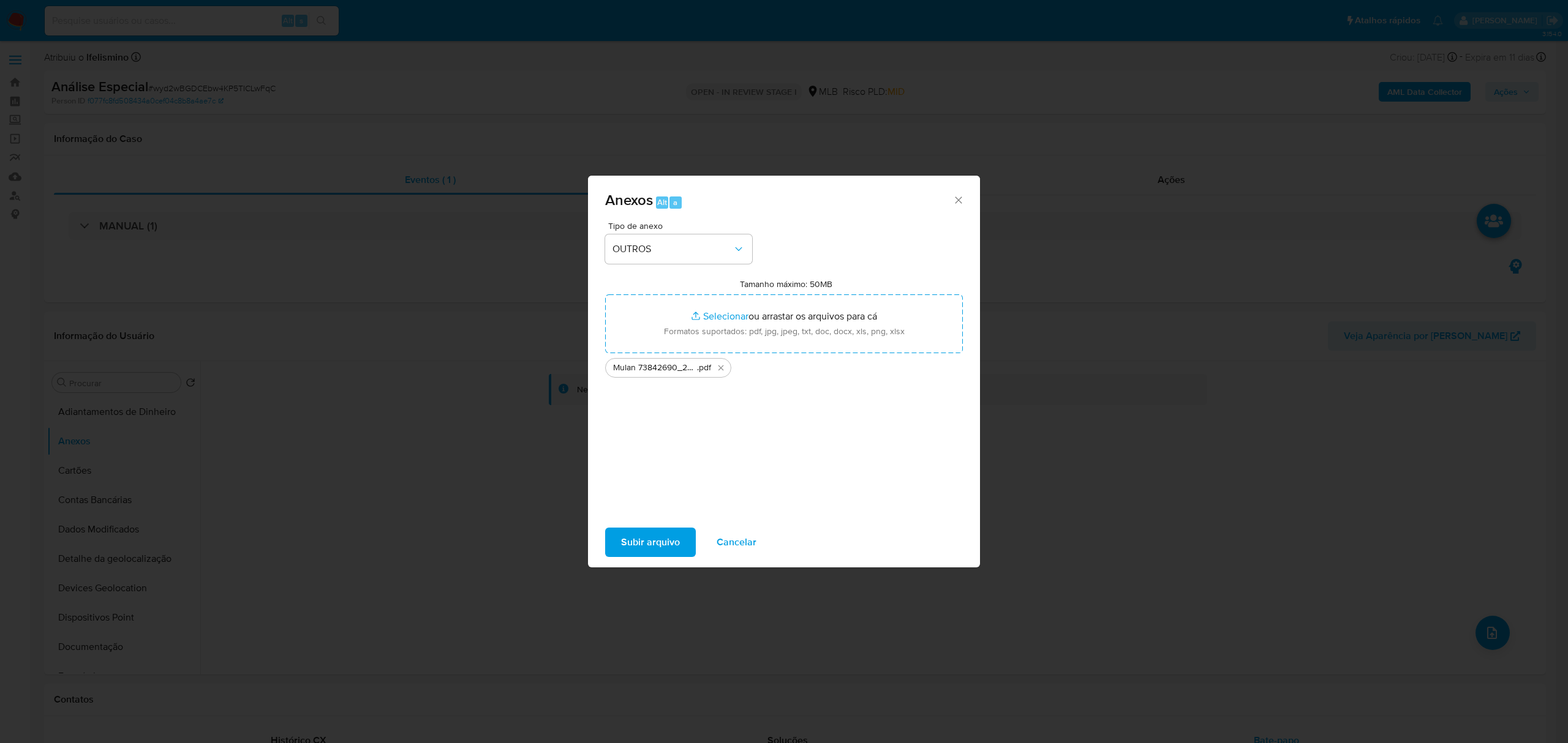
click at [651, 535] on span "Subir arquivo" at bounding box center [650, 542] width 59 height 27
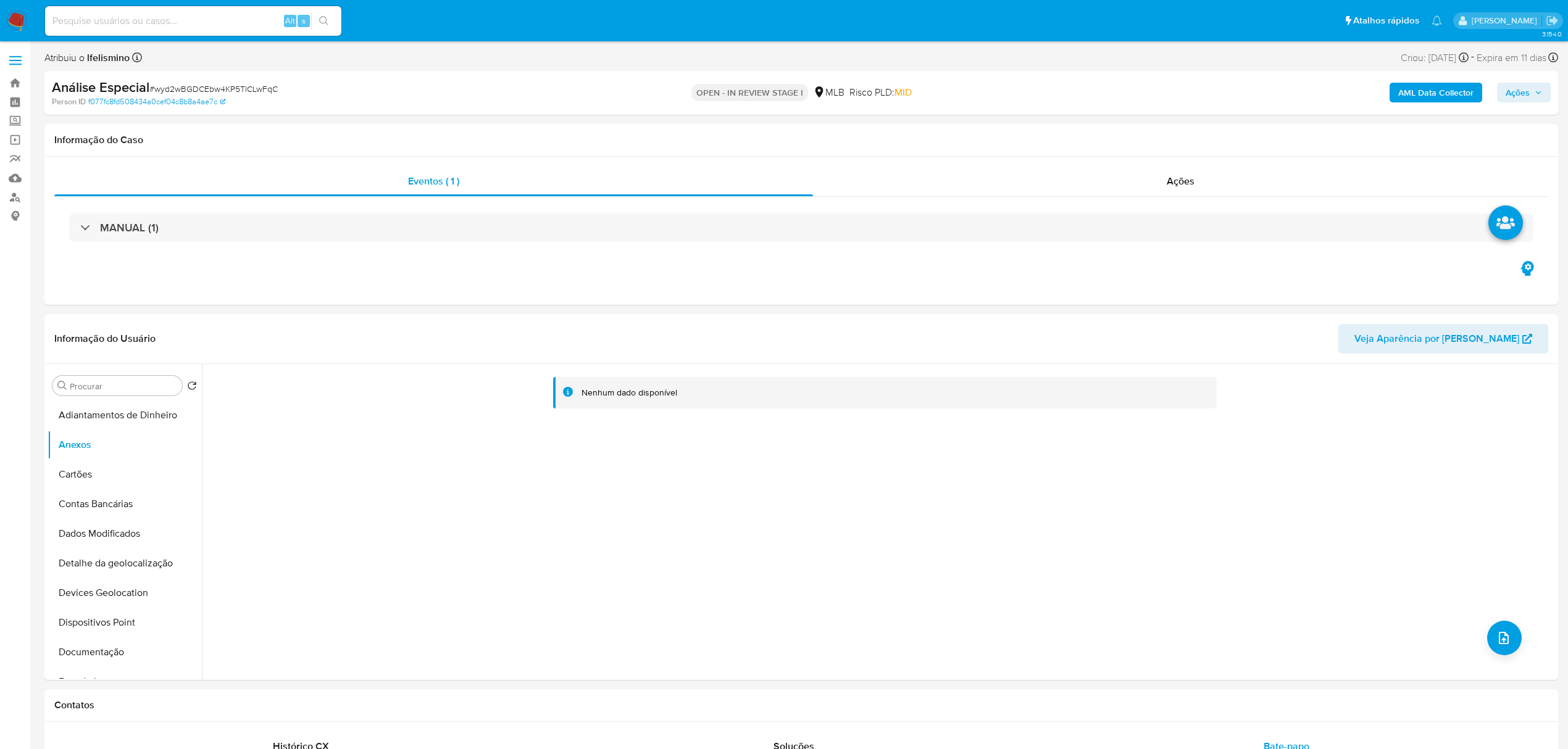
click at [1445, 93] on b "AML Data Collector" at bounding box center [1436, 93] width 75 height 20
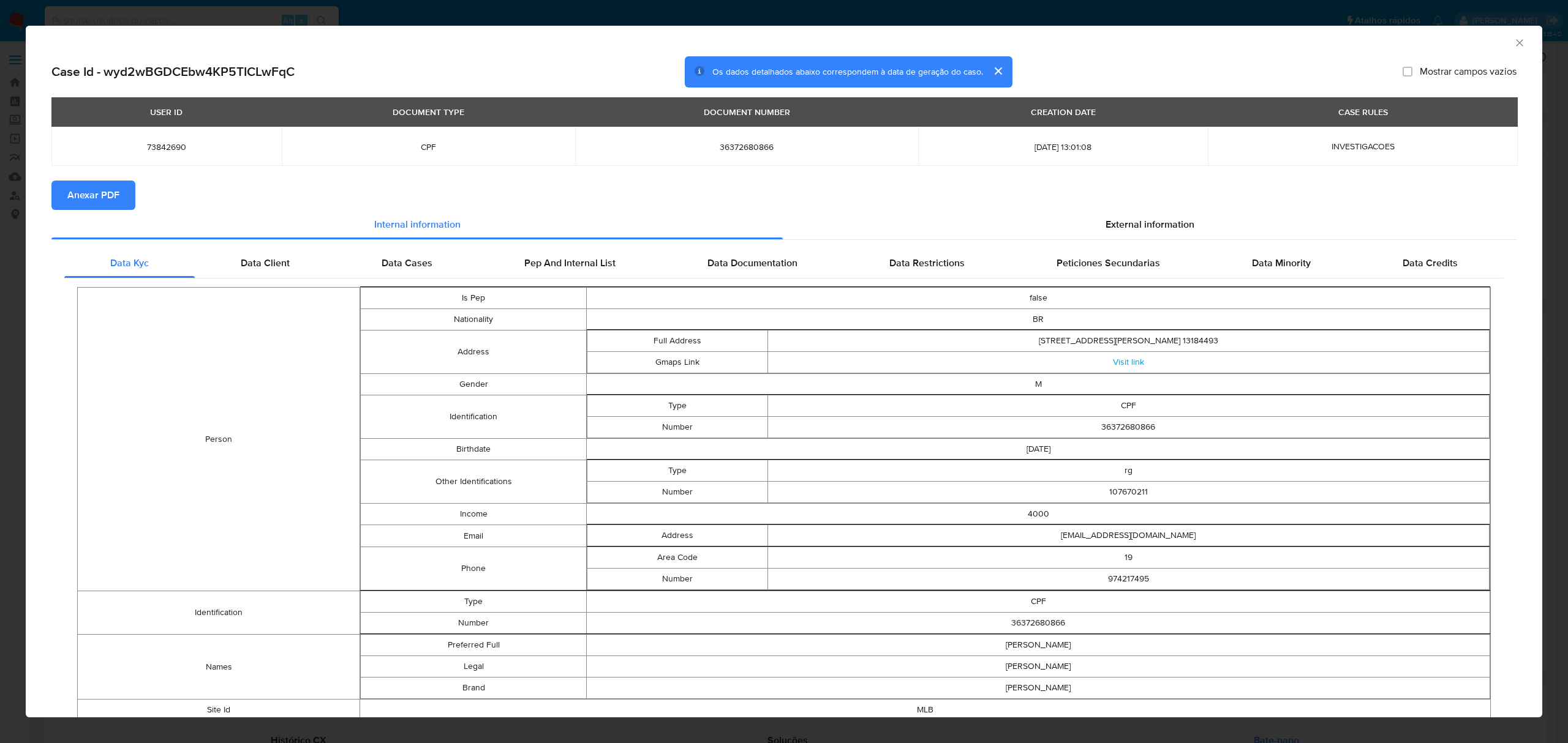
click at [115, 201] on span "Anexar PDF" at bounding box center [94, 195] width 52 height 27
click at [1513, 40] on icon "Fechar a janela" at bounding box center [1519, 42] width 12 height 12
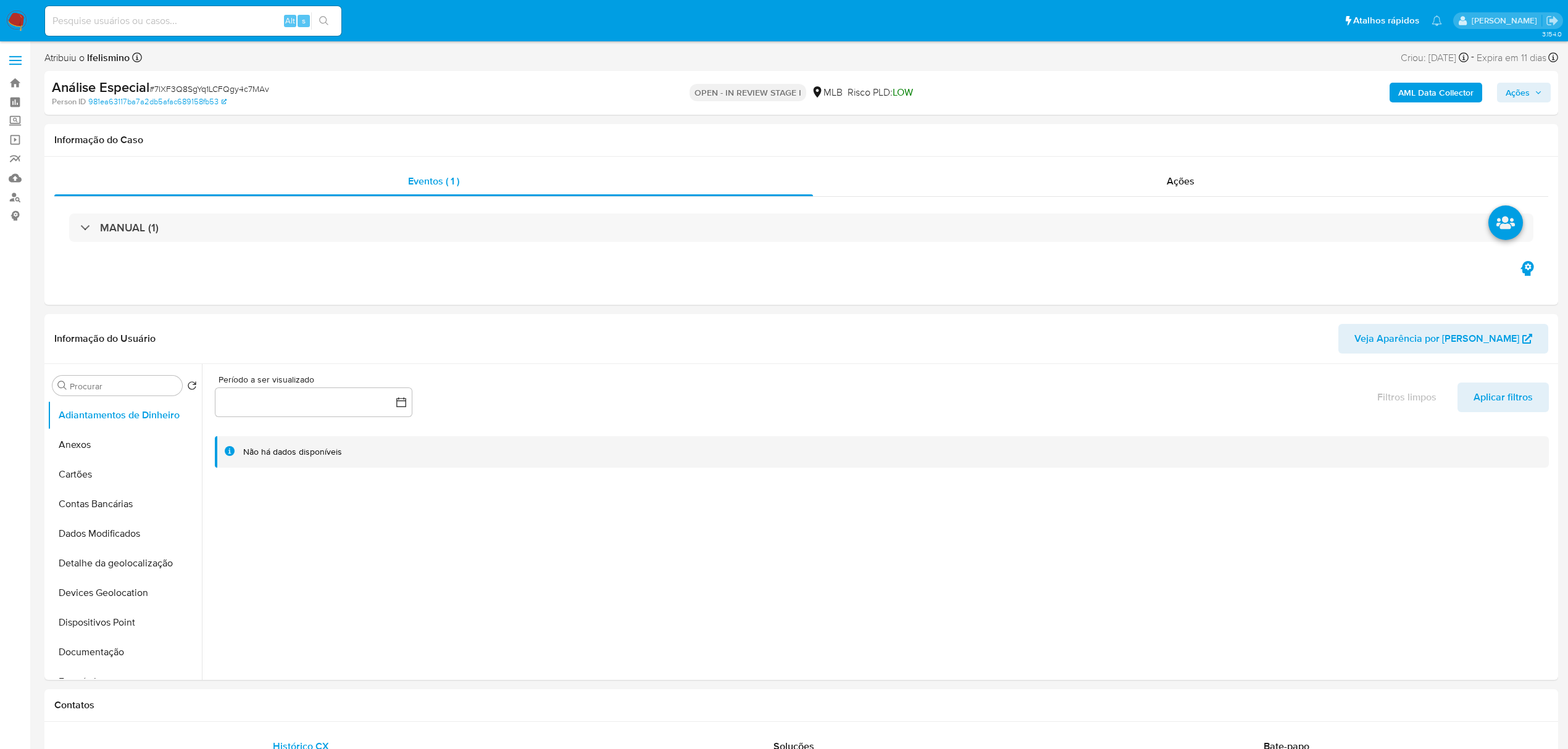
select select "10"
click at [1195, 183] on div "Ações" at bounding box center [1180, 182] width 735 height 30
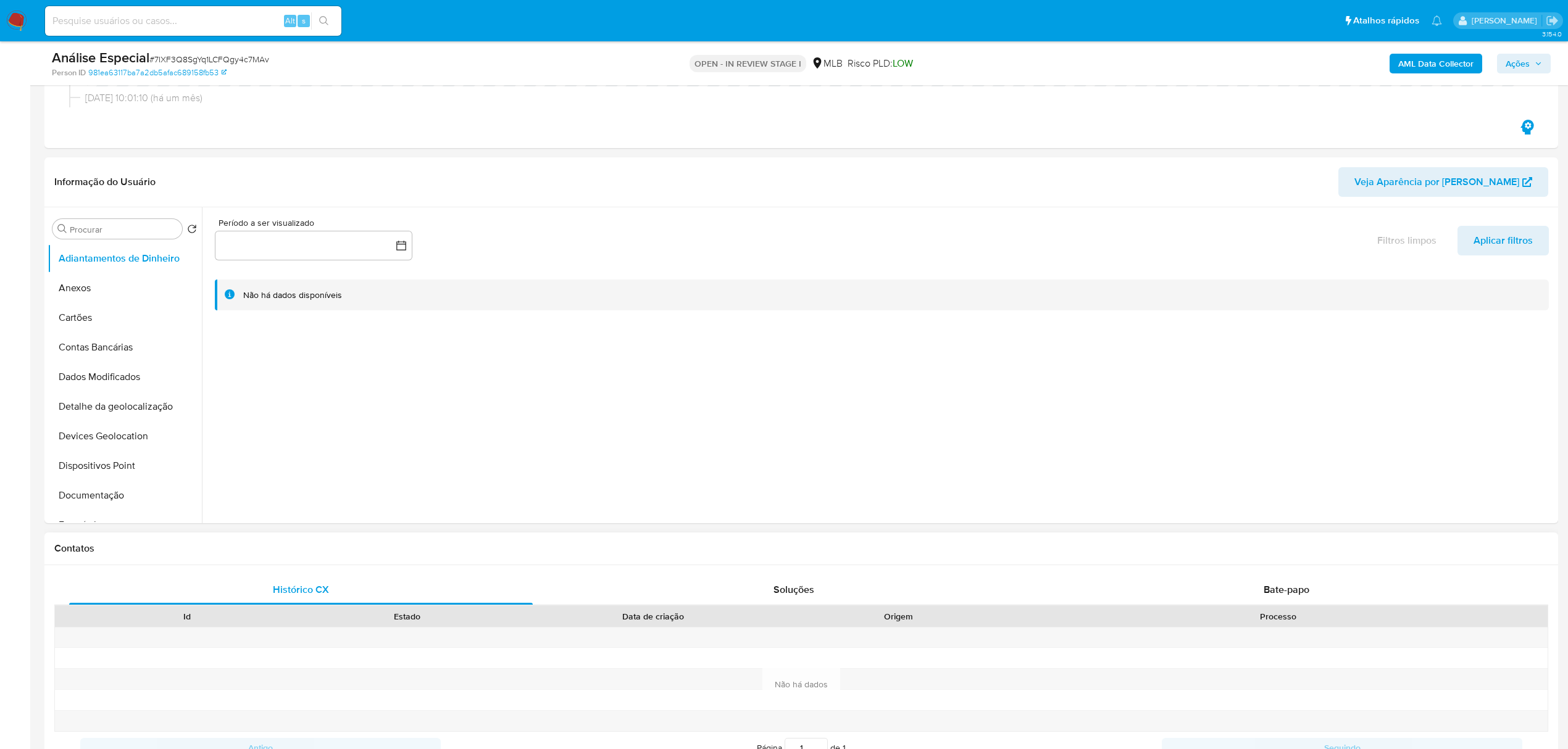
scroll to position [411, 0]
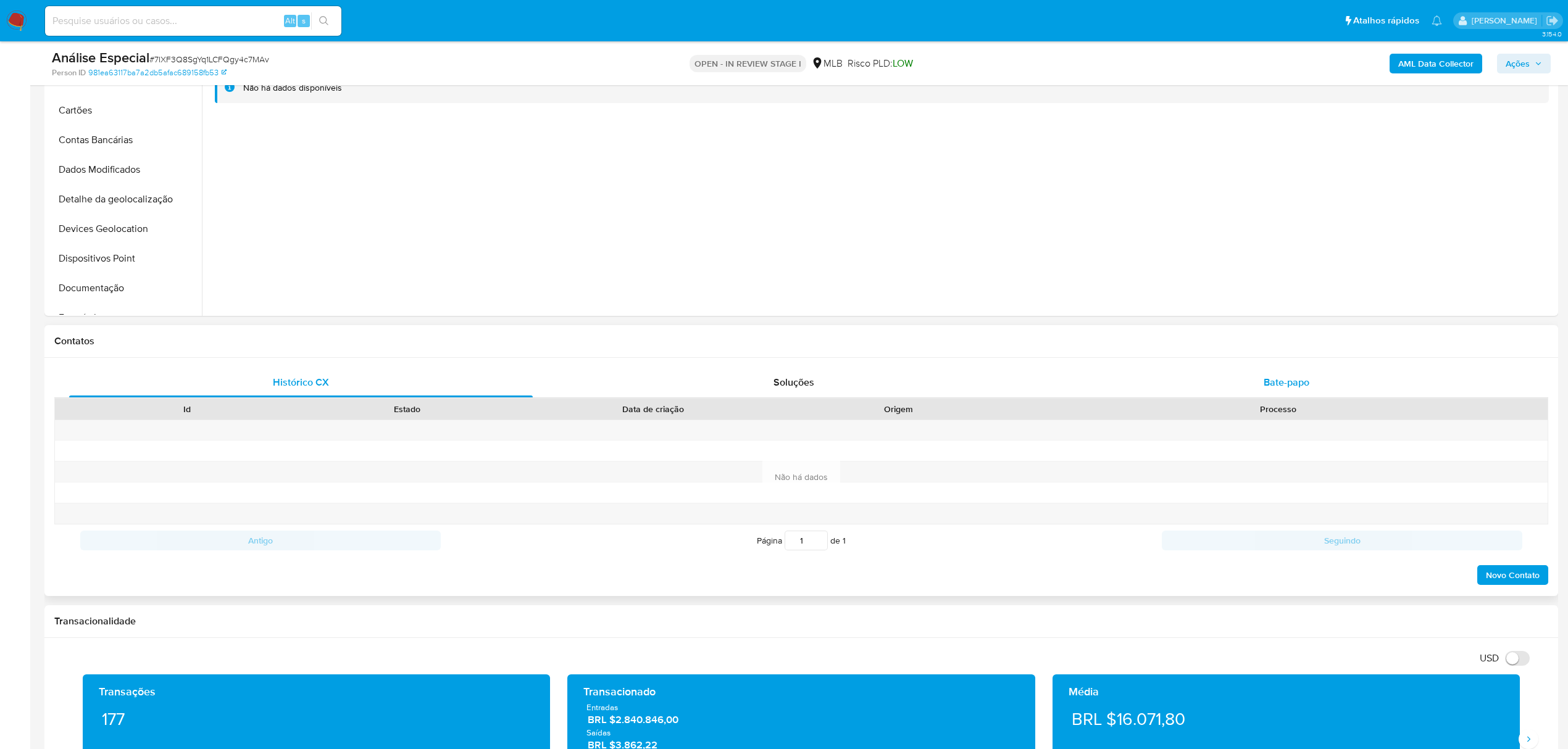
click at [1271, 379] on span "Bate-papo" at bounding box center [1287, 382] width 45 height 14
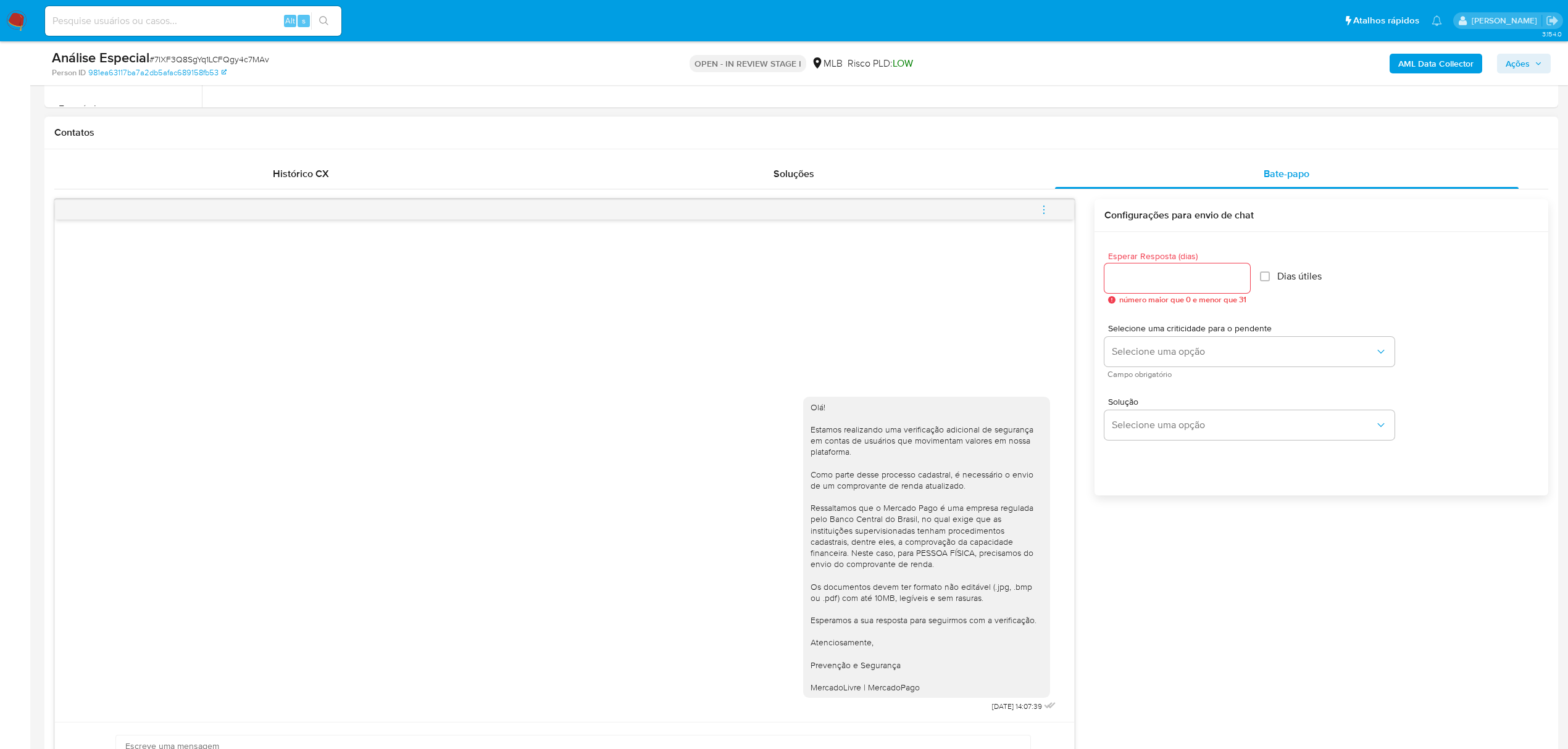
scroll to position [658, 0]
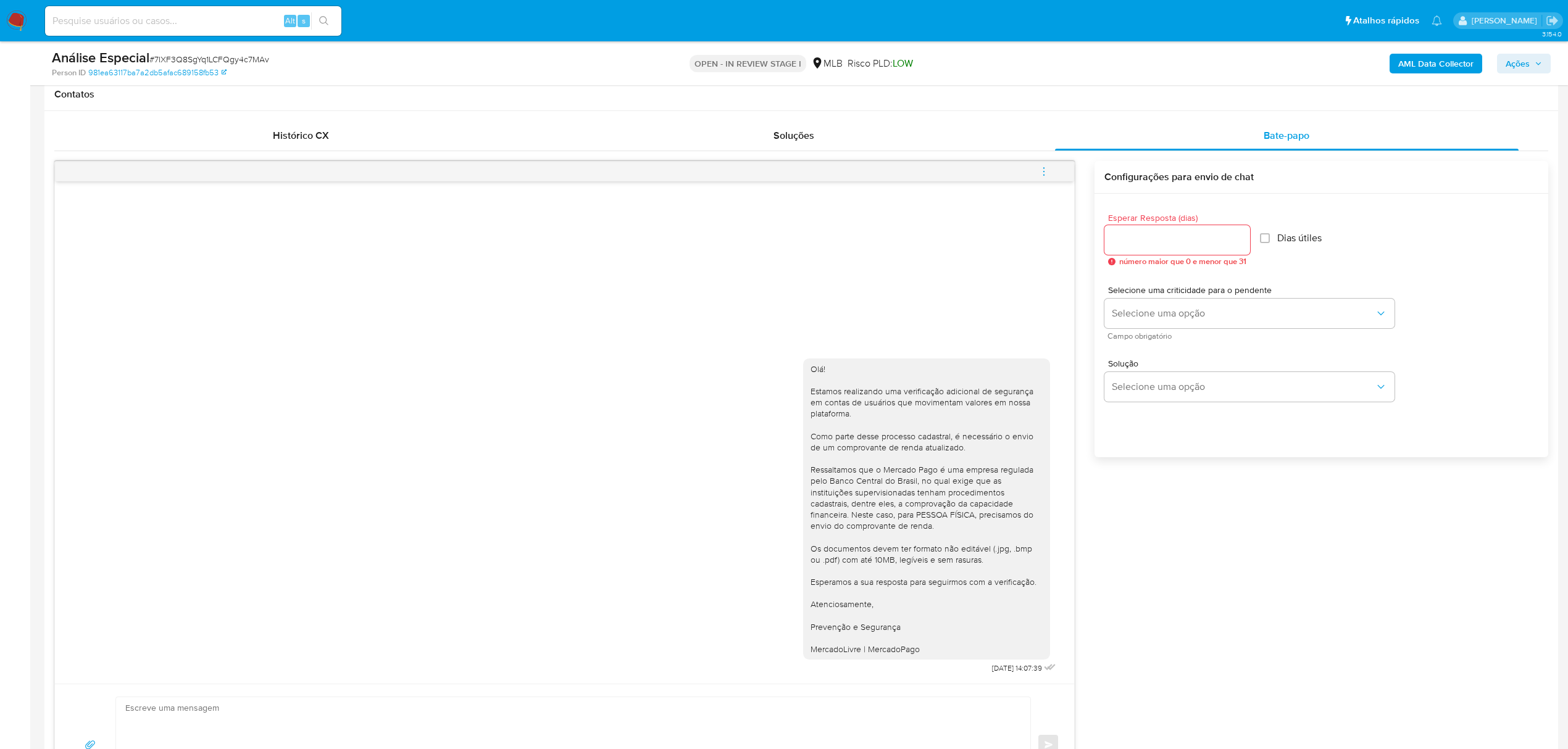
click at [213, 58] on span "# 7IXF3Q8SgYq1LCFQgy4c7MAv" at bounding box center [209, 59] width 120 height 12
click at [215, 58] on span "# 7IXF3Q8SgYq1LCFQgy4c7MAv" at bounding box center [209, 59] width 120 height 12
copy span "7IXF3Q8SgYq1LCFQgy4c7MAv"
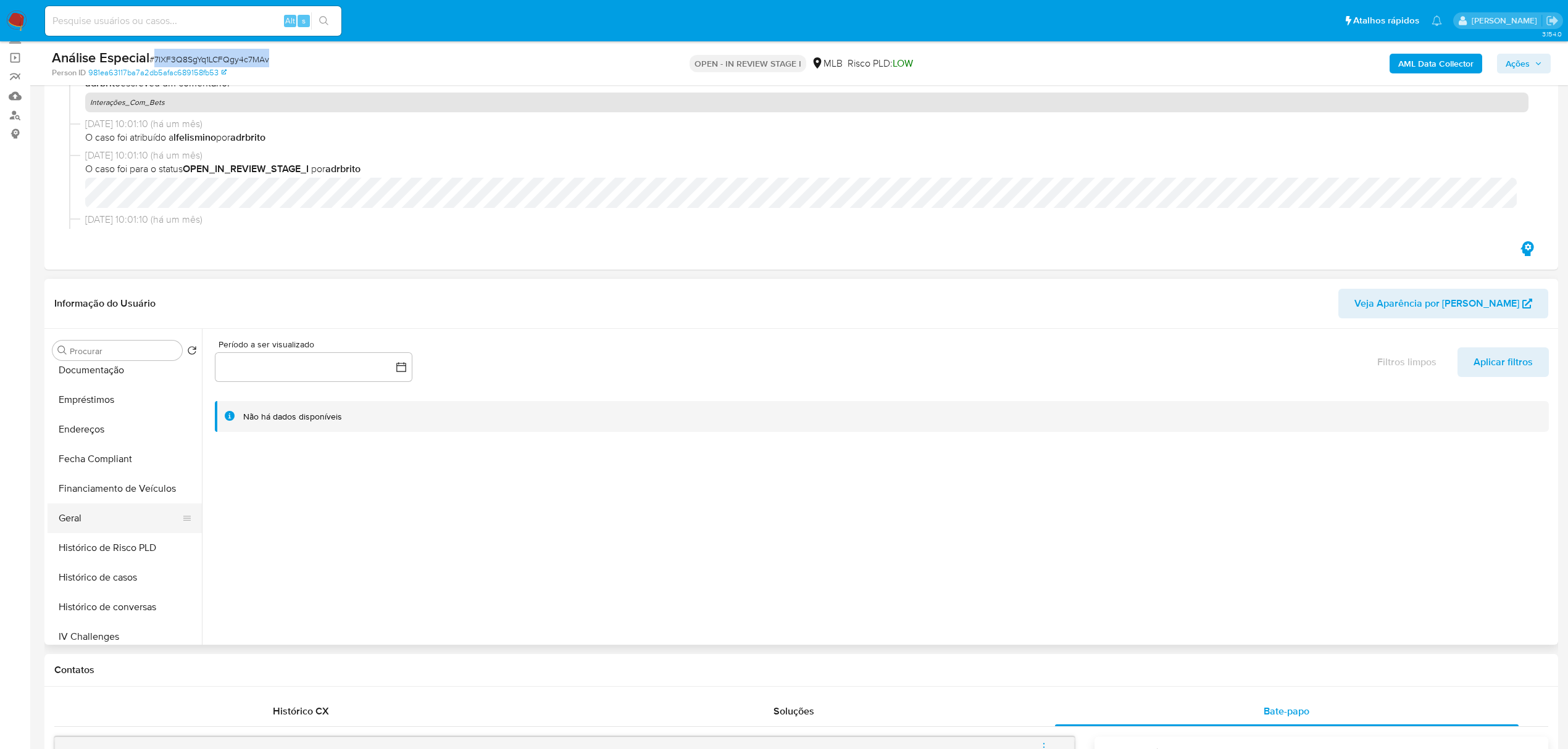
scroll to position [494, 0]
click at [85, 480] on button "KYC" at bounding box center [119, 479] width 144 height 30
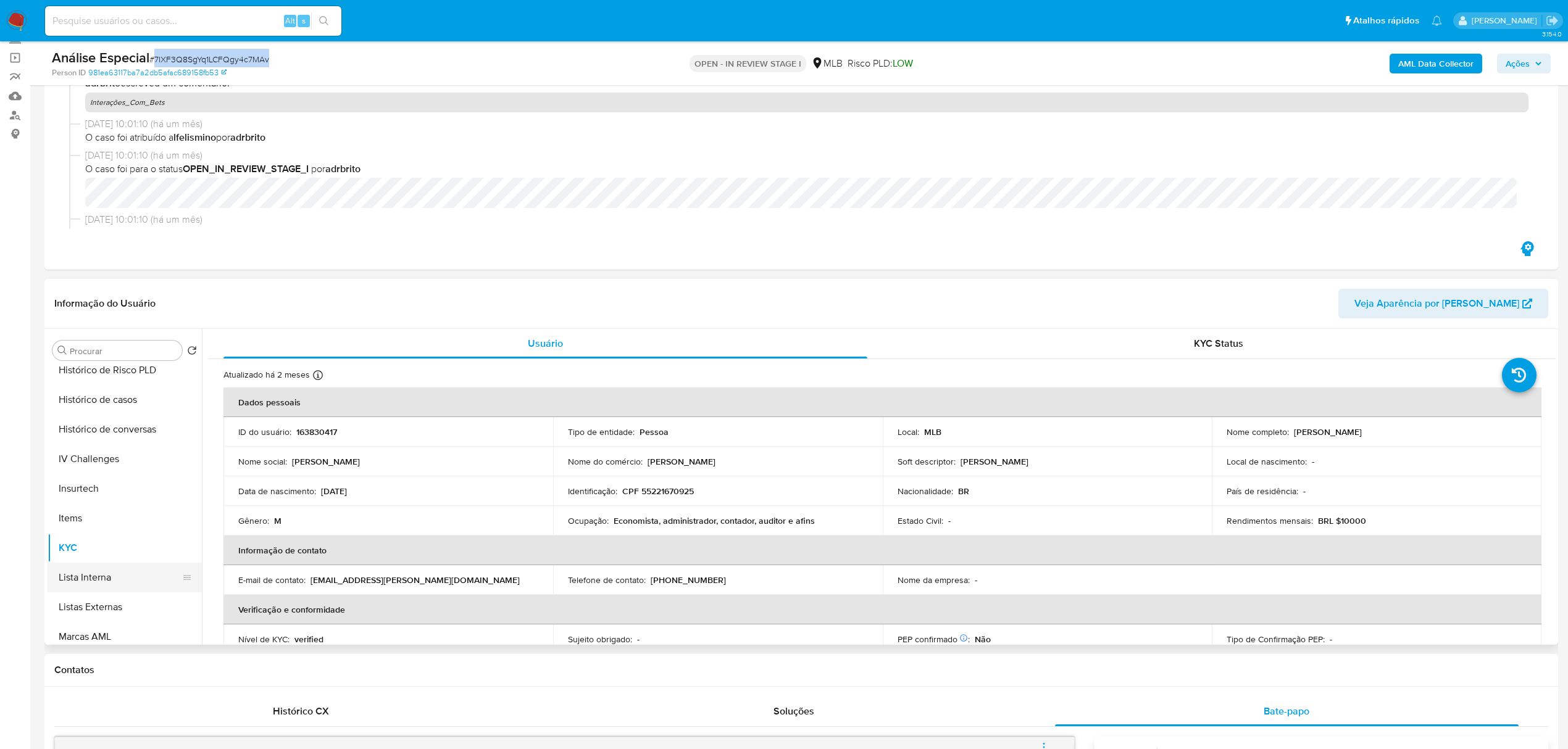
scroll to position [386, 0]
click at [121, 378] on button "Geral" at bounding box center [119, 379] width 144 height 30
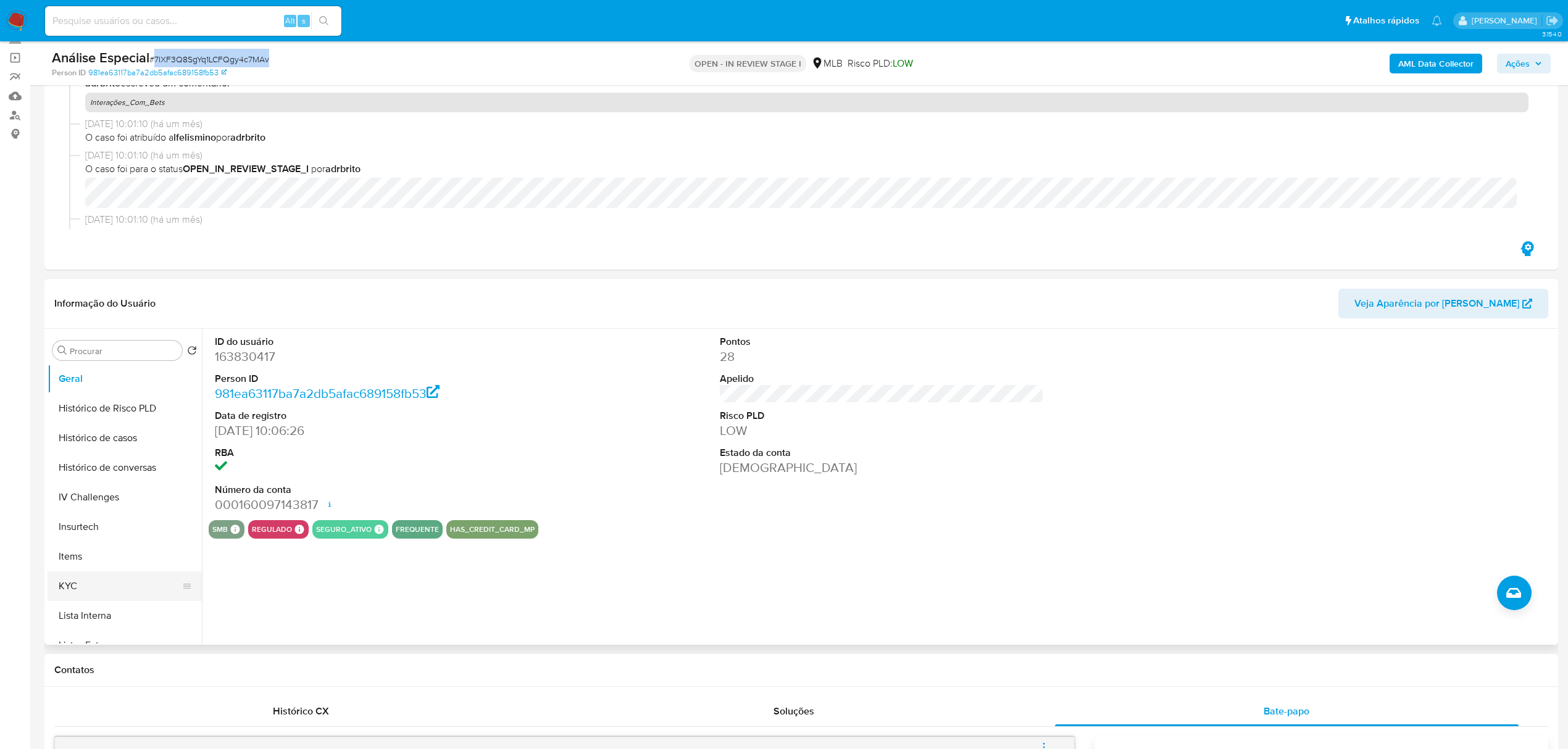
drag, startPoint x: 100, startPoint y: 577, endPoint x: 74, endPoint y: 577, distance: 26.0
click at [100, 577] on button "KYC" at bounding box center [119, 586] width 144 height 30
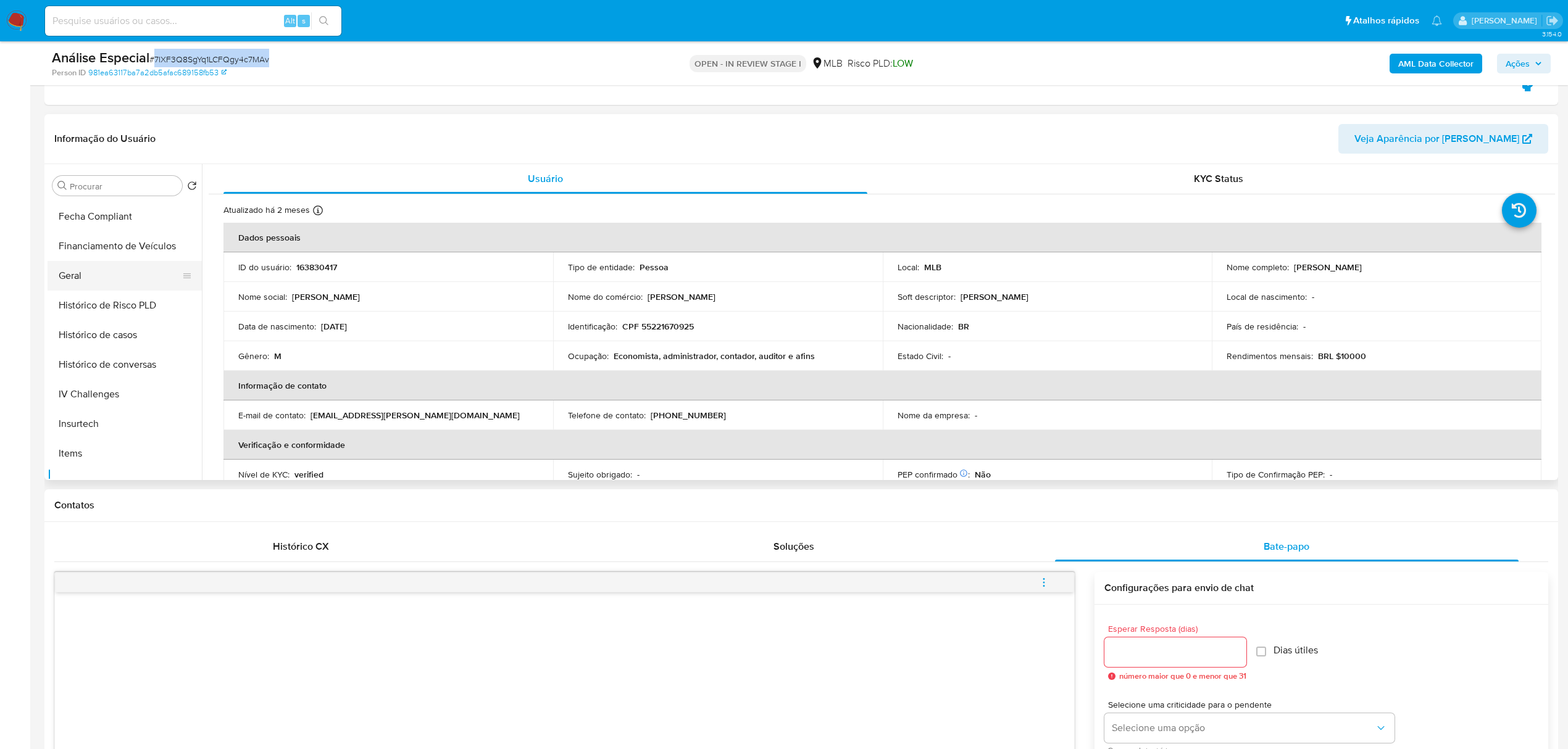
scroll to position [222, 0]
click at [101, 379] on button "Geral" at bounding box center [119, 378] width 144 height 30
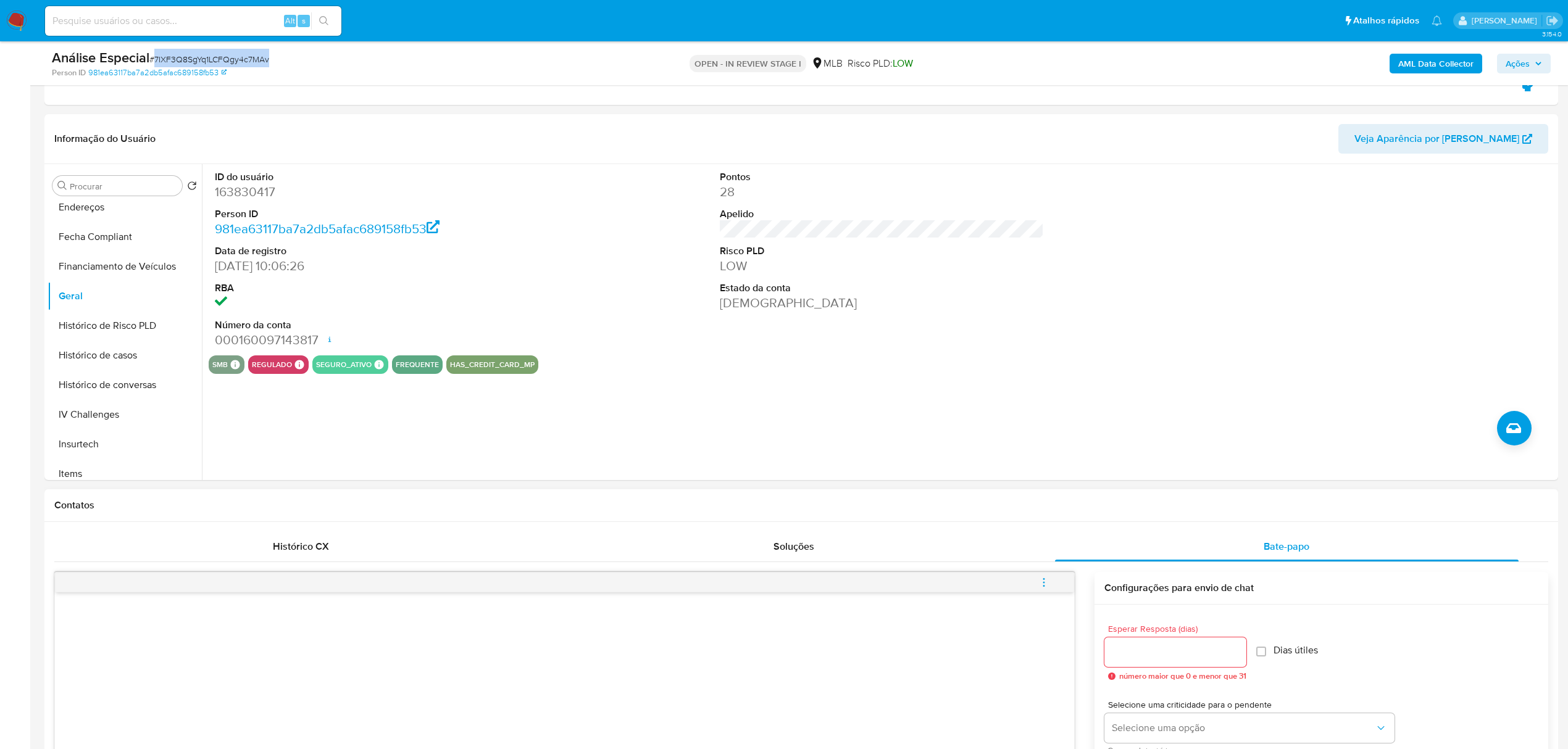
click at [87, 491] on div "Contatos" at bounding box center [801, 505] width 1514 height 32
click at [113, 260] on button "KYC" at bounding box center [119, 257] width 144 height 30
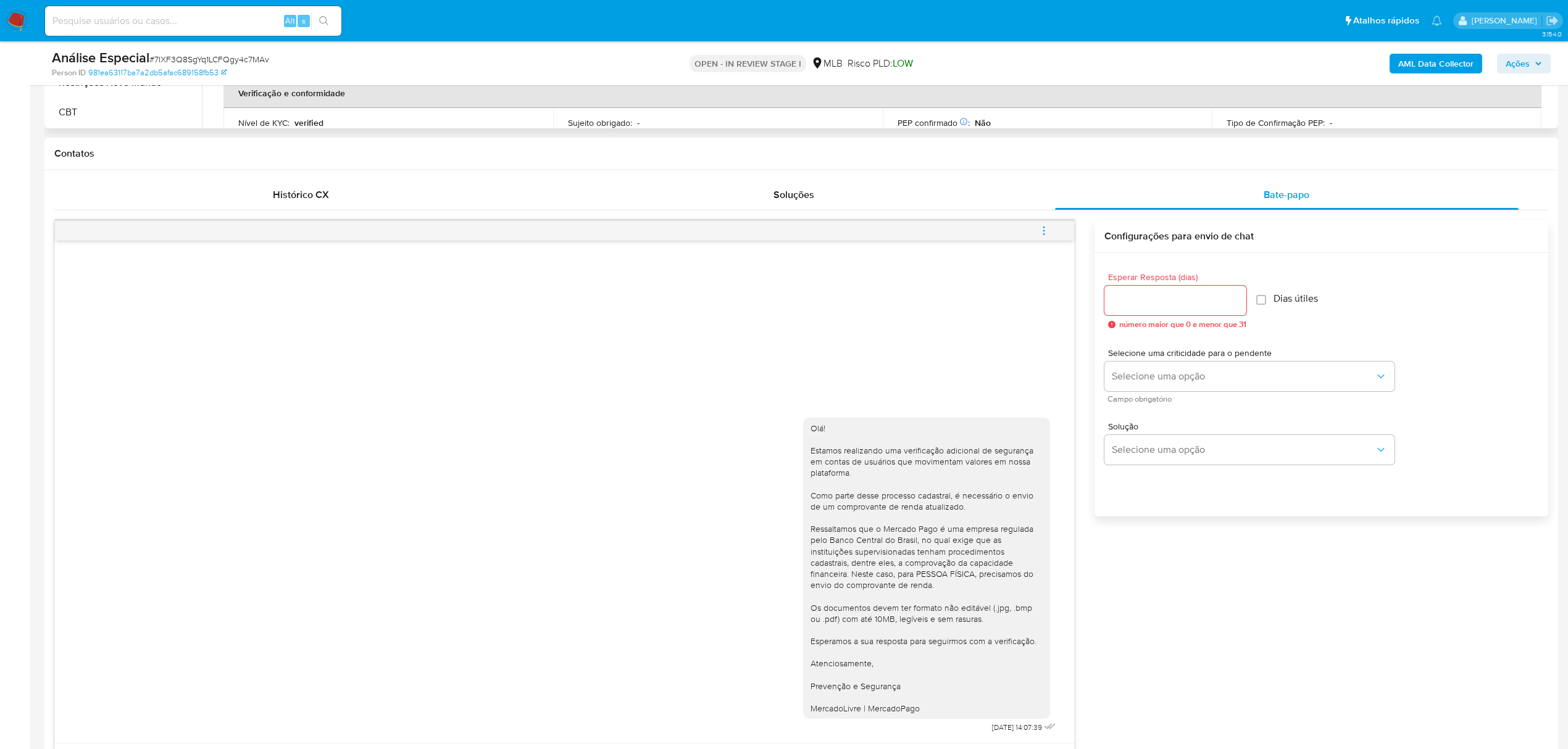
scroll to position [247, 0]
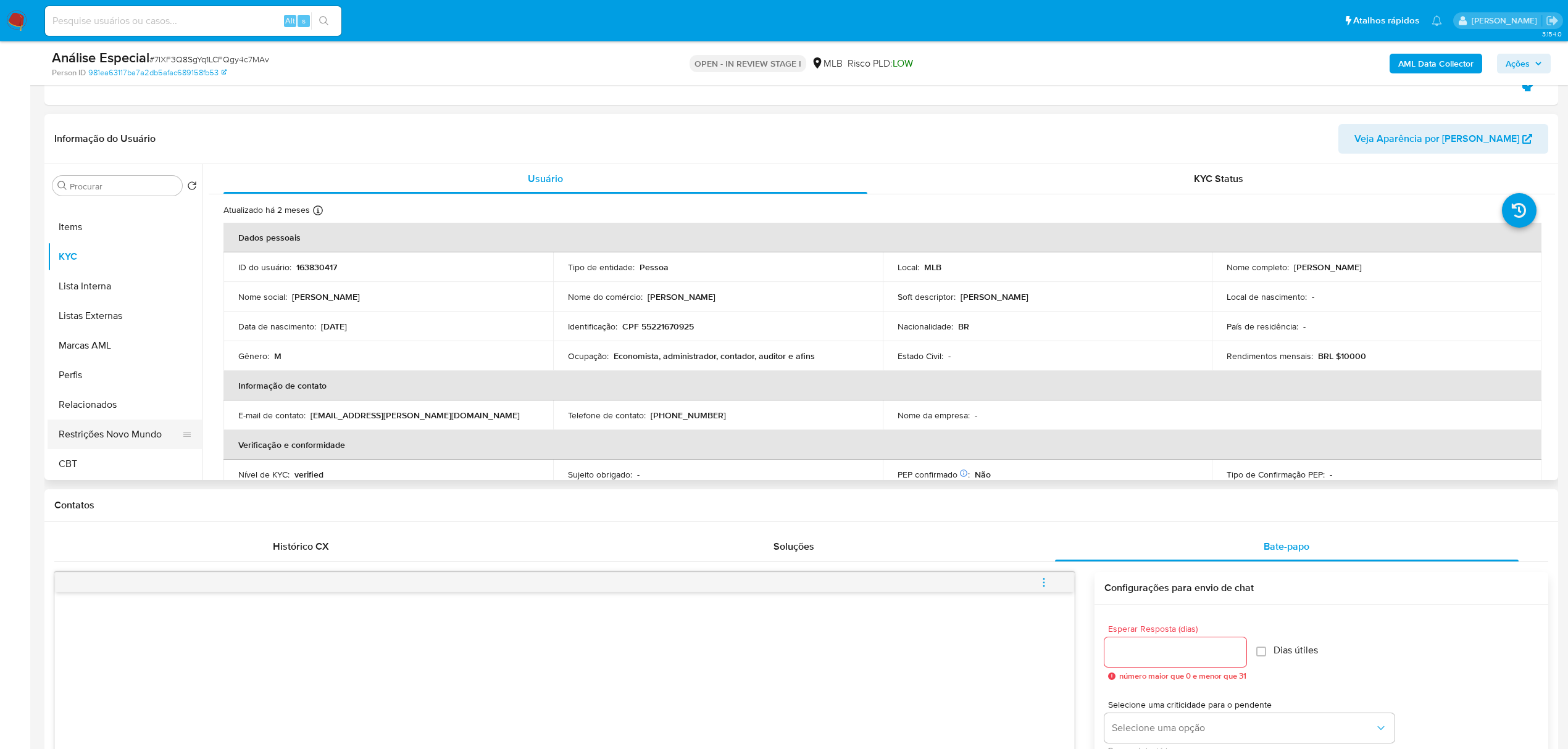
click at [131, 445] on button "Restrições Novo Mundo" at bounding box center [119, 434] width 144 height 30
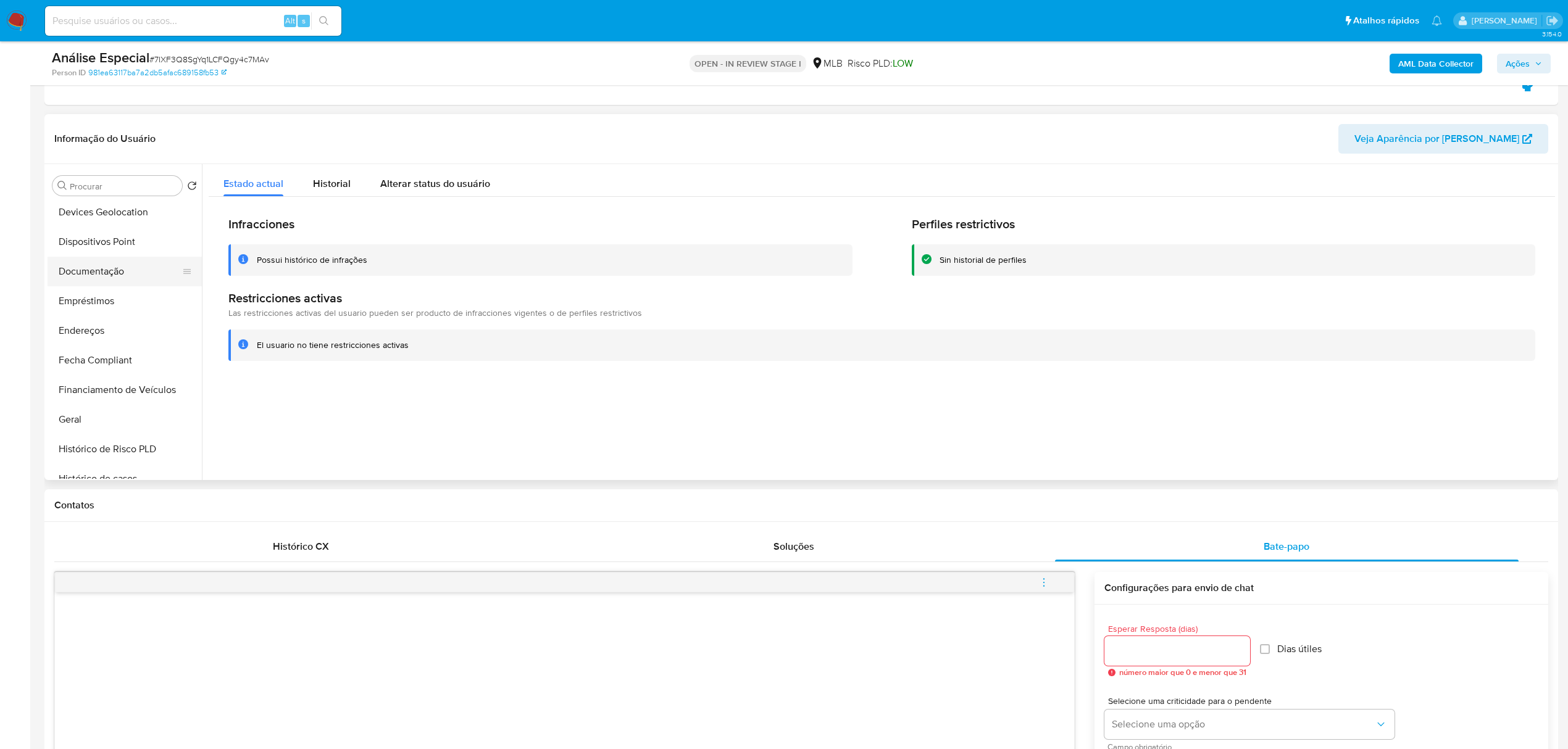
scroll to position [140, 0]
click at [125, 289] on button "Dispositivos Point" at bounding box center [119, 283] width 144 height 30
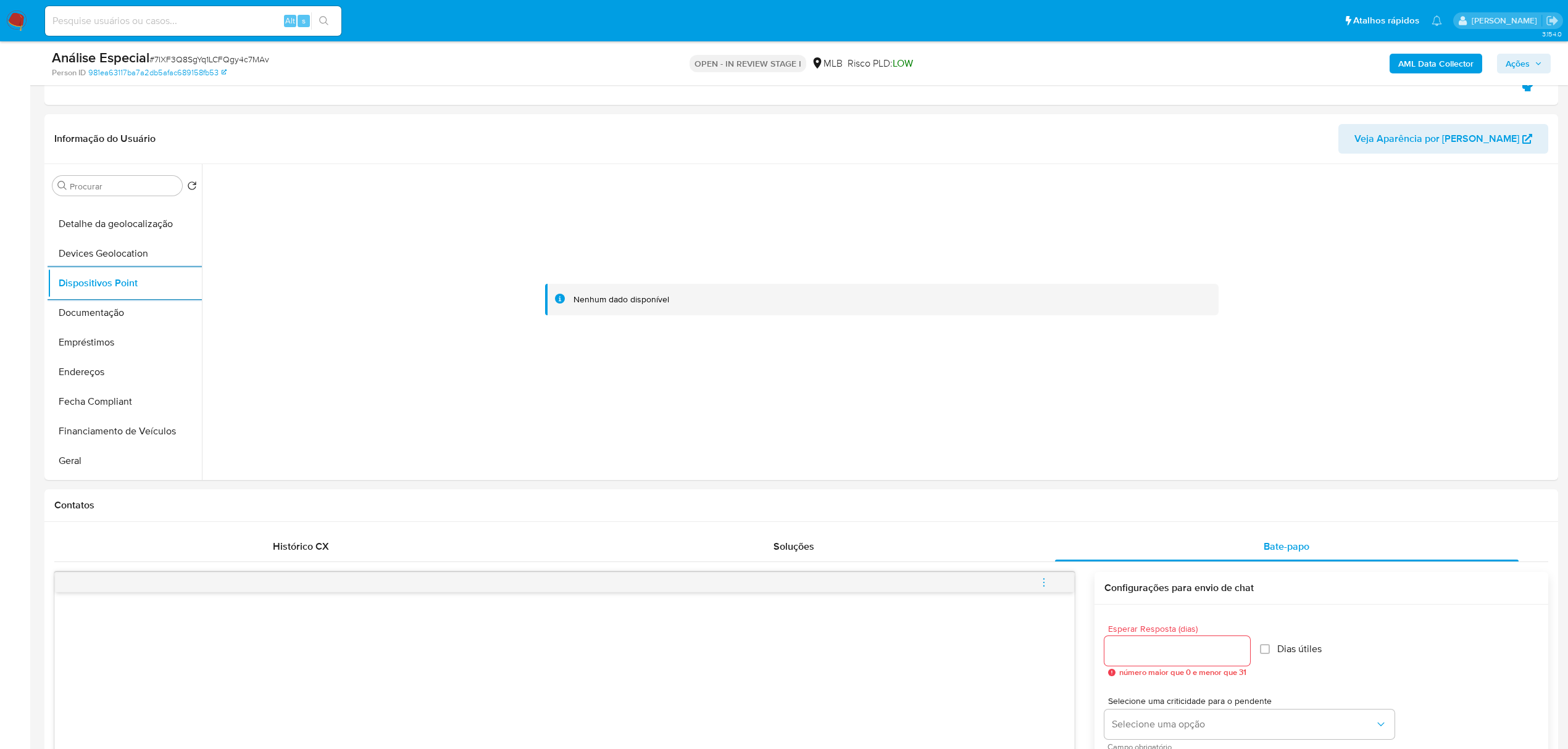
click at [114, 314] on button "Documentação" at bounding box center [124, 313] width 155 height 30
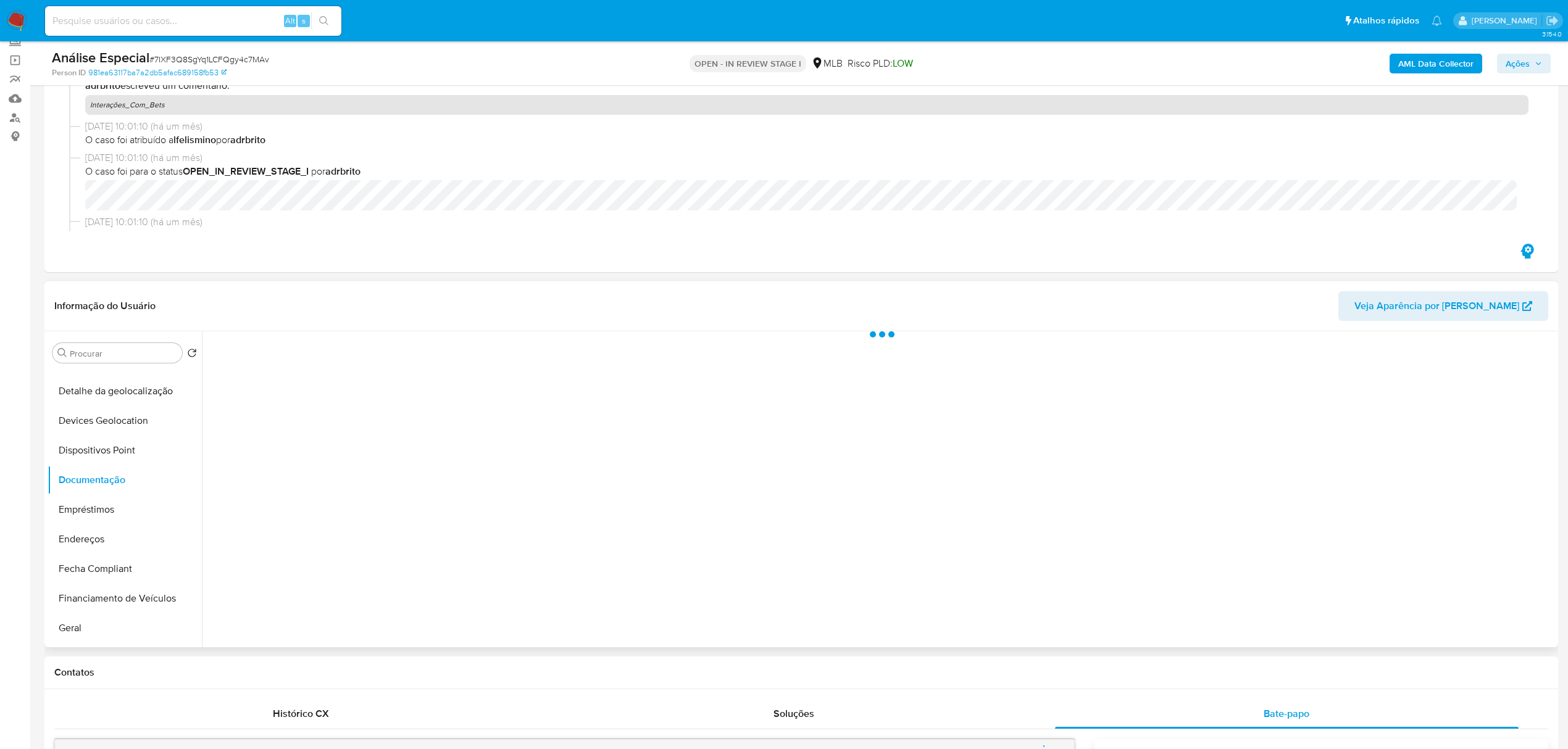
scroll to position [0, 0]
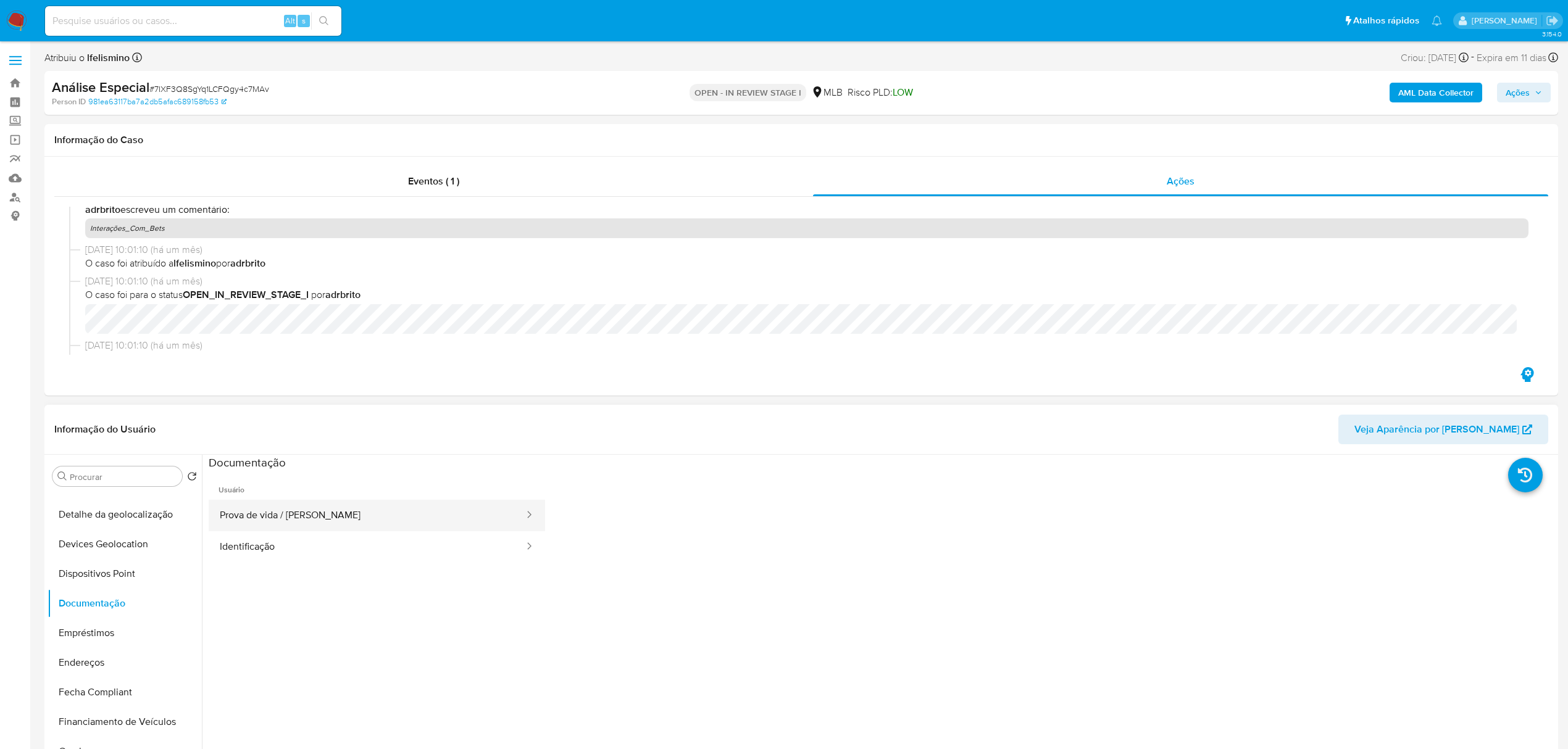
click at [352, 515] on button "Prova de vida / [PERSON_NAME]" at bounding box center [367, 516] width 316 height 31
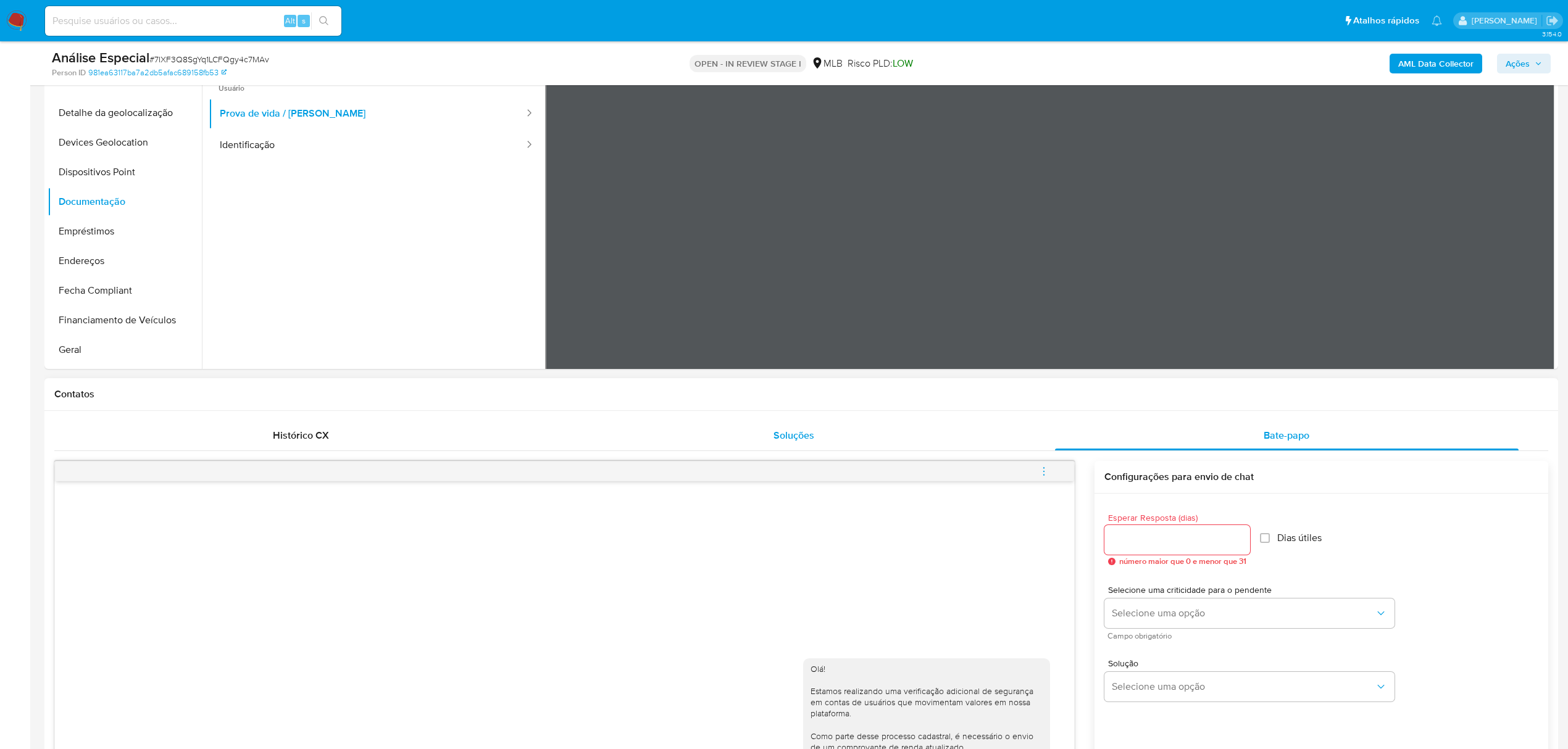
scroll to position [329, 0]
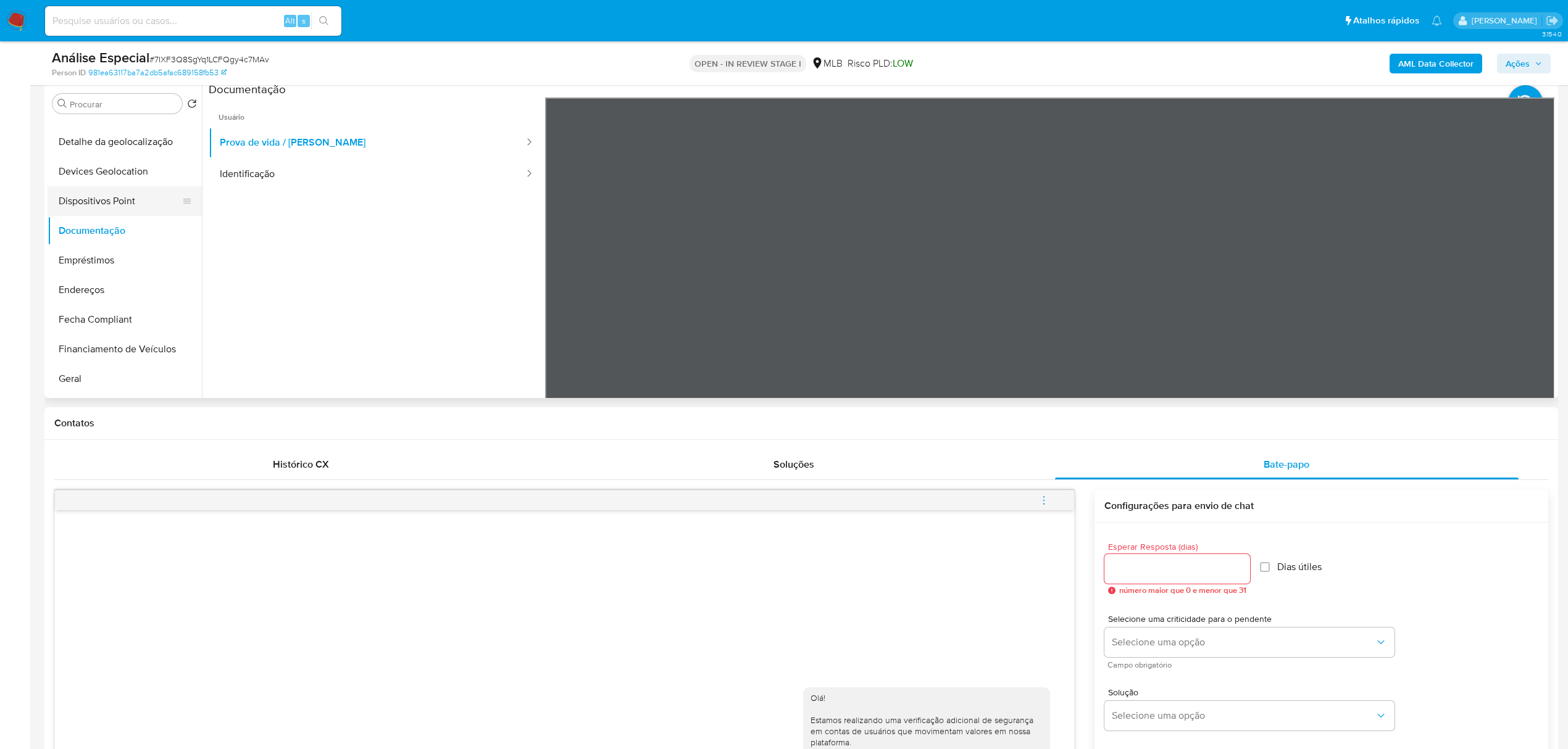
click at [108, 192] on button "Dispositivos Point" at bounding box center [119, 201] width 144 height 30
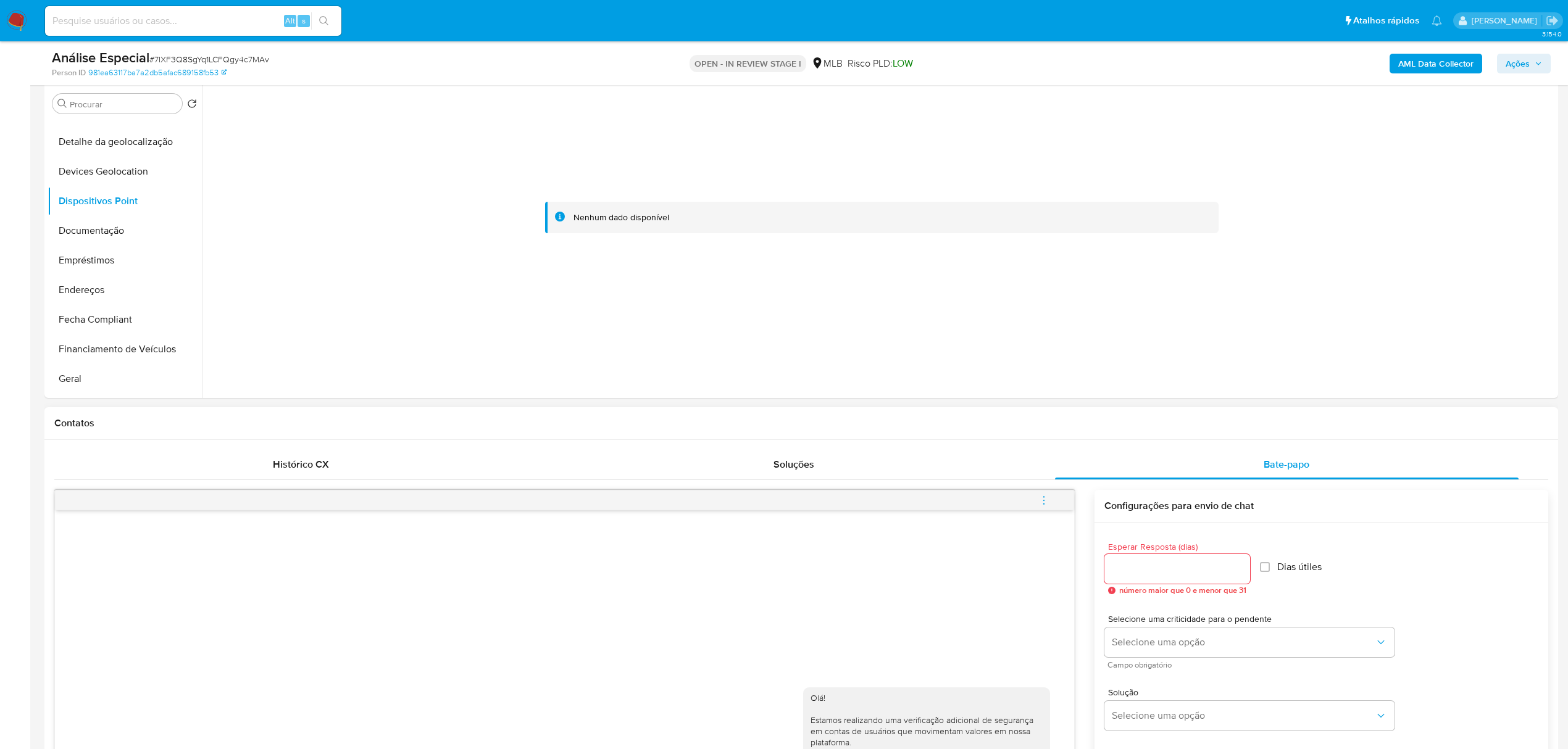
scroll to position [247, 0]
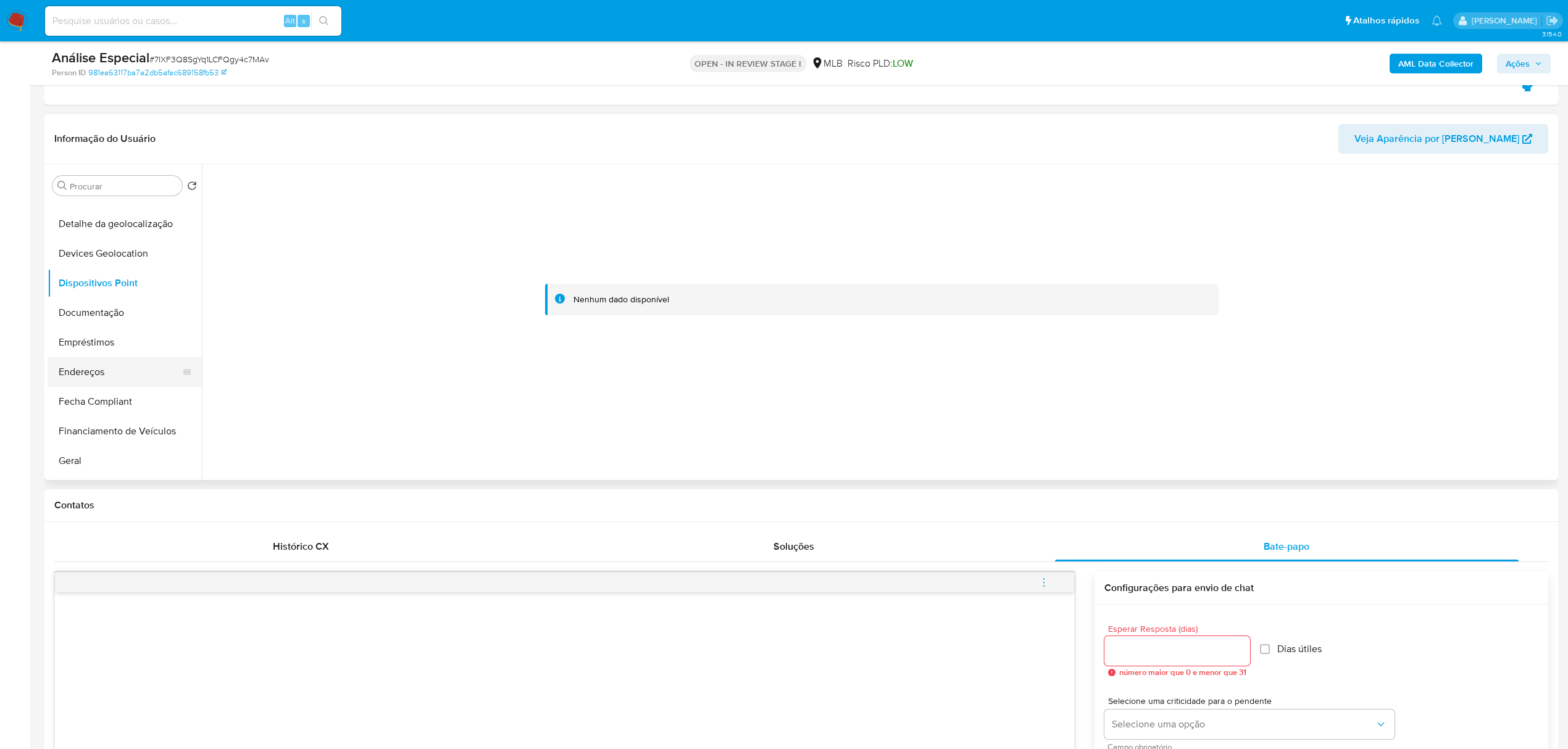
click at [92, 362] on button "Endereços" at bounding box center [119, 372] width 144 height 30
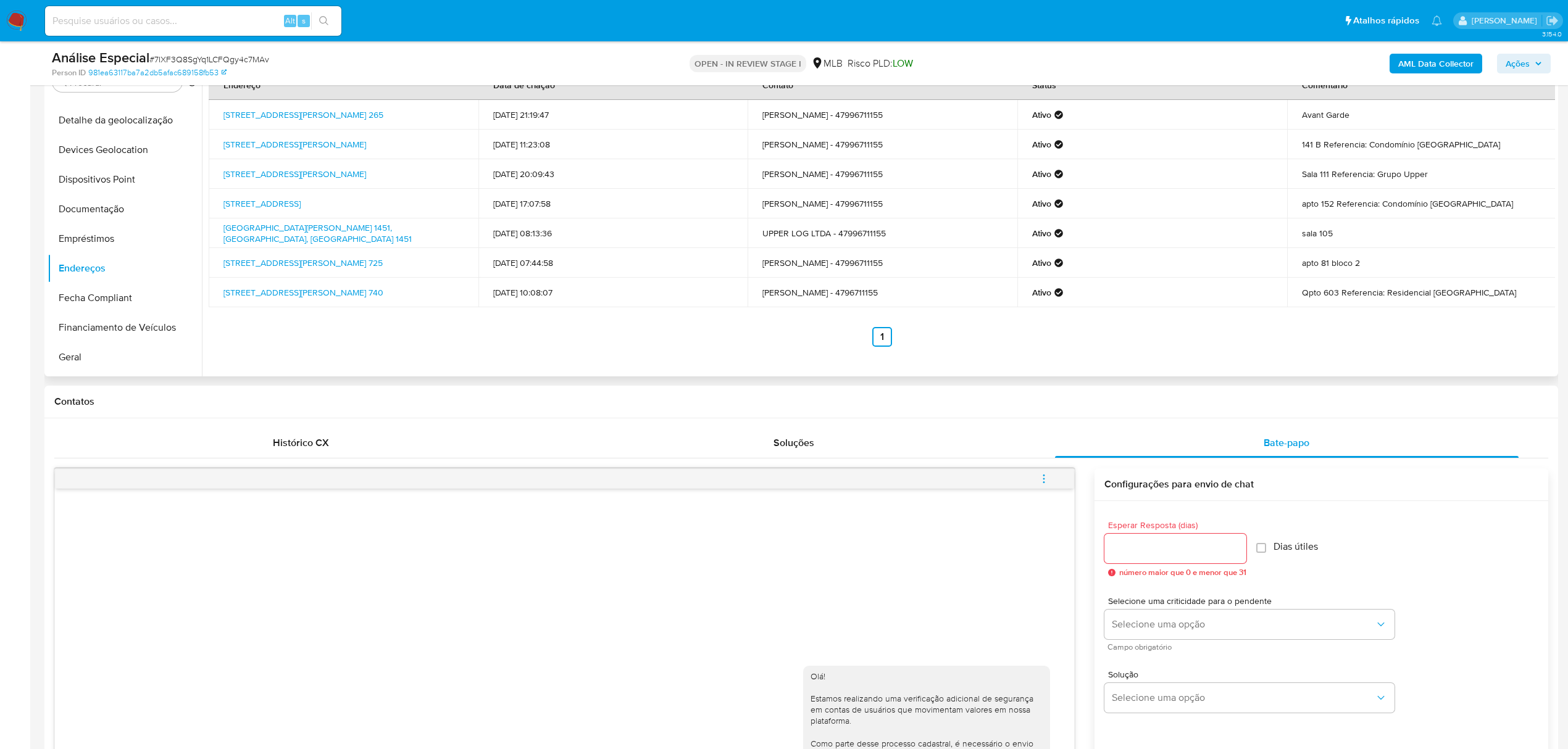
scroll to position [329, 0]
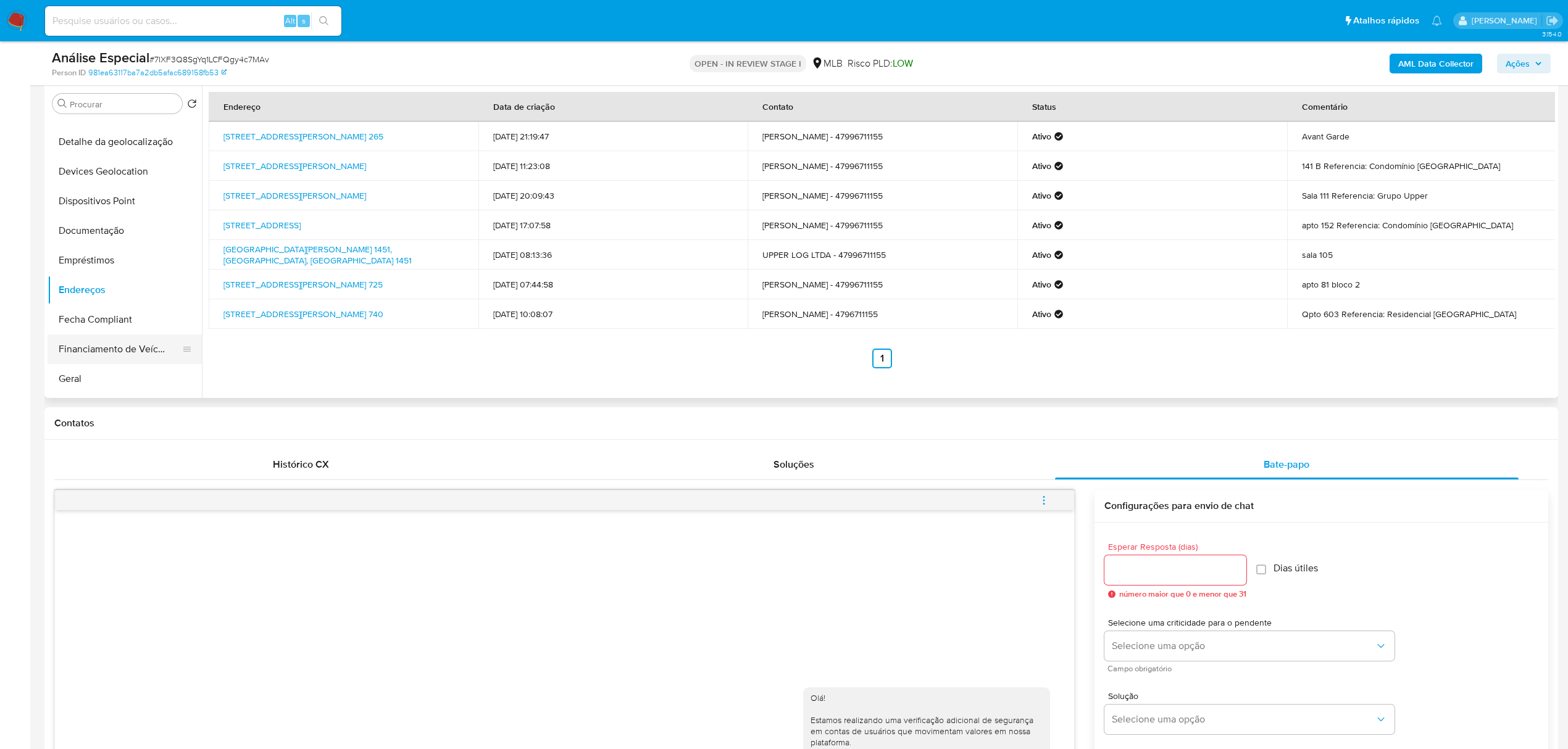
click at [71, 363] on button "Financiamento de Veículos" at bounding box center [119, 350] width 144 height 30
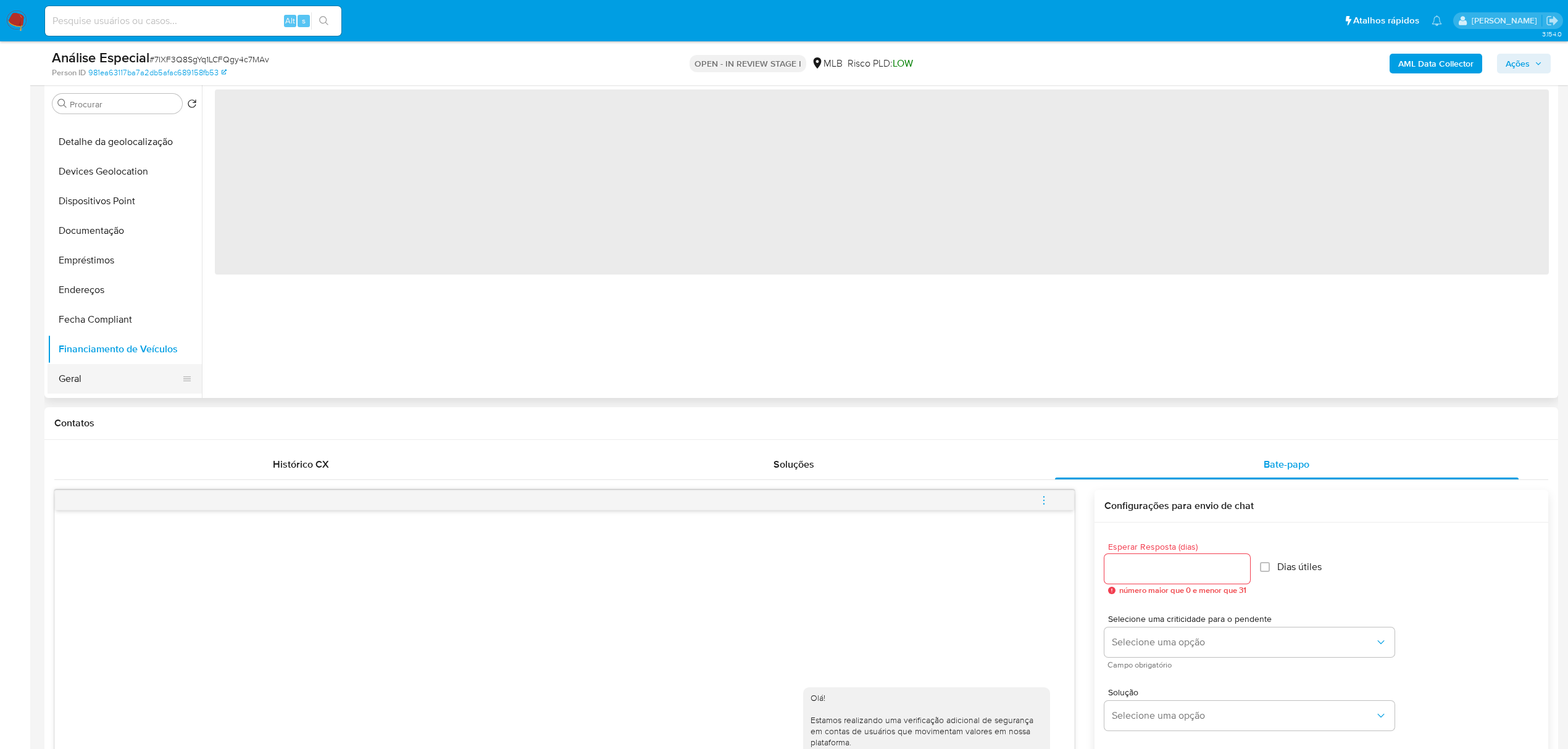
click at [73, 377] on button "Geral" at bounding box center [119, 379] width 144 height 30
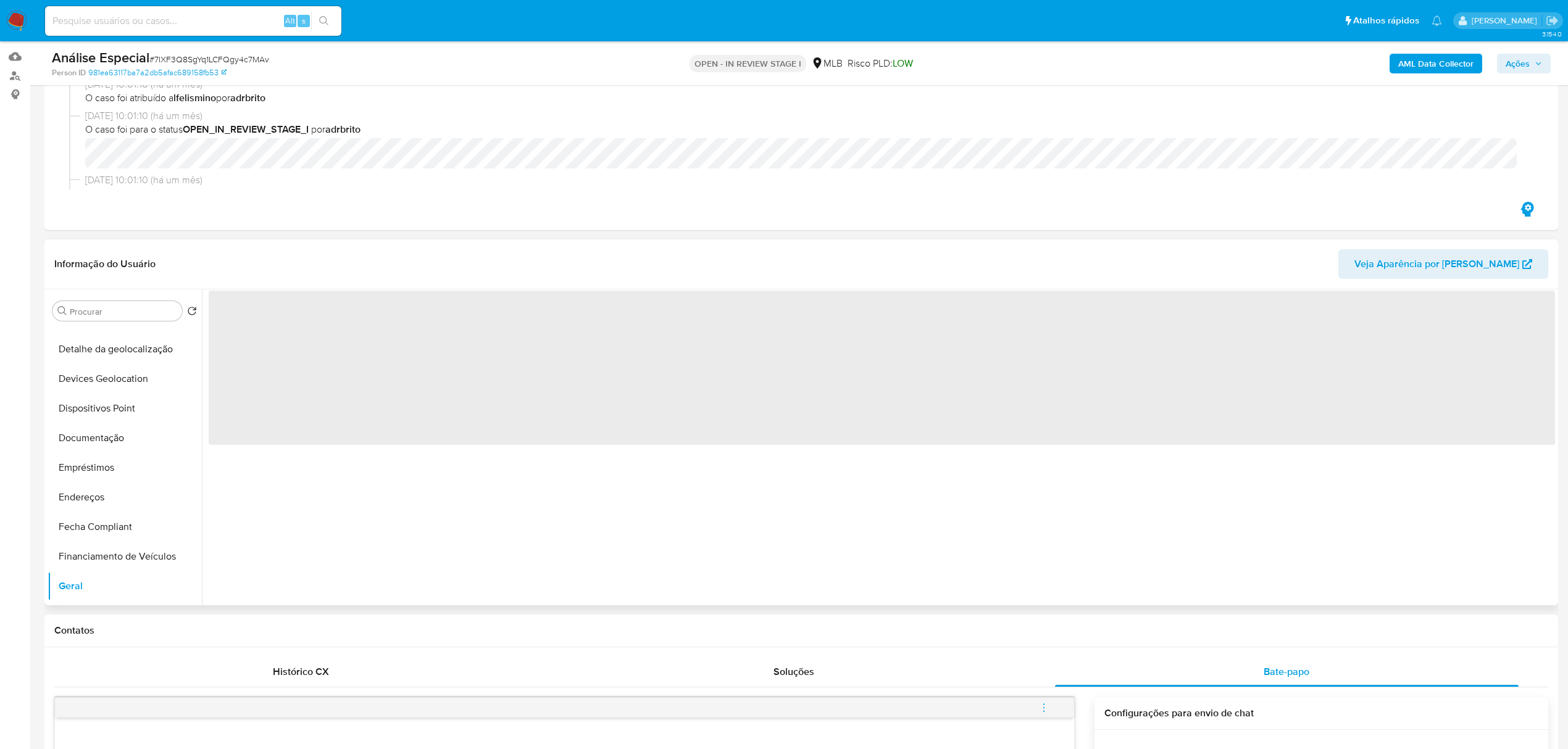
scroll to position [82, 0]
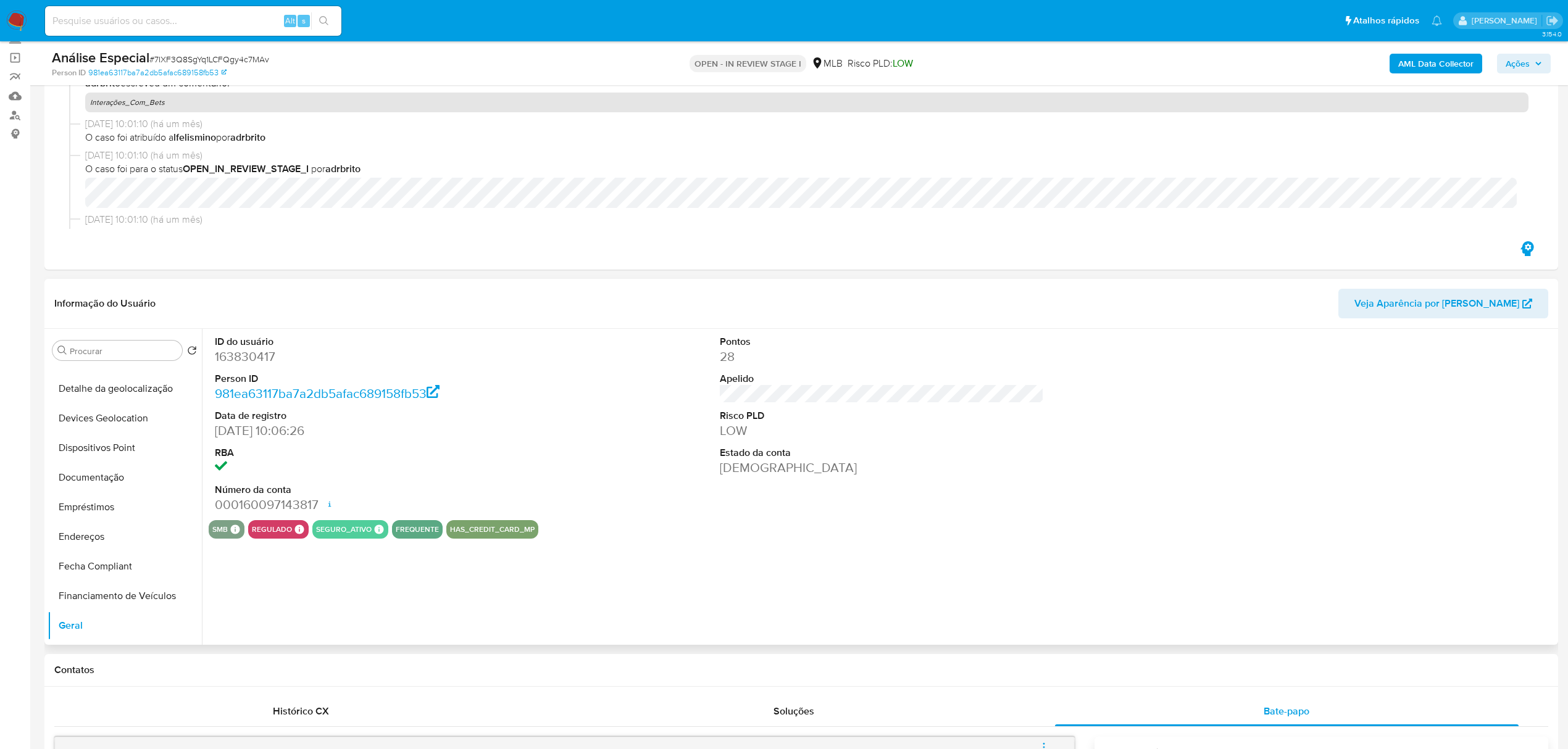
click at [253, 362] on dd "163830417" at bounding box center [377, 357] width 324 height 17
copy dd "163830417"
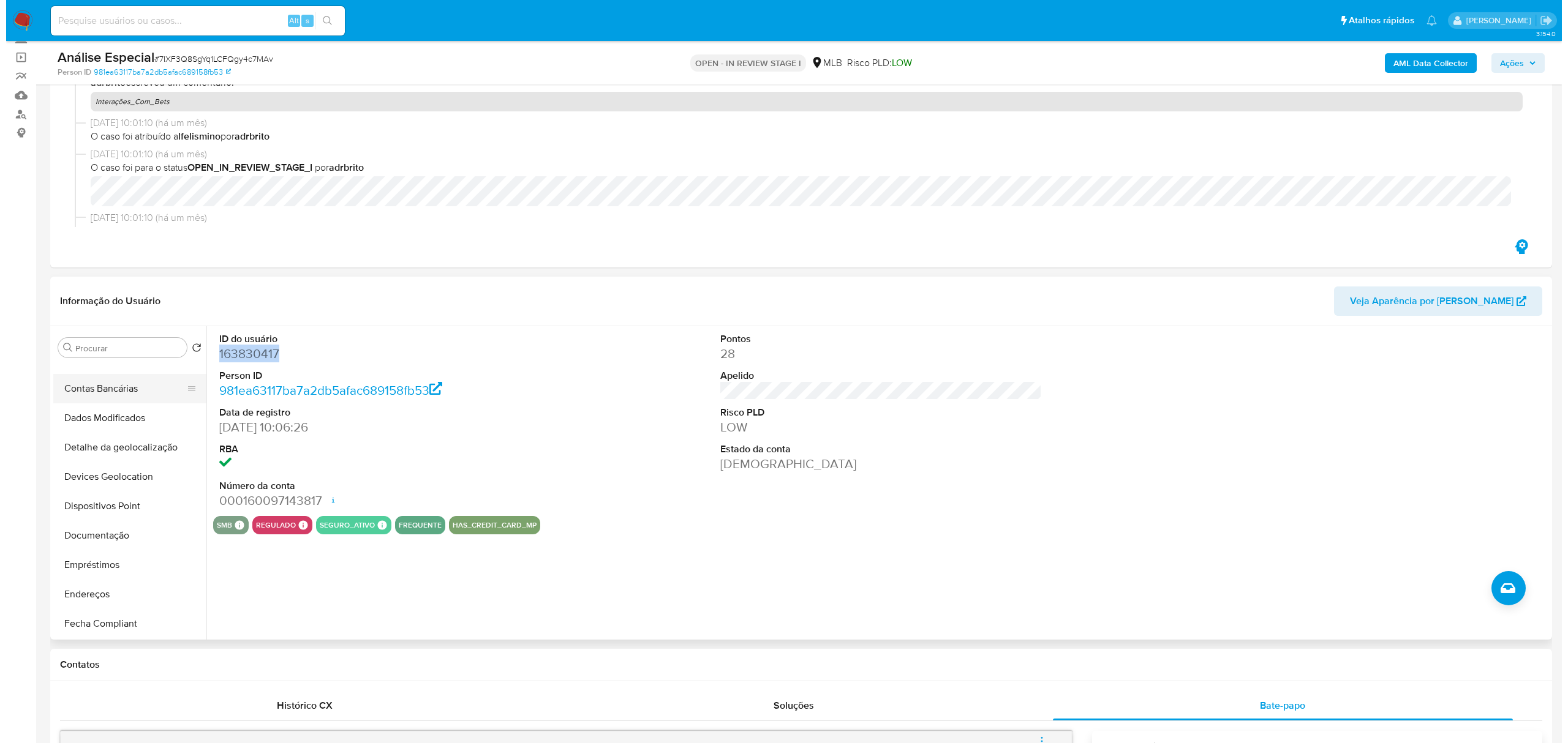
scroll to position [0, 0]
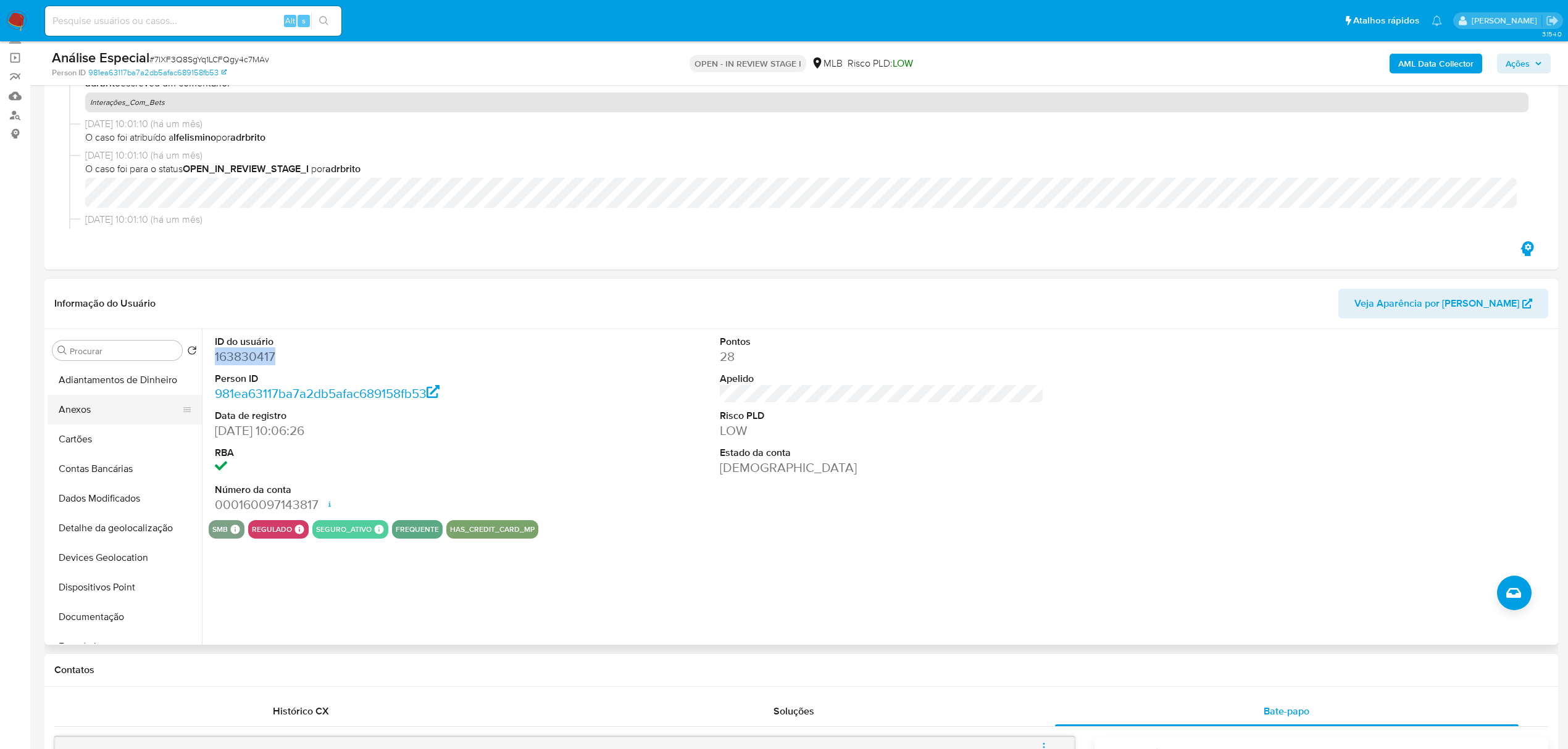
drag, startPoint x: 79, startPoint y: 407, endPoint x: 62, endPoint y: 422, distance: 22.7
click at [78, 406] on button "Anexos" at bounding box center [119, 410] width 144 height 30
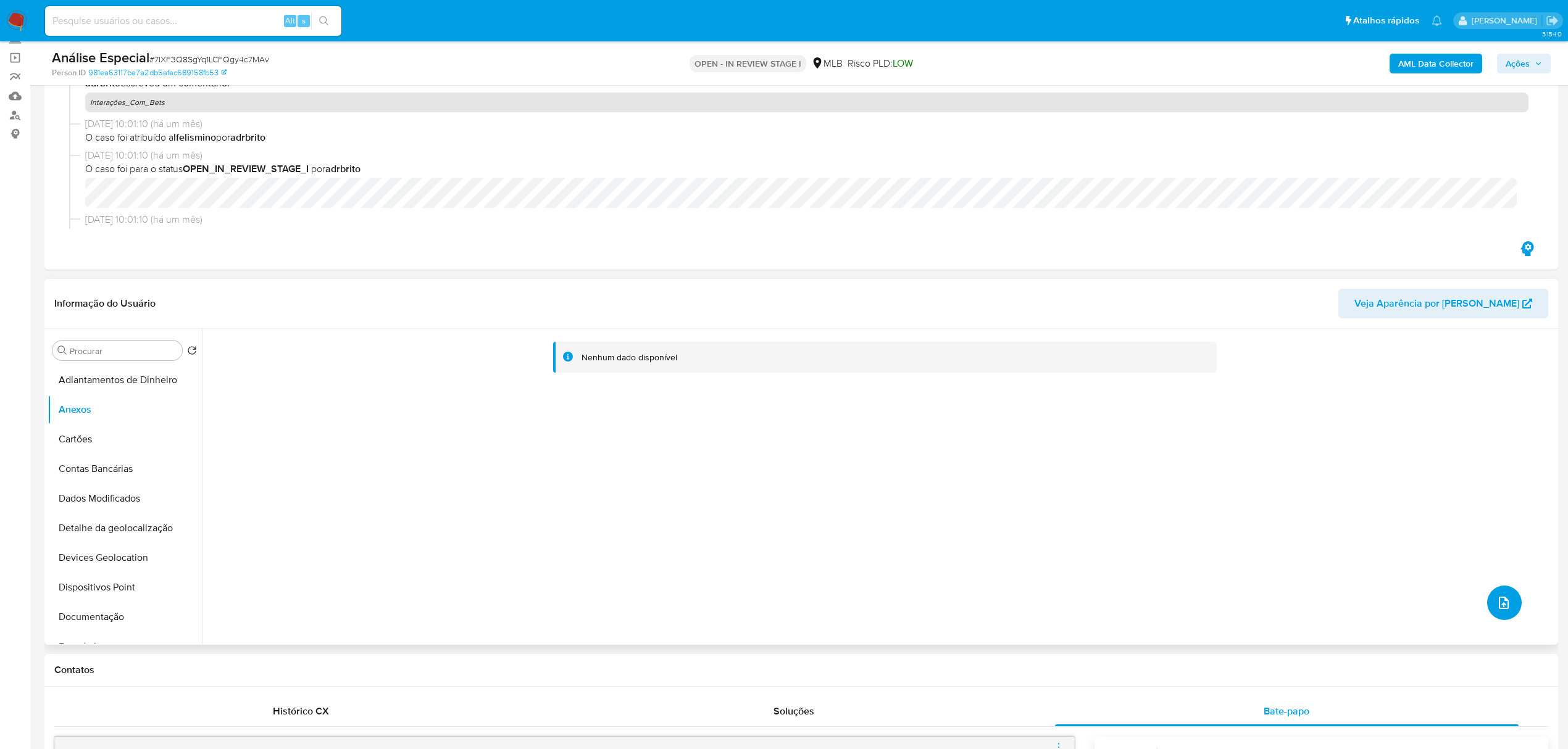
click at [1489, 591] on button "upload-file" at bounding box center [1504, 603] width 35 height 35
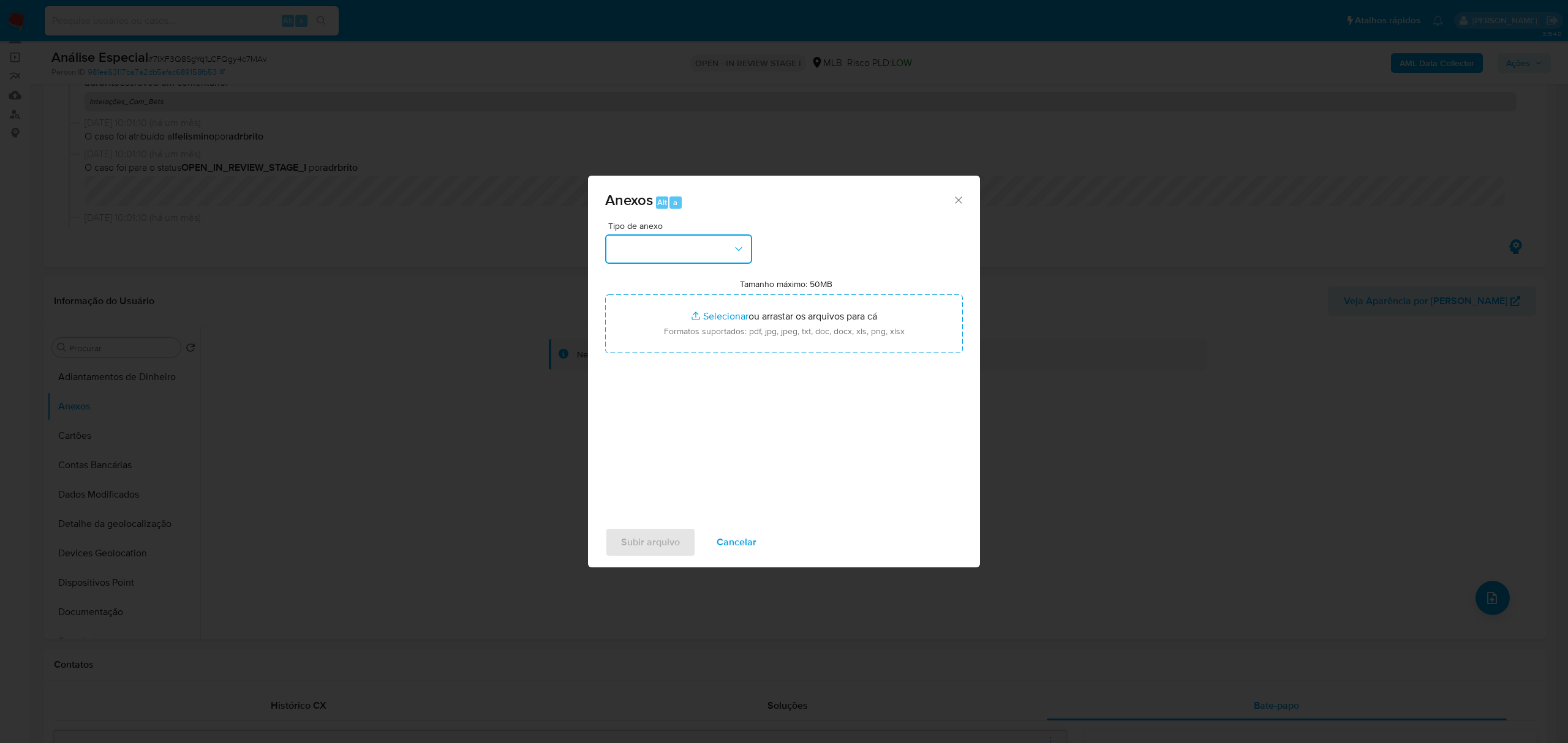
click at [704, 245] on button "button" at bounding box center [679, 250] width 147 height 29
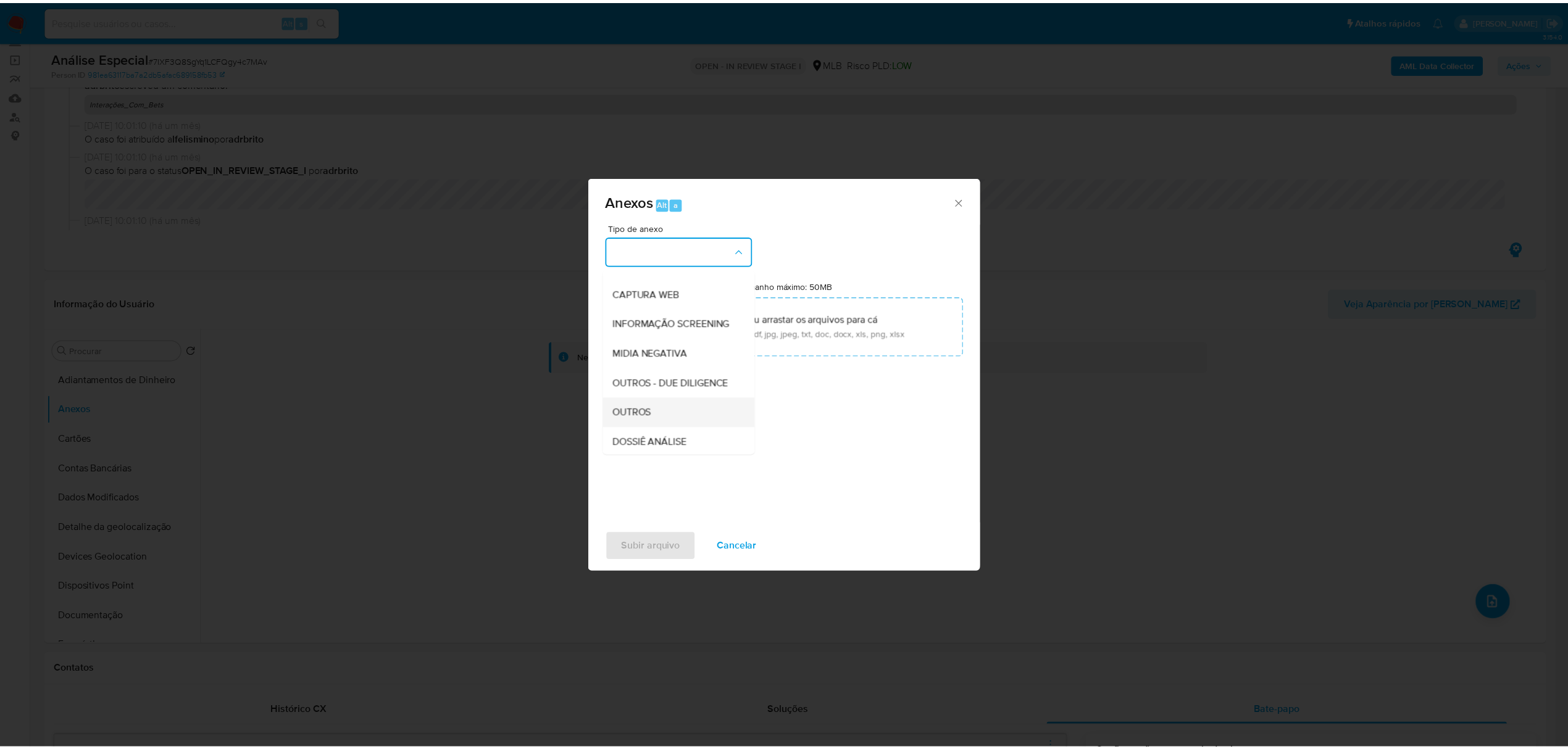
scroll to position [164, 0]
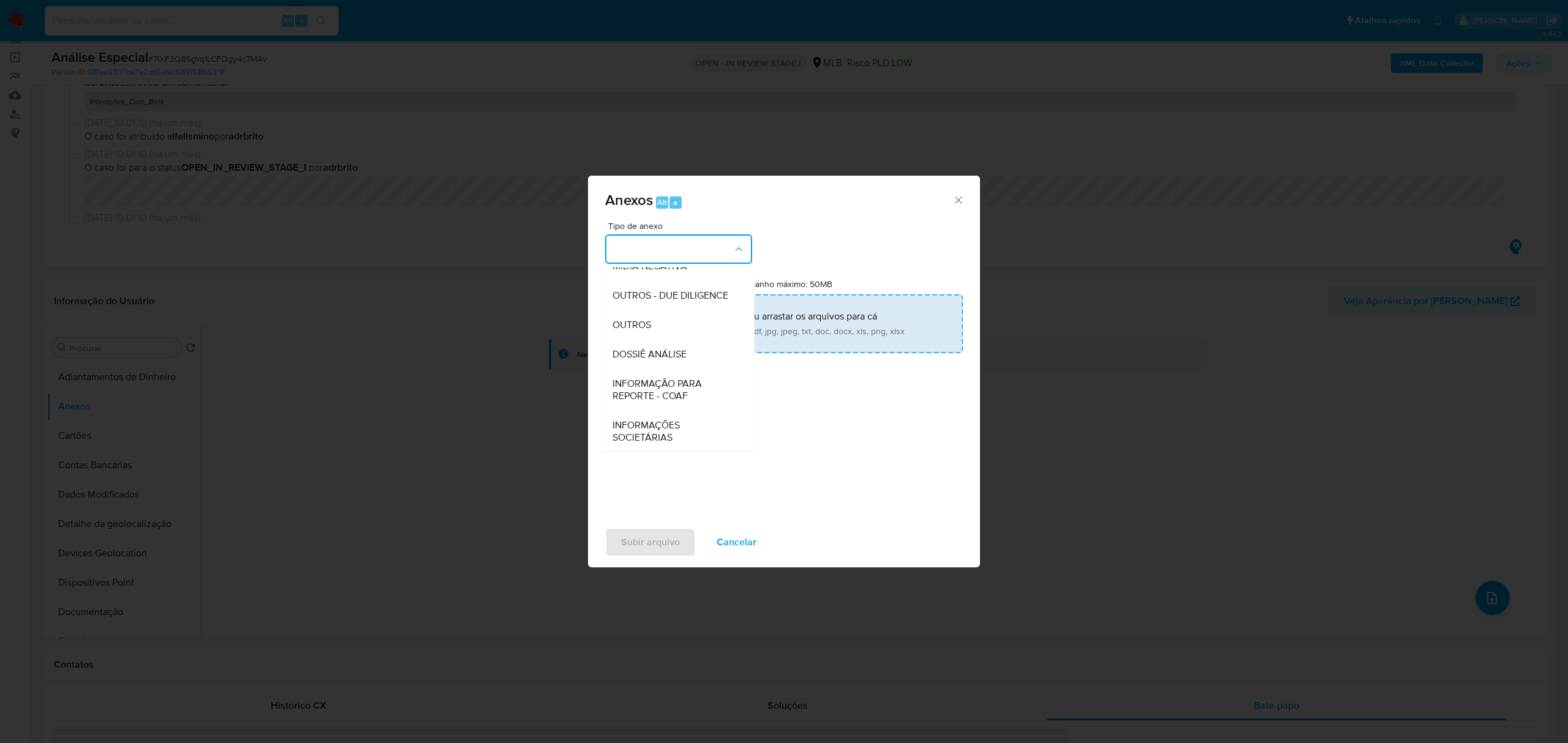
click at [656, 340] on div "OUTROS" at bounding box center [675, 325] width 125 height 29
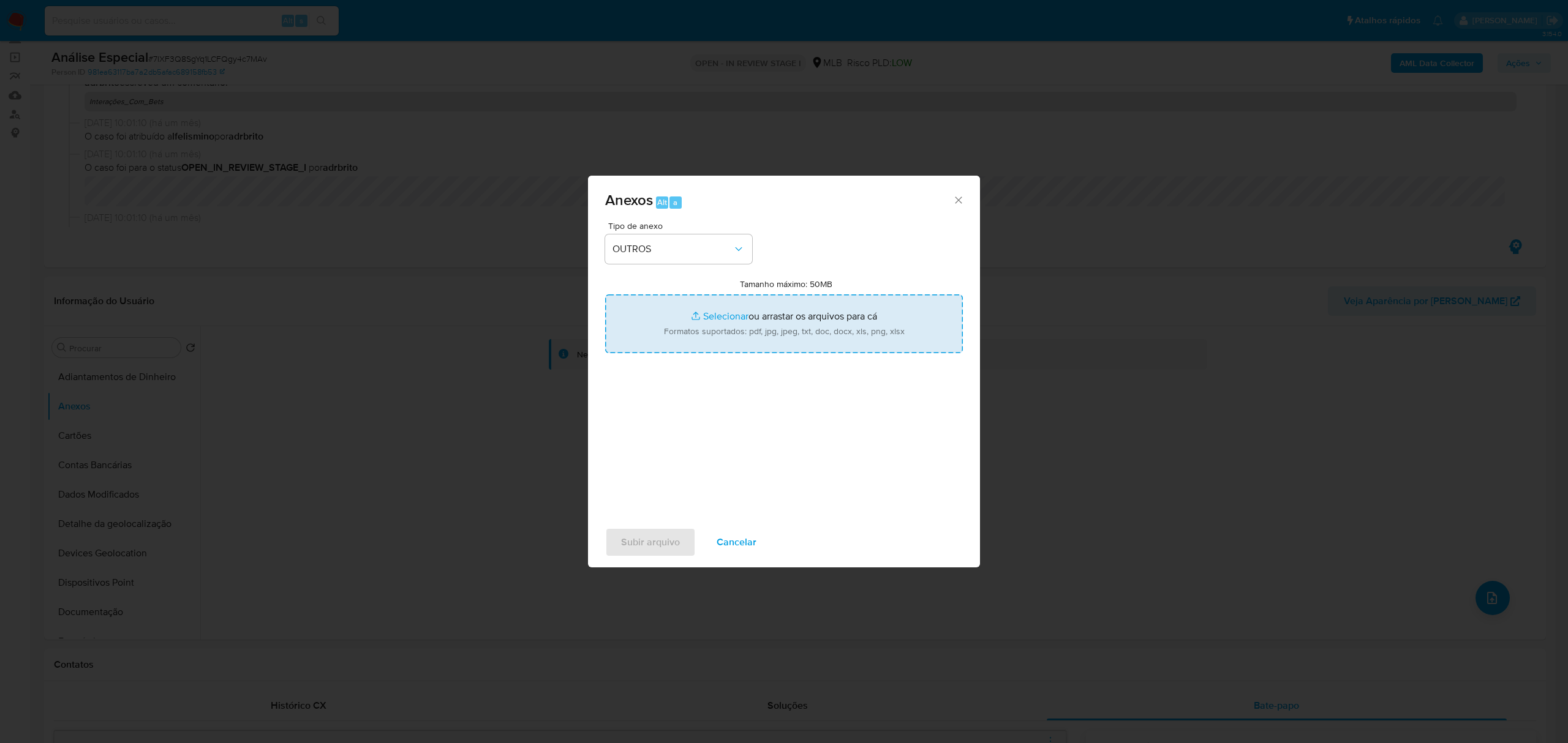
type input "C:\fakepath\Mulan 163830417_2025_08_13_09_13_26 CARLOS ALBERTO VESCOVI.pdf"
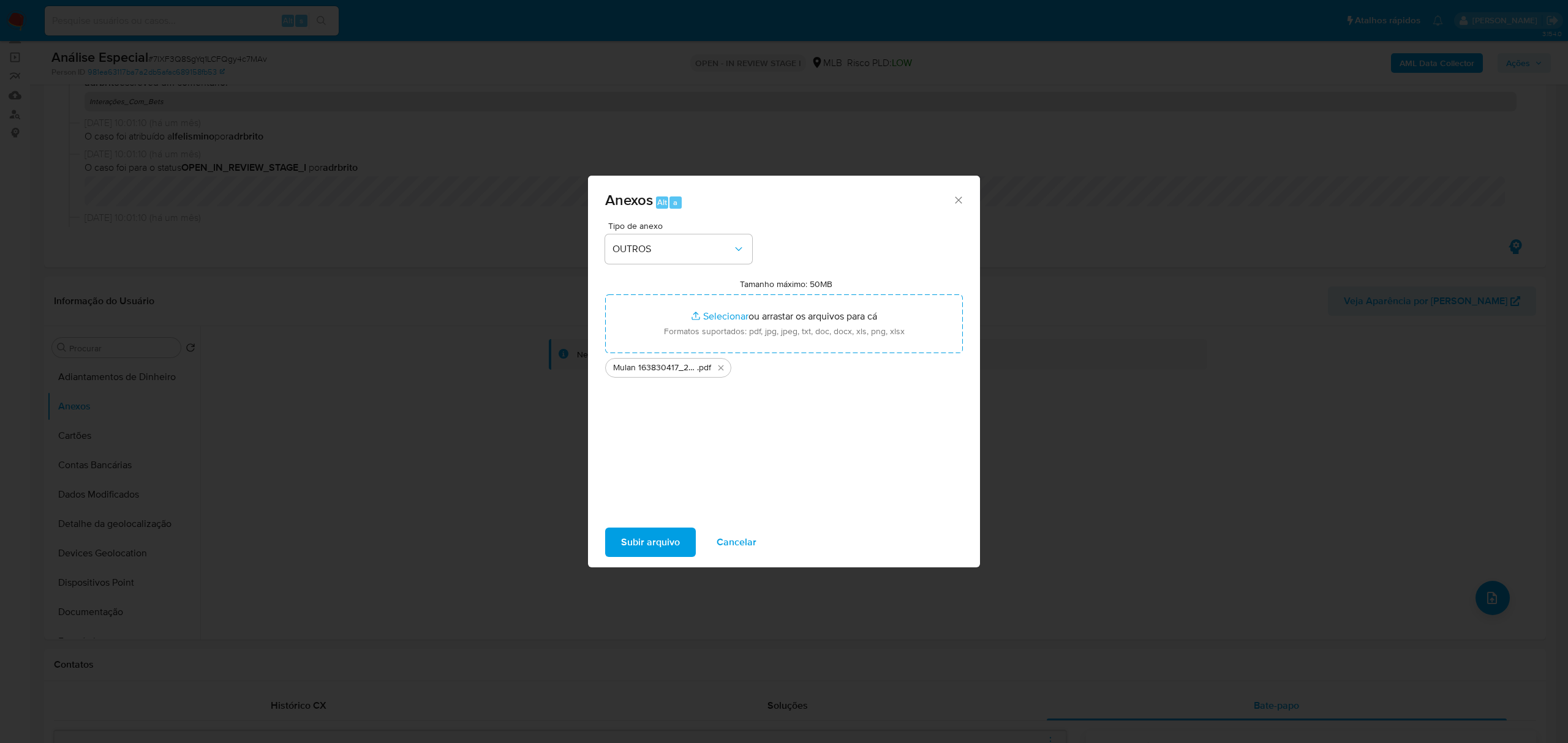
click at [628, 529] on span "Subir arquivo" at bounding box center [650, 542] width 59 height 27
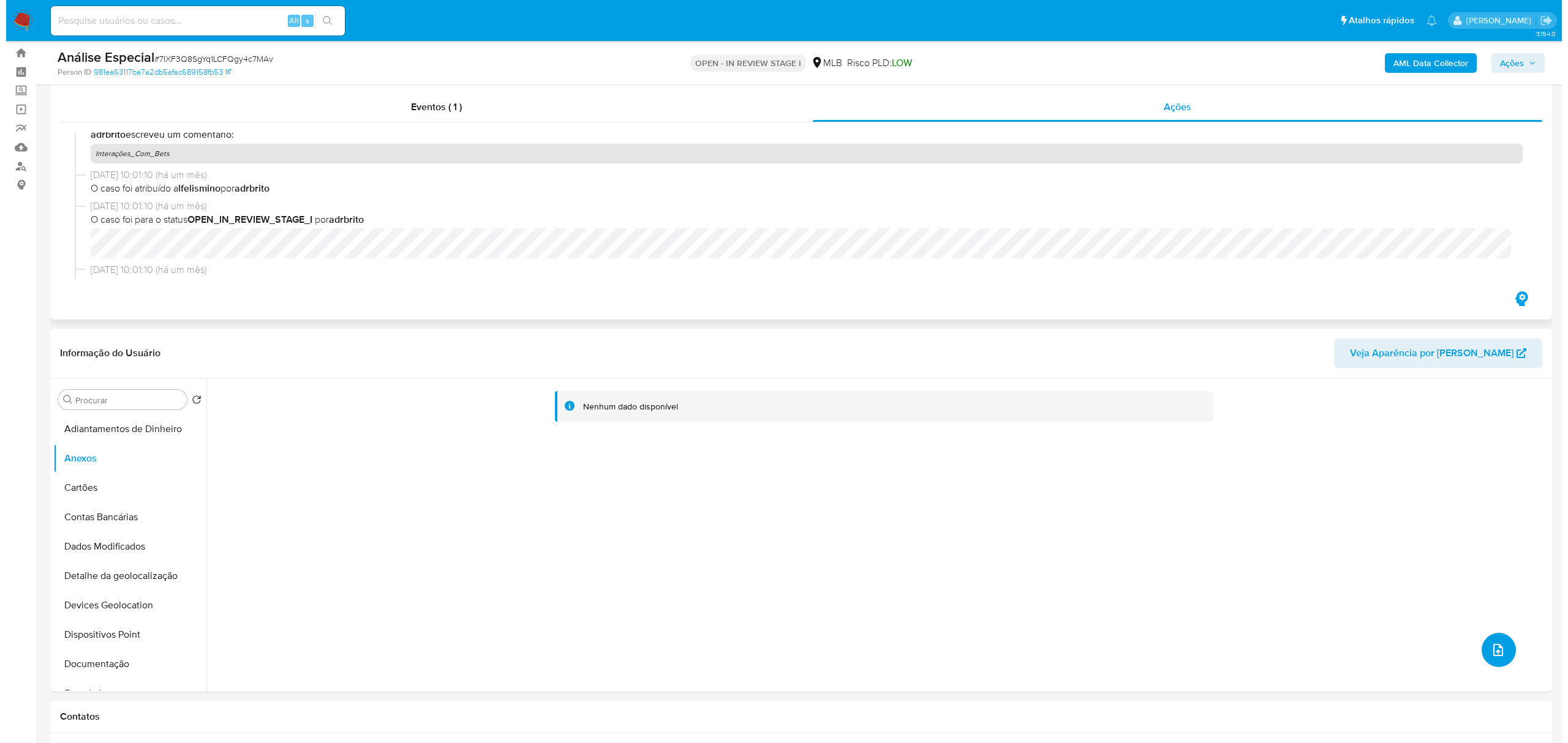
scroll to position [0, 0]
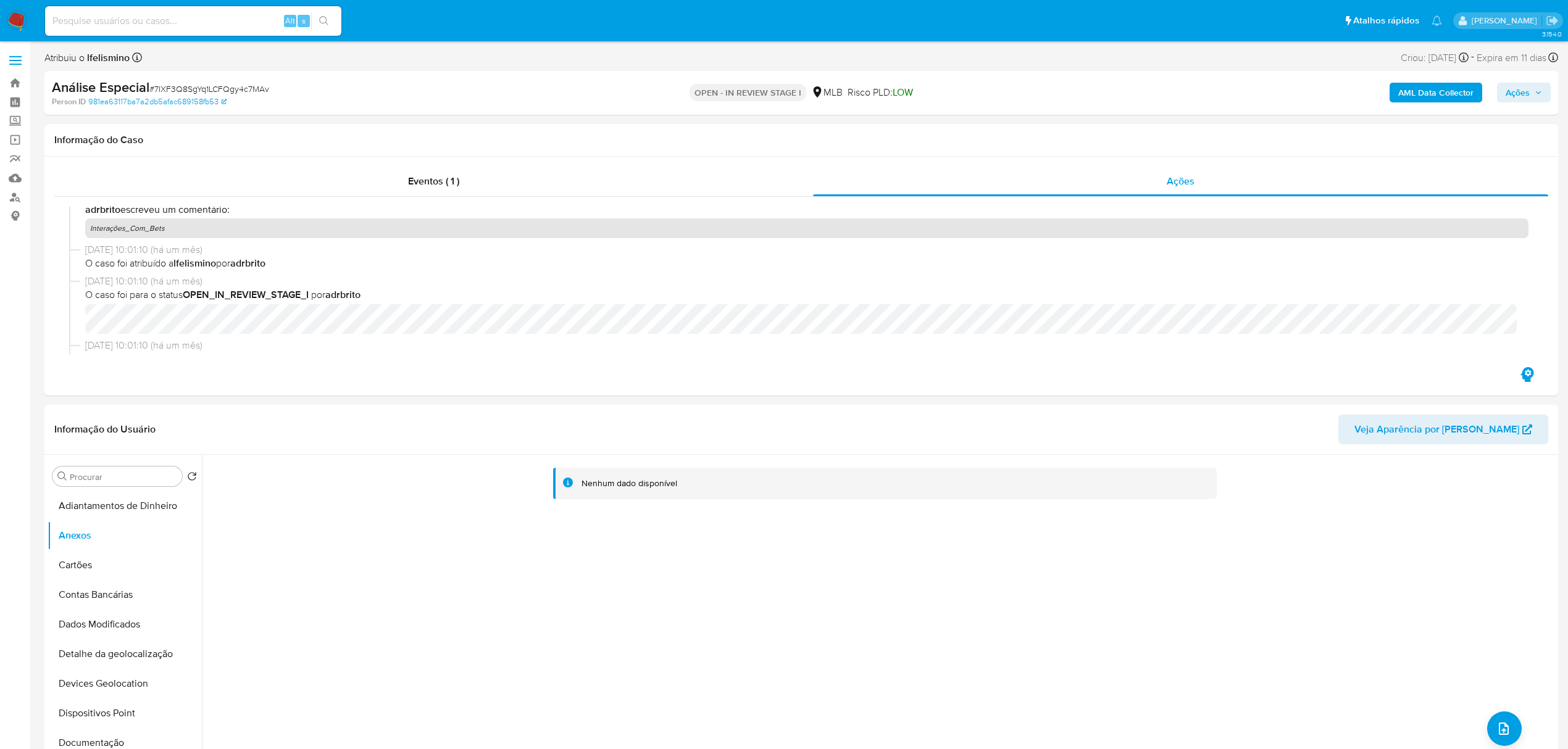
click at [1415, 94] on b "AML Data Collector" at bounding box center [1436, 93] width 75 height 20
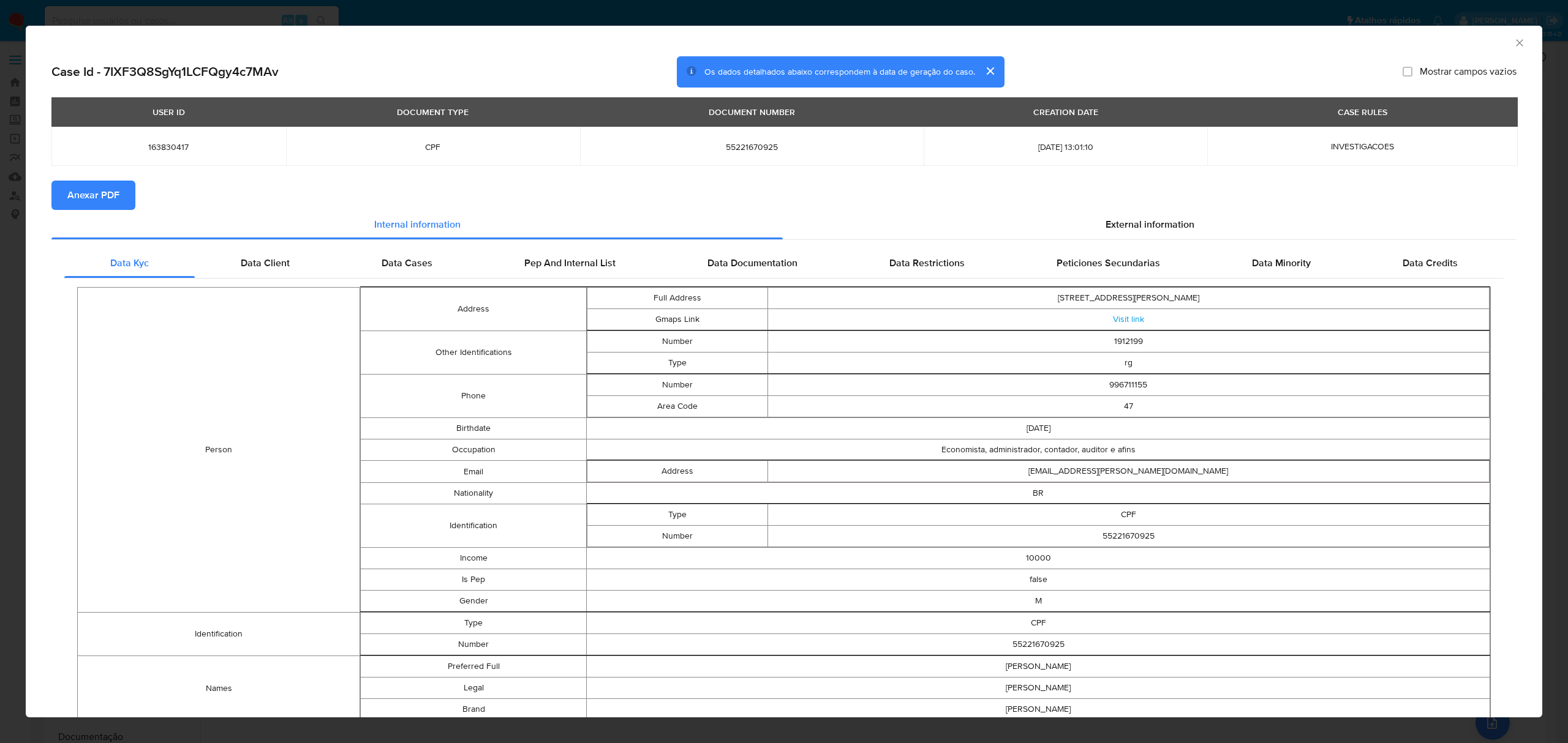
click at [101, 201] on span "Anexar PDF" at bounding box center [94, 195] width 52 height 27
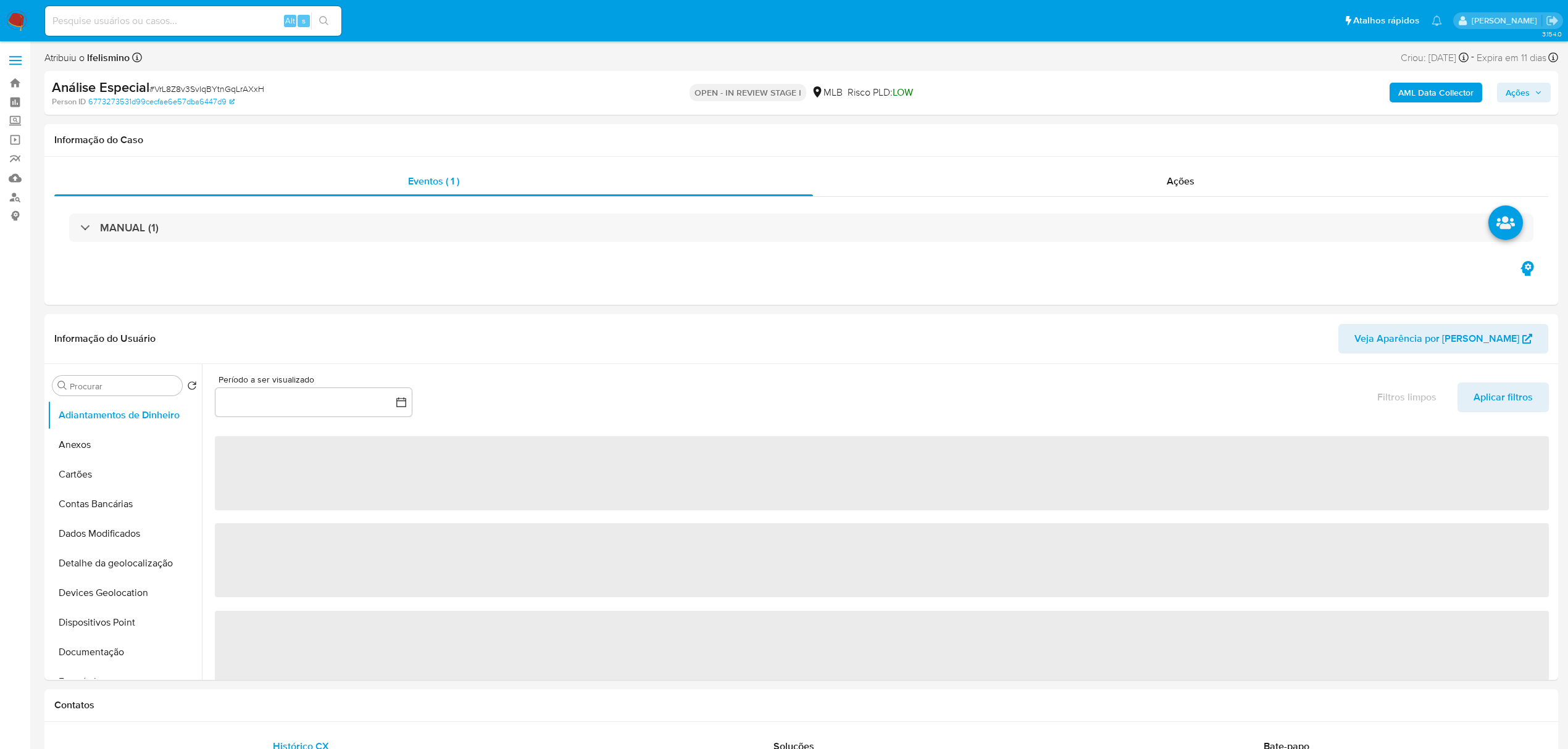
select select "10"
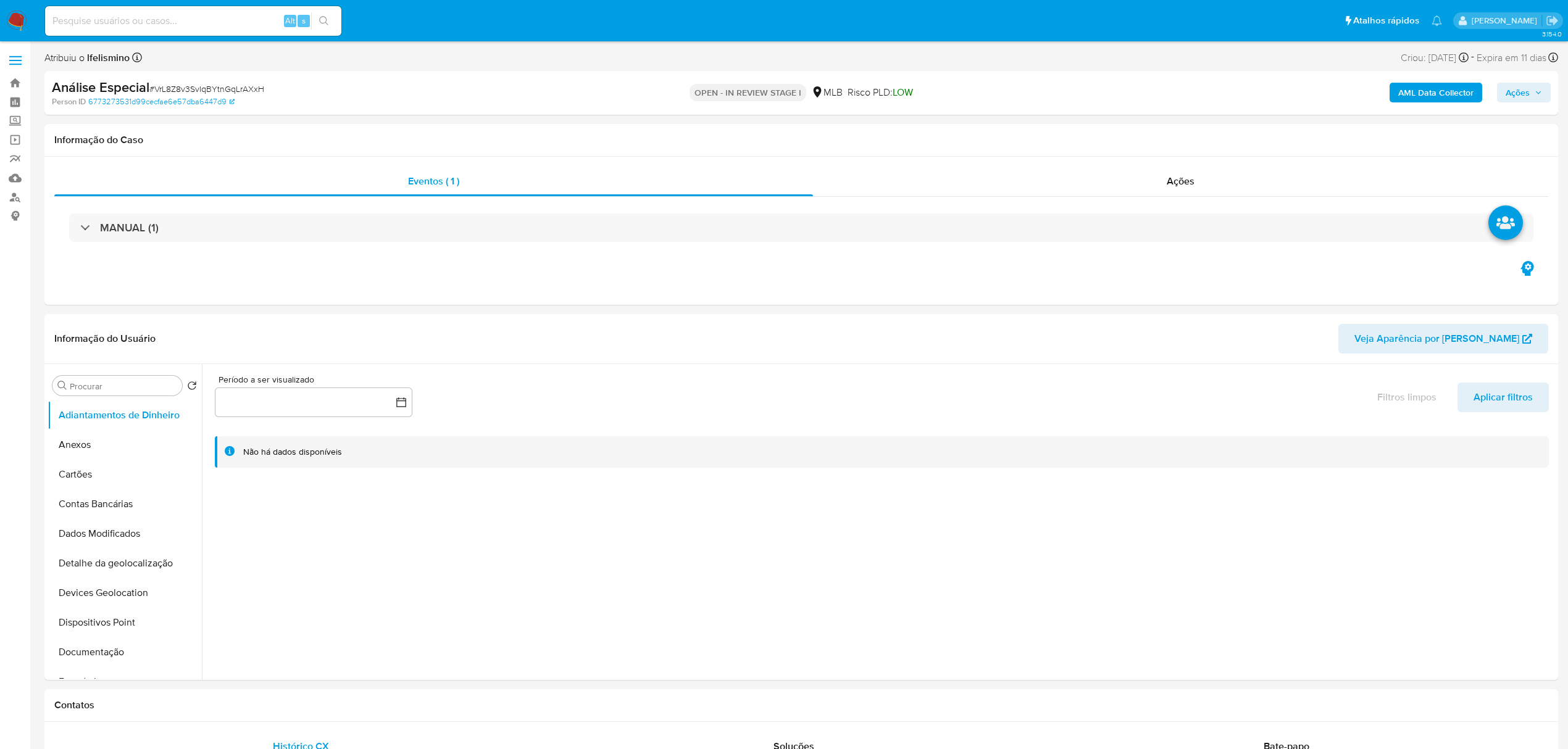
click at [177, 87] on span "# VrL8Z8v3SvIqBYtnGqLrAXxH" at bounding box center [206, 89] width 114 height 12
copy span "VrL8Z8v3SvIqBYtnGqLrAXxH"
click at [85, 652] on button "Documentação" at bounding box center [119, 653] width 144 height 30
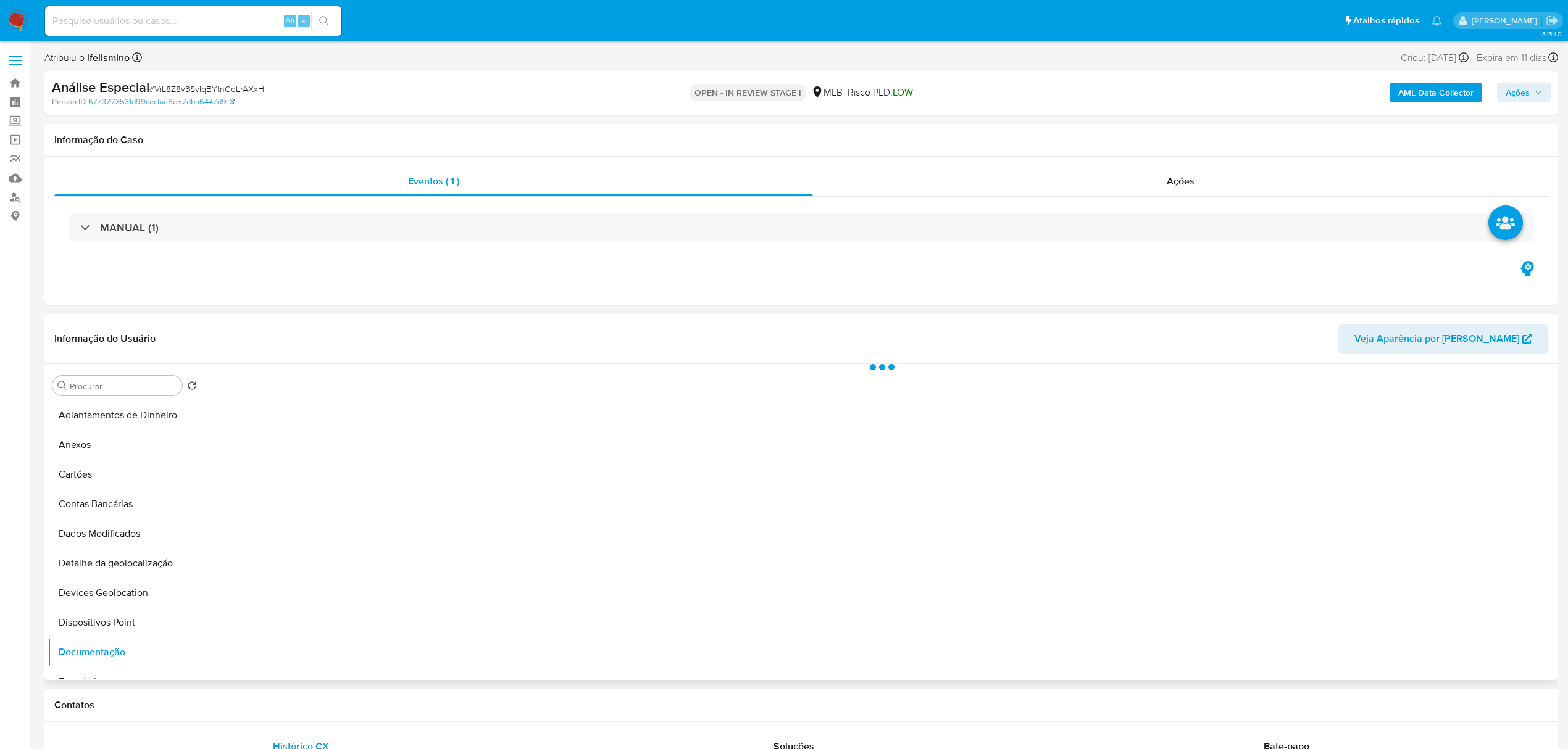
click at [297, 411] on div at bounding box center [878, 523] width 1353 height 316
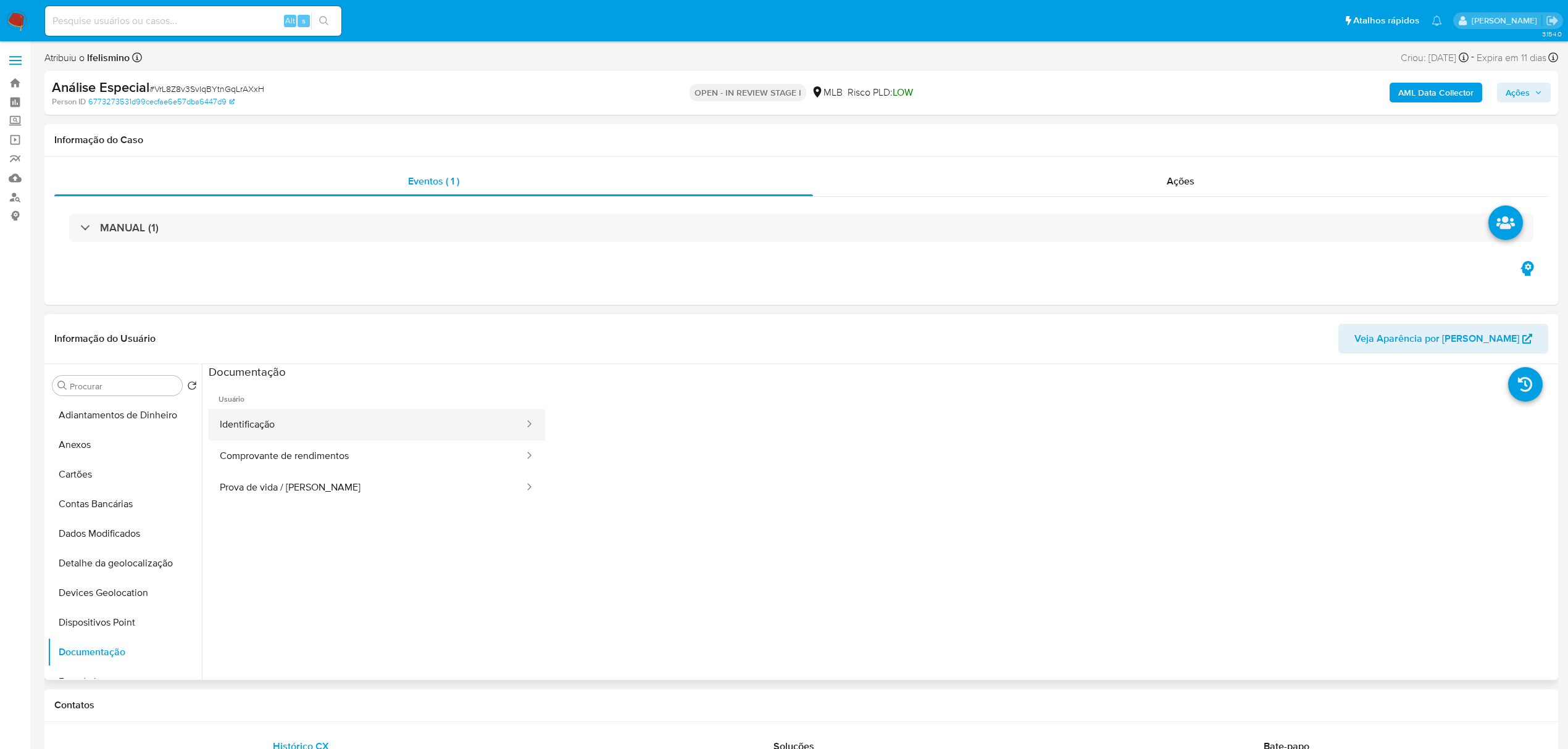
click at [292, 415] on button "Identificação" at bounding box center [367, 425] width 316 height 31
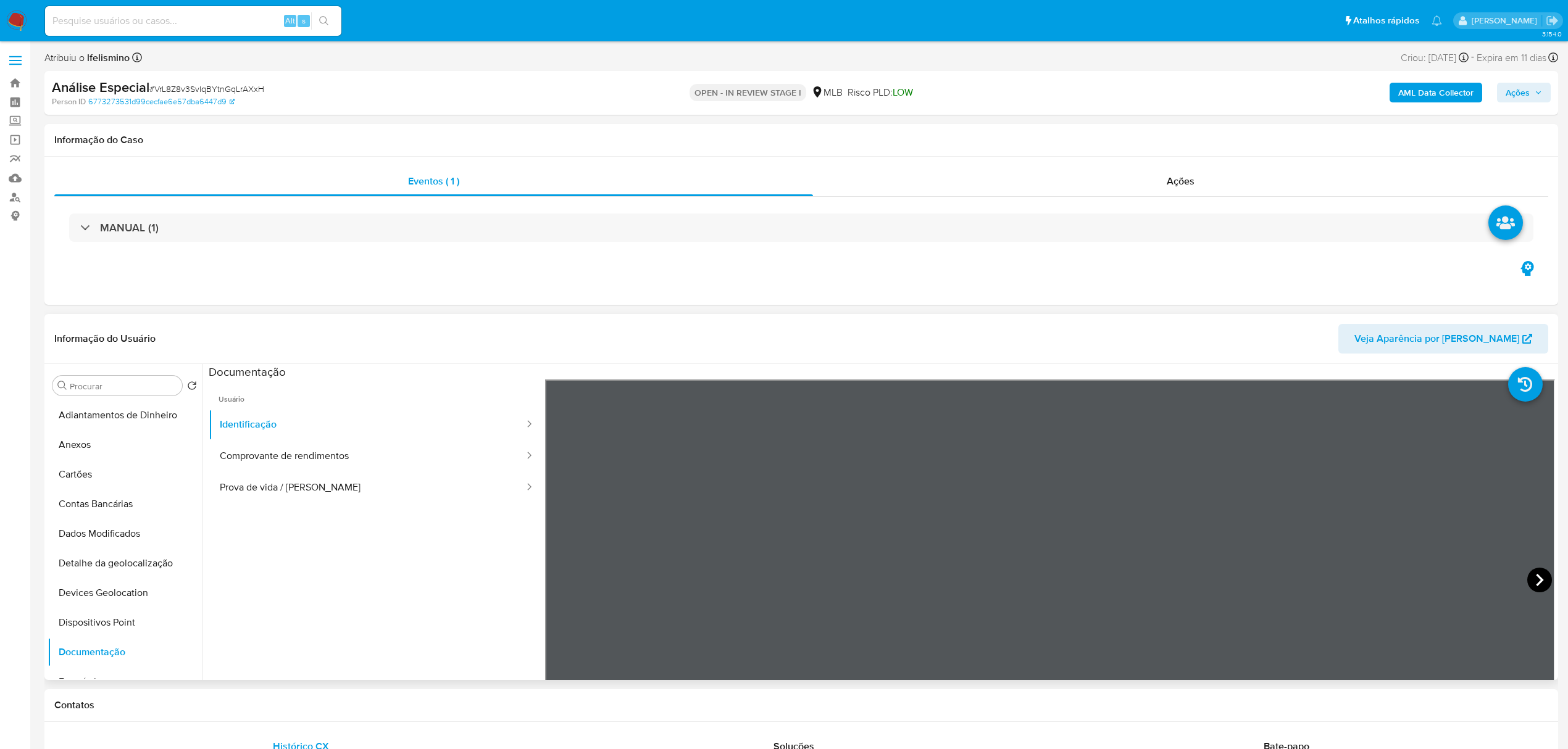
click at [1532, 579] on icon at bounding box center [1539, 580] width 24 height 24
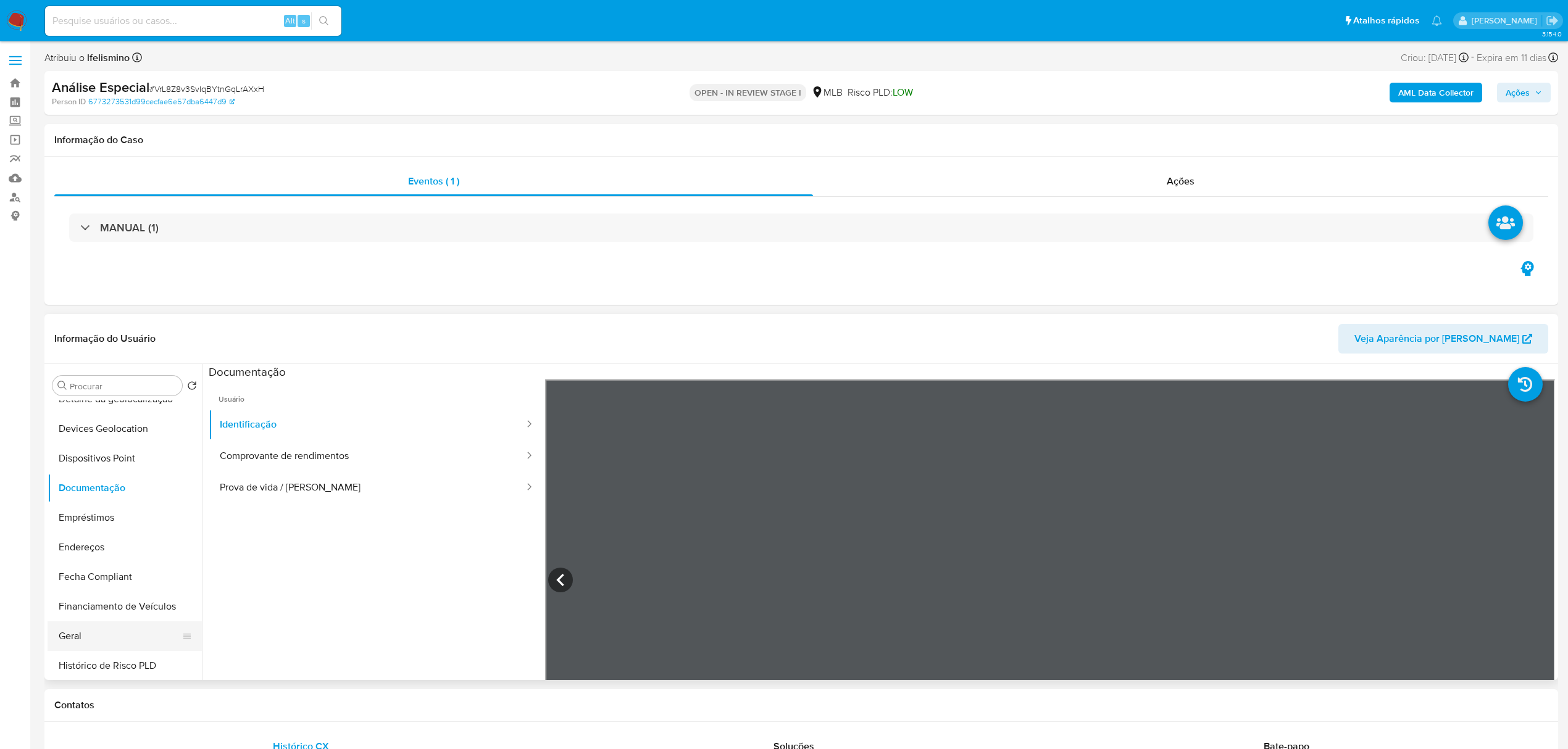
click at [72, 623] on ul "Adiantamentos de Dinheiro Anexos Cartões Contas Bancárias Dados Modificados Det…" at bounding box center [124, 539] width 155 height 279
click at [69, 635] on button "Geral" at bounding box center [119, 636] width 144 height 30
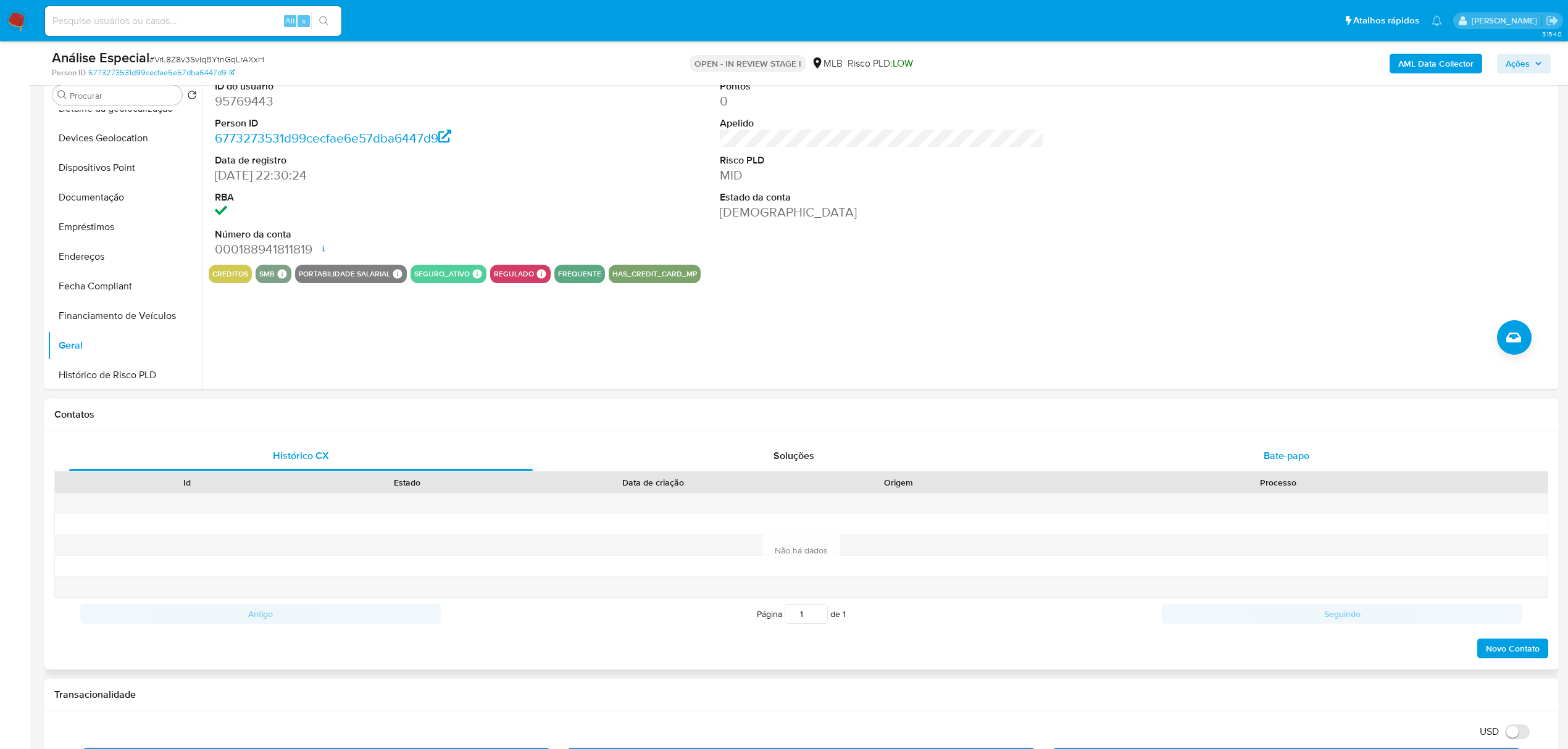
click at [1279, 460] on span "Bate-papo" at bounding box center [1287, 455] width 45 height 14
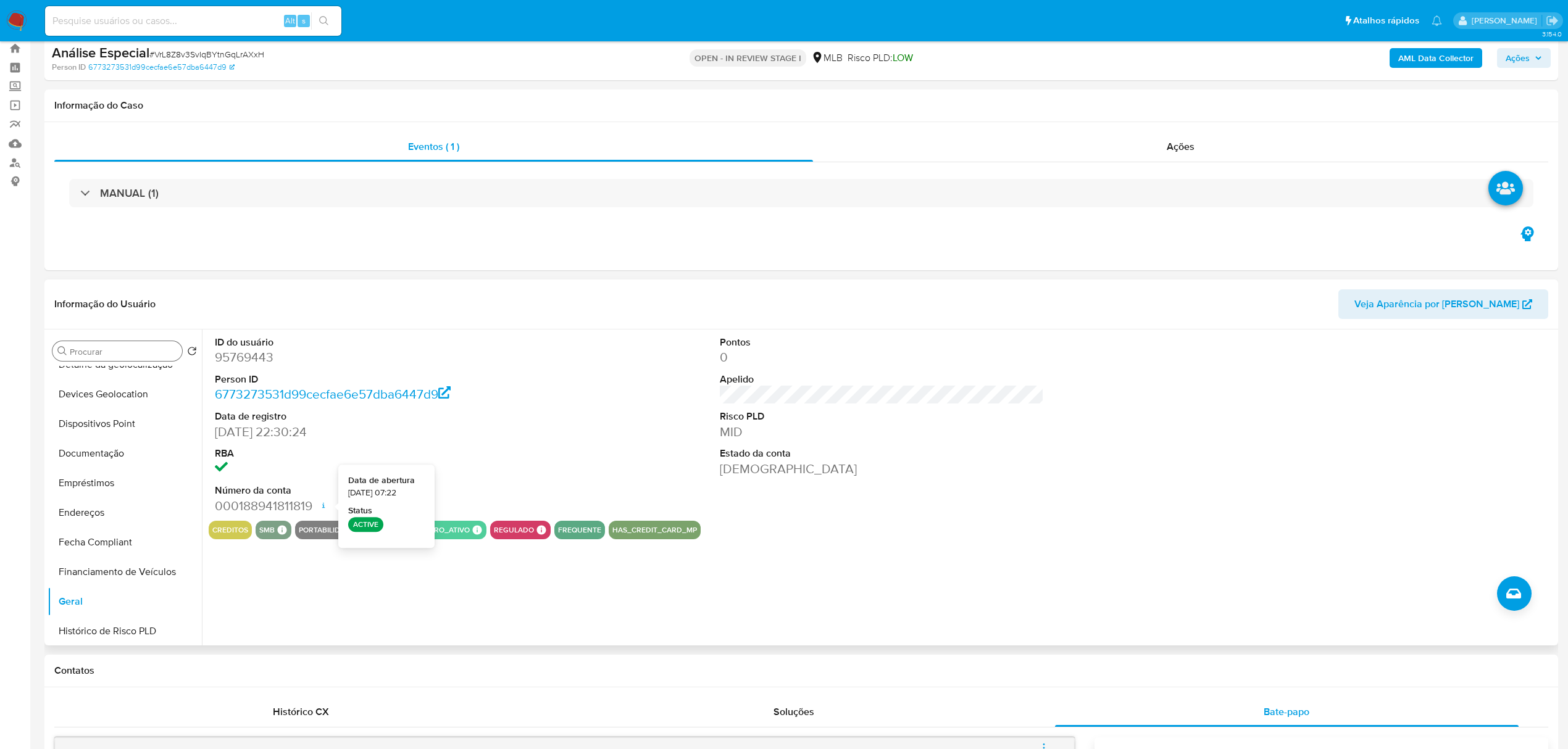
scroll to position [0, 0]
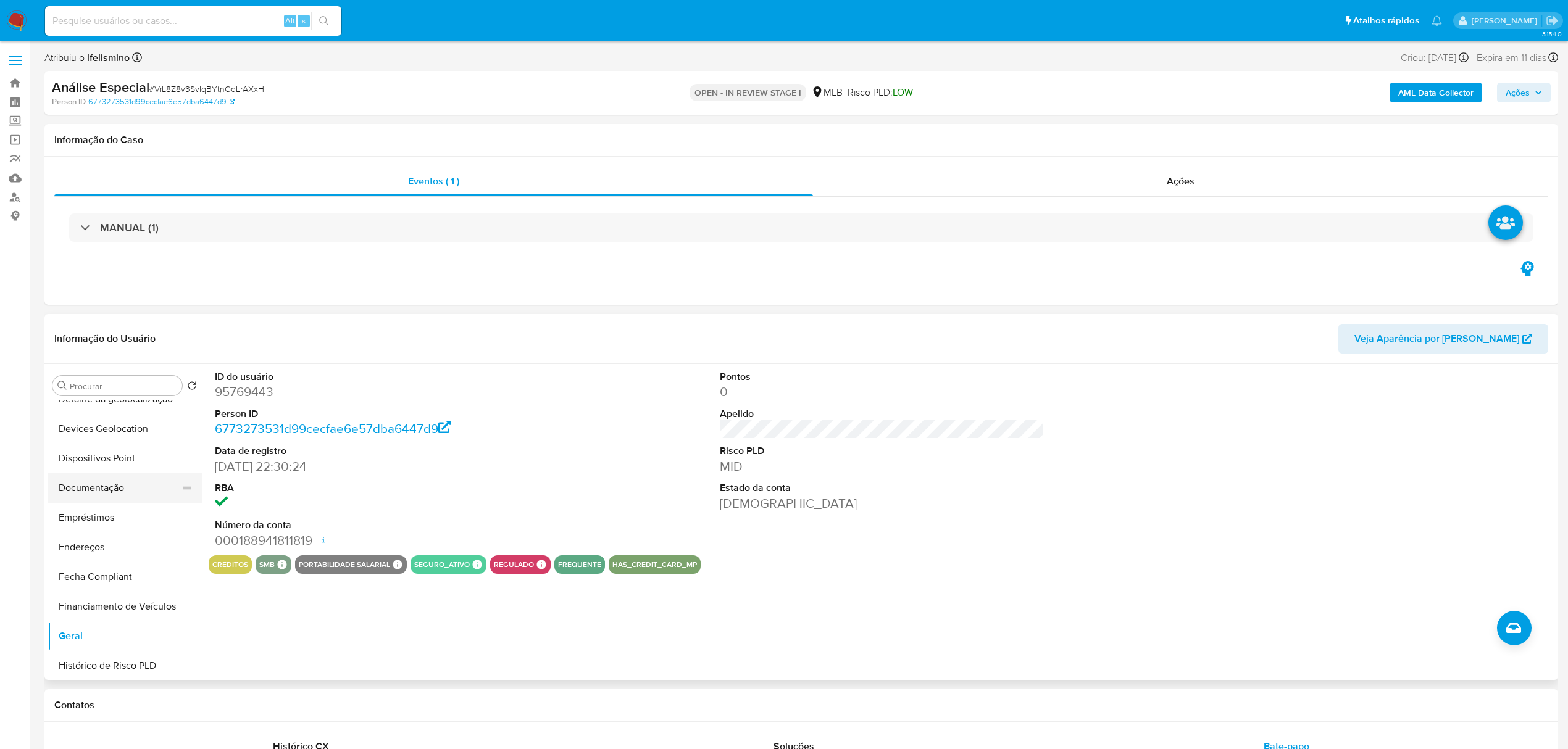
drag, startPoint x: 85, startPoint y: 499, endPoint x: 92, endPoint y: 499, distance: 7.0
click at [87, 502] on button "Documentação" at bounding box center [119, 489] width 144 height 30
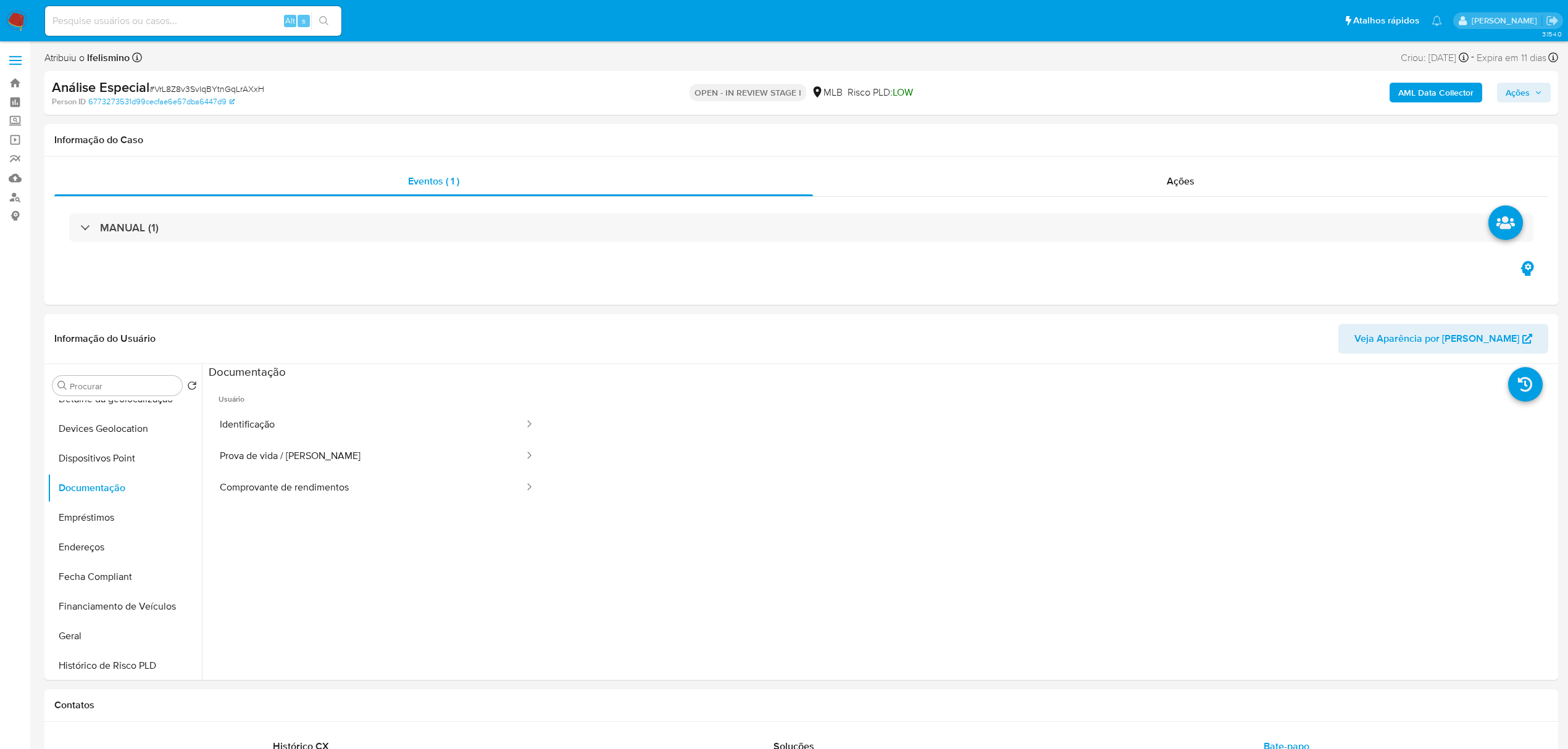
click at [282, 452] on button "Prova de vida / [PERSON_NAME]" at bounding box center [367, 456] width 316 height 31
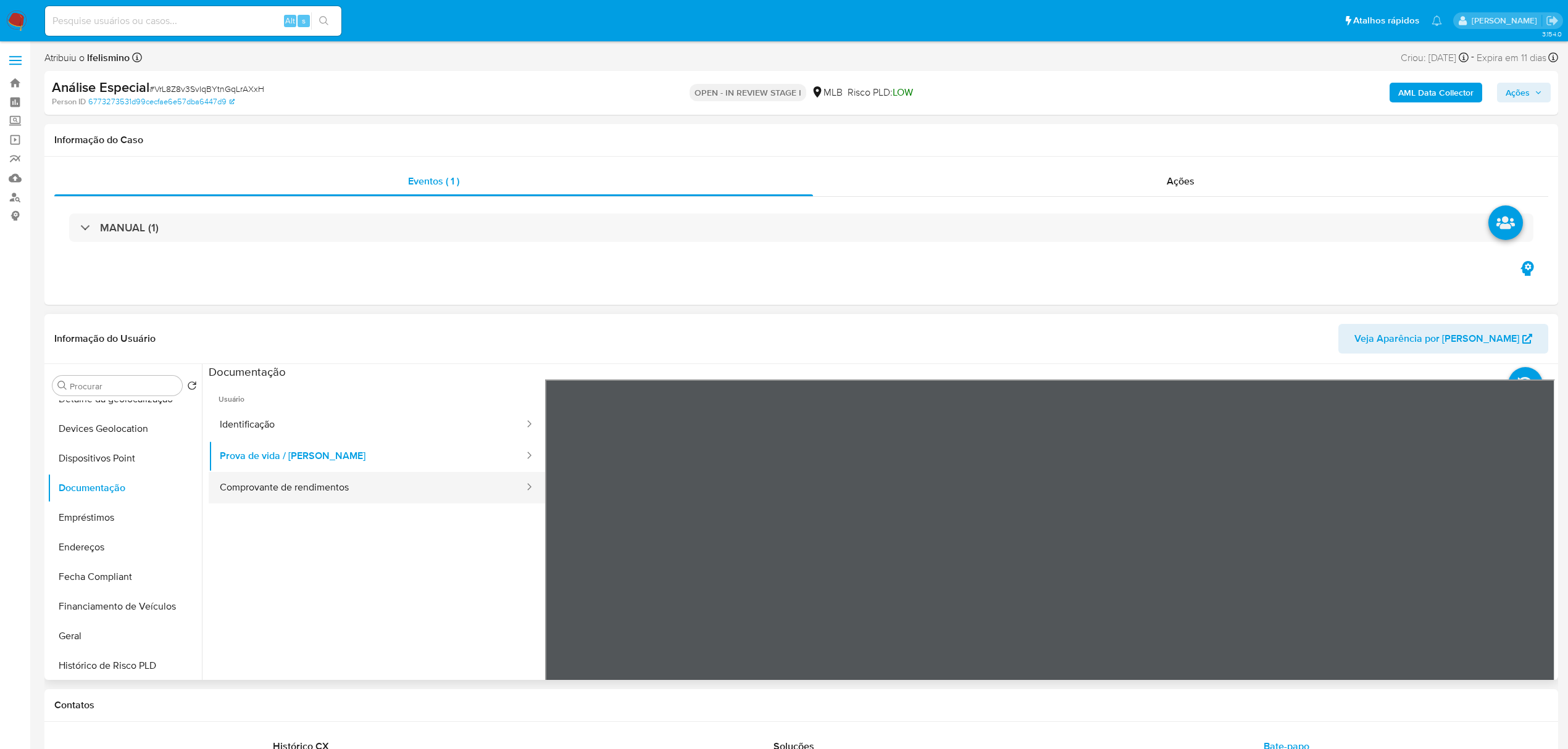
click at [264, 479] on button "Comprovante de rendimentos" at bounding box center [367, 488] width 316 height 31
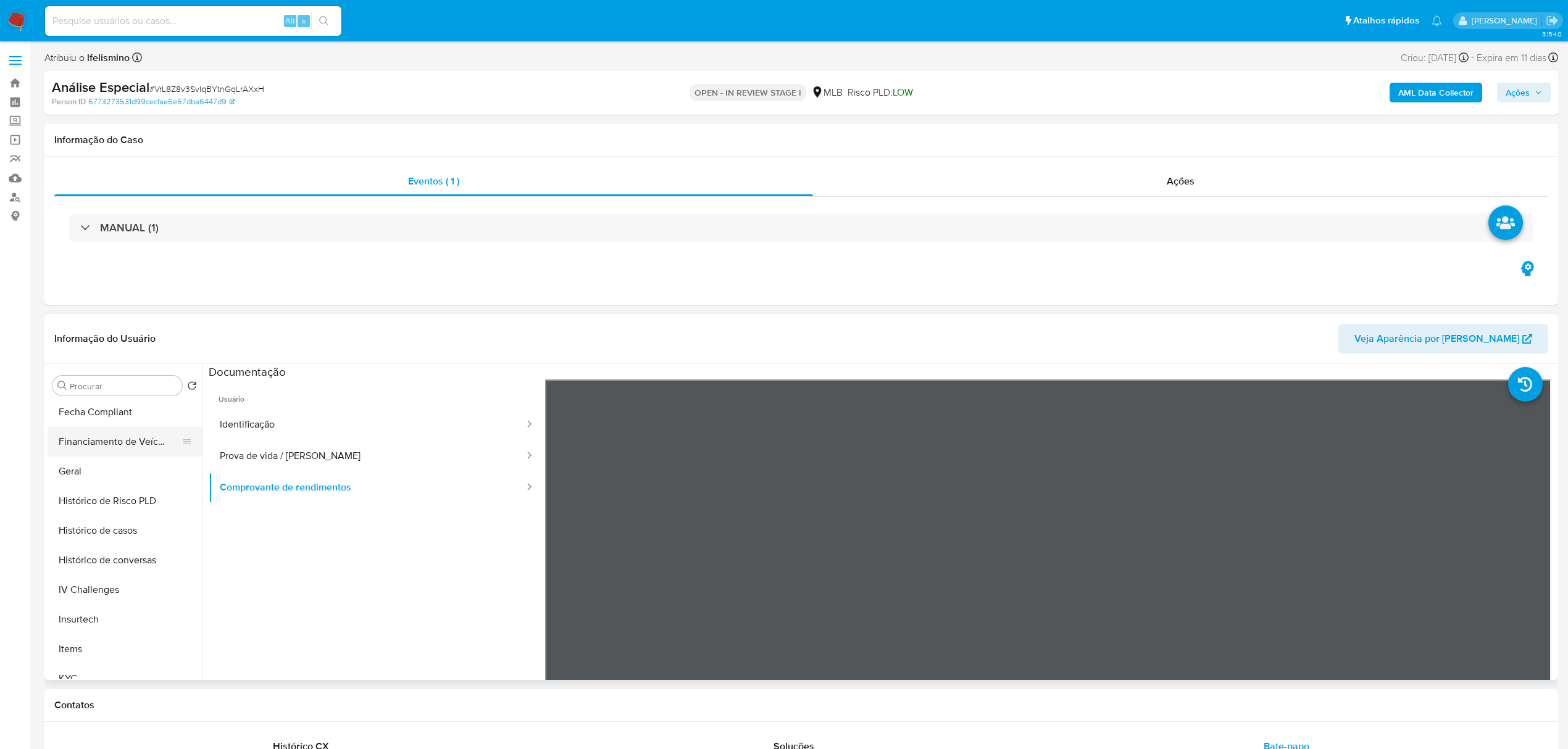
scroll to position [411, 0]
click at [166, 596] on button "KYC" at bounding box center [119, 597] width 144 height 30
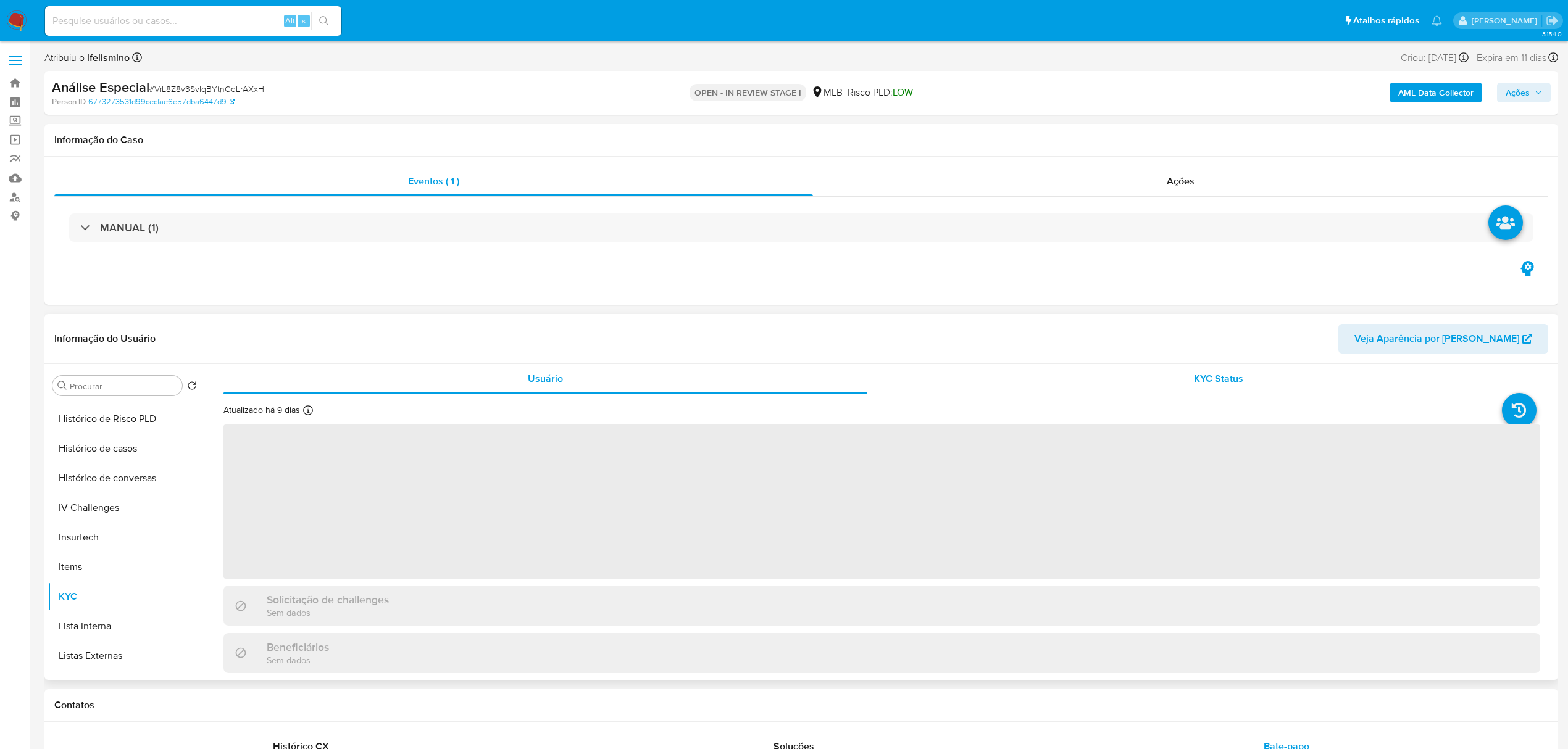
click at [1132, 371] on div "KYC Status" at bounding box center [1218, 379] width 644 height 30
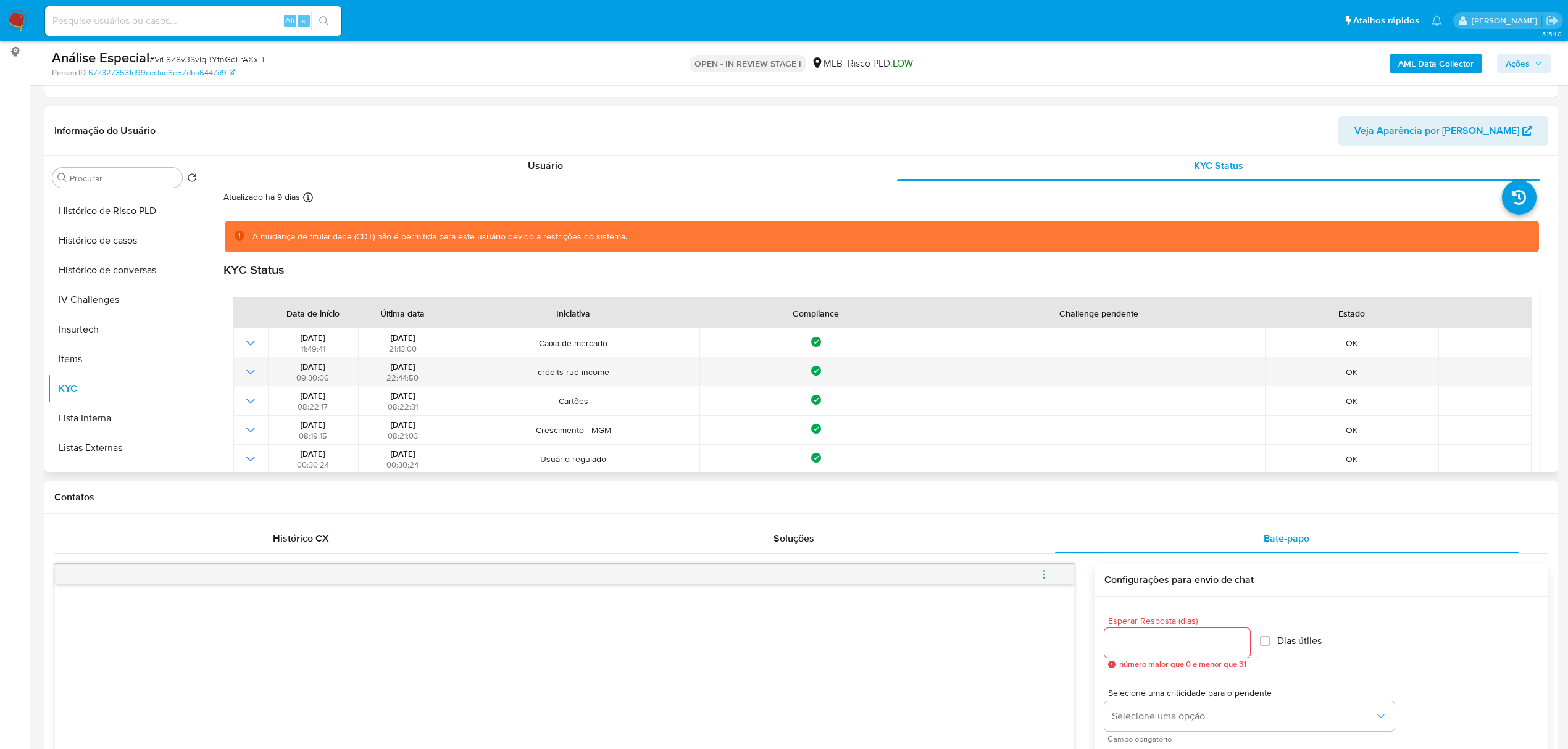
scroll to position [0, 0]
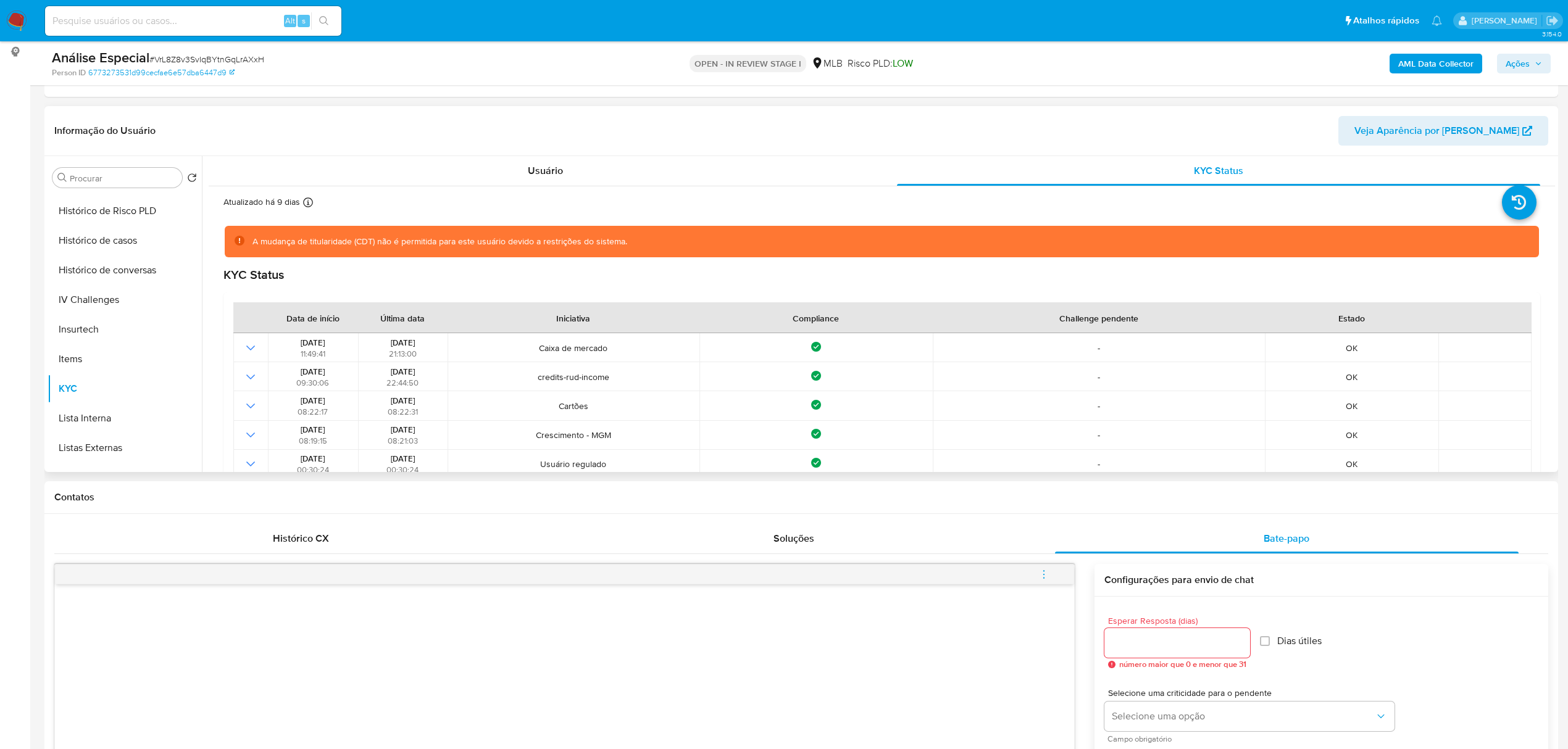
click at [438, 149] on div "Informação do Usuário Veja Aparência por [PERSON_NAME]" at bounding box center [801, 130] width 1514 height 50
click at [665, 176] on div "Usuário" at bounding box center [545, 171] width 644 height 30
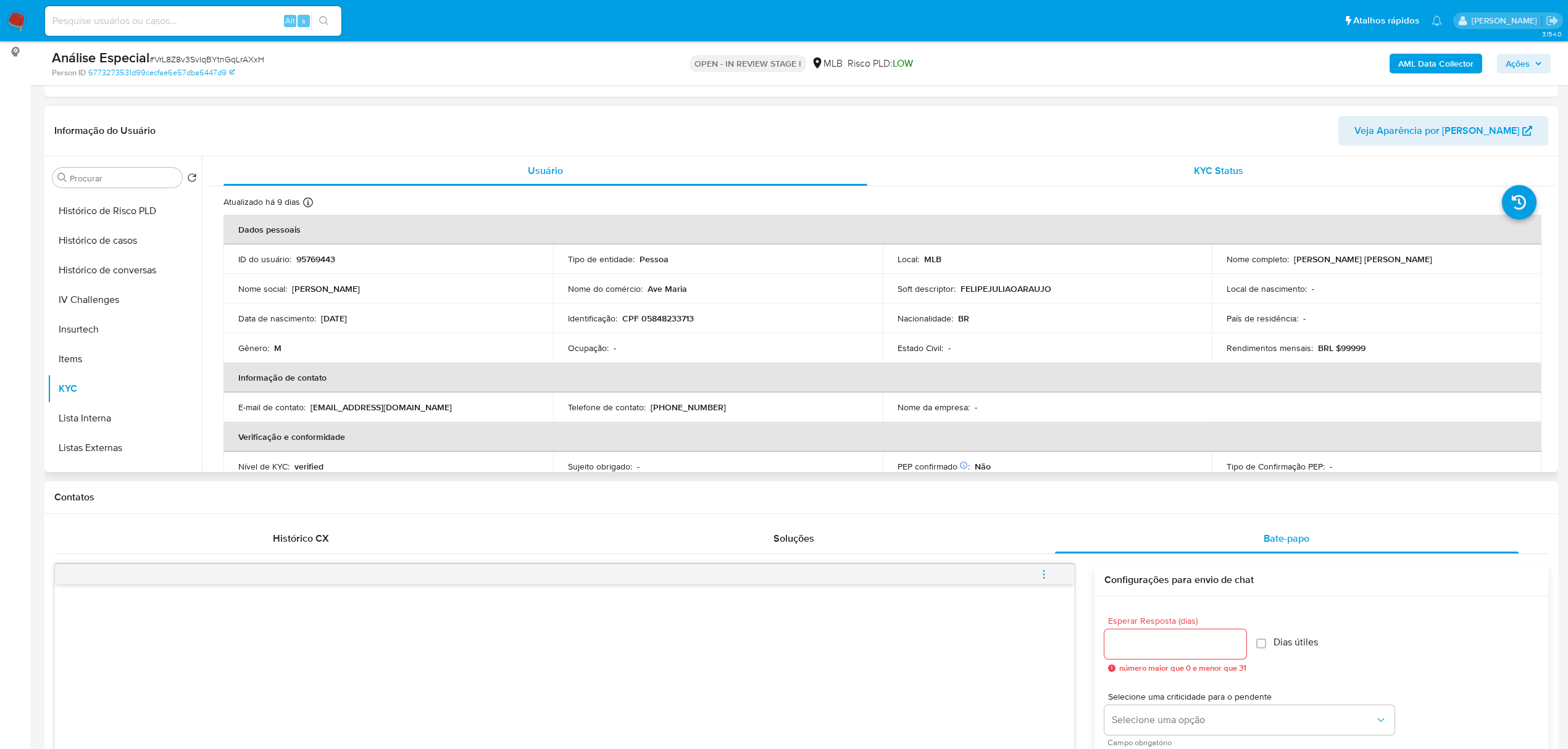
click at [1248, 173] on div "KYC Status" at bounding box center [1218, 171] width 644 height 30
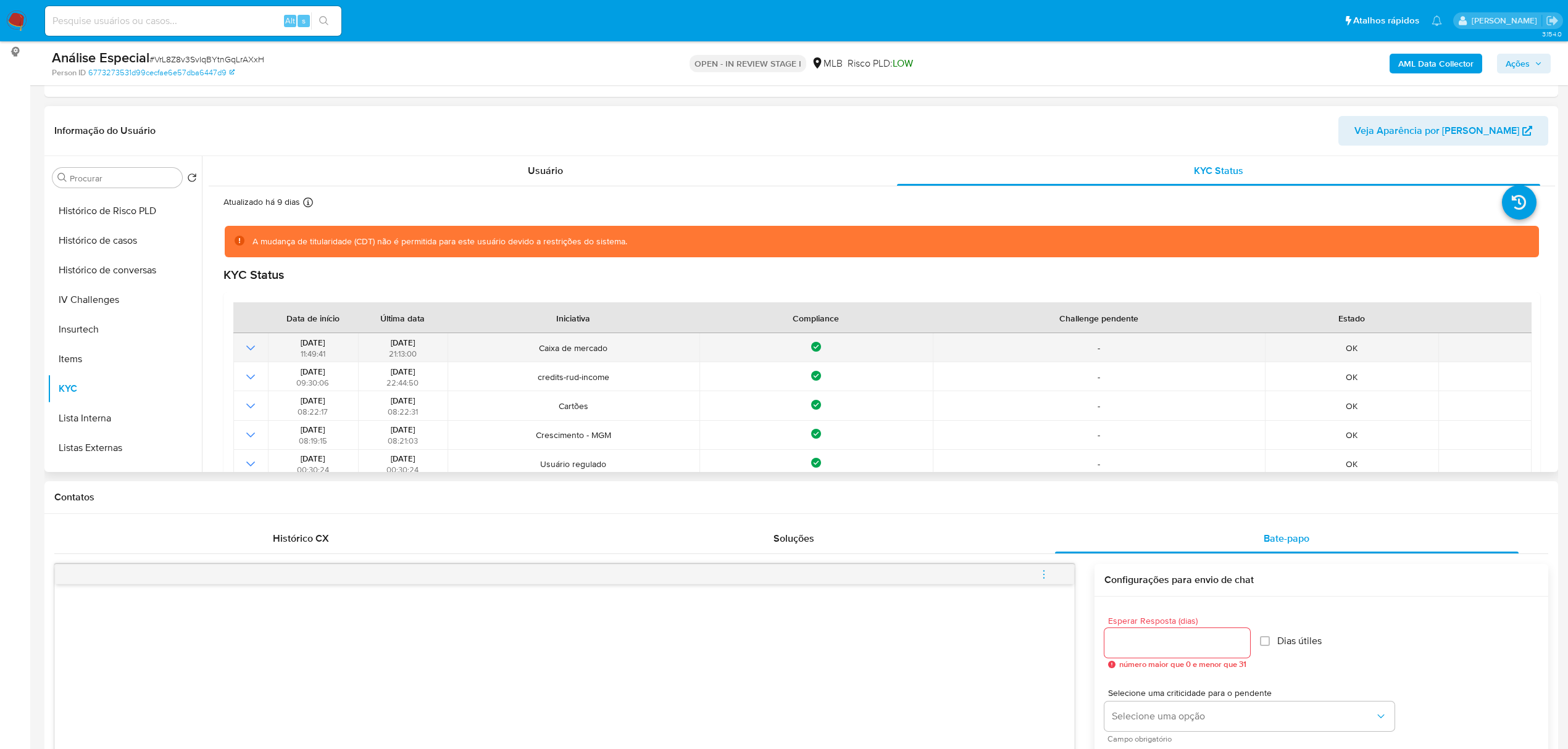
click at [239, 342] on td at bounding box center [251, 347] width 35 height 29
click at [242, 341] on td at bounding box center [251, 347] width 35 height 29
click at [248, 347] on icon "Mostrar operación" at bounding box center [251, 348] width 9 height 5
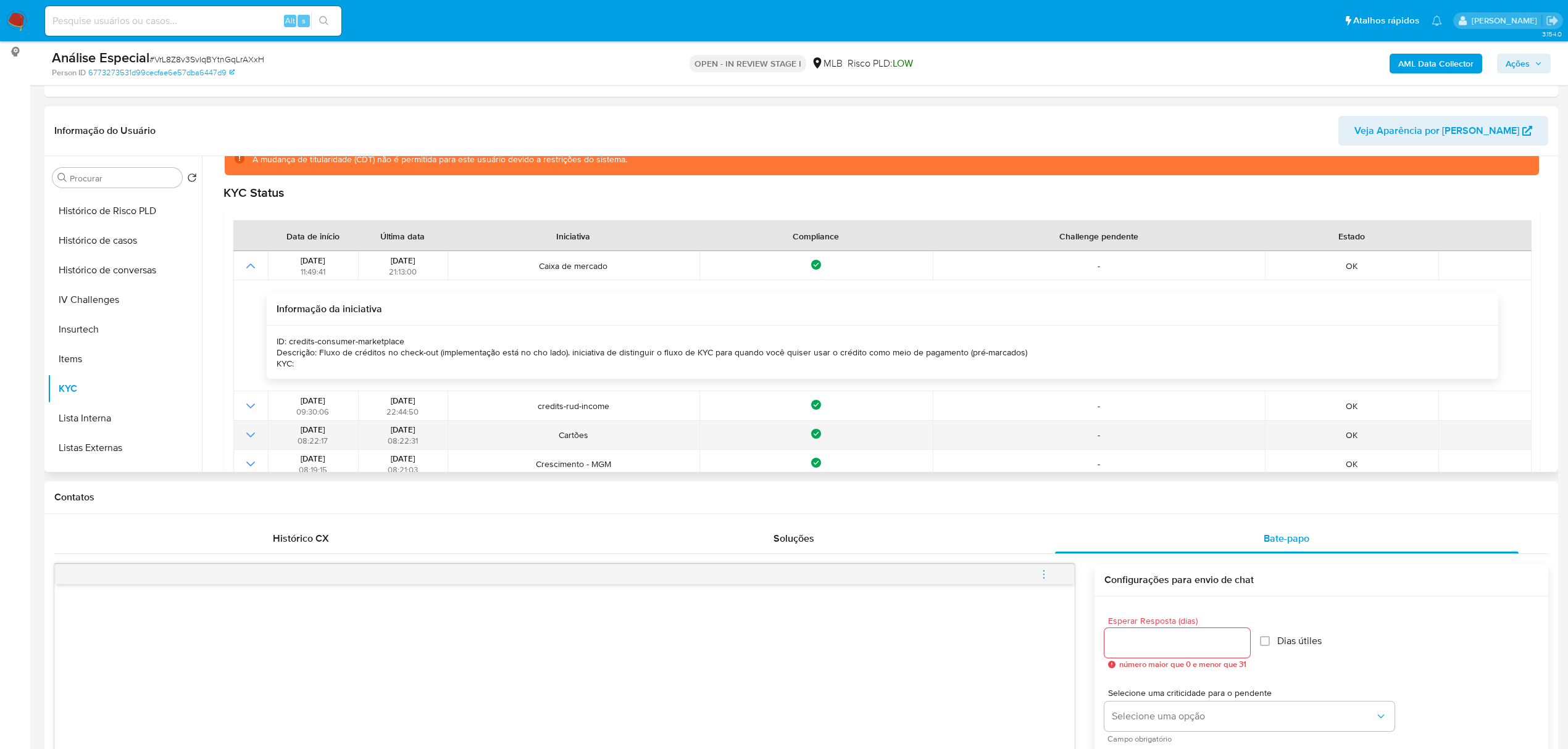
scroll to position [138, 0]
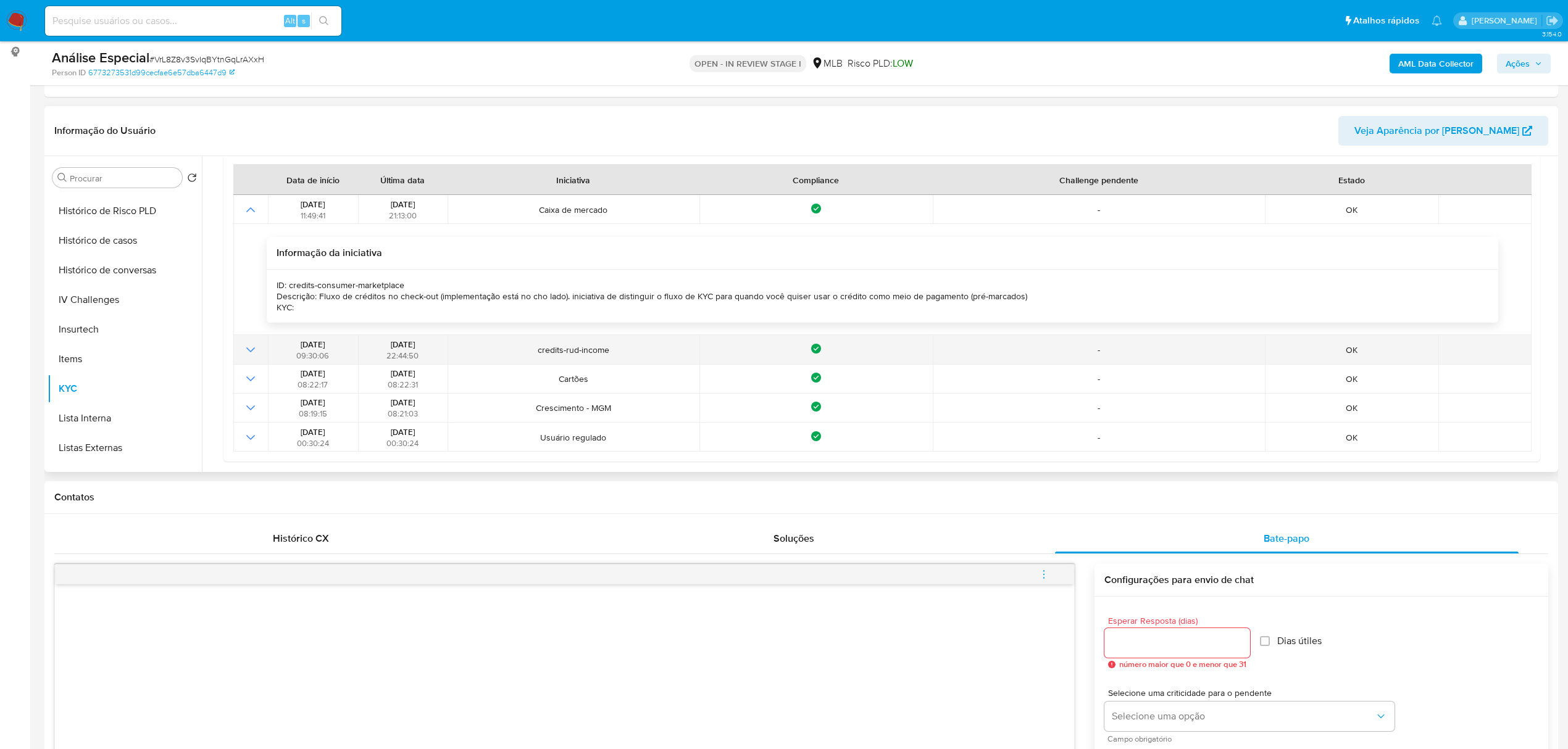
click at [260, 350] on td at bounding box center [251, 350] width 35 height 29
click at [253, 353] on icon "Mostrar operación" at bounding box center [250, 350] width 15 height 15
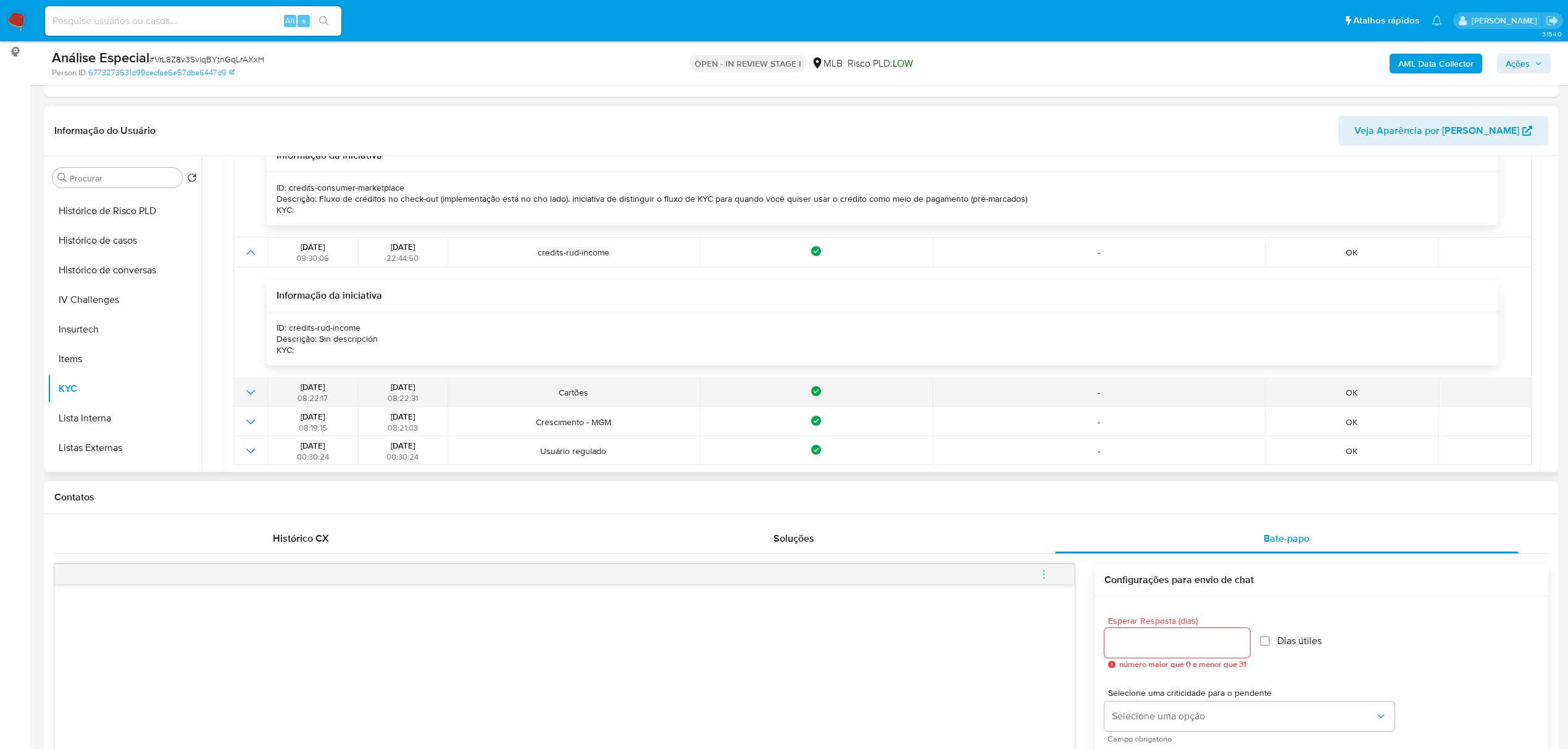
scroll to position [249, 0]
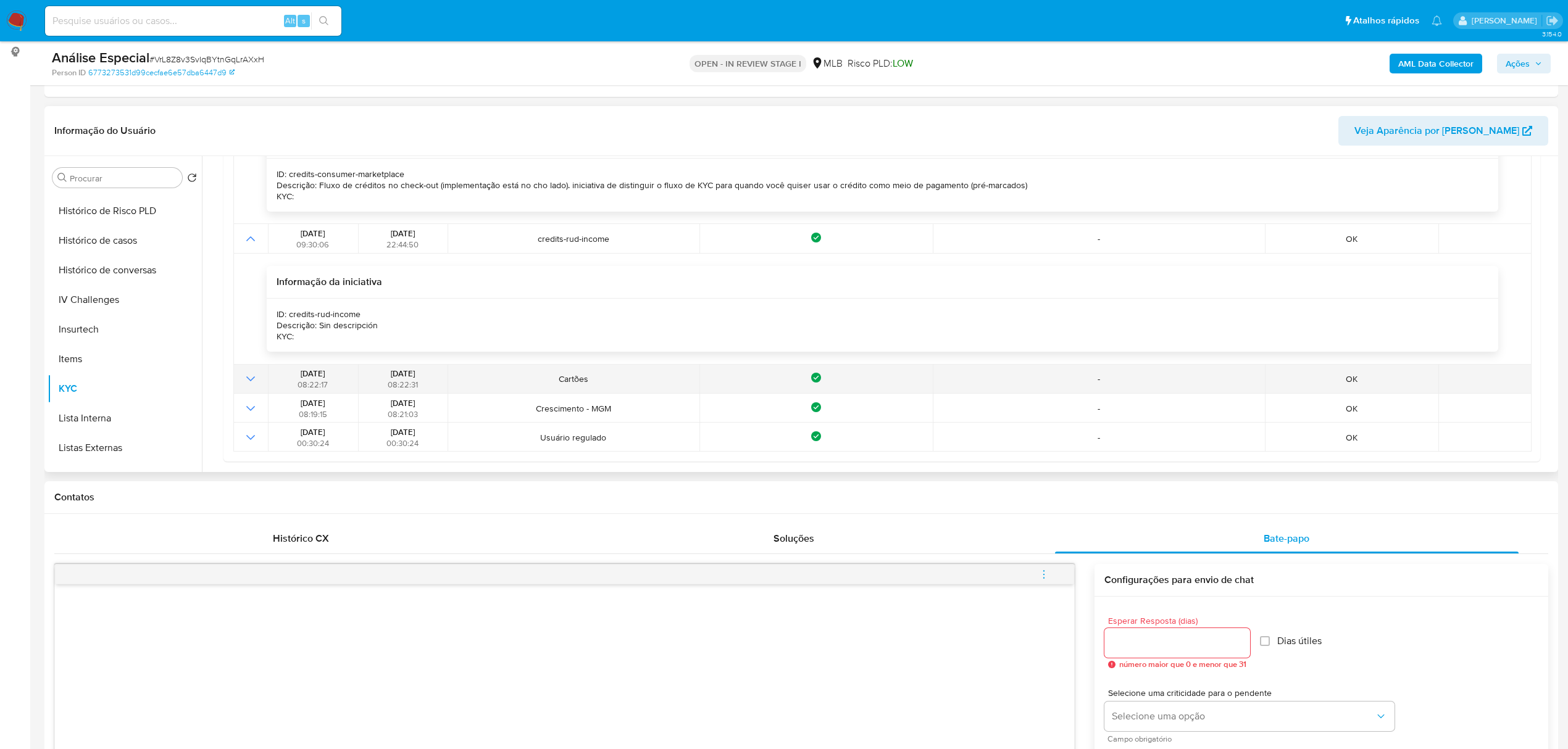
click at [245, 384] on icon "Mostrar operación" at bounding box center [250, 378] width 15 height 15
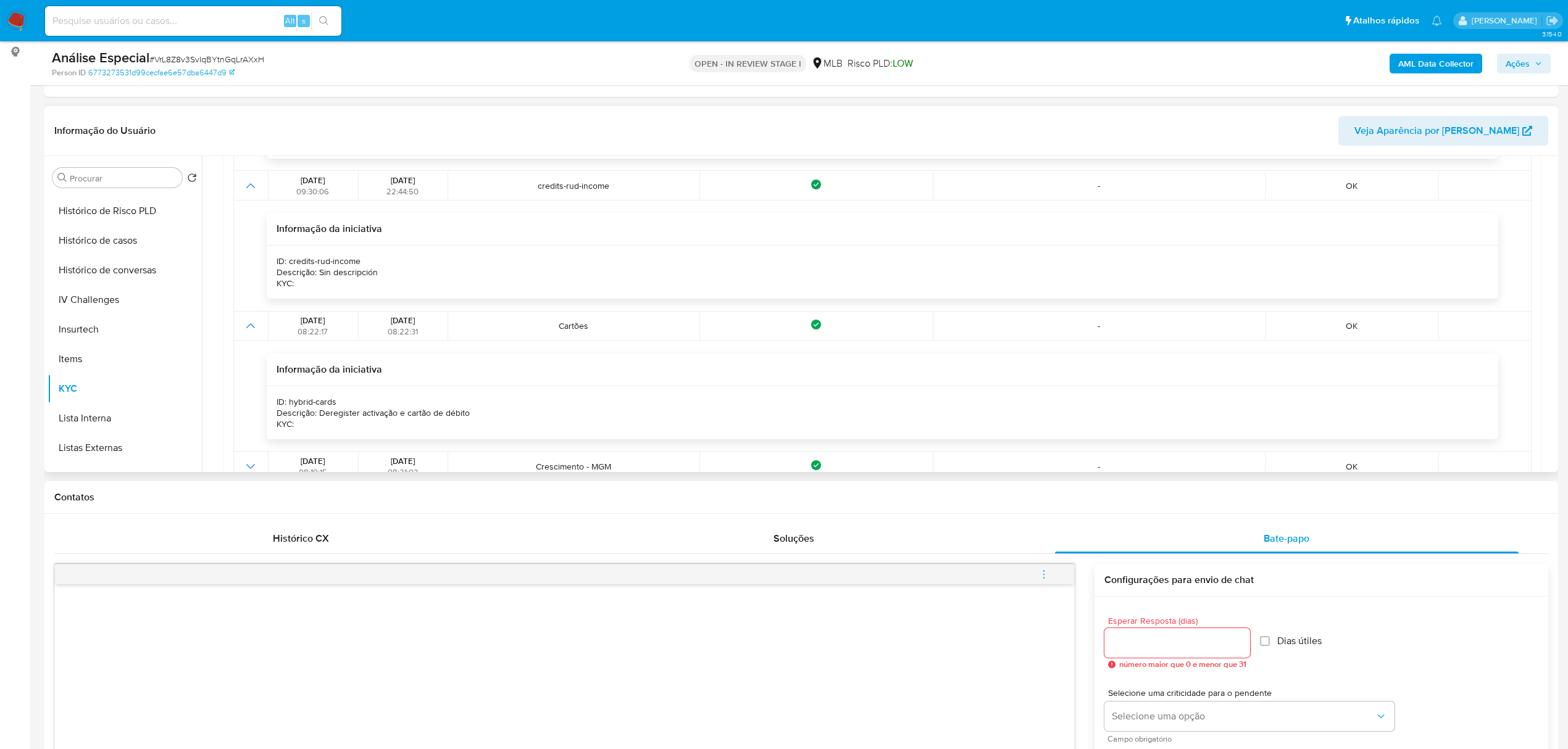
scroll to position [361, 0]
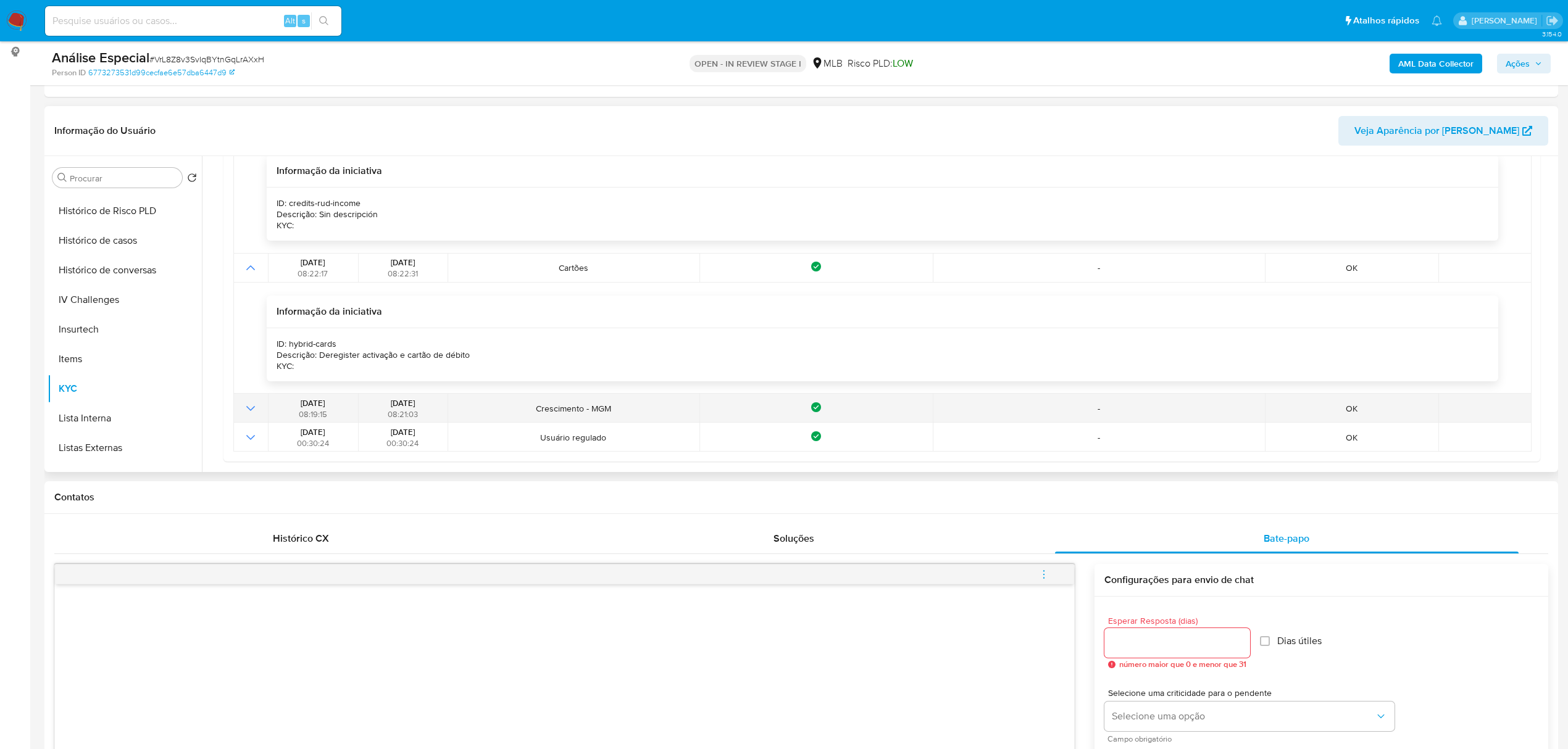
click at [248, 406] on icon "Mostrar operación" at bounding box center [250, 408] width 15 height 15
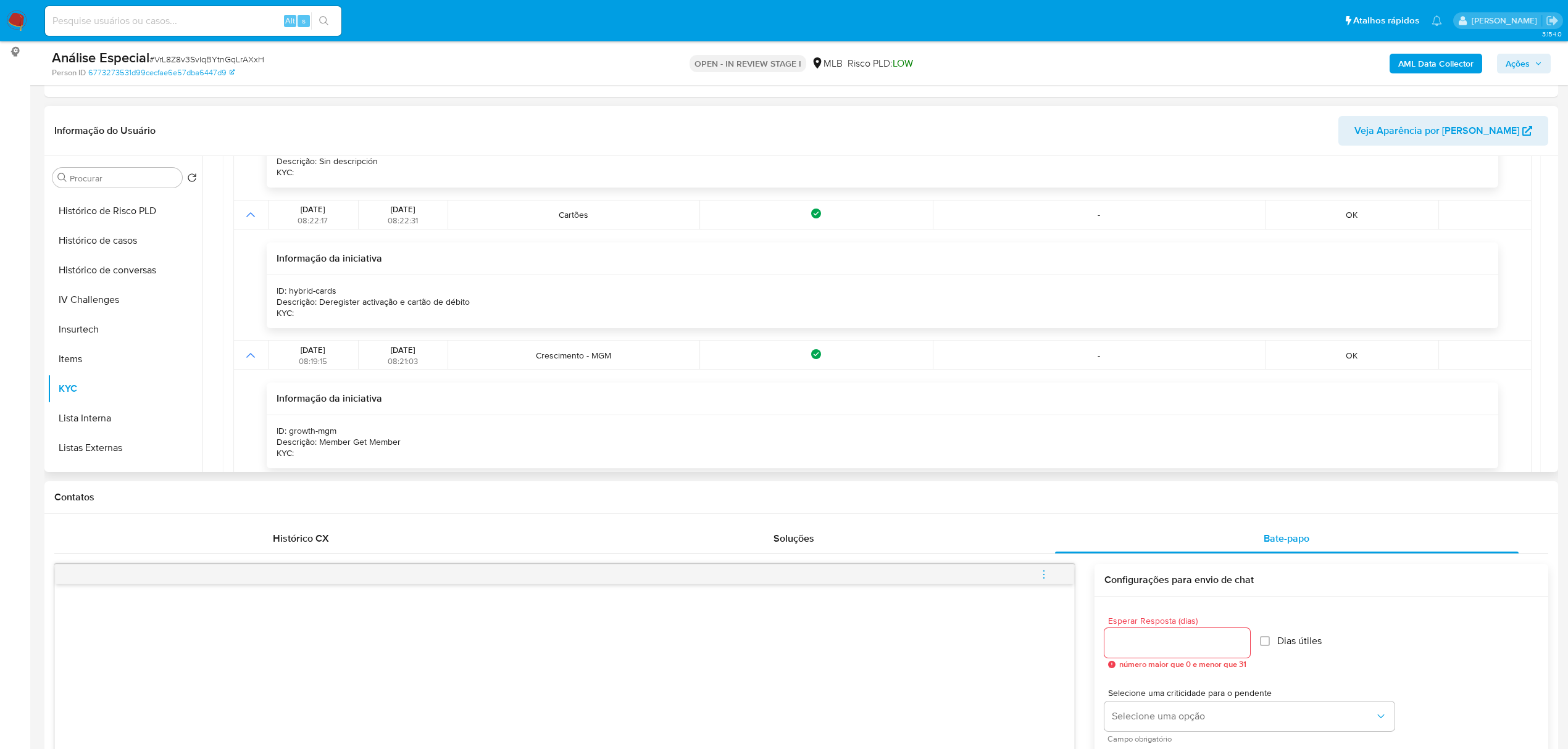
scroll to position [472, 0]
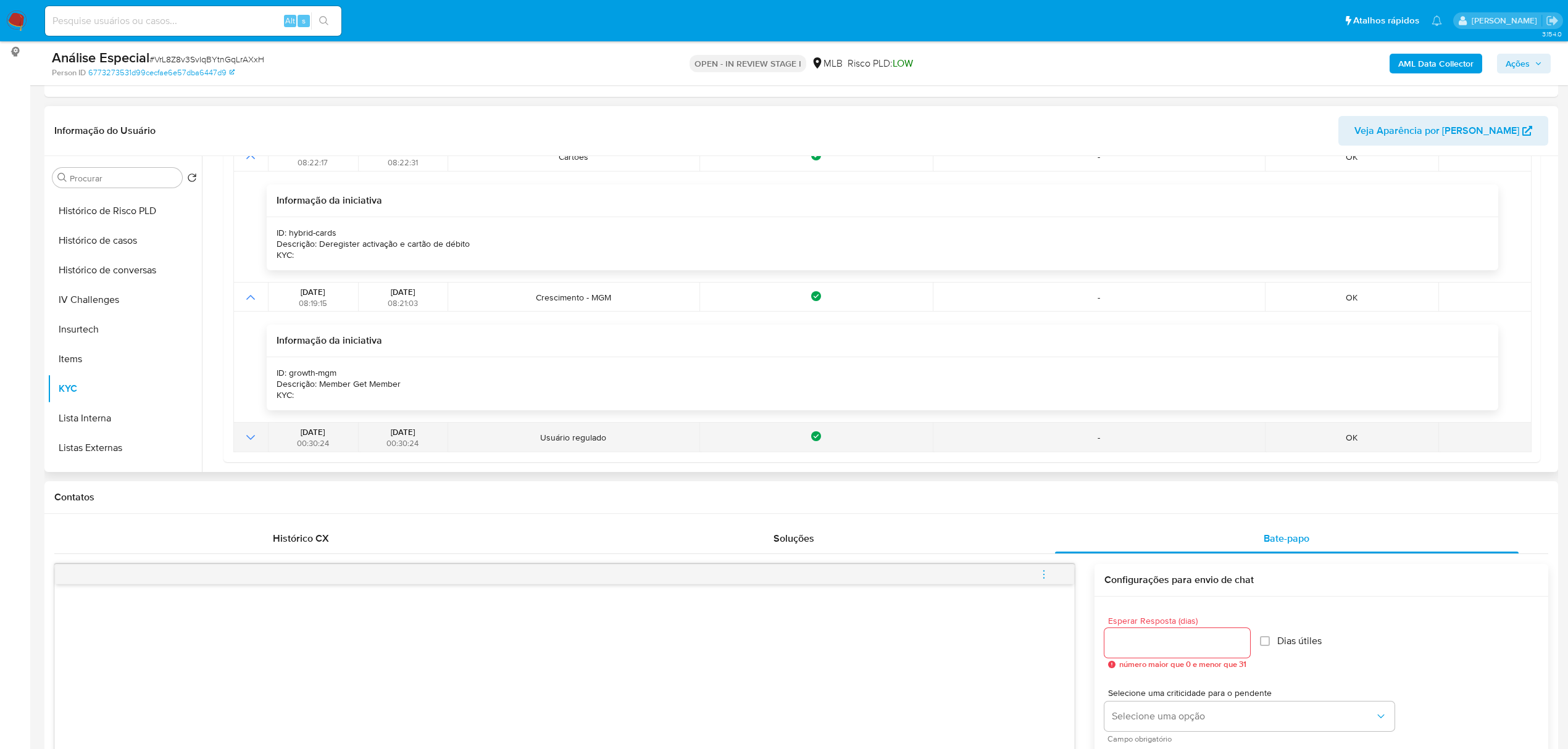
click at [243, 428] on td at bounding box center [251, 437] width 35 height 29
click at [252, 435] on icon "Mostrar operación" at bounding box center [250, 437] width 15 height 15
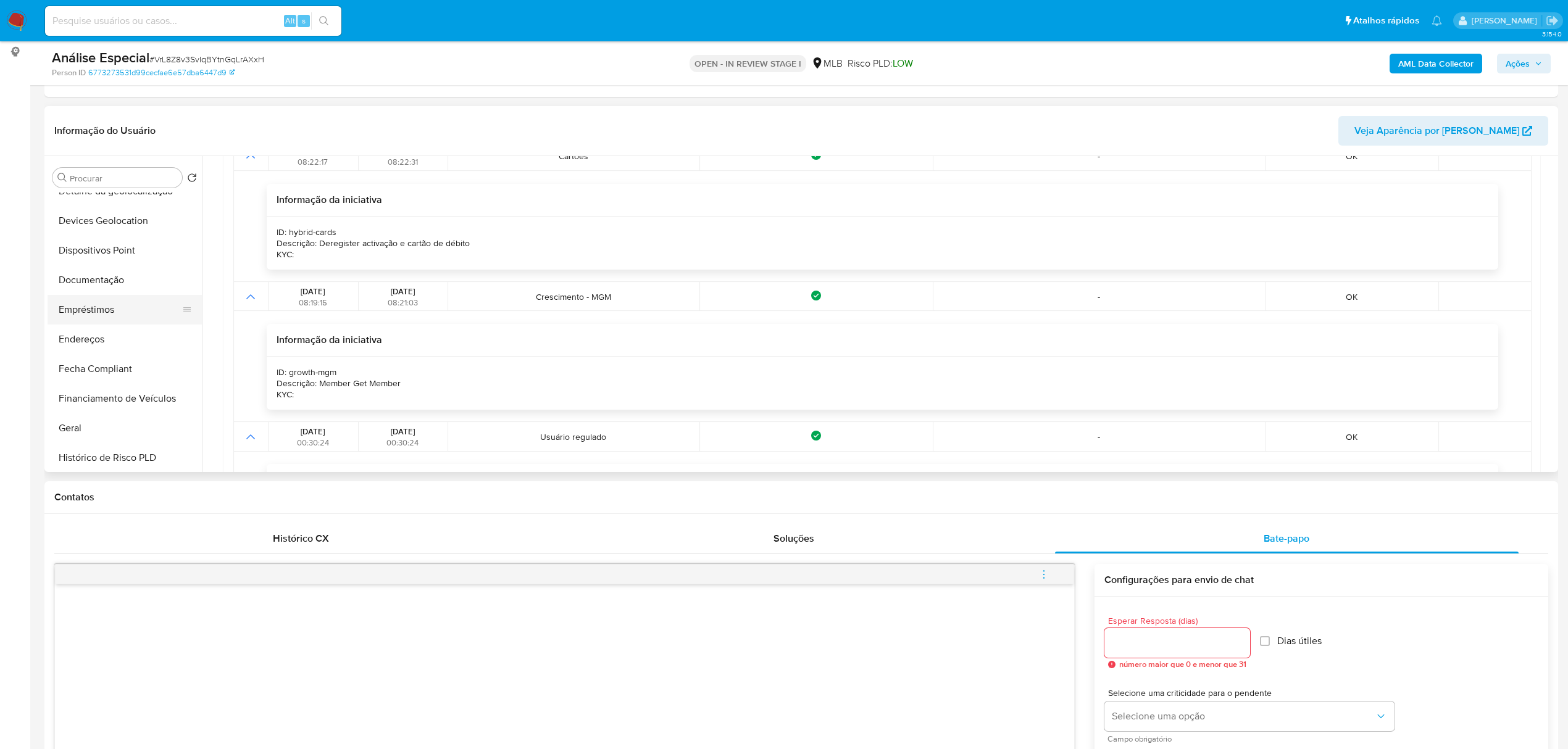
click at [102, 316] on button "Empréstimos" at bounding box center [119, 310] width 144 height 30
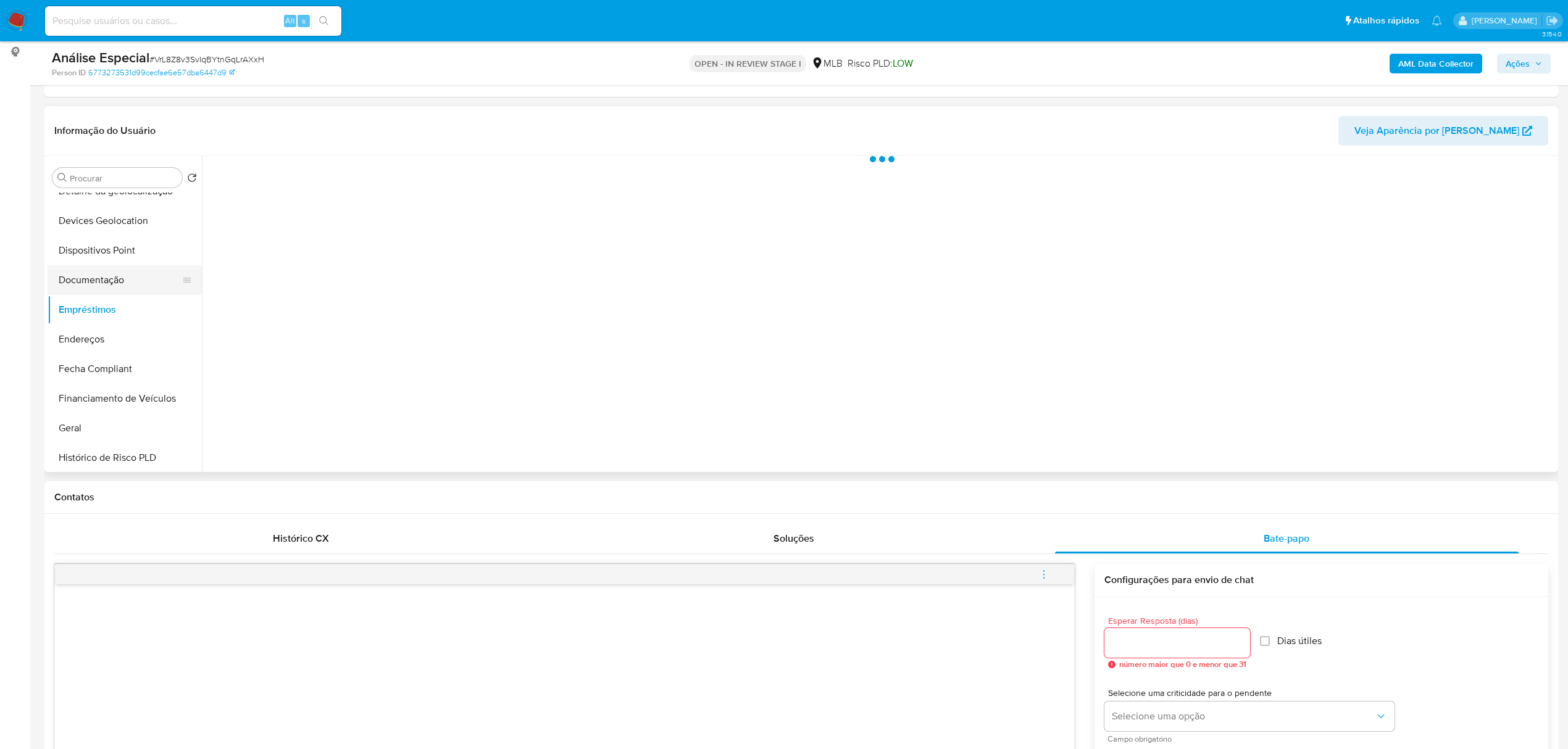
scroll to position [0, 0]
click at [139, 273] on button "Documentação" at bounding box center [119, 281] width 144 height 30
click at [339, 220] on button "Prova de vida / [PERSON_NAME]" at bounding box center [367, 217] width 316 height 31
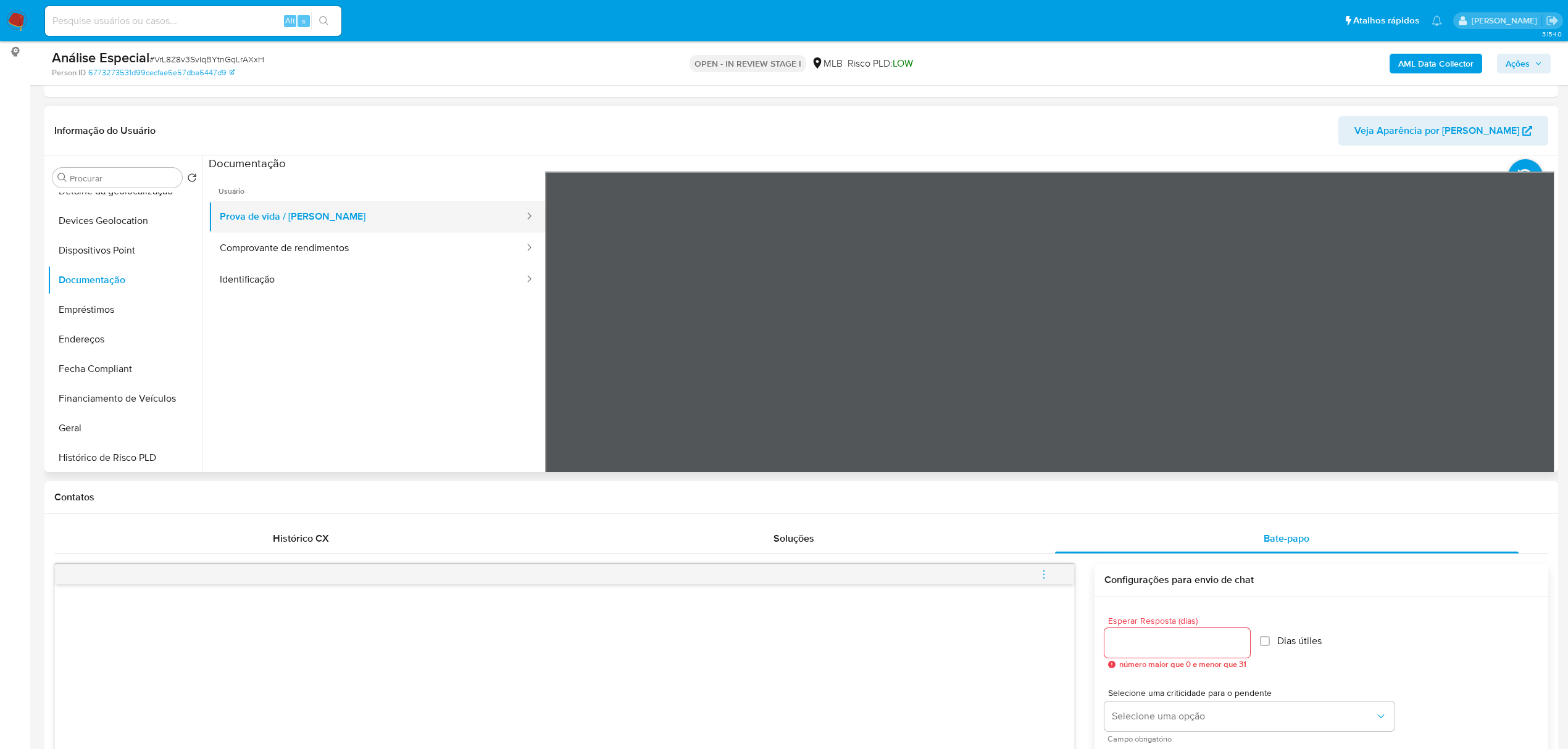
click at [333, 218] on button "Prova de vida / [PERSON_NAME]" at bounding box center [367, 217] width 316 height 31
click at [333, 225] on button "Prova de vida / [PERSON_NAME]" at bounding box center [367, 217] width 316 height 31
click at [318, 255] on button "Comprovante de rendimentos" at bounding box center [367, 248] width 316 height 31
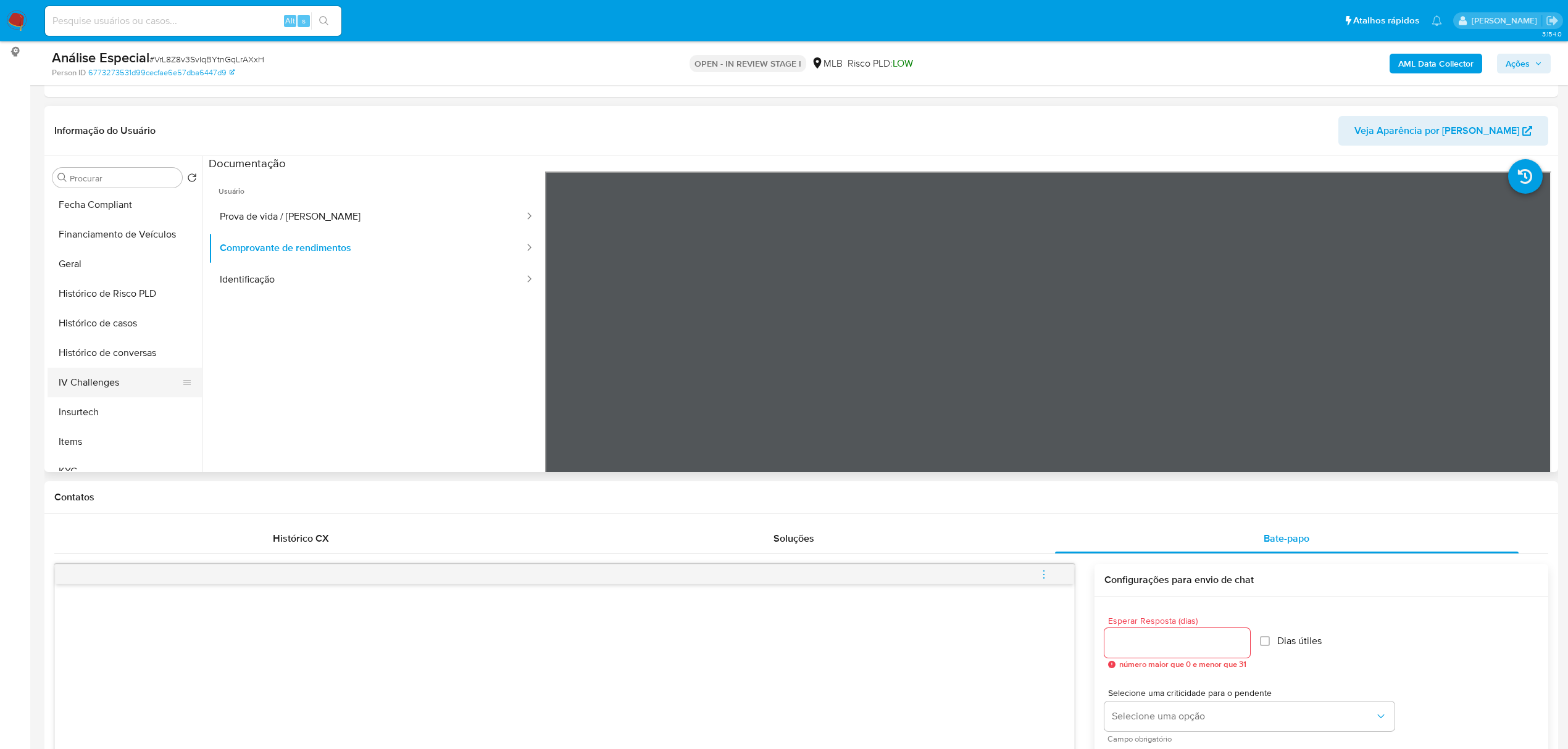
scroll to position [329, 0]
click at [55, 461] on button "KYC" at bounding box center [119, 471] width 144 height 30
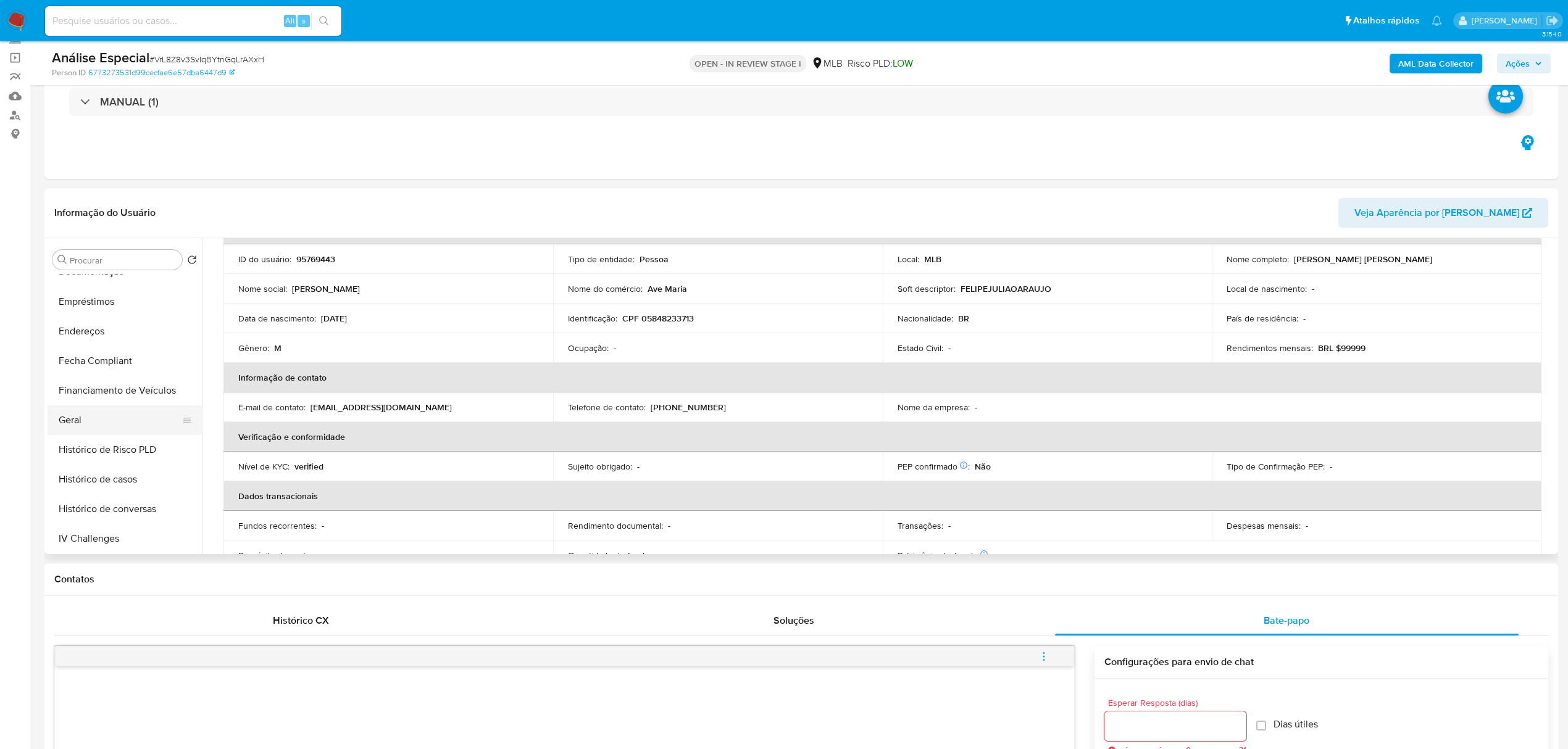
scroll to position [222, 0]
click at [135, 302] on button "Documentação" at bounding box center [119, 304] width 144 height 30
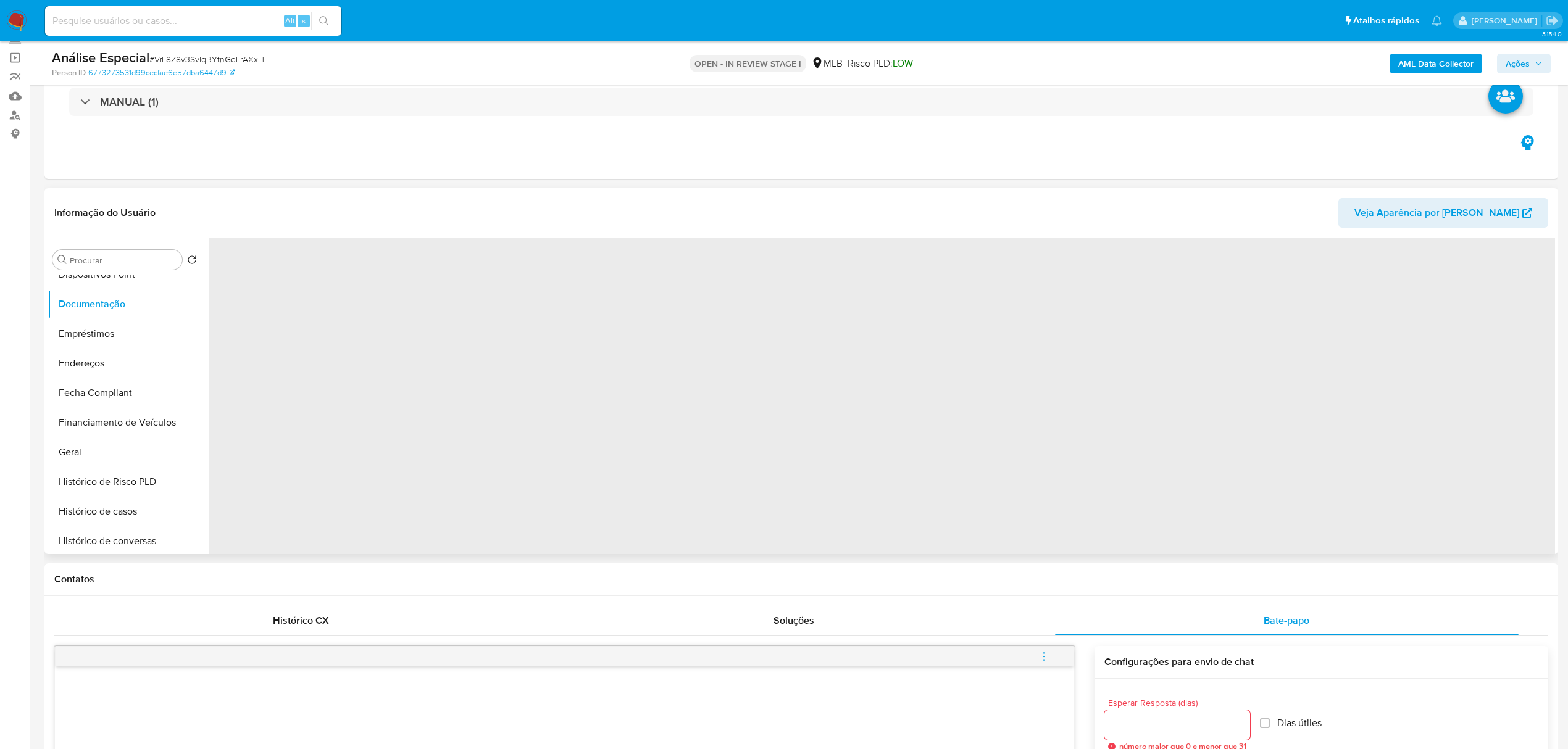
scroll to position [0, 0]
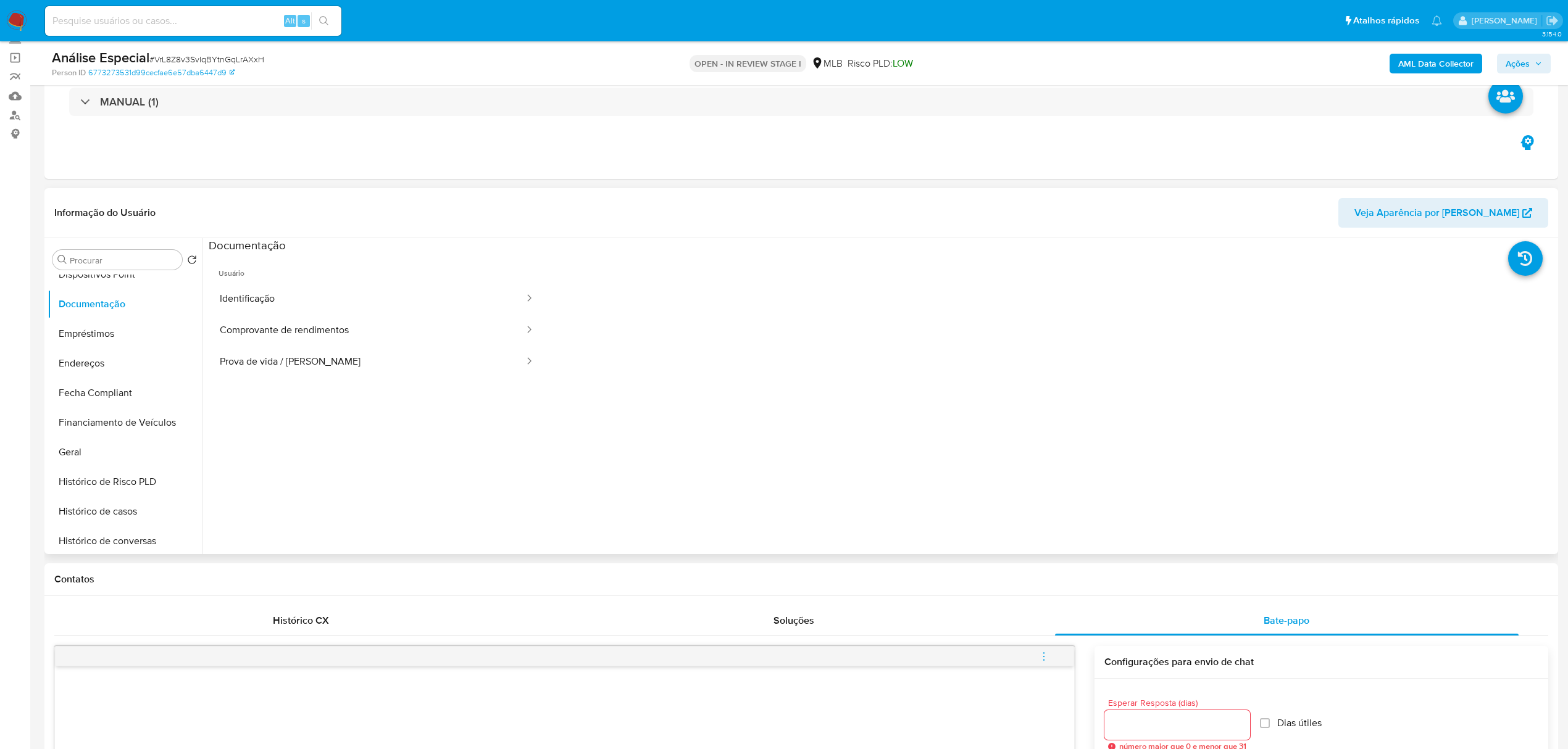
click at [386, 288] on button "Identificação" at bounding box center [367, 299] width 316 height 31
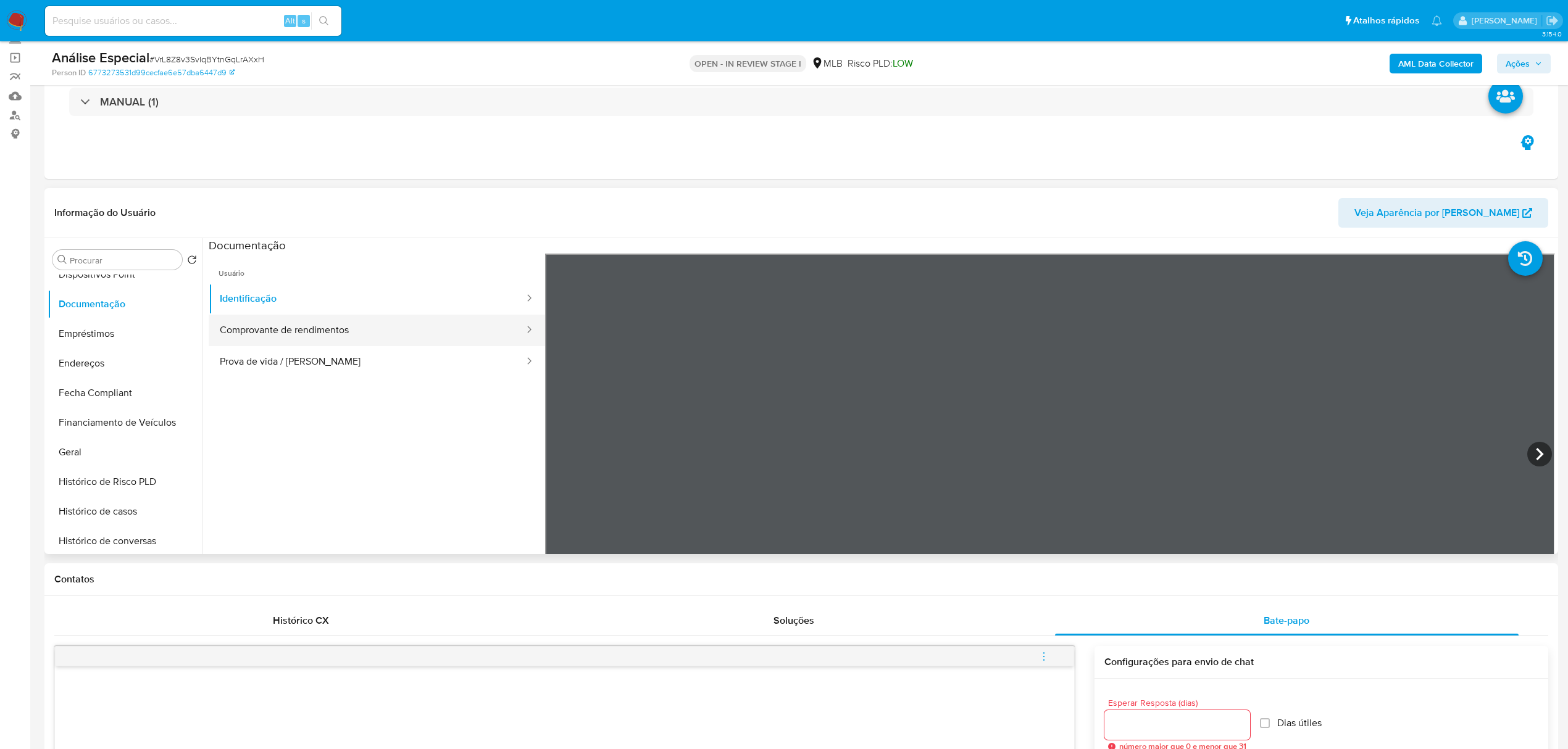
click at [321, 346] on ul "Identificação Comprovante de rendimentos Prova de vida / Selfie" at bounding box center [377, 330] width 336 height 94
click at [366, 317] on button "Comprovante de rendimentos" at bounding box center [367, 330] width 316 height 31
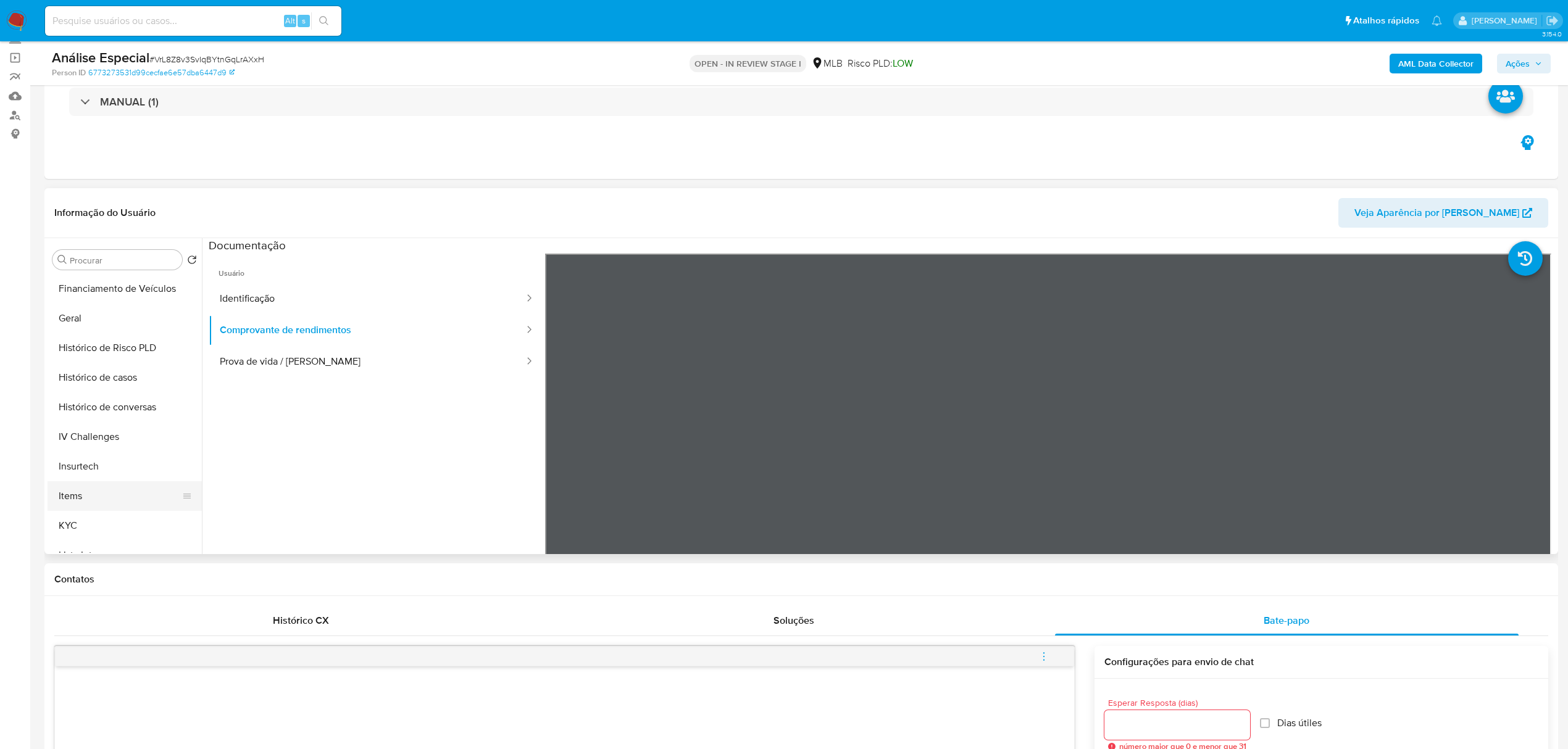
scroll to position [386, 0]
click at [81, 495] on button "KYC" at bounding box center [124, 496] width 155 height 30
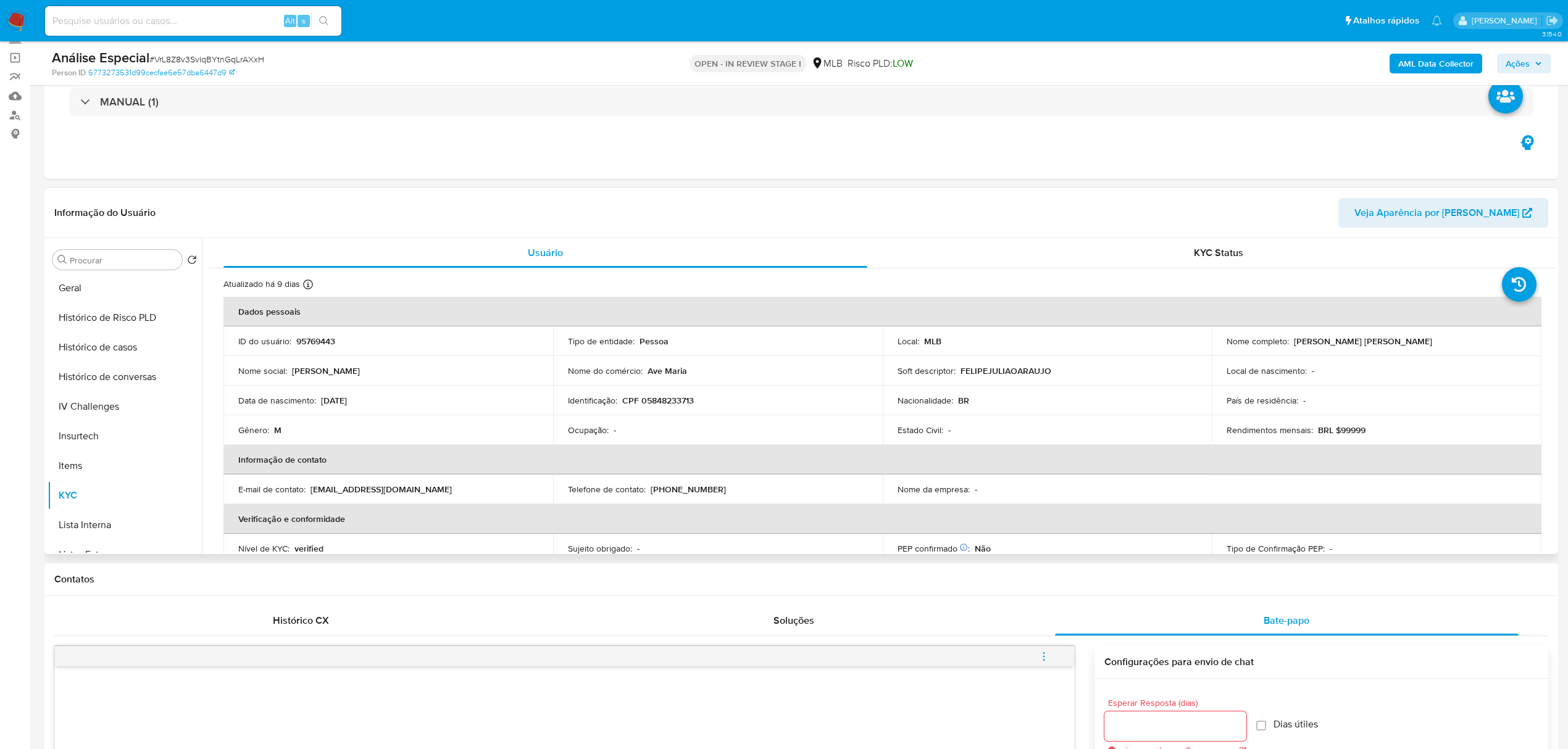
scroll to position [526, 0]
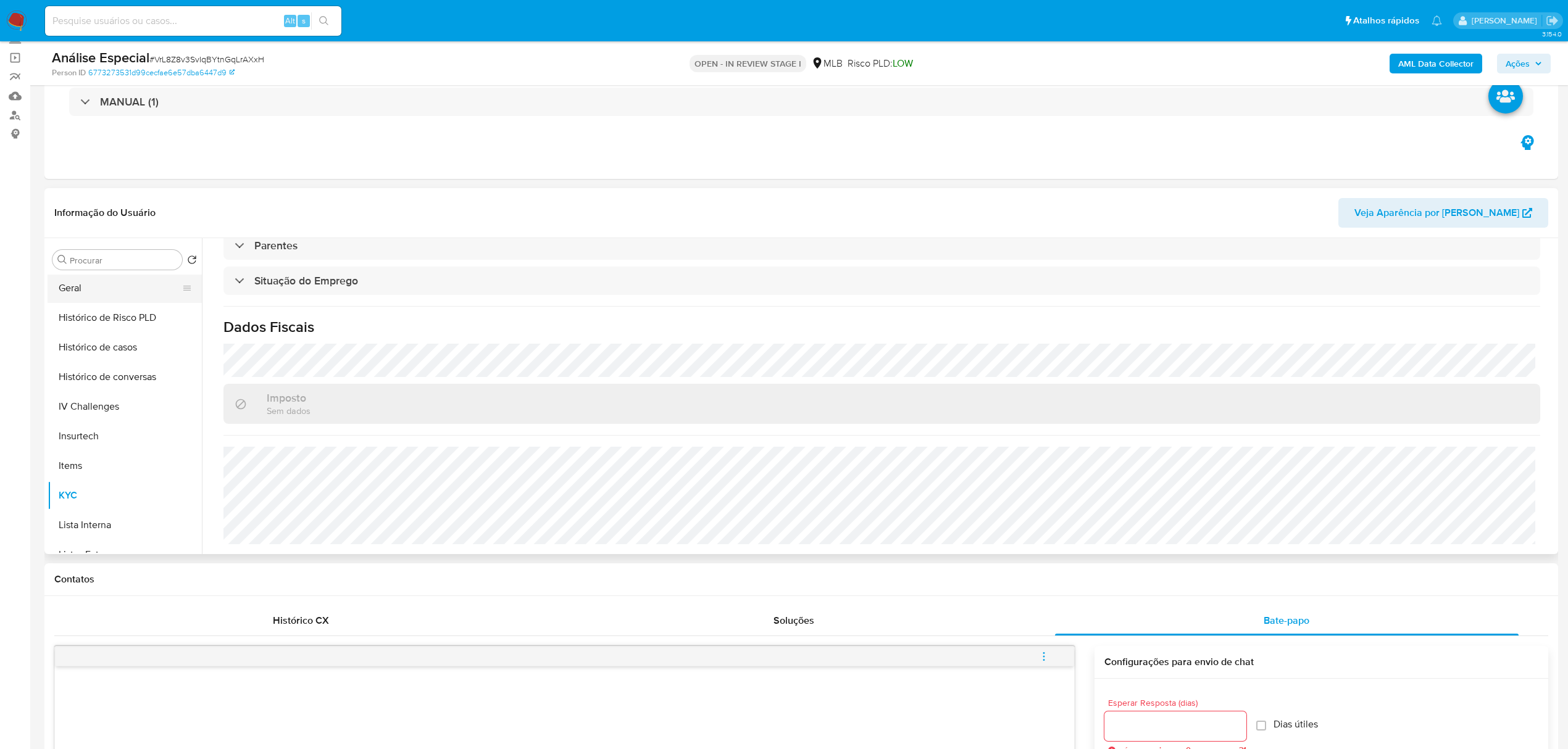
click at [108, 287] on button "Geral" at bounding box center [119, 288] width 144 height 30
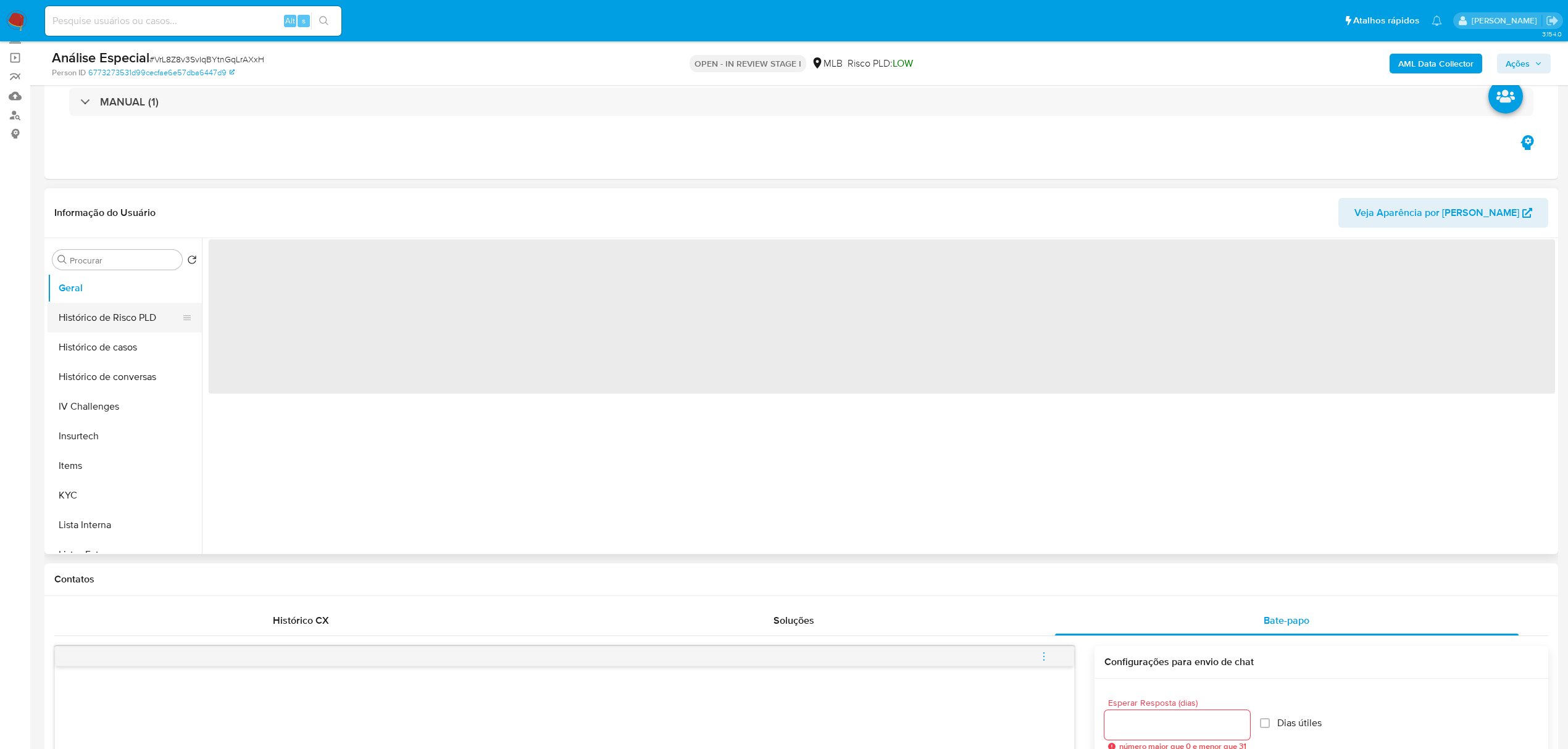
scroll to position [0, 0]
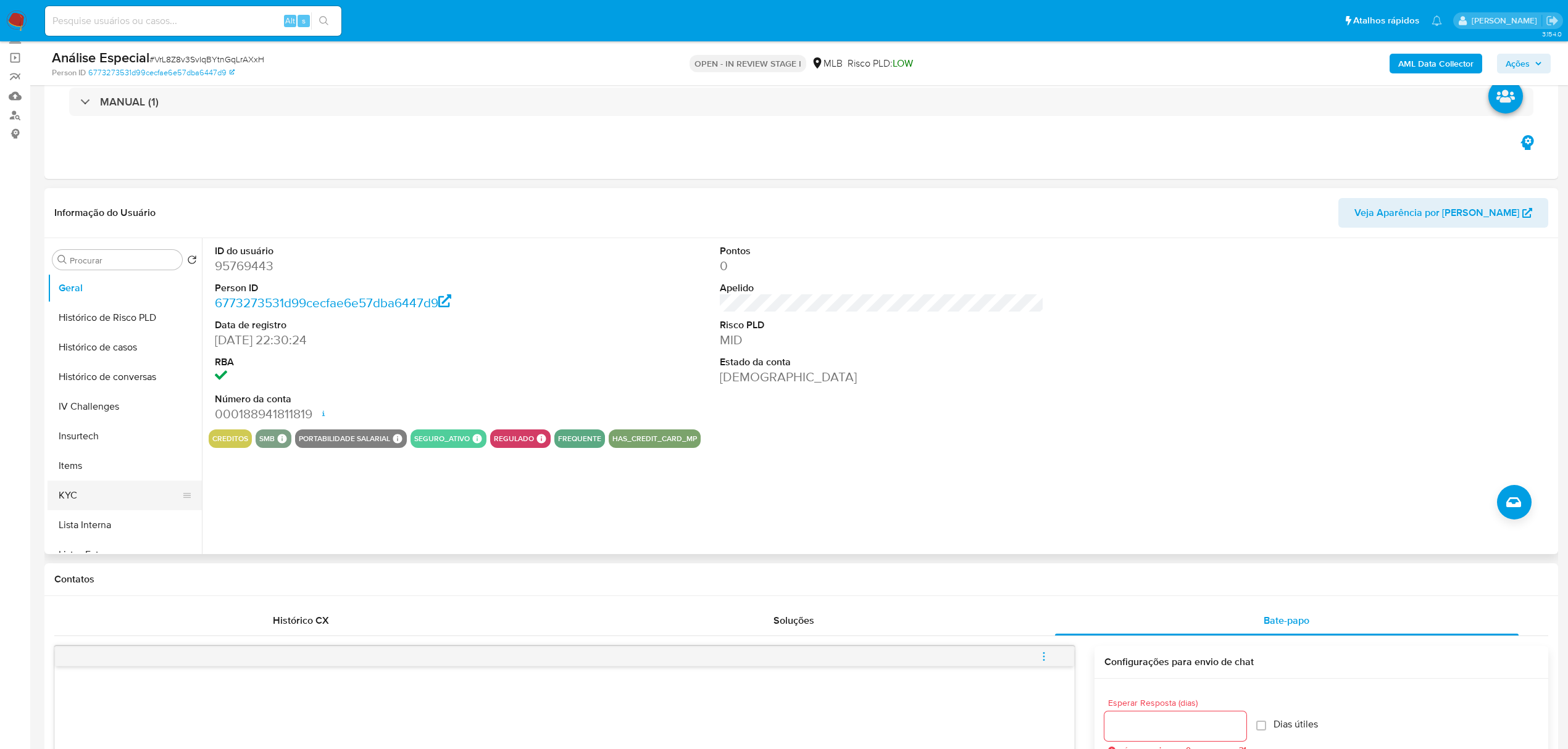
click at [110, 497] on button "KYC" at bounding box center [119, 496] width 144 height 30
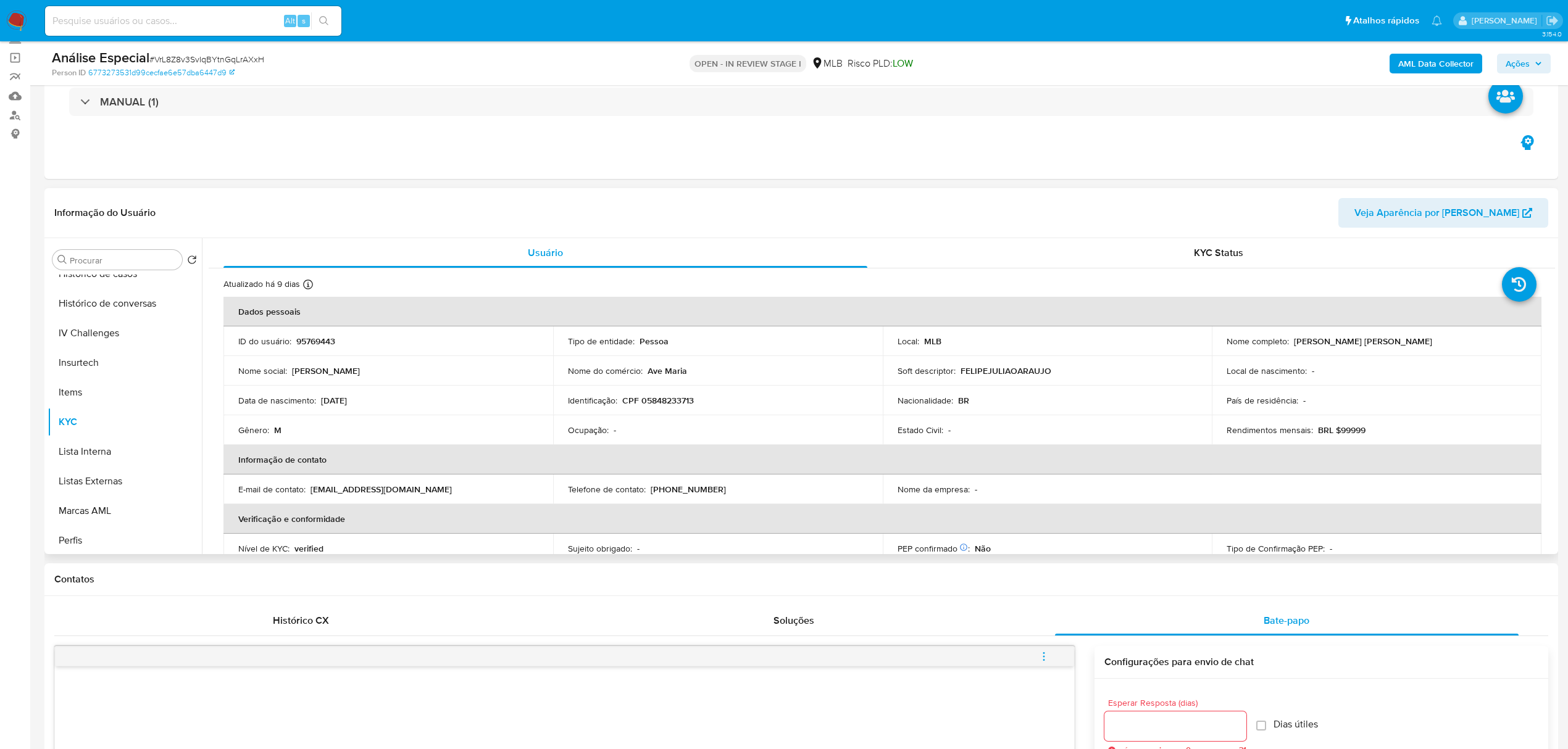
scroll to position [551, 0]
click at [104, 500] on button "Restrições Novo Mundo" at bounding box center [124, 509] width 155 height 30
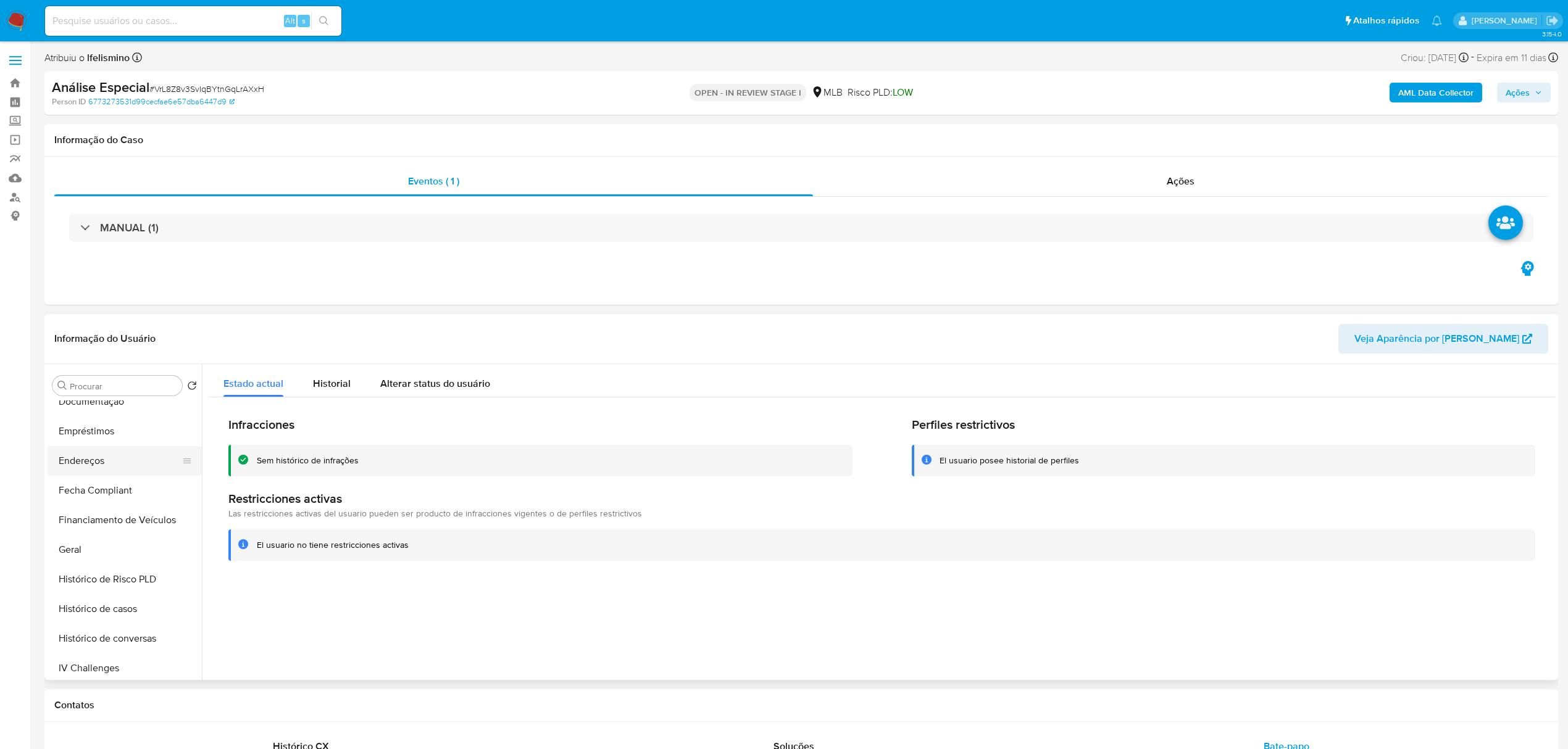
scroll to position [222, 0]
drag, startPoint x: 117, startPoint y: 433, endPoint x: 144, endPoint y: 418, distance: 30.9
click at [119, 433] on button "Documentação" at bounding box center [119, 430] width 144 height 30
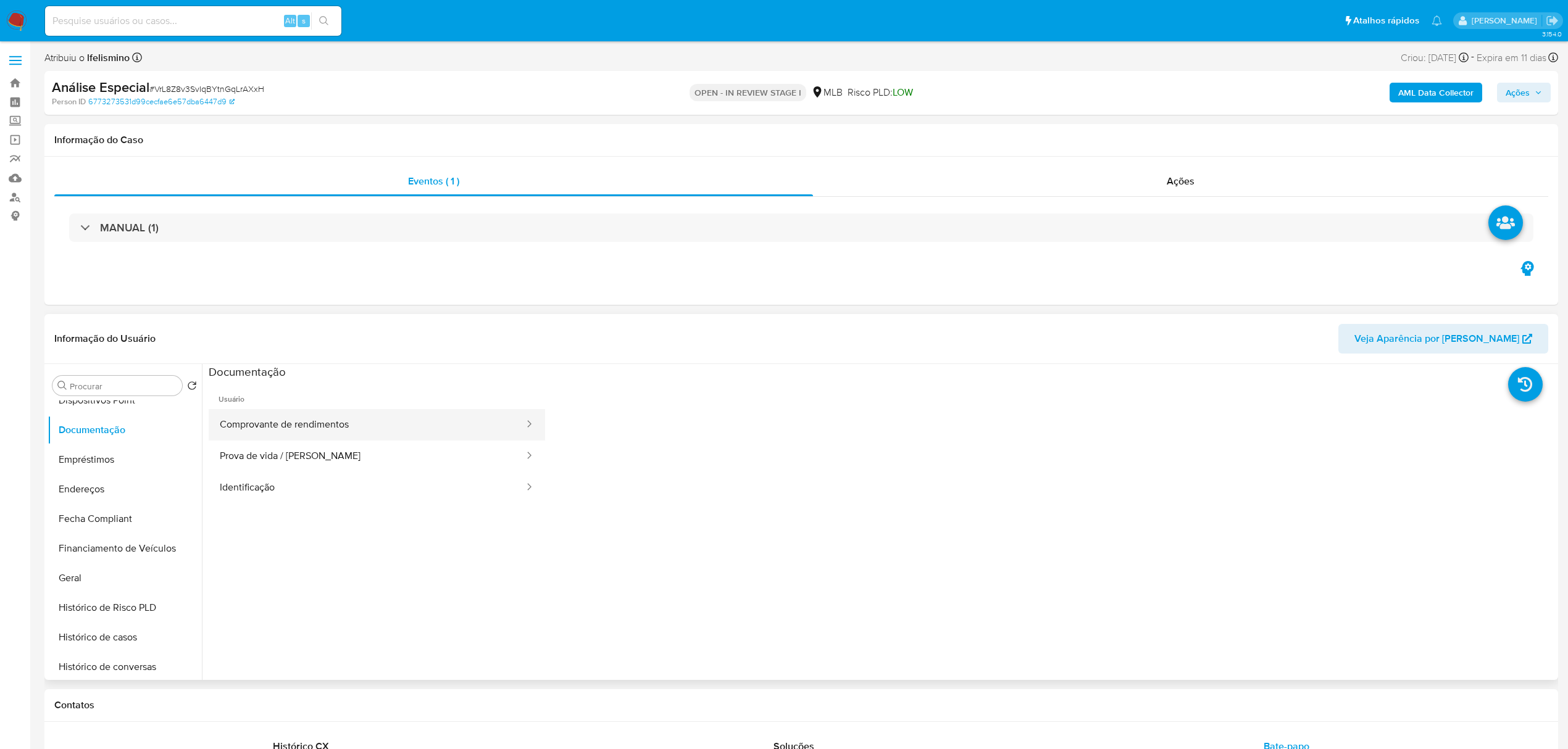
click at [260, 430] on button "Comprovante de rendimentos" at bounding box center [367, 425] width 316 height 31
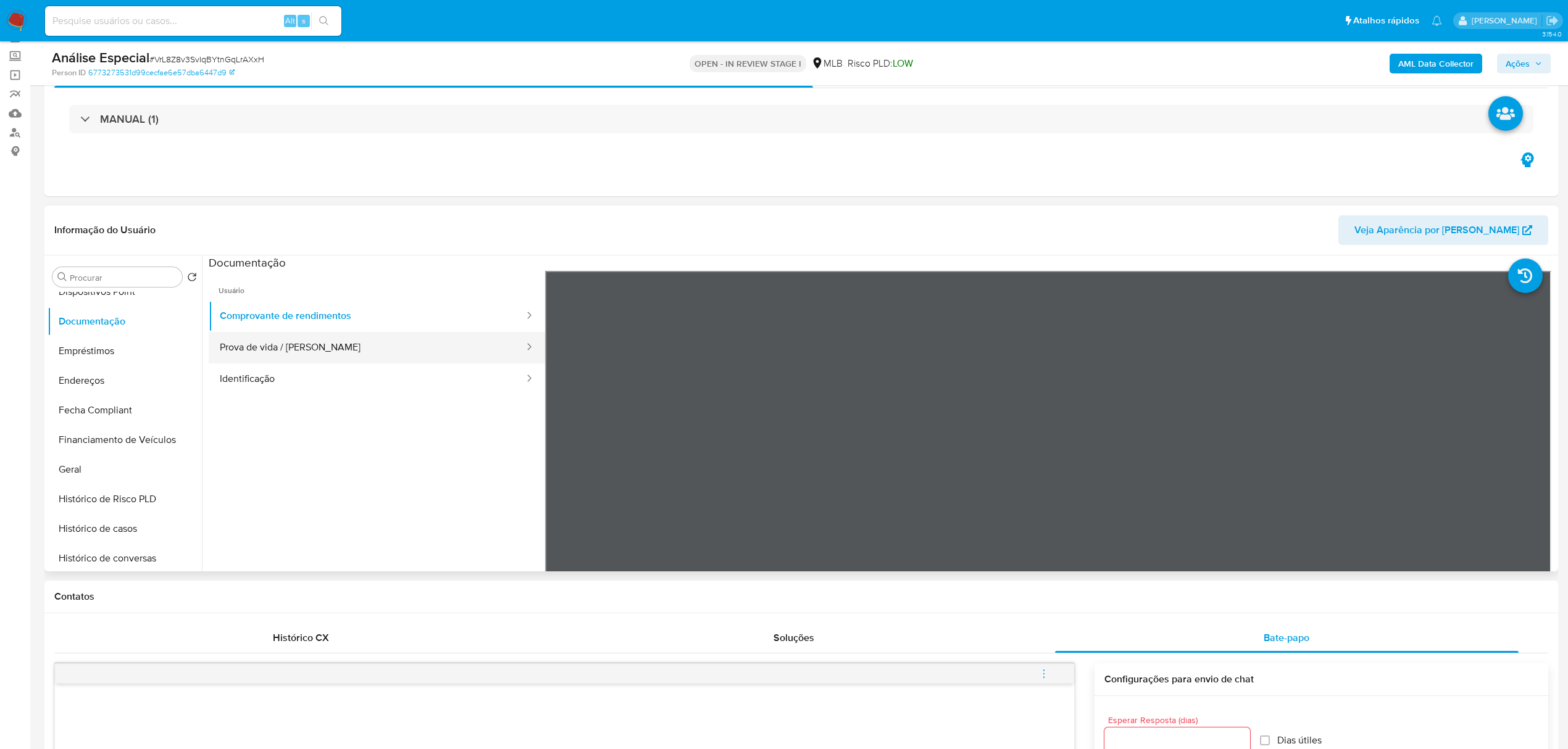
scroll to position [164, 0]
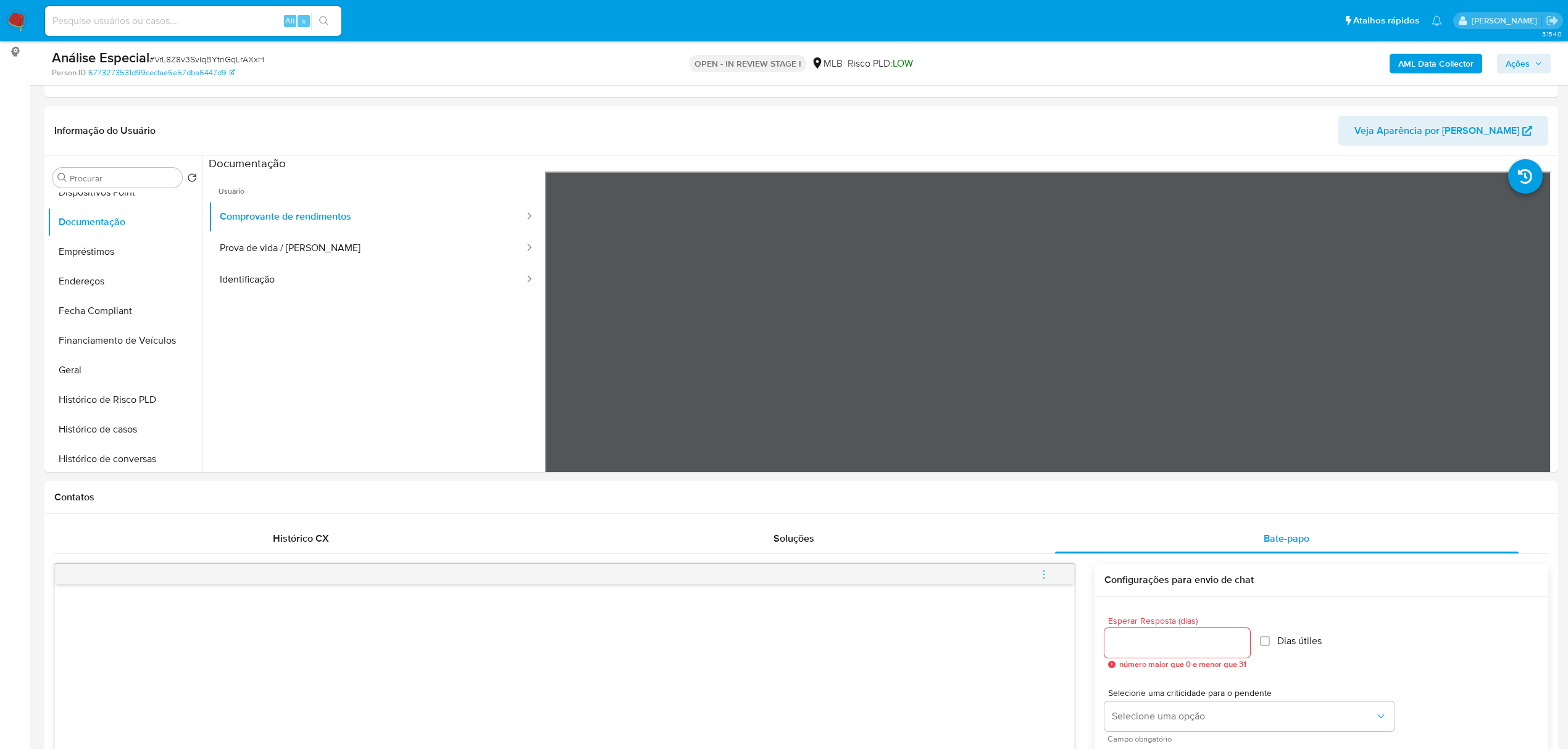
drag, startPoint x: 384, startPoint y: 254, endPoint x: 32, endPoint y: 260, distance: 352.1
click at [381, 253] on button "Prova de vida / [PERSON_NAME]" at bounding box center [367, 248] width 316 height 31
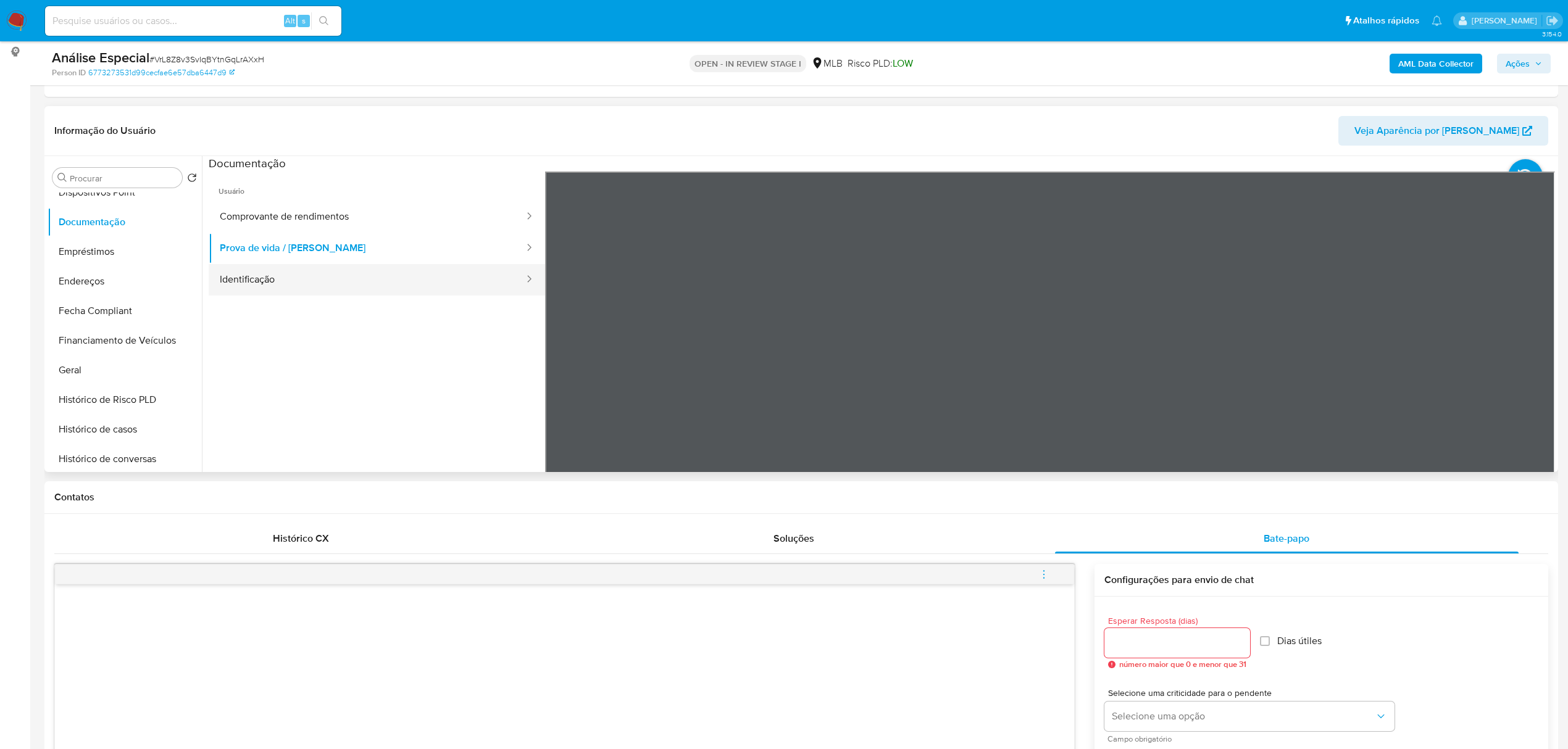
drag, startPoint x: 327, startPoint y: 270, endPoint x: 314, endPoint y: 278, distance: 15.3
click at [326, 270] on button "Identificação" at bounding box center [367, 280] width 316 height 31
drag, startPoint x: 119, startPoint y: 201, endPoint x: 27, endPoint y: 236, distance: 98.4
click at [119, 201] on button "Dispositivos Point" at bounding box center [124, 192] width 155 height 30
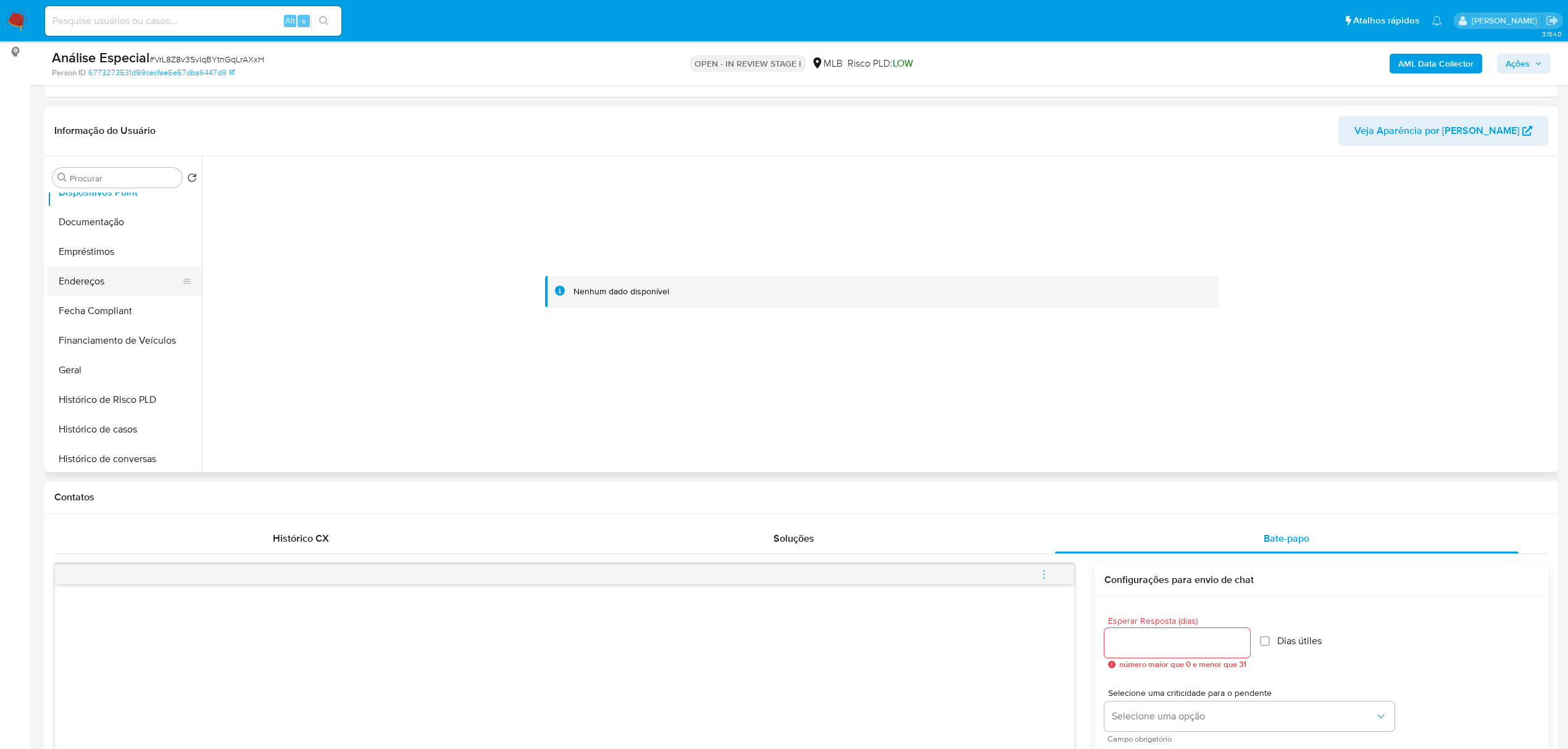
click at [135, 277] on button "Endereços" at bounding box center [119, 281] width 144 height 30
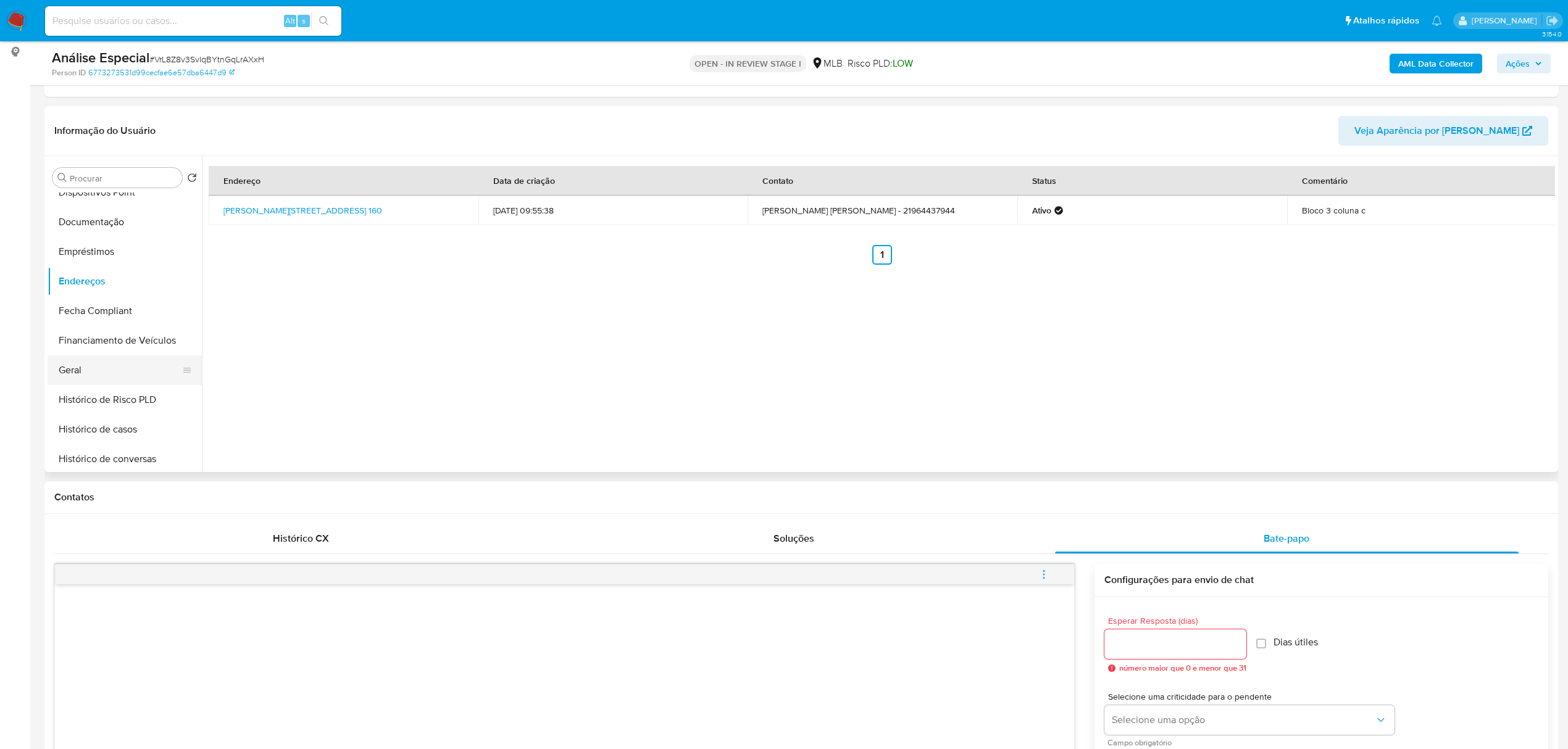
drag, startPoint x: 136, startPoint y: 360, endPoint x: 127, endPoint y: 359, distance: 9.1
click at [135, 359] on button "Geral" at bounding box center [119, 371] width 144 height 30
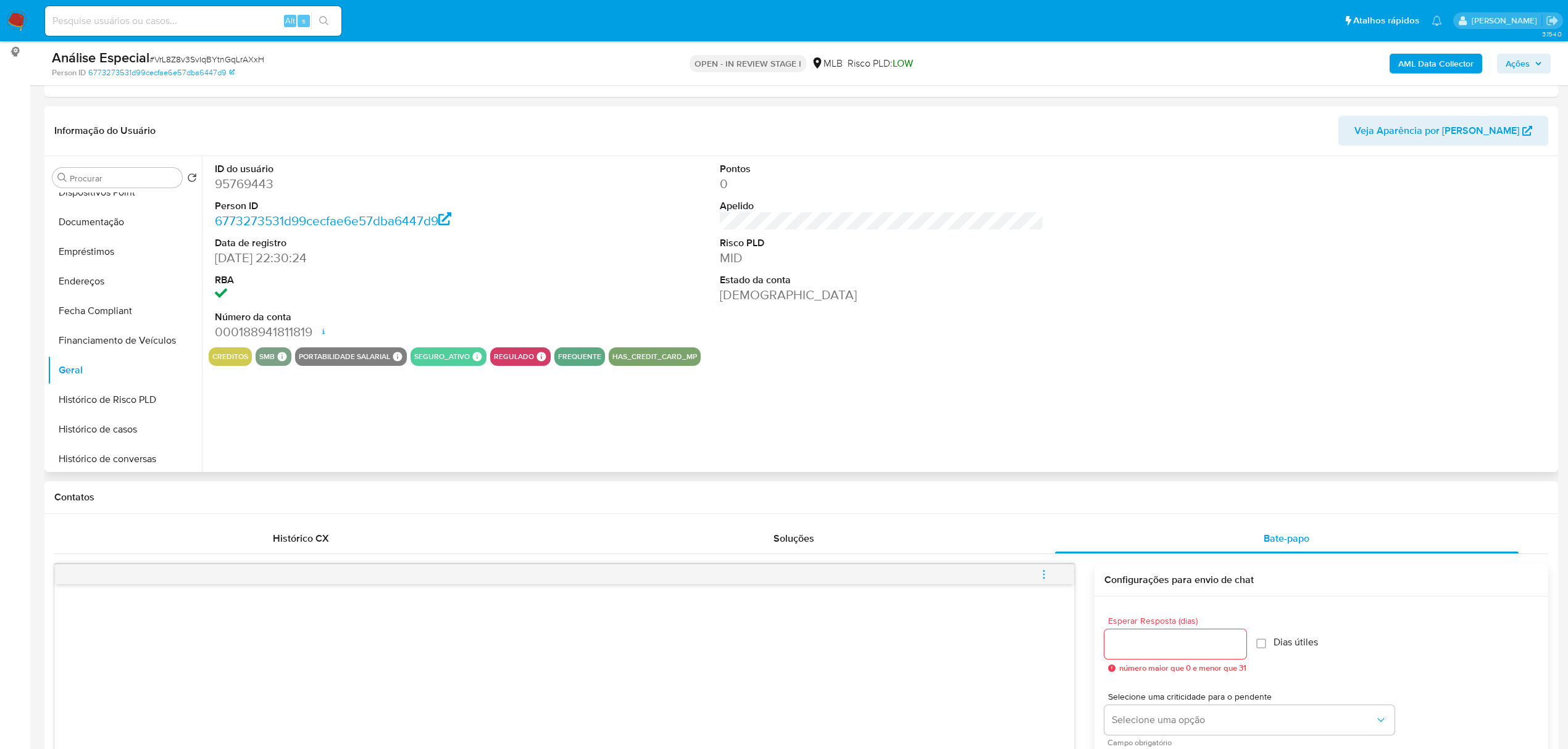
click at [253, 191] on dd "95769443" at bounding box center [377, 184] width 324 height 17
copy dd "95769443"
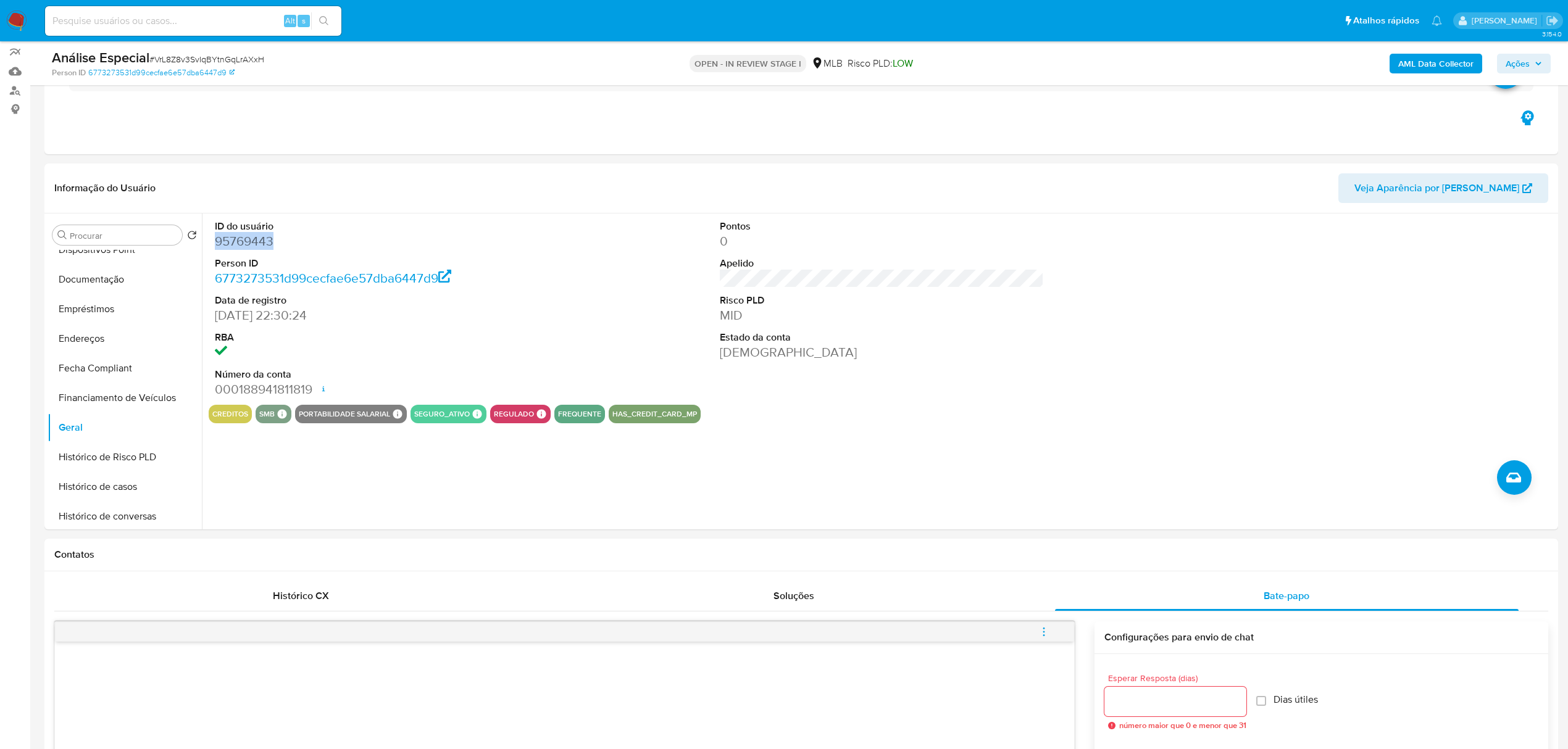
scroll to position [82, 0]
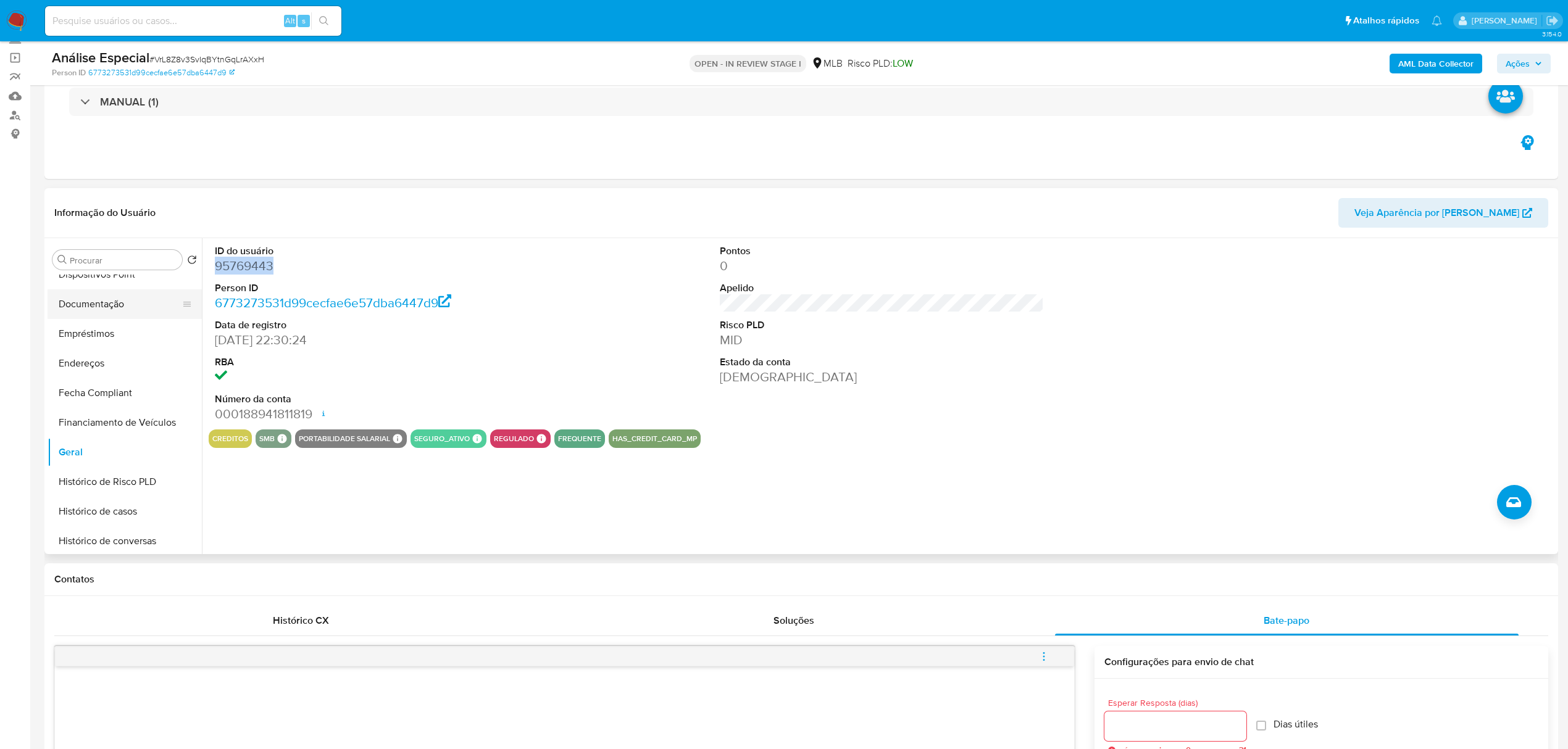
click at [99, 314] on button "Documentação" at bounding box center [119, 304] width 144 height 30
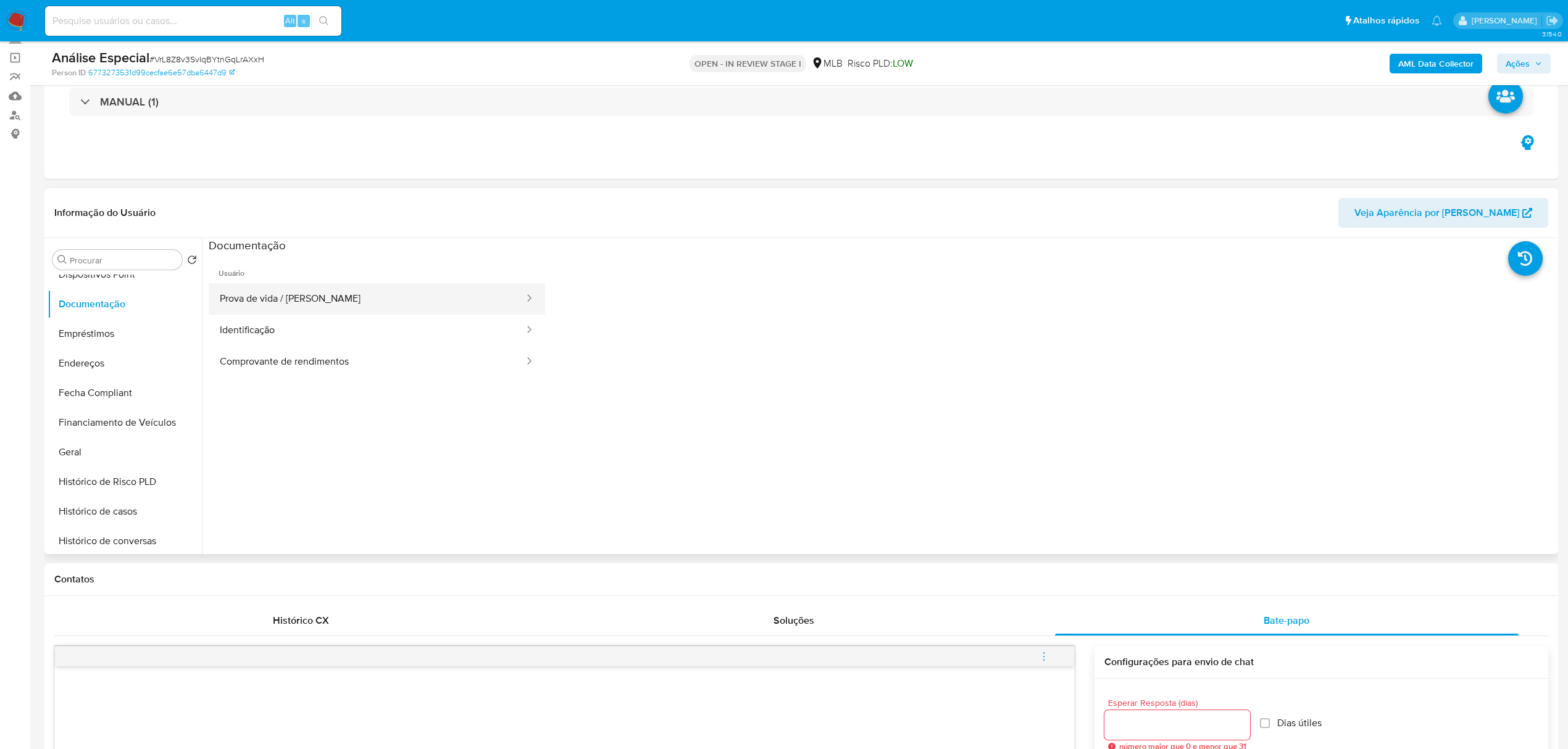
click at [482, 314] on button "Prova de vida / [PERSON_NAME]" at bounding box center [367, 299] width 316 height 31
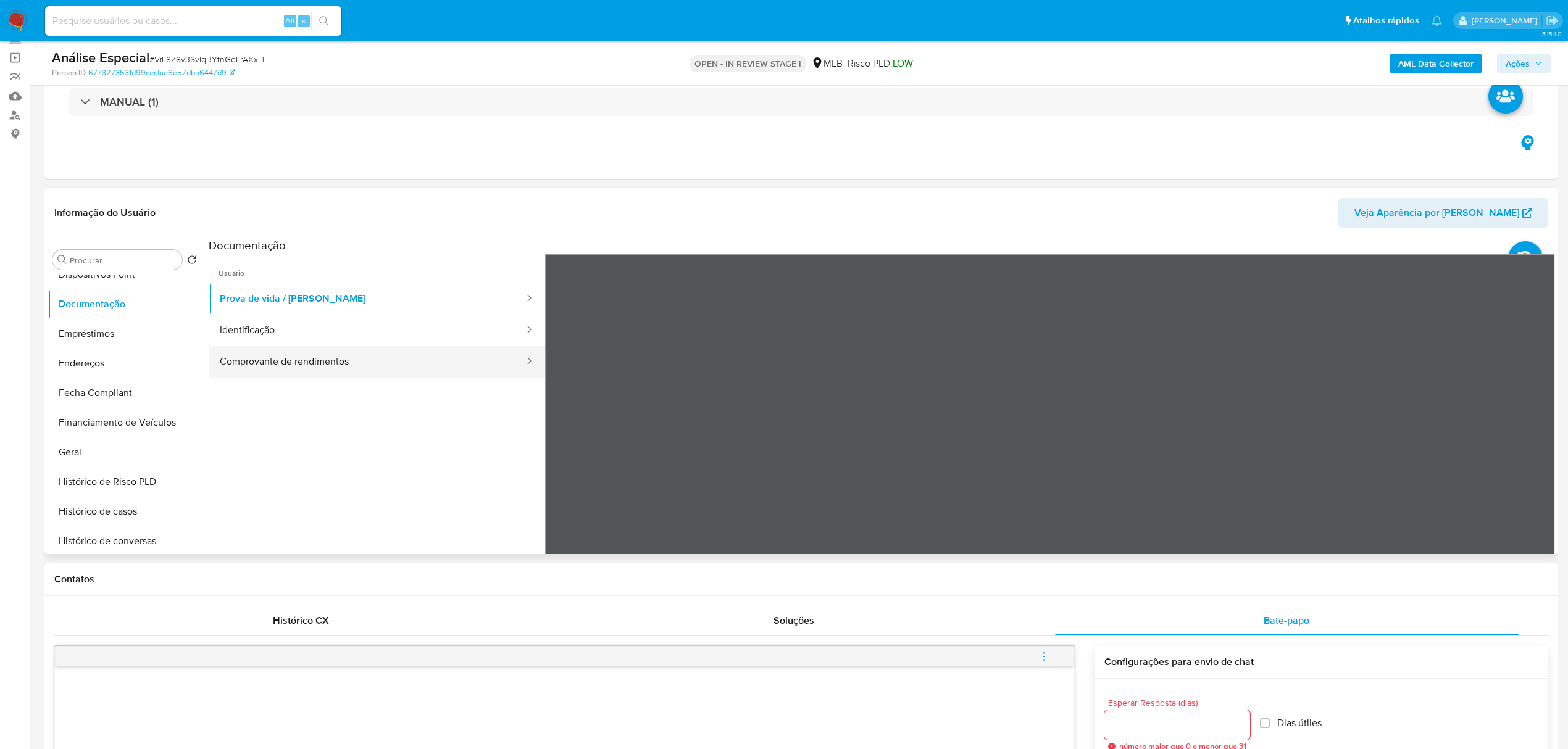
drag, startPoint x: 460, startPoint y: 336, endPoint x: 510, endPoint y: 364, distance: 57.3
click at [460, 338] on button "Identificação" at bounding box center [367, 330] width 316 height 31
click at [434, 378] on ul "Usuário Prova de vida / Selfie Identificação Comprovante de rendimentos" at bounding box center [377, 431] width 336 height 356
click at [420, 374] on button "Comprovante de rendimentos" at bounding box center [367, 362] width 316 height 31
